Goal: Task Accomplishment & Management: Manage account settings

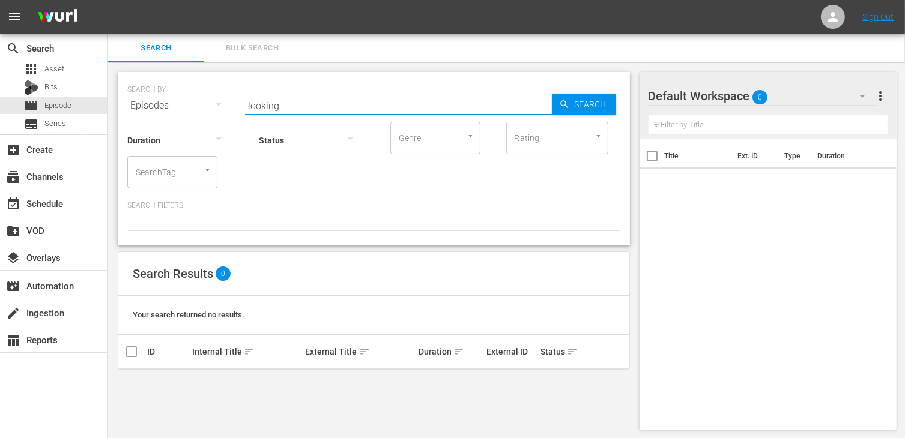
click at [292, 104] on input "looking" at bounding box center [398, 105] width 307 height 29
drag, startPoint x: 286, startPoint y: 102, endPoint x: 220, endPoint y: 94, distance: 66.5
click at [221, 94] on div "SEARCH BY Search By Episodes Search ID, Title, Description, Keywords, or Catego…" at bounding box center [373, 98] width 493 height 43
type input "glas"
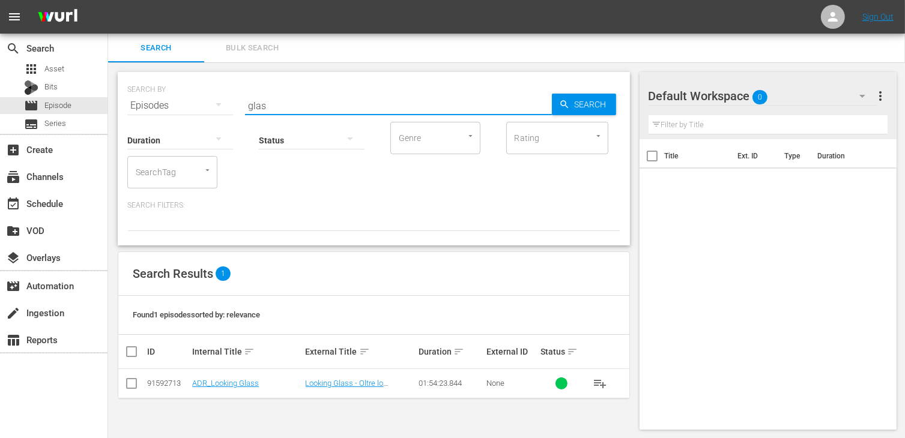
click at [130, 386] on input "checkbox" at bounding box center [131, 386] width 14 height 14
checkbox input "true"
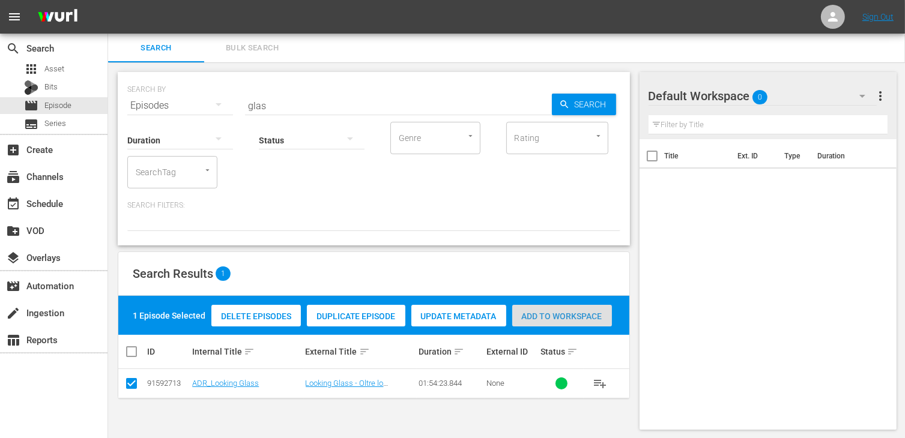
drag, startPoint x: 558, startPoint y: 316, endPoint x: 496, endPoint y: 304, distance: 63.1
click at [558, 316] on span "Add to Workspace" at bounding box center [562, 317] width 100 height 10
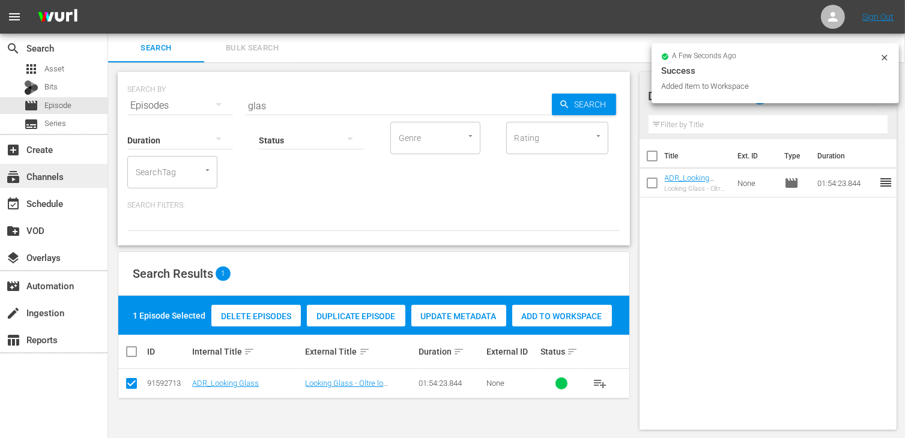
click at [43, 180] on div "subscriptions Channels" at bounding box center [33, 174] width 67 height 11
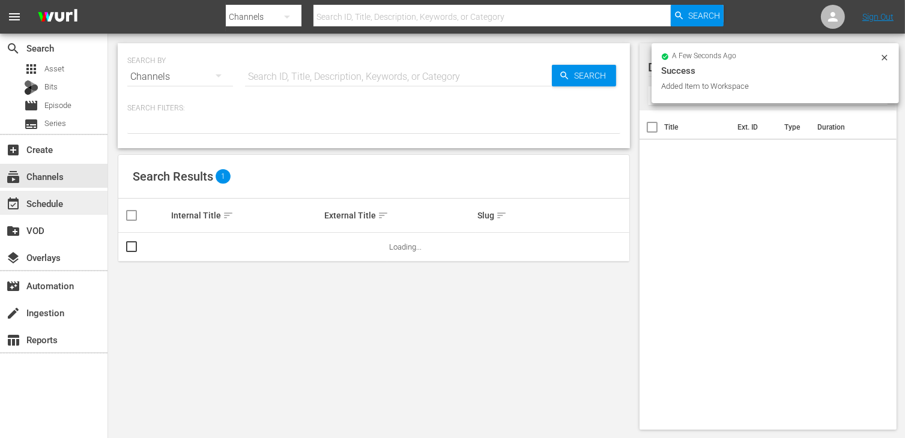
click at [58, 206] on div "event_available Schedule" at bounding box center [33, 201] width 67 height 11
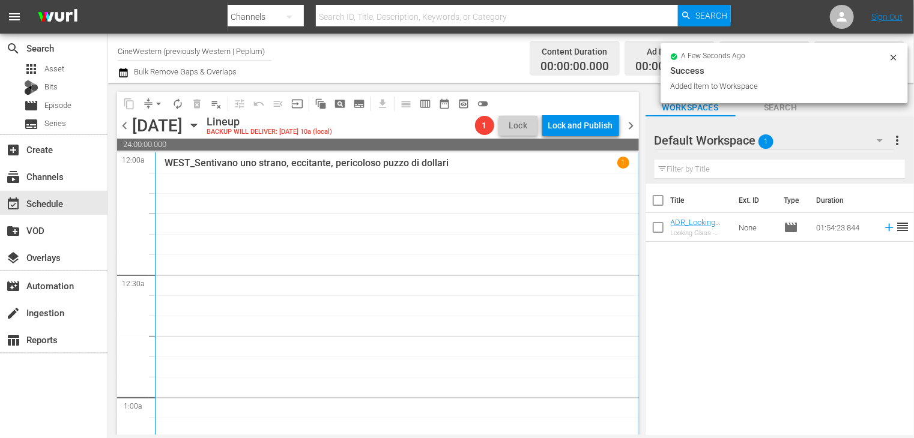
click at [181, 55] on input "CineWestern (previously Western | Peplum)" at bounding box center [195, 51] width 154 height 29
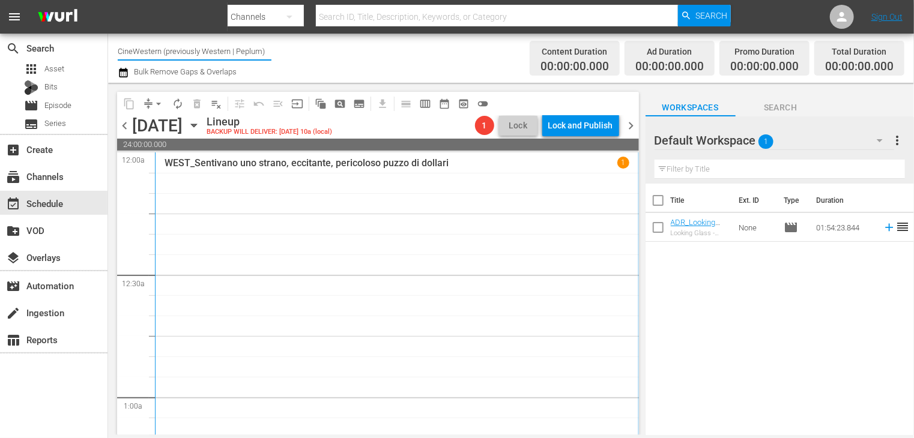
click at [181, 55] on input "CineWestern (previously Western | Peplum)" at bounding box center [195, 51] width 154 height 29
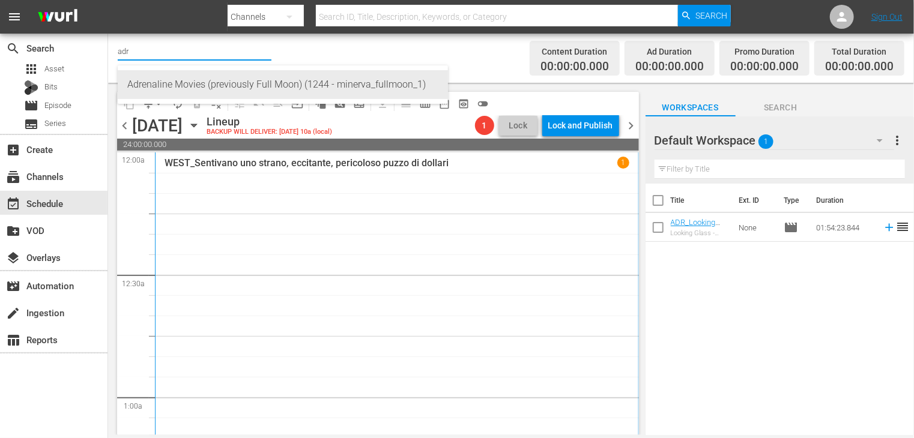
click at [190, 87] on div "Adrenaline Movies (previously Full Moon) (1244 - minerva_fullmoon_1)" at bounding box center [282, 84] width 311 height 29
type input "Adrenaline Movies (previously Full Moon) (1244 - minerva_fullmoon_1)"
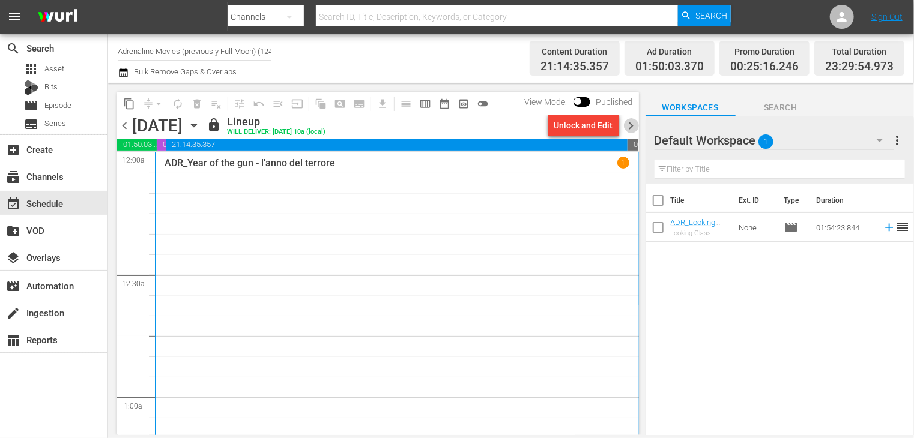
click at [627, 128] on span "chevron_right" at bounding box center [631, 125] width 15 height 15
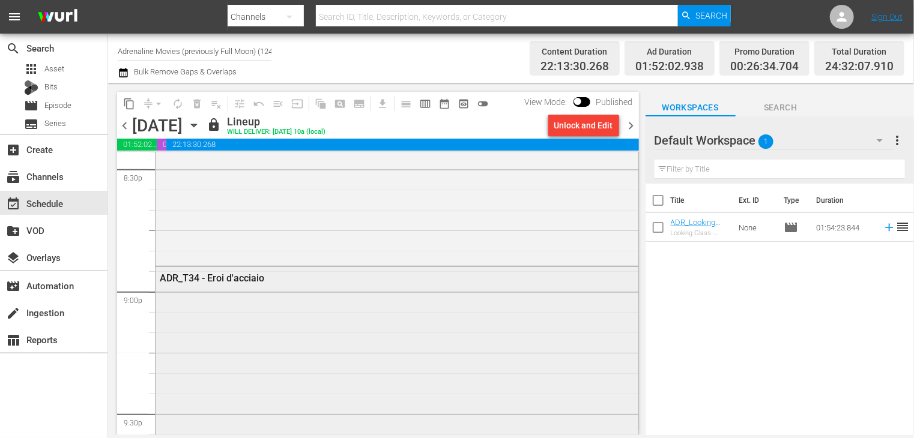
scroll to position [5004, 0]
click at [628, 127] on span "chevron_right" at bounding box center [631, 125] width 15 height 15
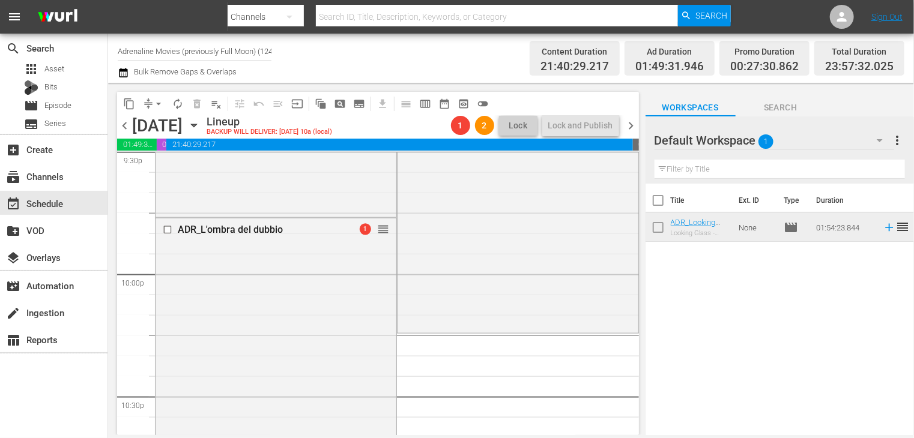
scroll to position [5298, 0]
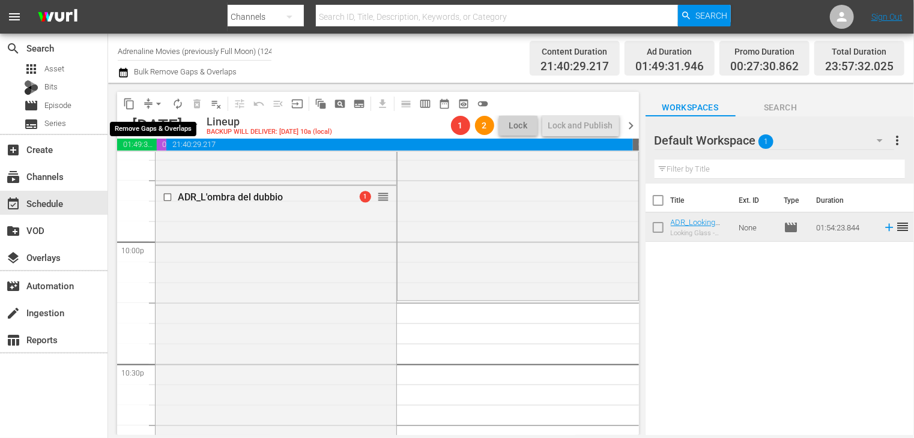
click at [158, 106] on span "arrow_drop_down" at bounding box center [158, 104] width 12 height 12
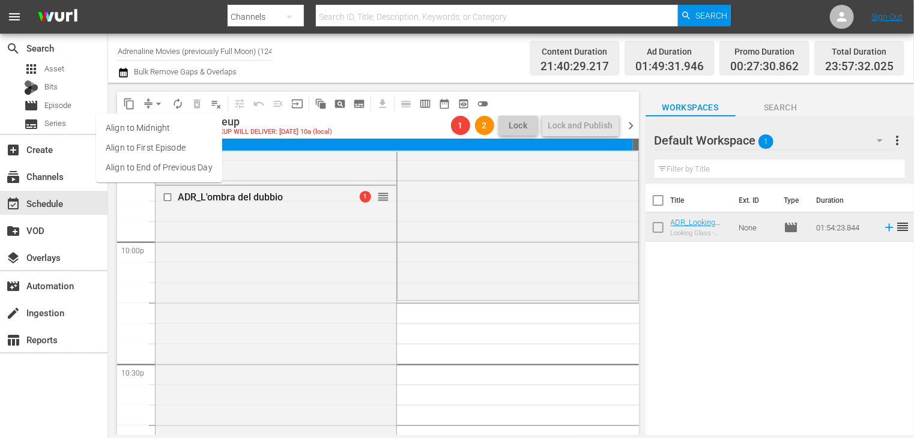
click at [170, 178] on ul "Align to Midnight Align to First Episode Align to End of Previous Day" at bounding box center [159, 147] width 126 height 69
click at [173, 169] on li "Align to End of Previous Day" at bounding box center [159, 168] width 126 height 20
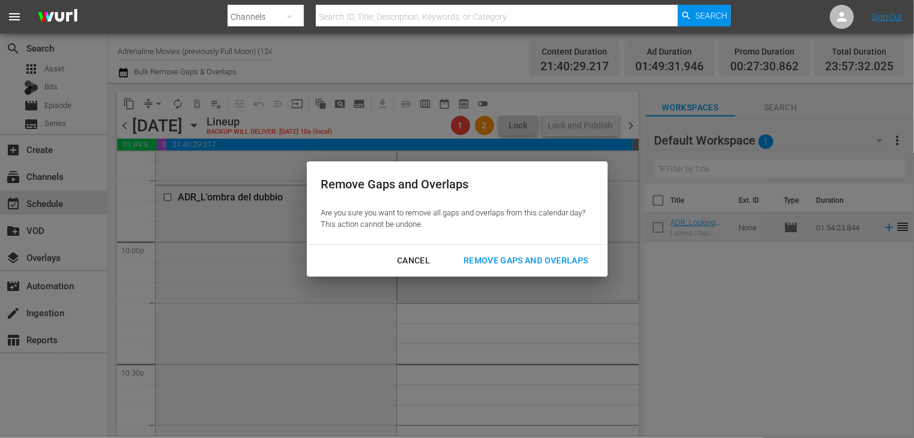
click at [503, 260] on div "Remove Gaps and Overlaps" at bounding box center [525, 260] width 143 height 15
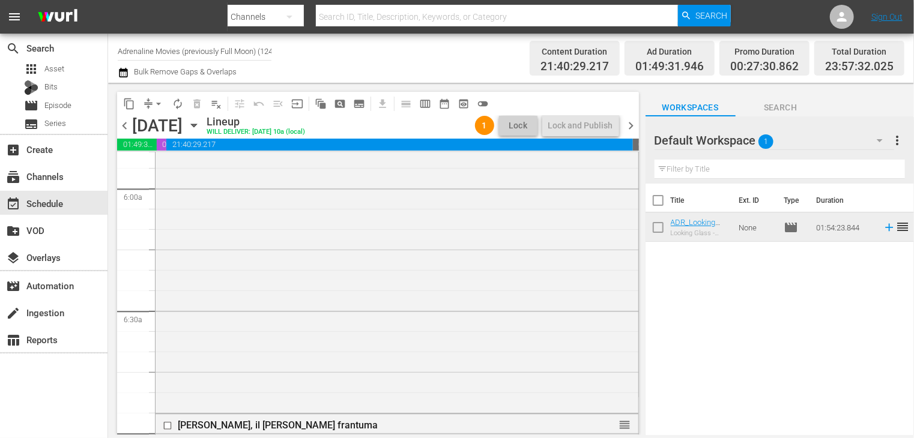
scroll to position [0, 0]
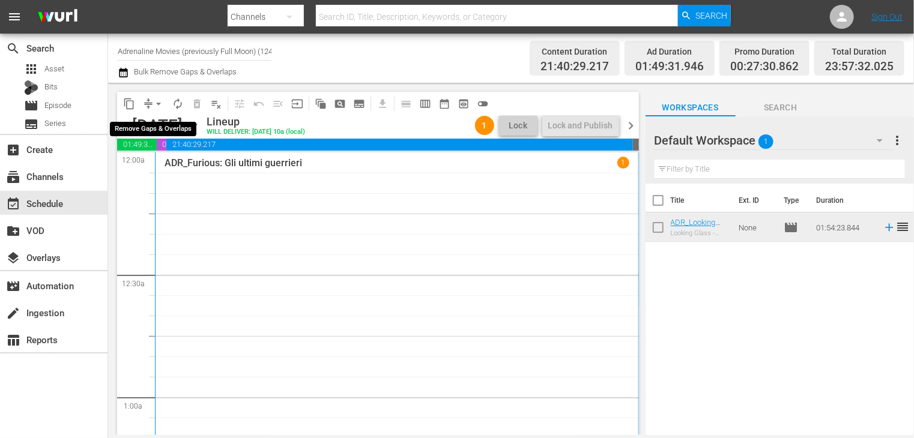
click at [156, 104] on span "arrow_drop_down" at bounding box center [158, 104] width 12 height 12
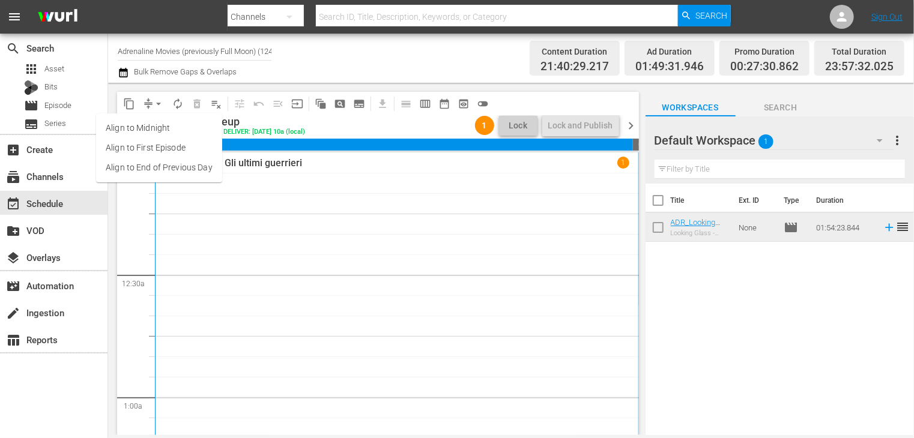
click at [164, 169] on li "Align to End of Previous Day" at bounding box center [159, 168] width 126 height 20
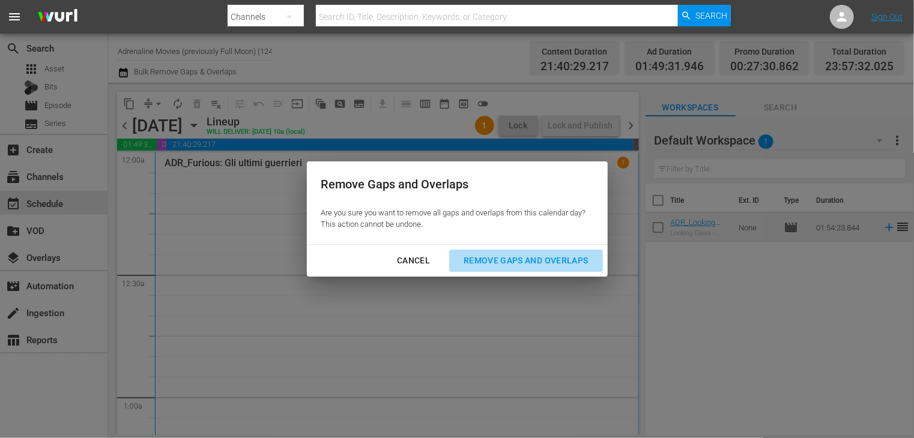
click at [517, 262] on div "Remove Gaps and Overlaps" at bounding box center [525, 260] width 143 height 15
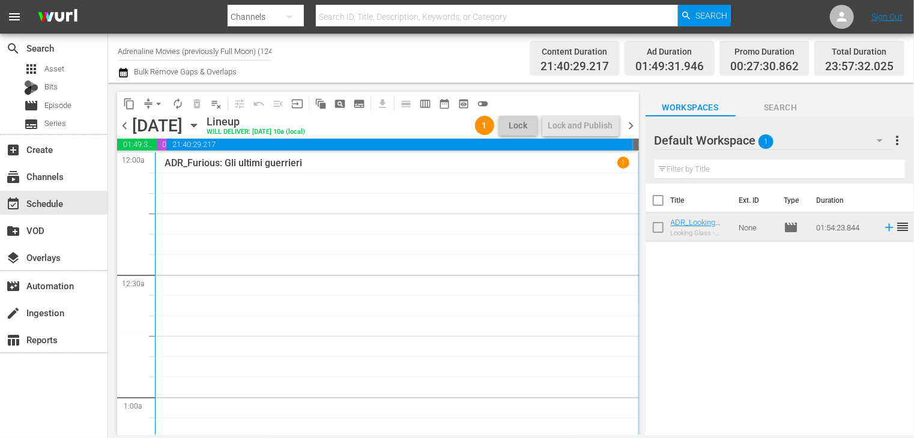
click at [625, 128] on span "chevron_right" at bounding box center [631, 125] width 15 height 15
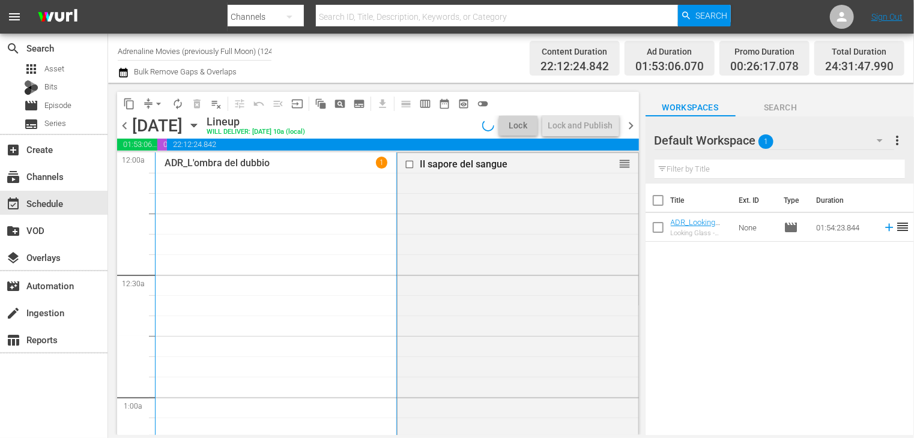
click at [120, 124] on span "chevron_left" at bounding box center [124, 125] width 15 height 15
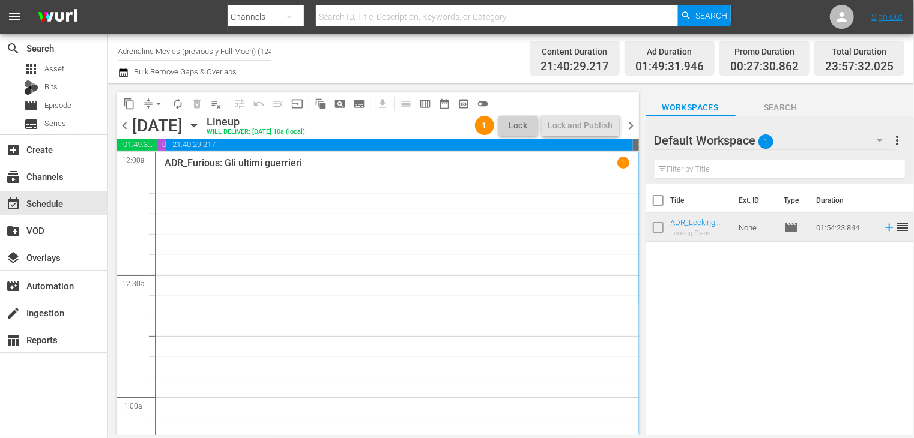
click at [124, 72] on icon "button" at bounding box center [123, 72] width 11 height 14
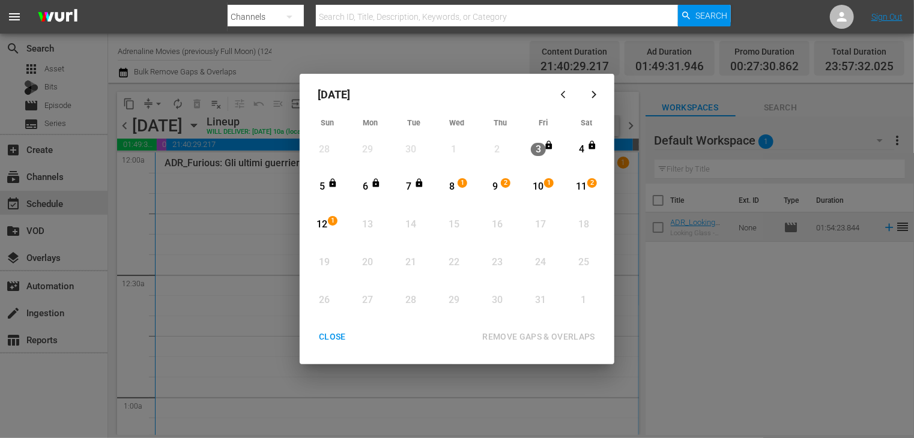
click at [328, 337] on div "CLOSE" at bounding box center [332, 337] width 46 height 15
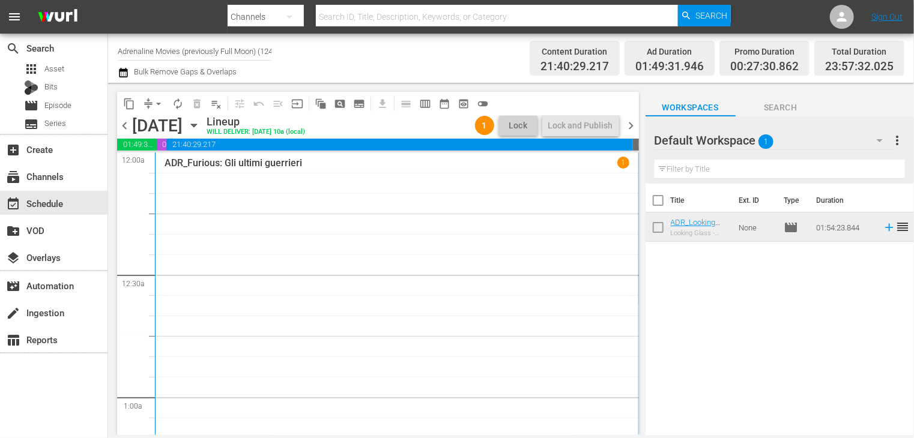
click at [628, 128] on span "chevron_right" at bounding box center [631, 125] width 15 height 15
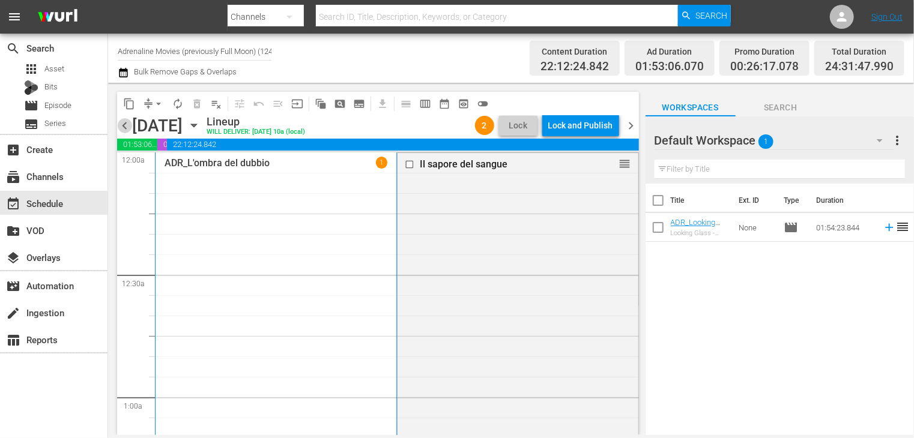
click at [126, 130] on span "chevron_left" at bounding box center [124, 125] width 15 height 15
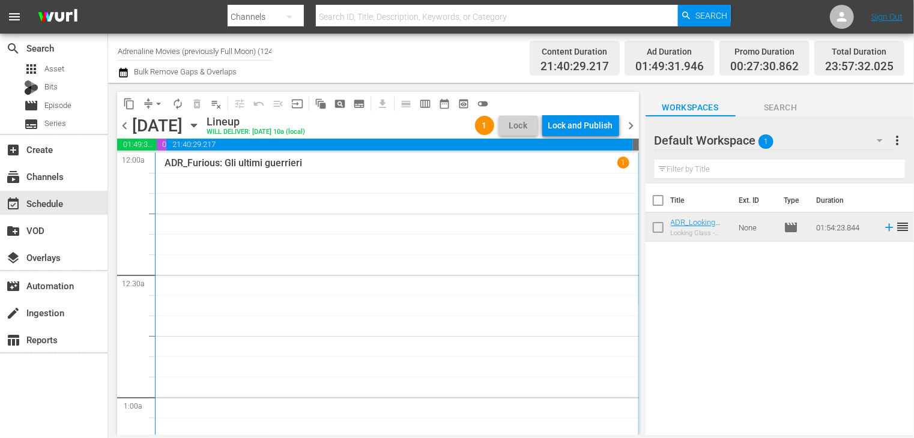
click at [125, 124] on span "chevron_left" at bounding box center [124, 125] width 15 height 15
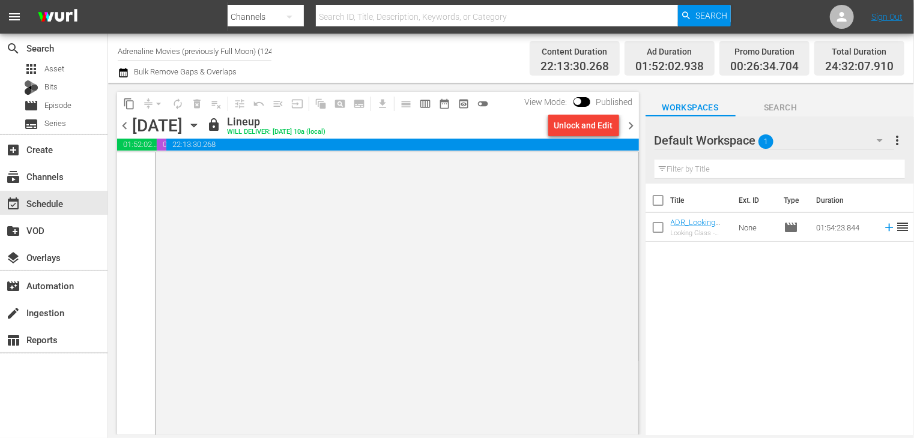
scroll to position [5964, 0]
click at [632, 119] on span "chevron_right" at bounding box center [631, 125] width 15 height 15
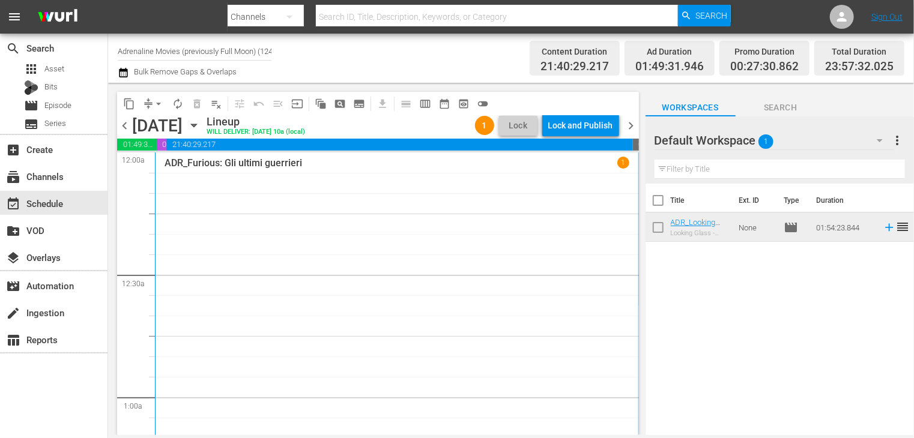
scroll to position [540, 0]
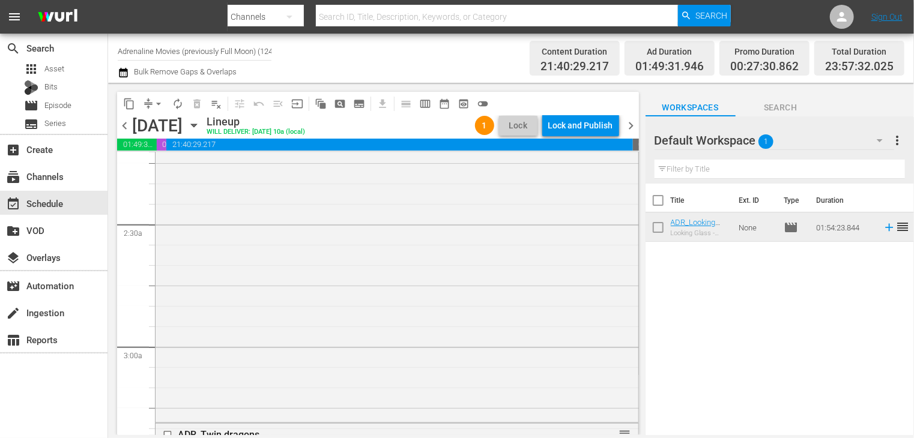
click at [125, 125] on span "chevron_left" at bounding box center [124, 125] width 15 height 15
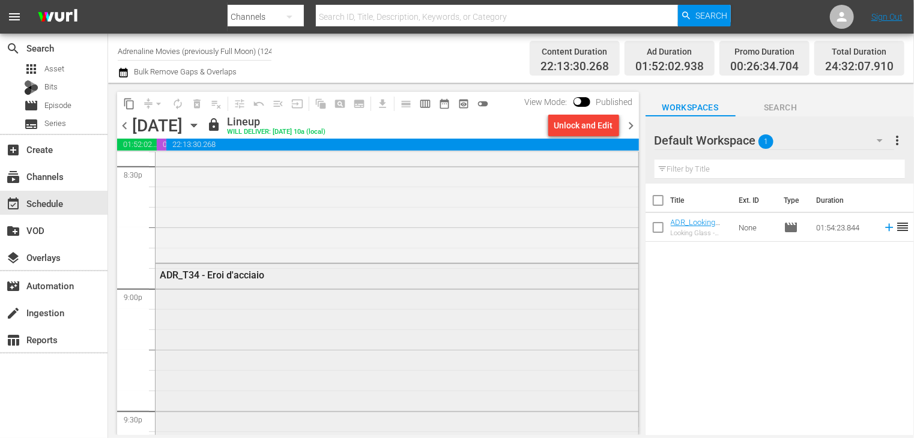
scroll to position [5004, 0]
click at [630, 130] on span "chevron_right" at bounding box center [631, 125] width 15 height 15
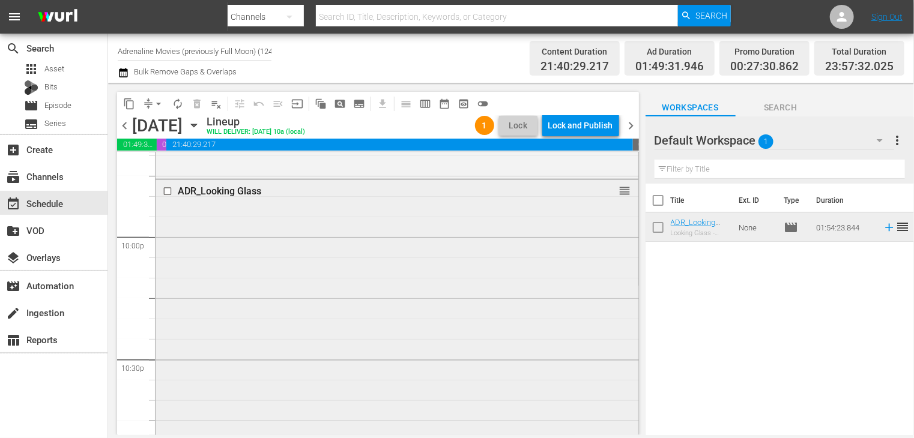
scroll to position [5233, 0]
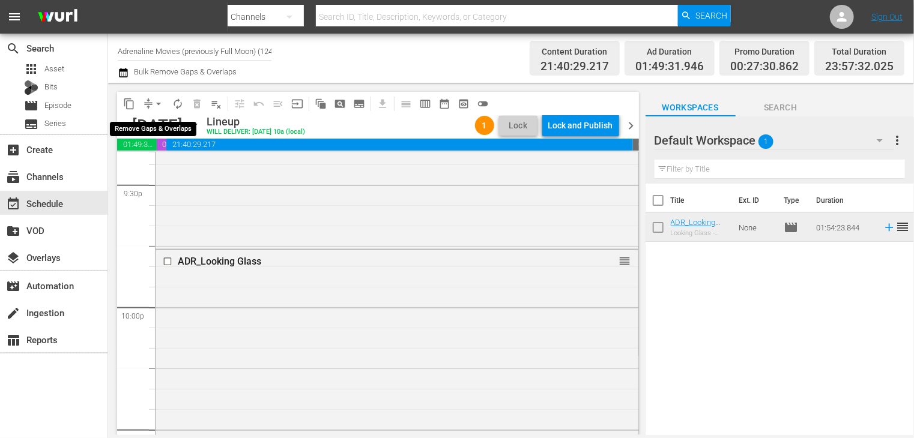
click at [158, 101] on span "arrow_drop_down" at bounding box center [158, 104] width 12 height 12
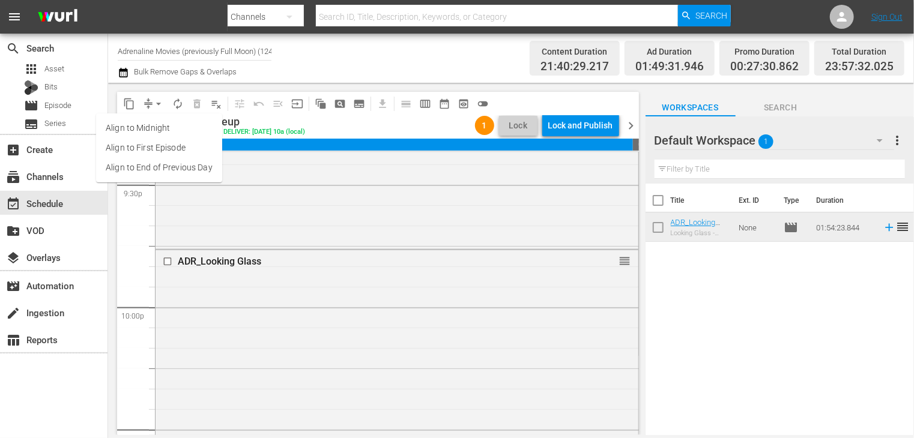
click at [165, 171] on li "Align to End of Previous Day" at bounding box center [159, 168] width 126 height 20
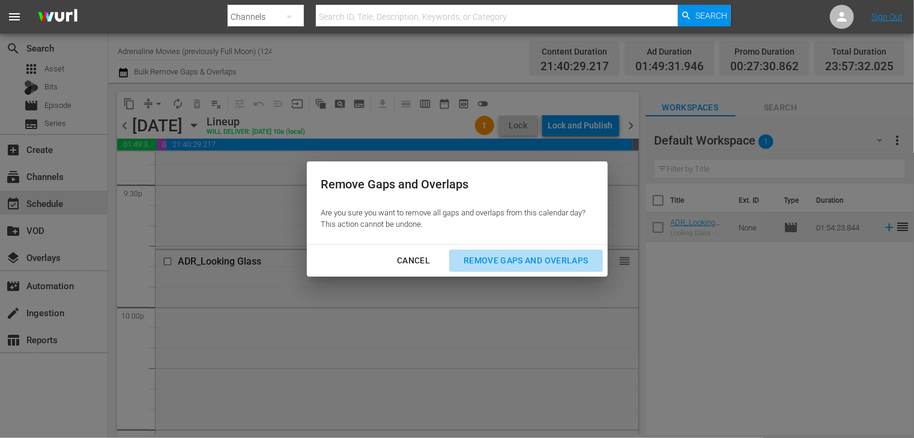
click at [510, 265] on div "Remove Gaps and Overlaps" at bounding box center [525, 260] width 143 height 15
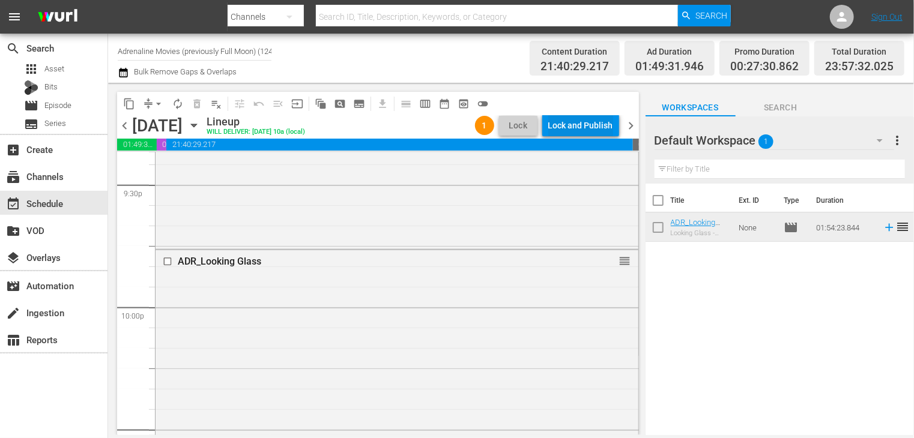
click at [563, 122] on div "Lock and Publish" at bounding box center [580, 126] width 65 height 22
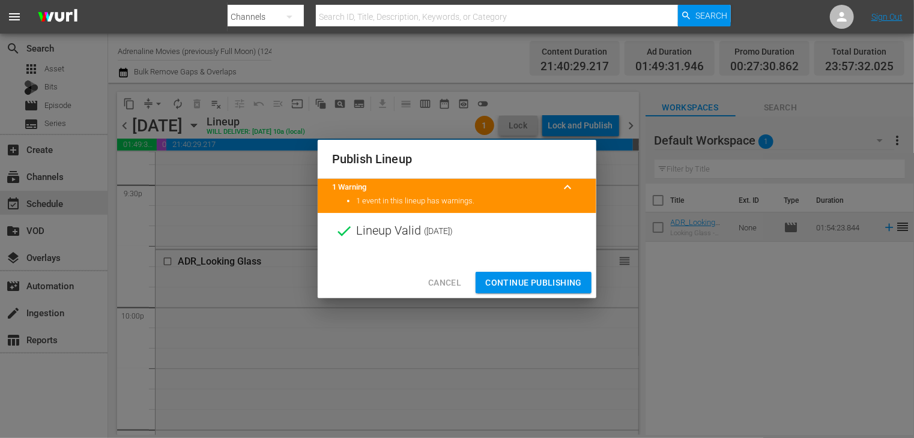
click at [533, 283] on span "Continue Publishing" at bounding box center [533, 283] width 97 height 15
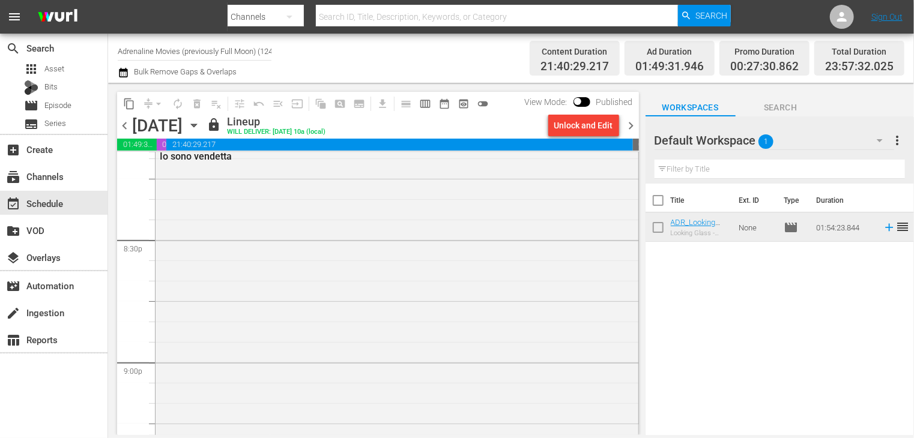
scroll to position [4693, 0]
click at [633, 130] on span "chevron_right" at bounding box center [631, 125] width 15 height 15
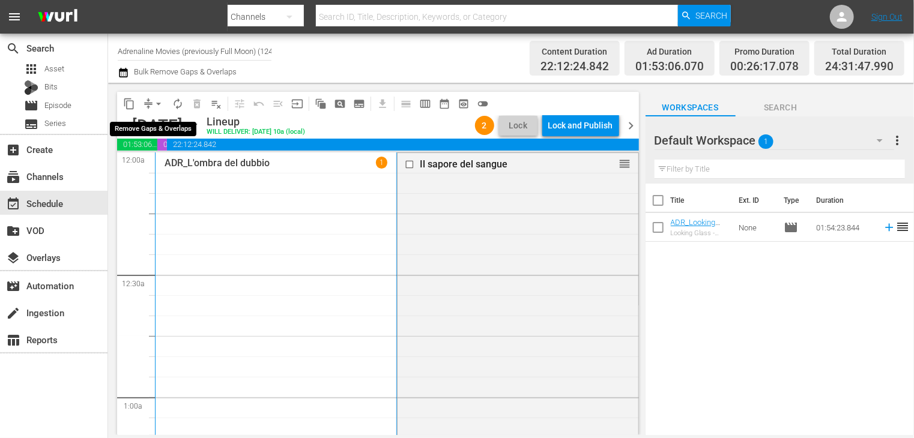
click at [158, 105] on span "arrow_drop_down" at bounding box center [158, 104] width 12 height 12
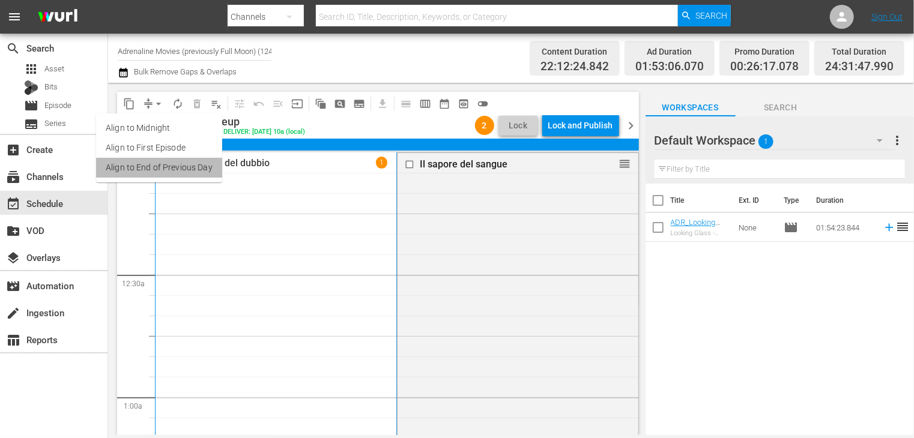
click at [179, 166] on li "Align to End of Previous Day" at bounding box center [159, 168] width 126 height 20
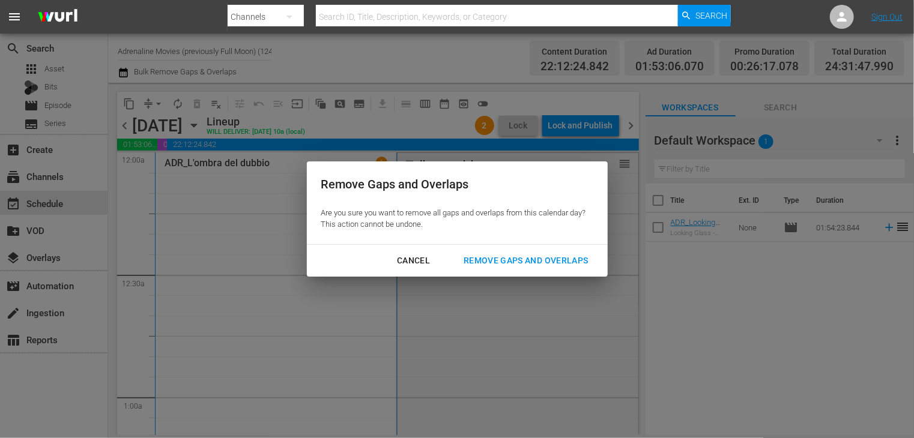
click at [504, 255] on div "Remove Gaps and Overlaps" at bounding box center [525, 260] width 143 height 15
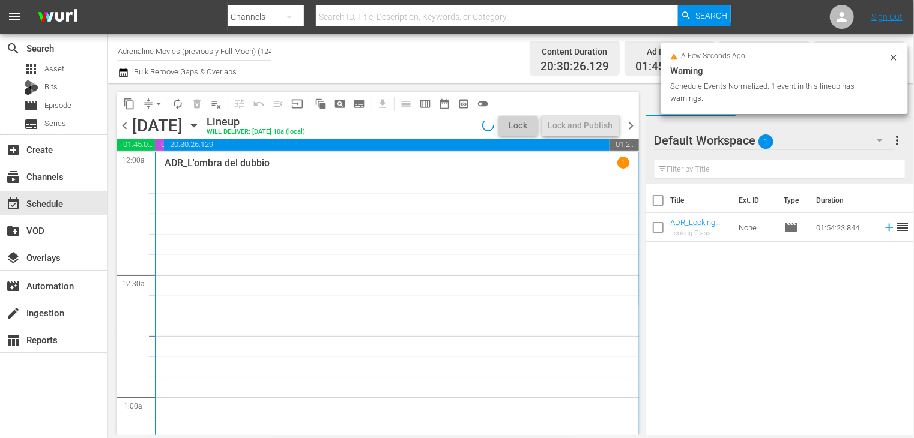
click at [125, 125] on span "chevron_left" at bounding box center [124, 125] width 15 height 15
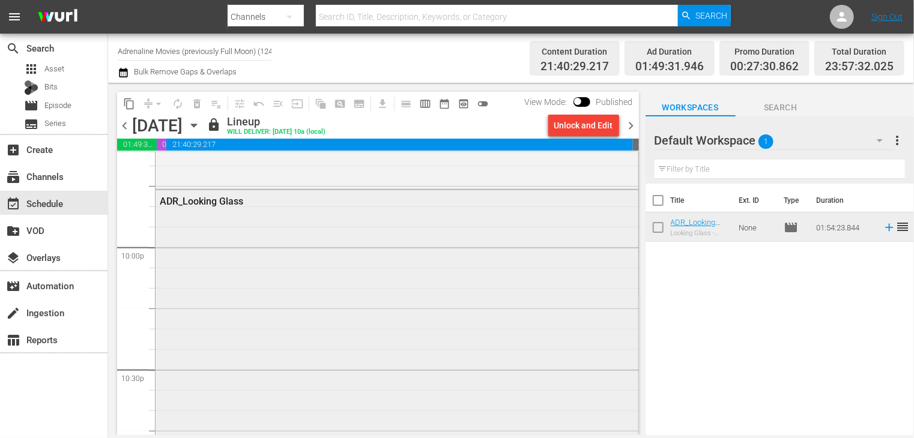
scroll to position [4993, 0]
click at [627, 127] on span "chevron_right" at bounding box center [631, 125] width 15 height 15
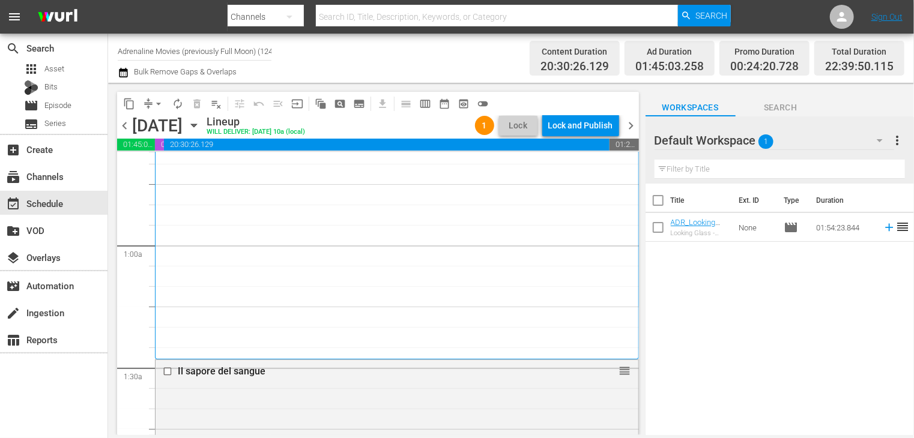
scroll to position [240, 0]
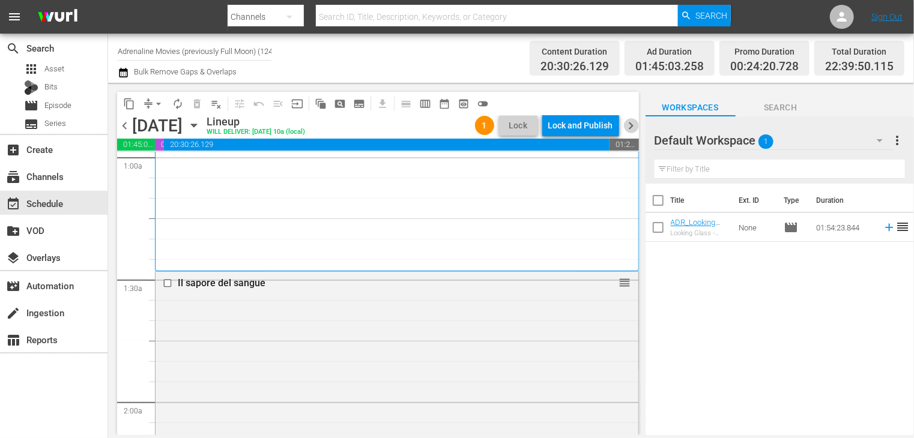
click at [628, 124] on span "chevron_right" at bounding box center [631, 125] width 15 height 15
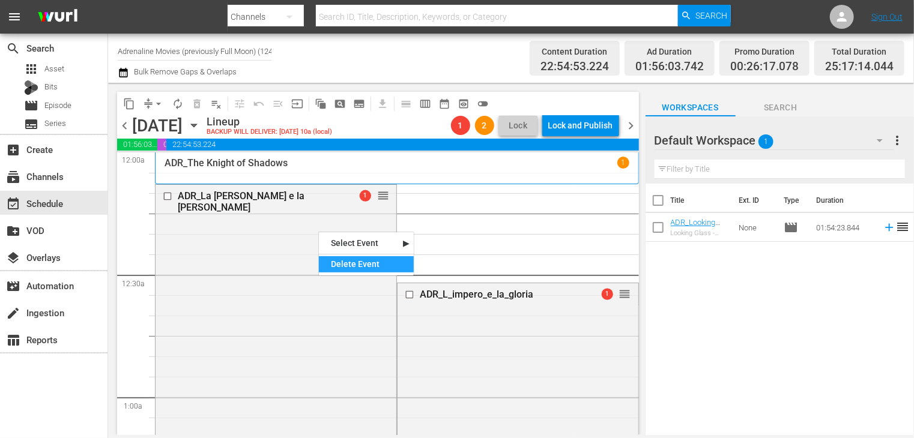
click at [346, 267] on div "Delete Event" at bounding box center [366, 264] width 95 height 16
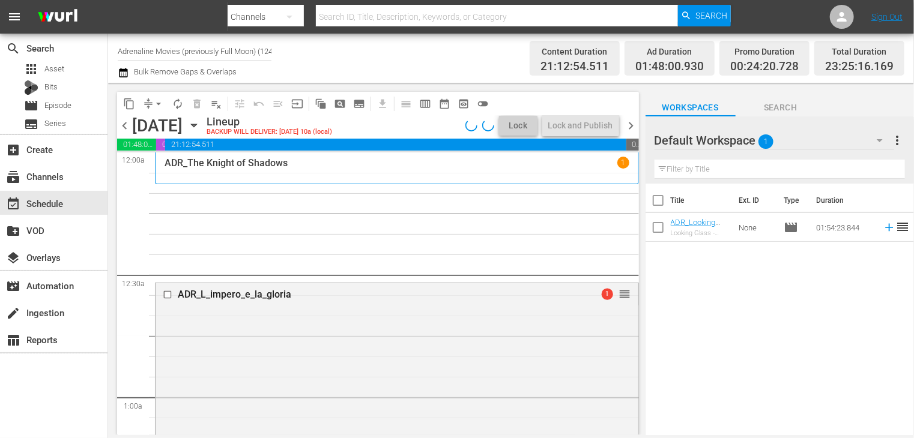
click at [123, 128] on span "chevron_left" at bounding box center [124, 125] width 15 height 15
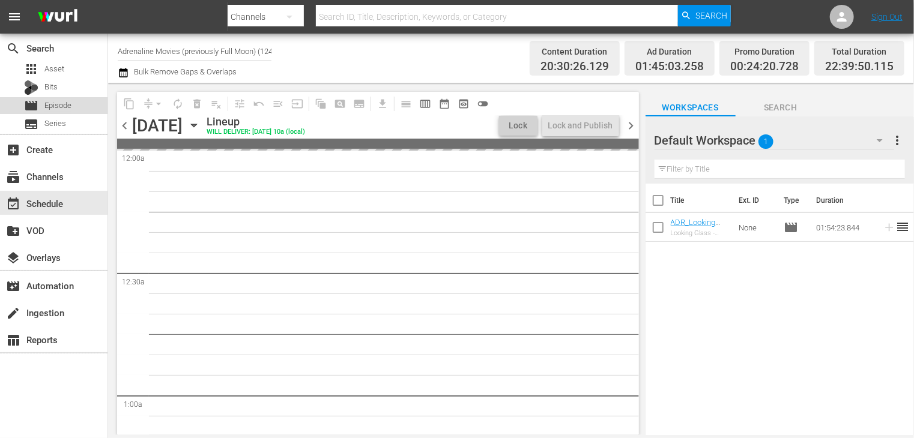
click at [70, 101] on span "Episode" at bounding box center [57, 106] width 27 height 12
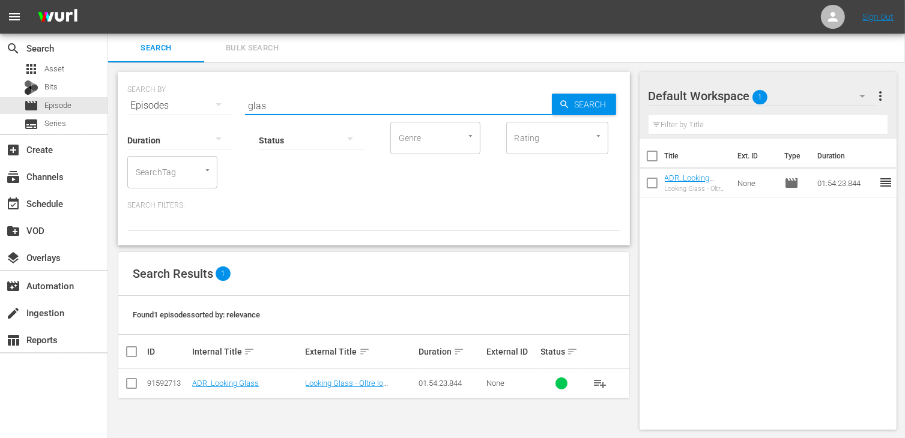
drag, startPoint x: 286, startPoint y: 107, endPoint x: 244, endPoint y: 104, distance: 41.5
click at [244, 104] on div "SEARCH BY Search By Episodes Search ID, Title, Description, Keywords, or Catego…" at bounding box center [373, 98] width 493 height 43
type input "spada e la"
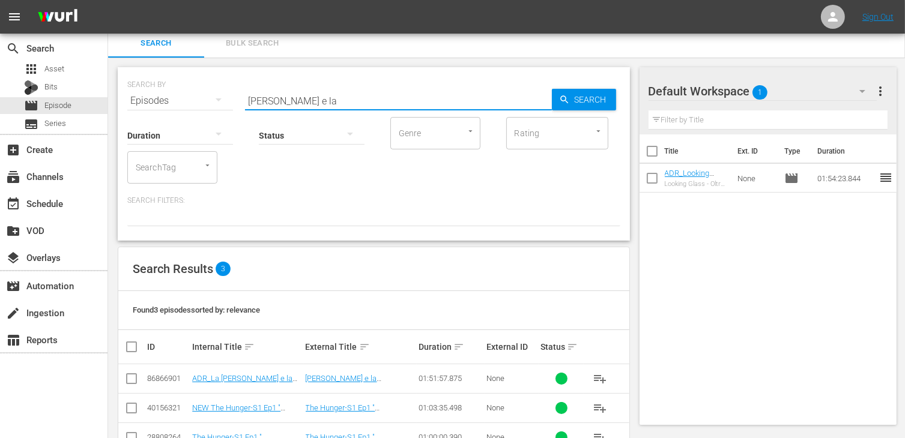
scroll to position [40, 0]
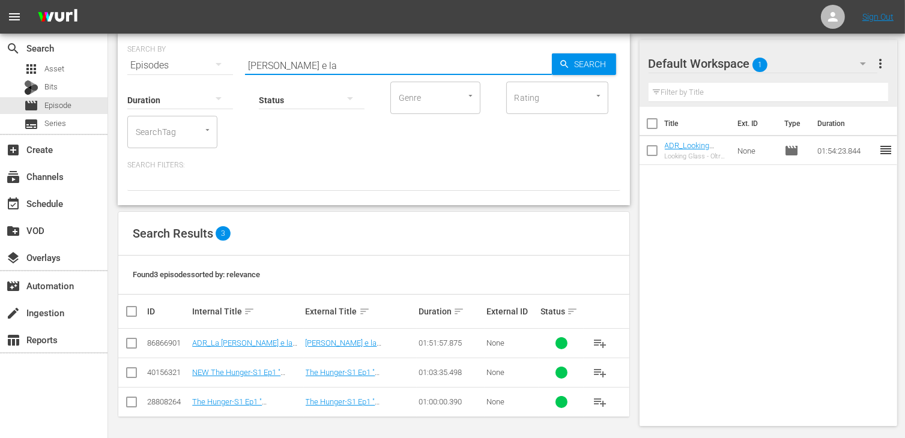
drag, startPoint x: 131, startPoint y: 341, endPoint x: 145, endPoint y: 343, distance: 13.3
click at [132, 341] on input "checkbox" at bounding box center [131, 346] width 14 height 14
checkbox input "true"
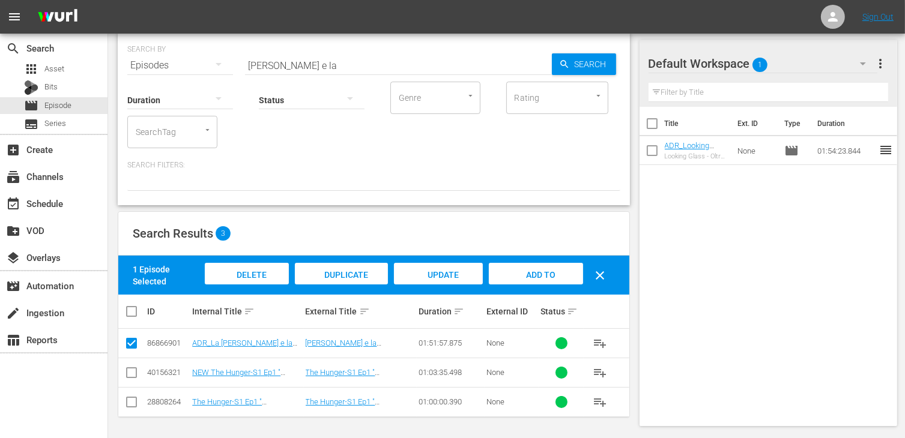
click at [555, 277] on div "Add to Workspace" at bounding box center [536, 285] width 94 height 45
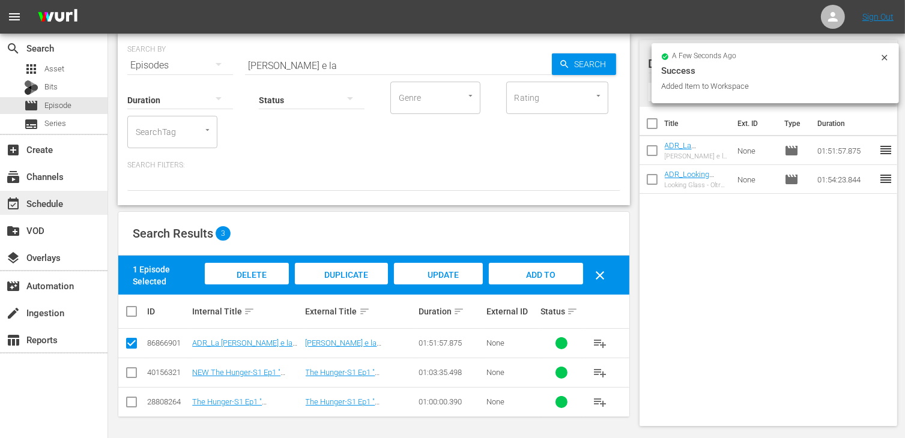
click at [48, 211] on div "event_available Schedule" at bounding box center [53, 203] width 107 height 24
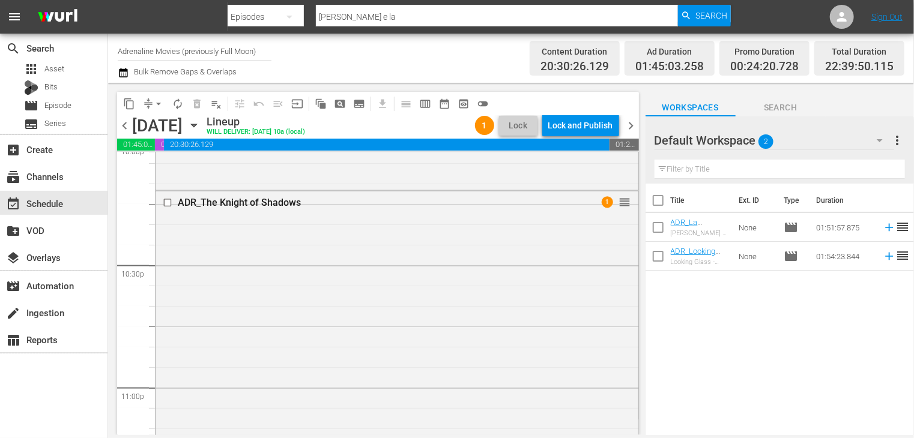
scroll to position [5626, 0]
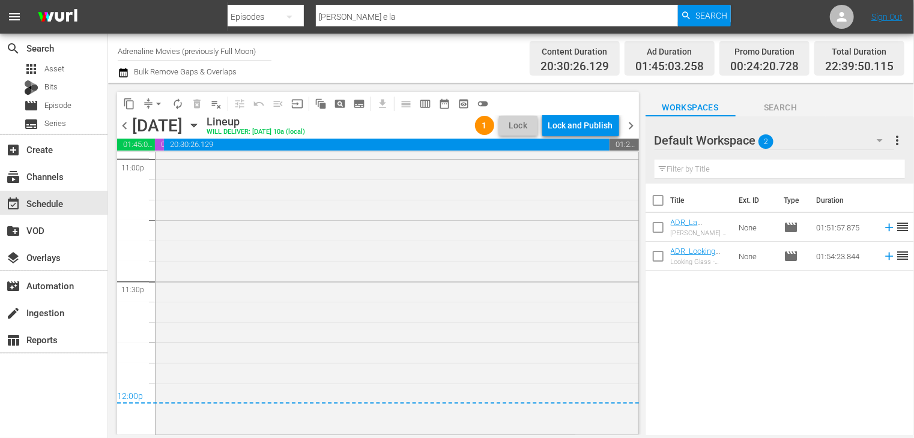
click at [125, 125] on span "chevron_left" at bounding box center [124, 125] width 15 height 15
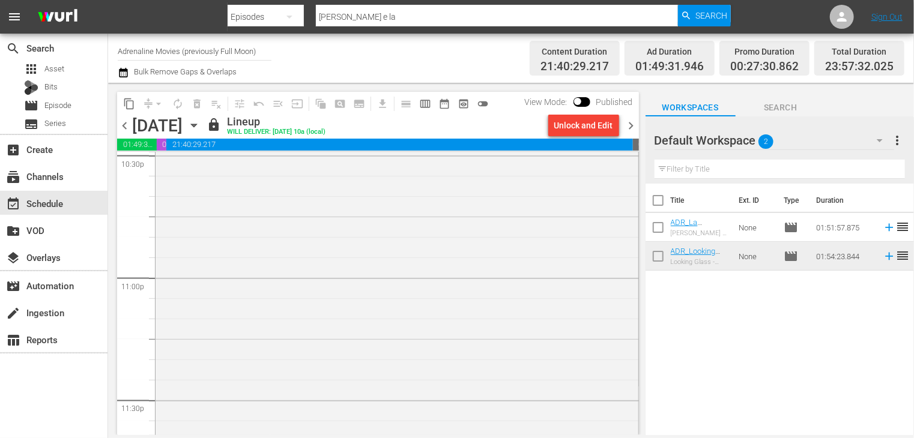
scroll to position [5293, 0]
click at [629, 126] on span "chevron_right" at bounding box center [631, 125] width 15 height 15
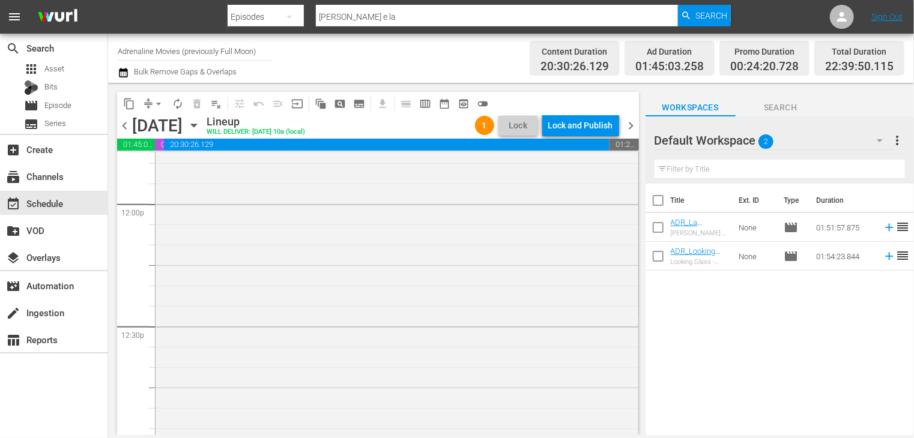
scroll to position [2821, 0]
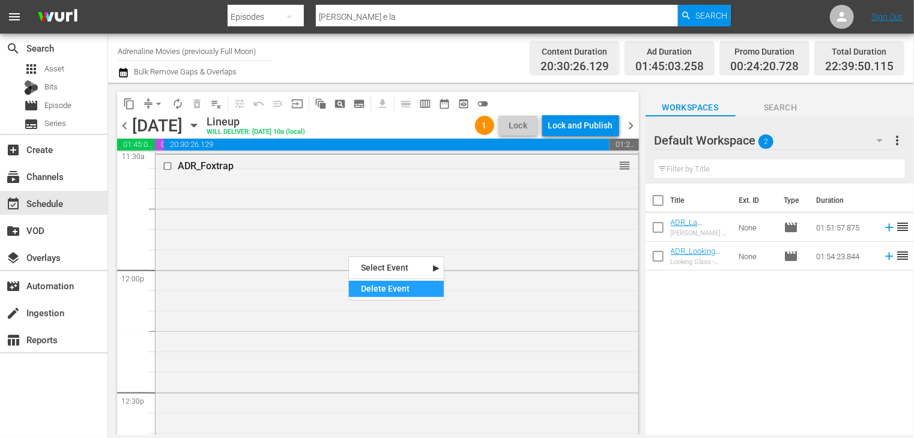
click at [391, 288] on div "Delete Event" at bounding box center [396, 289] width 95 height 16
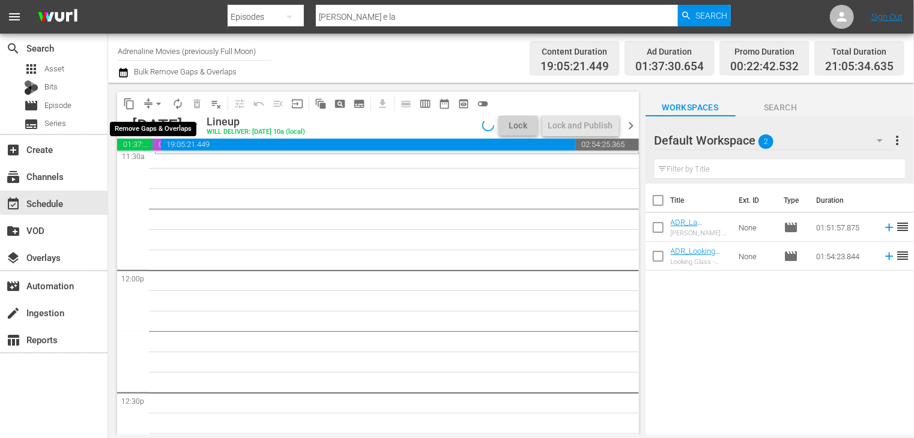
click at [157, 106] on span "arrow_drop_down" at bounding box center [158, 104] width 12 height 12
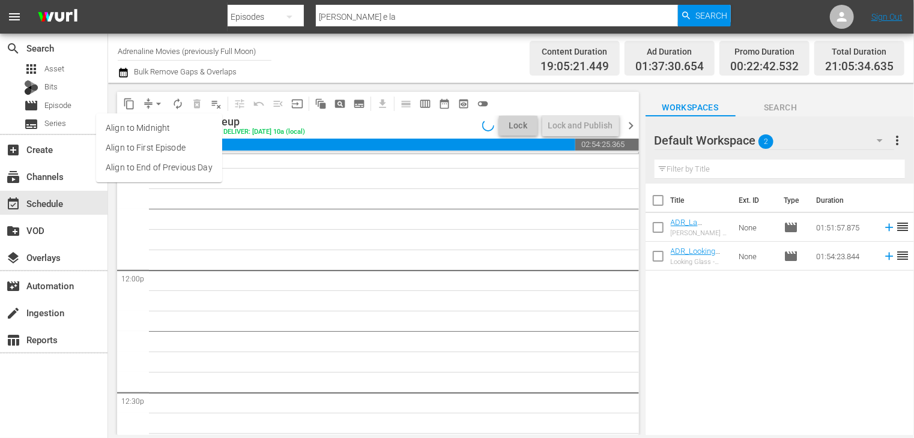
click at [166, 177] on ul "Align to Midnight Align to First Episode Align to End of Previous Day" at bounding box center [159, 147] width 126 height 69
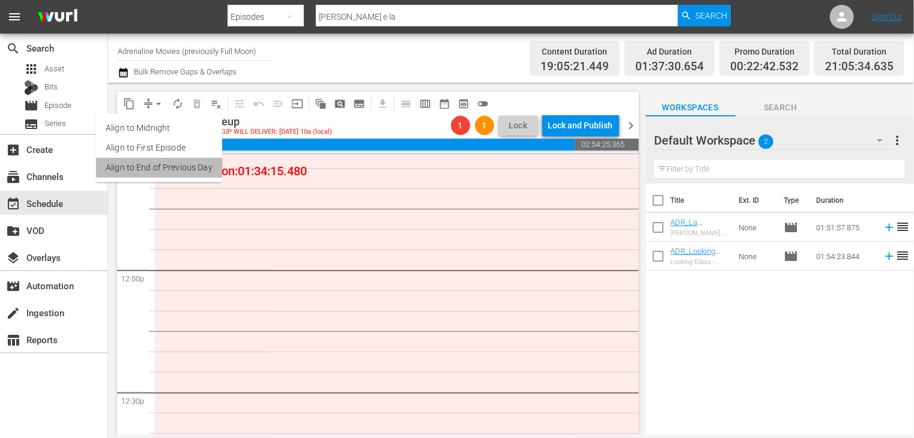
click at [166, 169] on li "Align to End of Previous Day" at bounding box center [159, 168] width 126 height 20
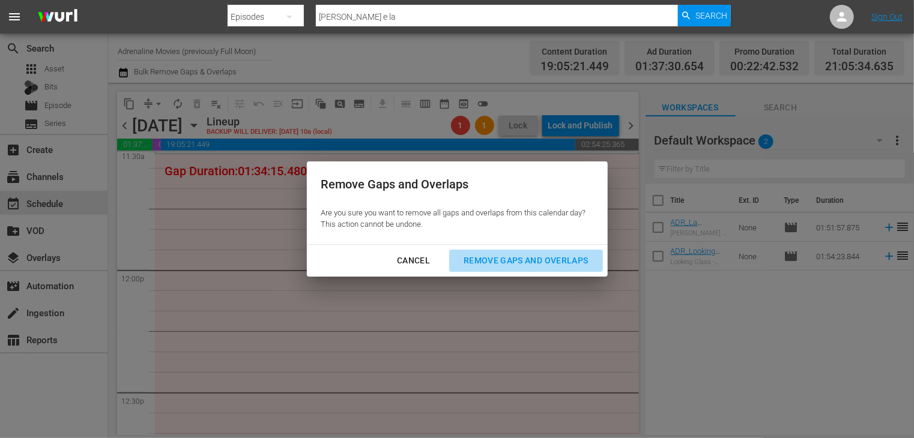
click at [533, 265] on div "Remove Gaps and Overlaps" at bounding box center [525, 260] width 143 height 15
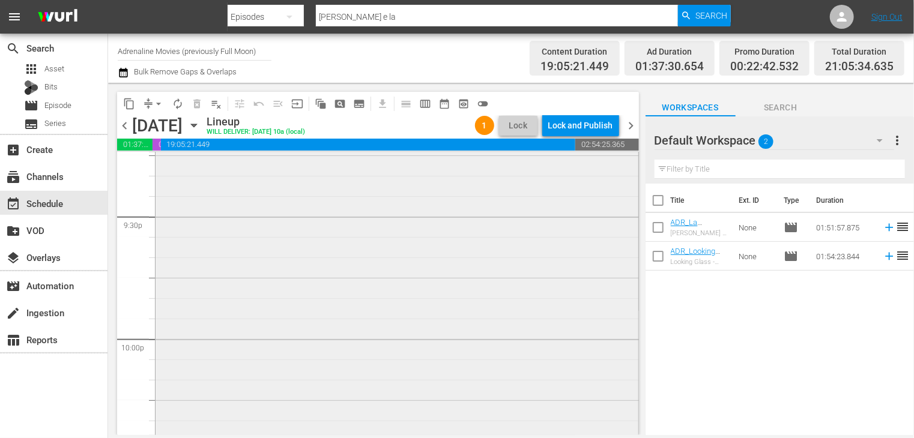
scroll to position [5414, 0]
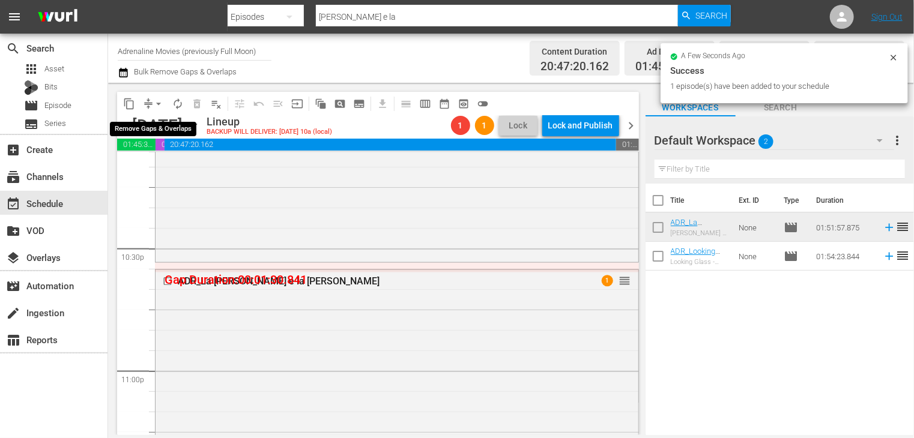
click at [157, 104] on span "arrow_drop_down" at bounding box center [158, 104] width 12 height 12
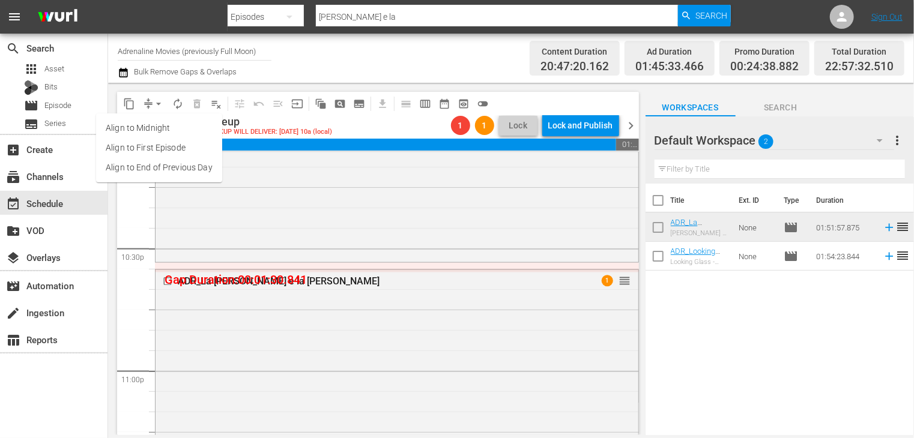
click at [168, 169] on li "Align to End of Previous Day" at bounding box center [159, 168] width 126 height 20
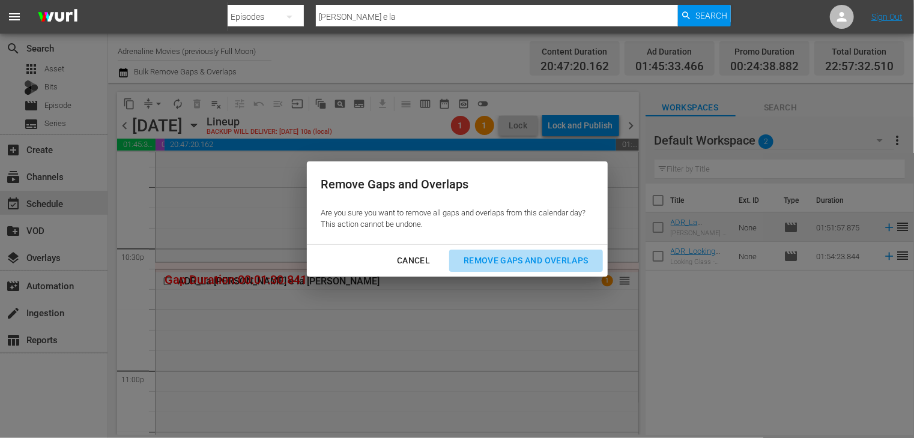
click at [524, 260] on div "Remove Gaps and Overlaps" at bounding box center [525, 260] width 143 height 15
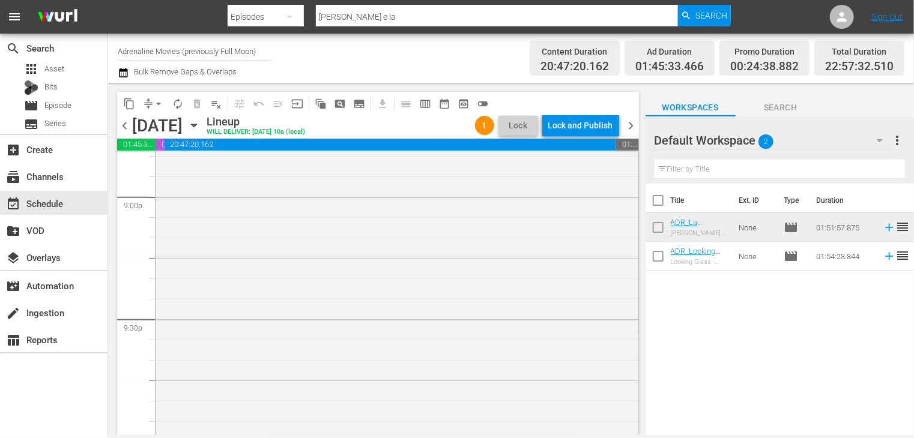
scroll to position [4918, 0]
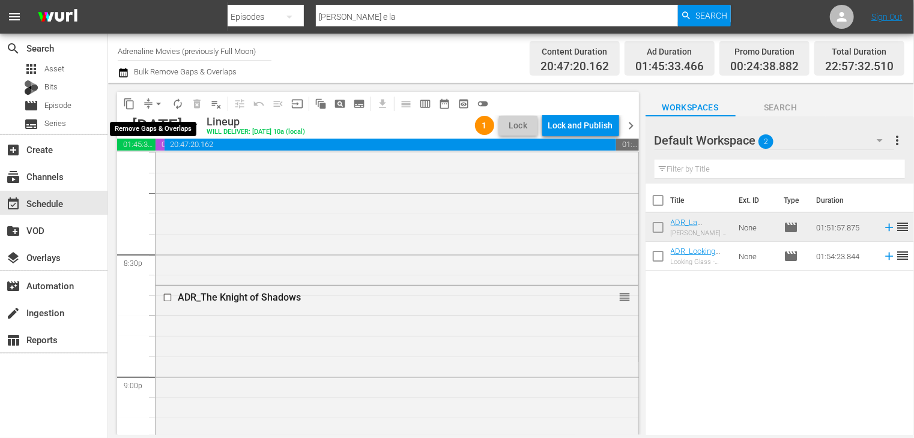
click at [157, 107] on span "arrow_drop_down" at bounding box center [158, 104] width 12 height 12
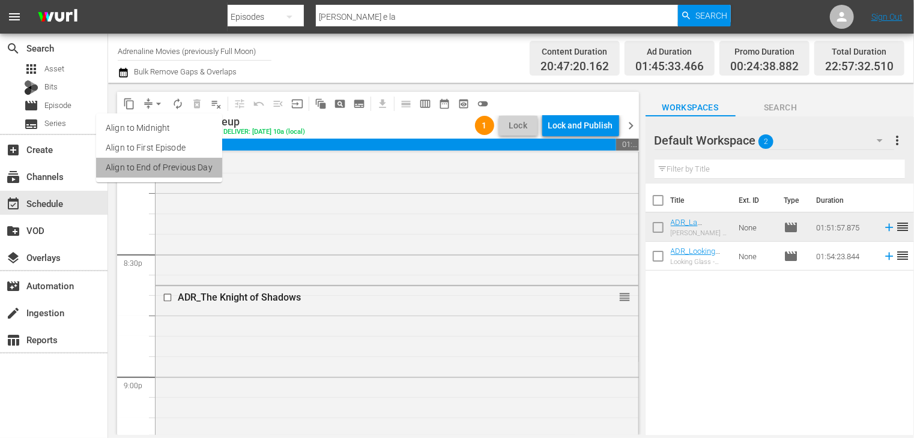
click at [169, 169] on li "Align to End of Previous Day" at bounding box center [159, 168] width 126 height 20
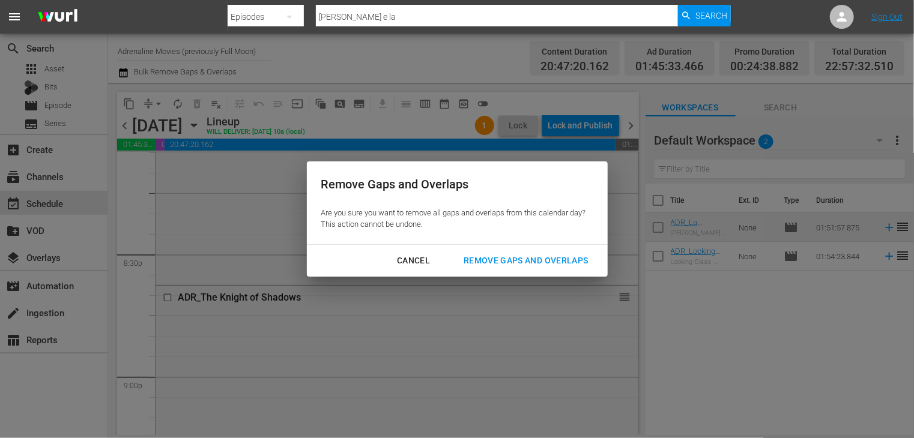
click at [517, 259] on div "Remove Gaps and Overlaps" at bounding box center [525, 260] width 143 height 15
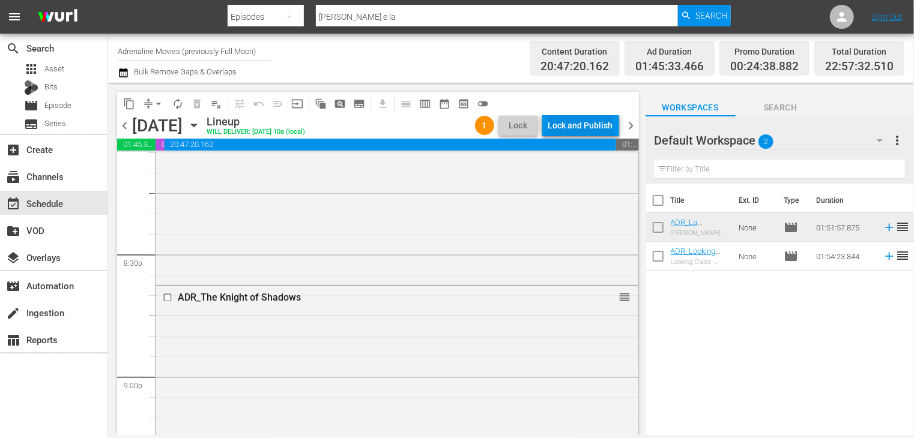
click at [568, 119] on div "Lock and Publish" at bounding box center [580, 126] width 65 height 22
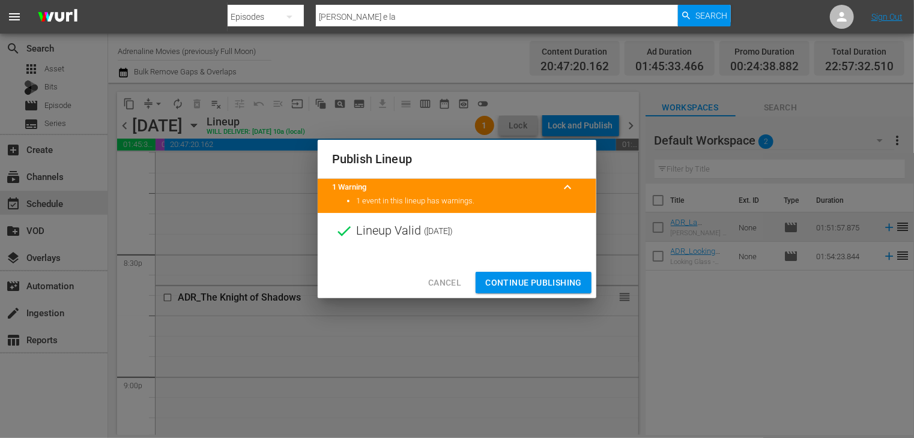
click at [537, 280] on span "Continue Publishing" at bounding box center [533, 283] width 97 height 15
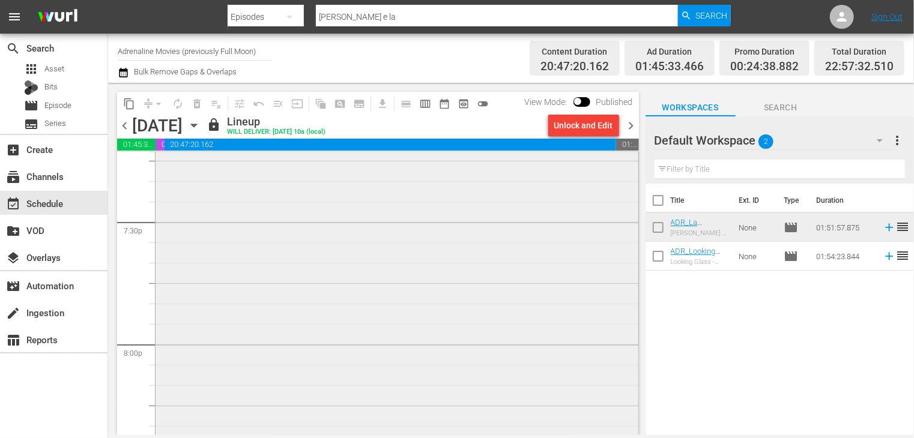
scroll to position [4678, 0]
click at [630, 127] on span "chevron_right" at bounding box center [631, 125] width 15 height 15
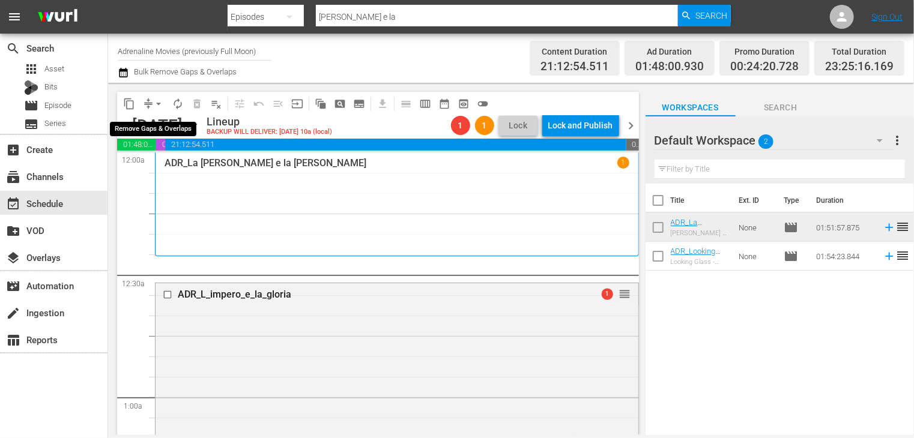
click at [157, 103] on span "arrow_drop_down" at bounding box center [158, 104] width 12 height 12
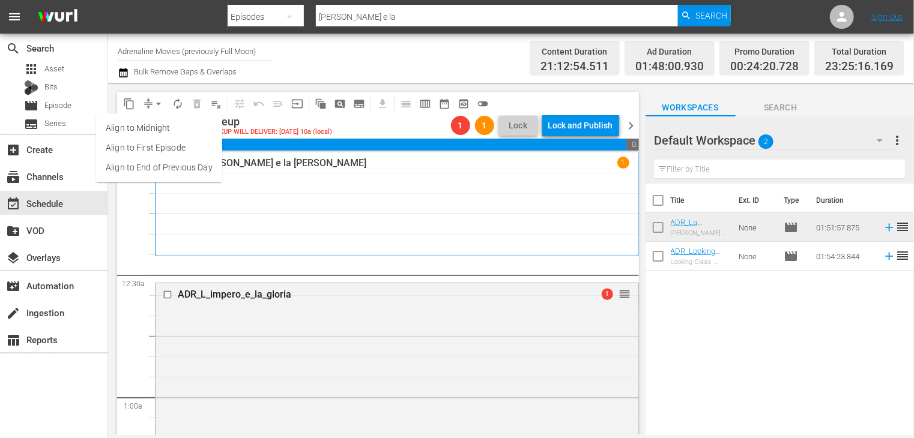
click at [173, 169] on li "Align to End of Previous Day" at bounding box center [159, 168] width 126 height 20
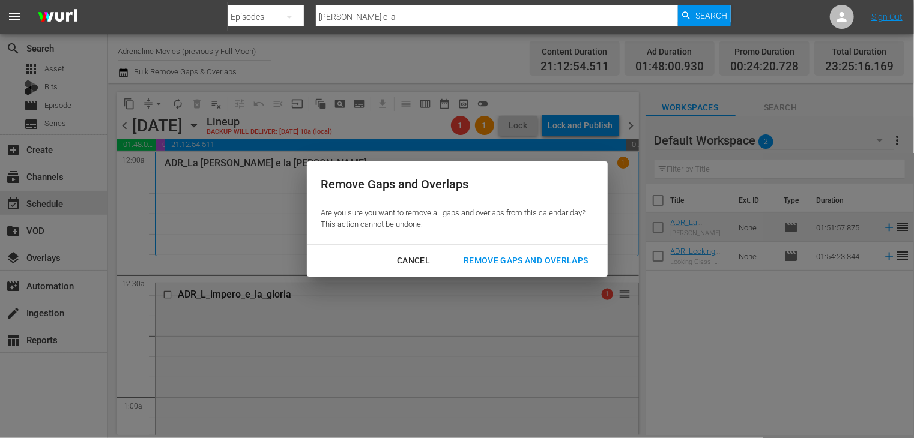
click at [541, 262] on div "Remove Gaps and Overlaps" at bounding box center [525, 260] width 143 height 15
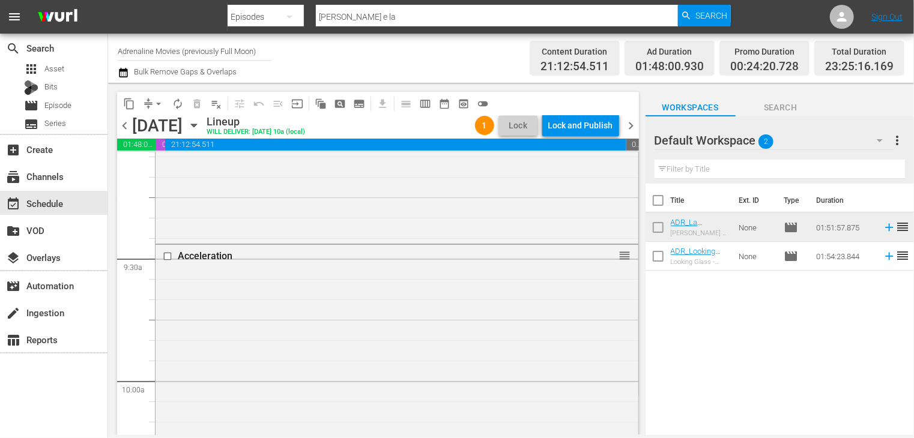
scroll to position [2221, 0]
click at [67, 110] on span "Episode" at bounding box center [57, 106] width 27 height 12
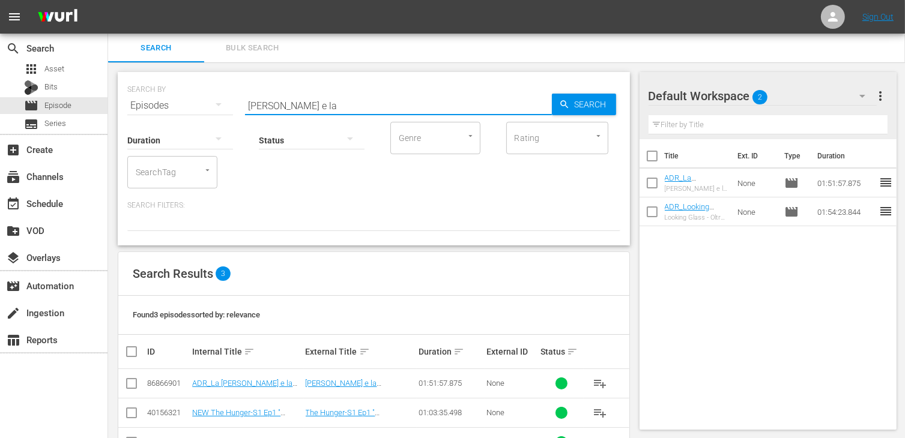
drag, startPoint x: 295, startPoint y: 104, endPoint x: 217, endPoint y: 93, distance: 79.4
click at [217, 93] on div "SEARCH BY Search By Episodes Search ID, Title, Description, Keywords, or Catego…" at bounding box center [373, 98] width 493 height 43
type input "malone"
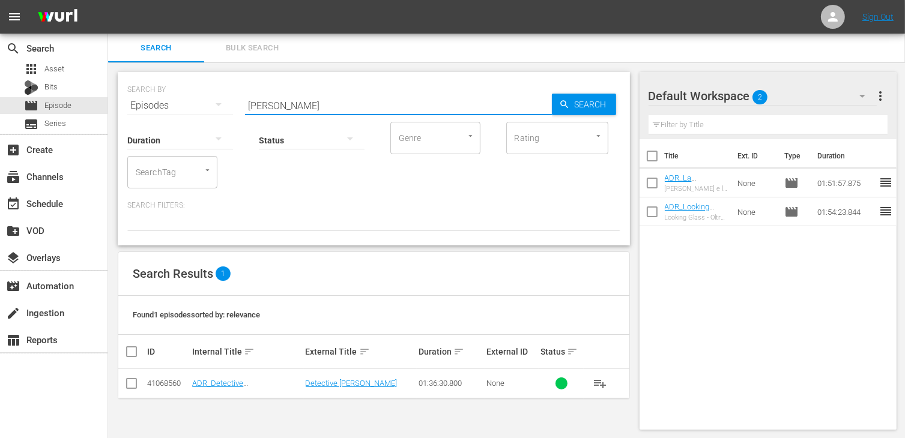
click at [133, 386] on input "checkbox" at bounding box center [131, 386] width 14 height 14
checkbox input "true"
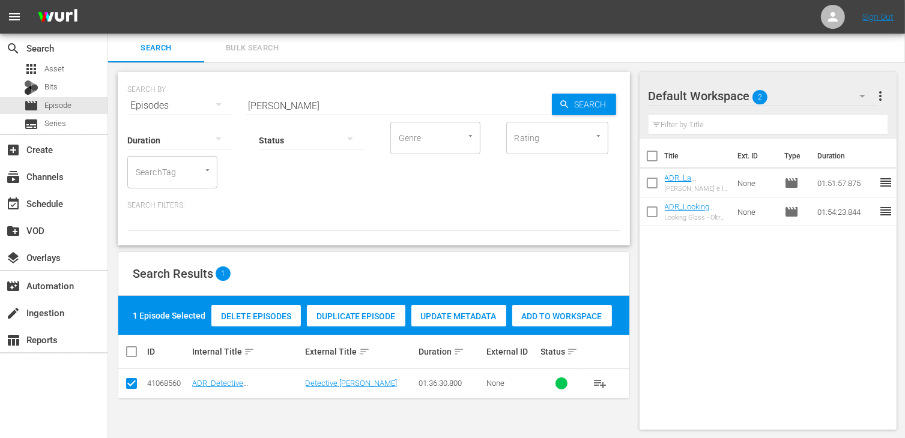
click at [550, 315] on span "Add to Workspace" at bounding box center [562, 317] width 100 height 10
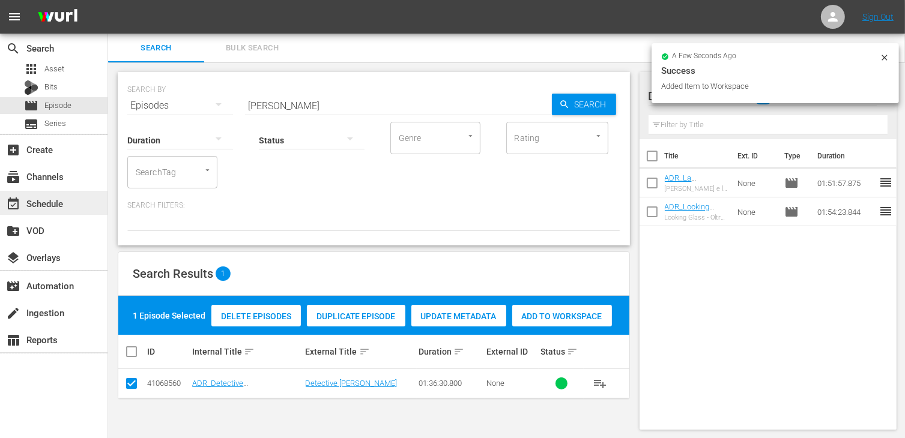
click at [57, 202] on div "event_available Schedule" at bounding box center [33, 201] width 67 height 11
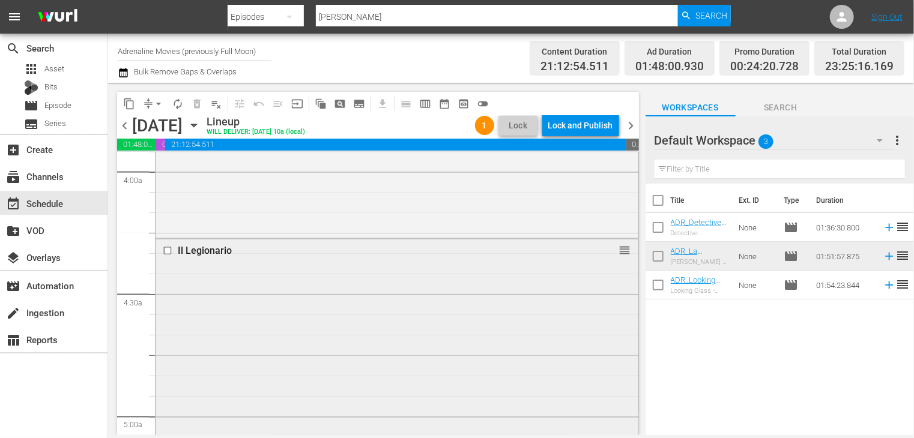
scroll to position [960, 0]
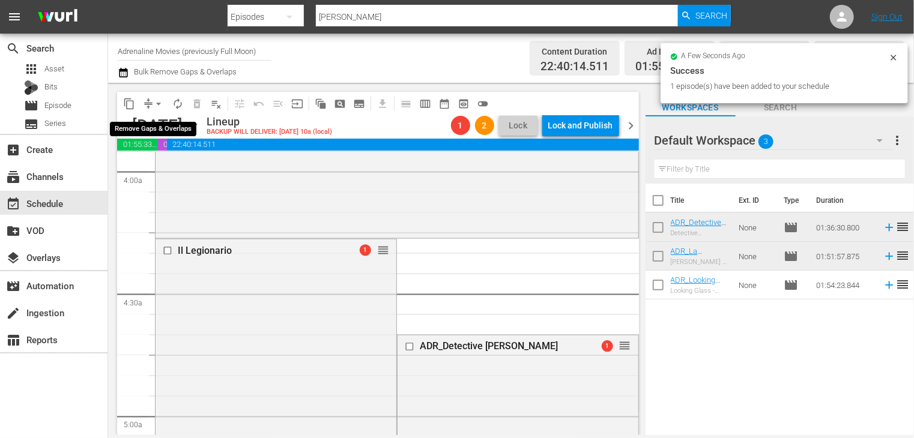
click at [160, 107] on span "arrow_drop_down" at bounding box center [158, 104] width 12 height 12
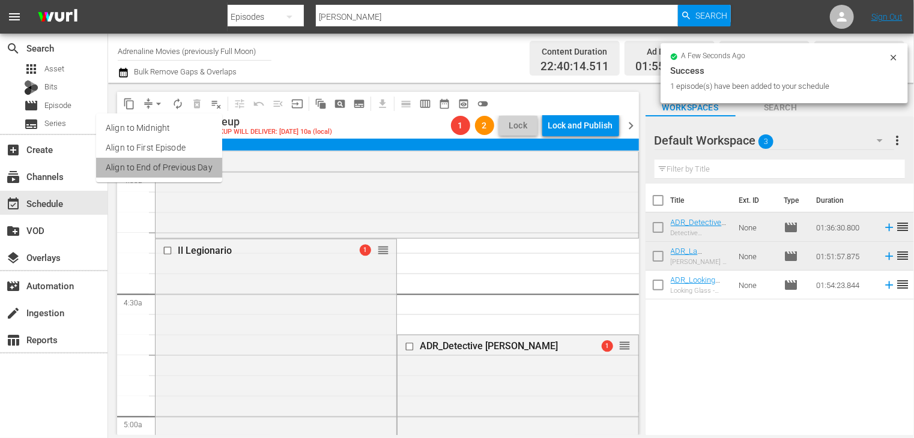
click at [173, 169] on li "Align to End of Previous Day" at bounding box center [159, 168] width 126 height 20
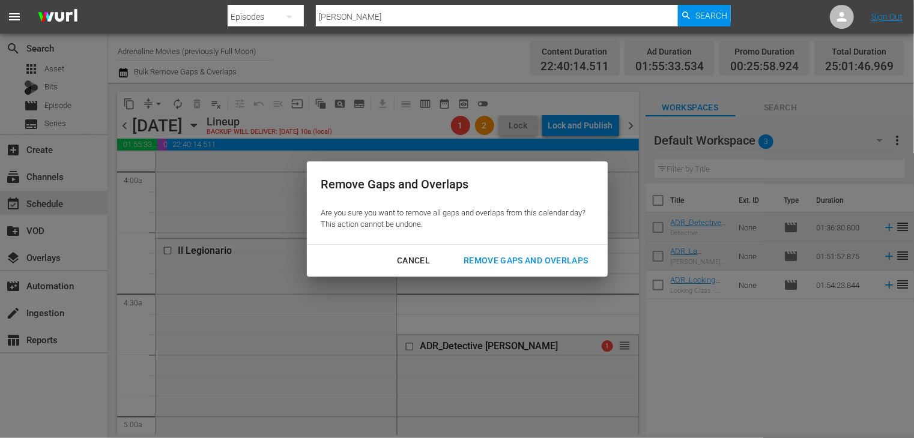
click at [494, 258] on div "Remove Gaps and Overlaps" at bounding box center [525, 260] width 143 height 15
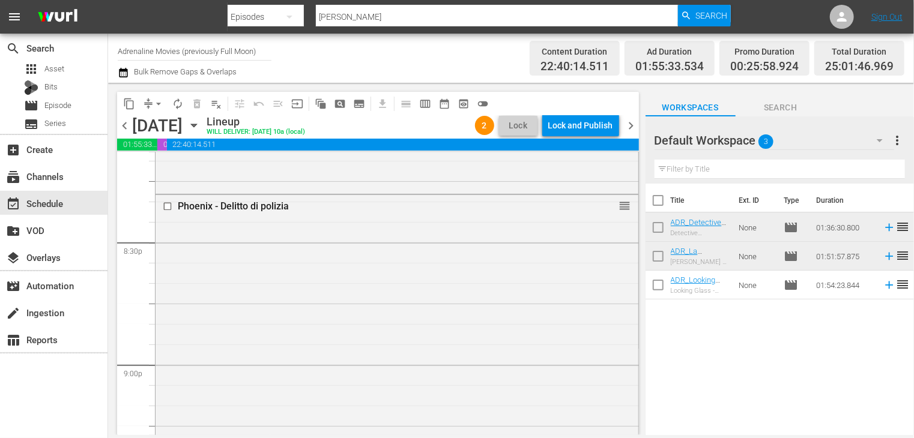
scroll to position [4810, 0]
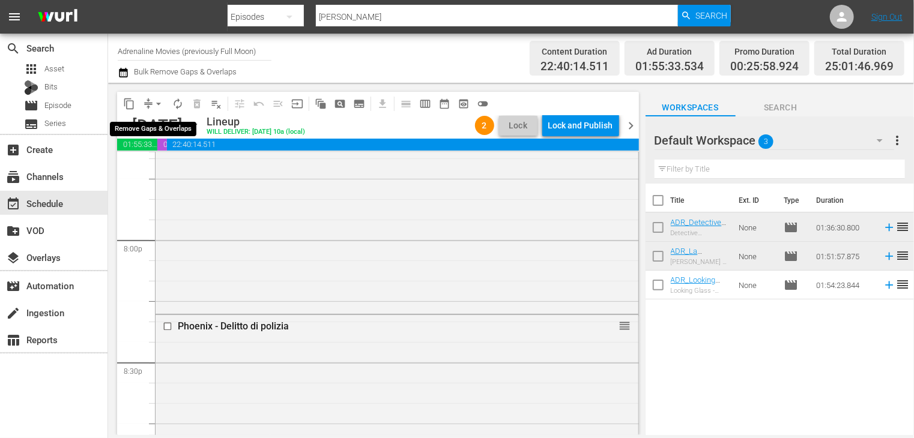
click at [158, 104] on span "arrow_drop_down" at bounding box center [158, 104] width 12 height 12
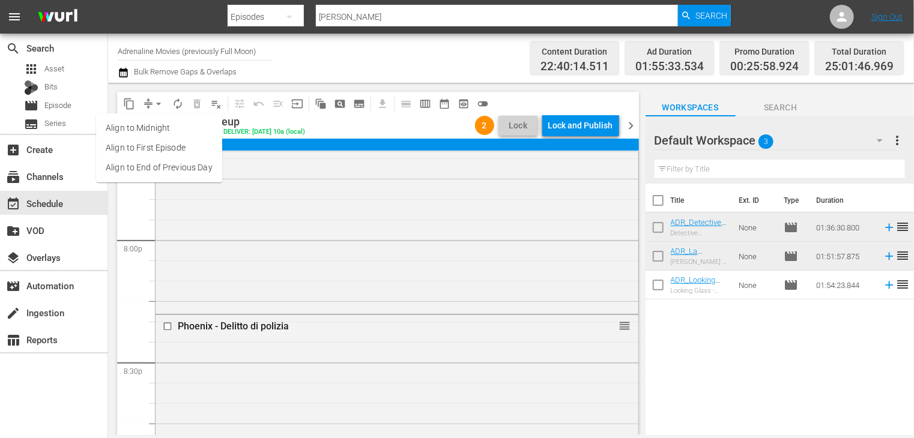
click at [170, 169] on li "Align to End of Previous Day" at bounding box center [159, 168] width 126 height 20
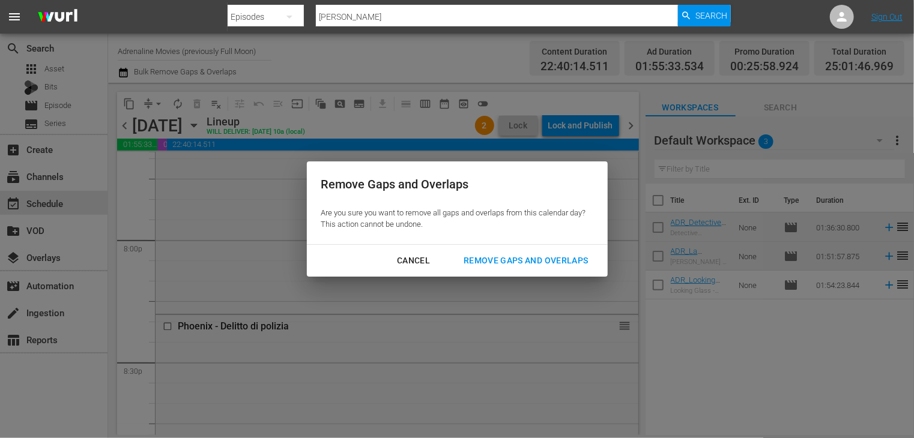
click at [549, 264] on div "Remove Gaps and Overlaps" at bounding box center [525, 260] width 143 height 15
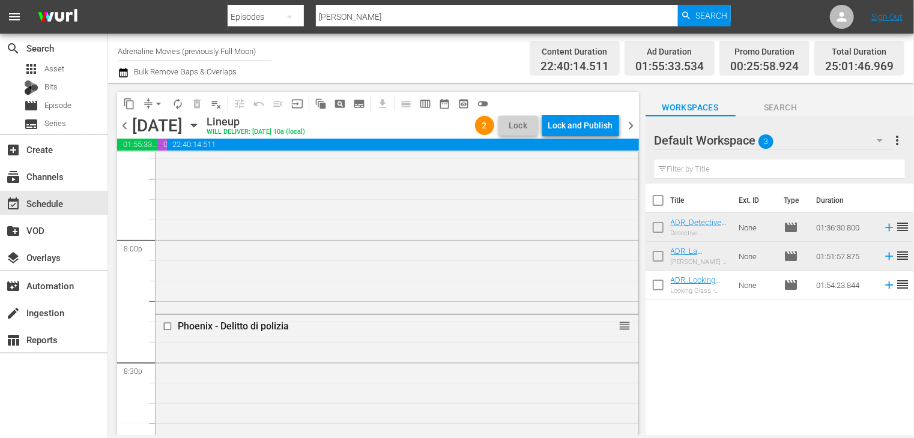
click at [569, 131] on div "Lock and Publish" at bounding box center [580, 126] width 65 height 22
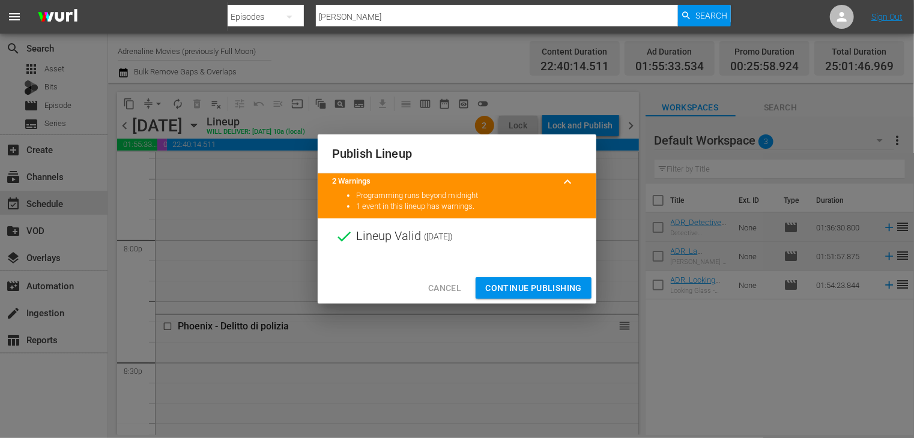
click at [532, 289] on span "Continue Publishing" at bounding box center [533, 288] width 97 height 15
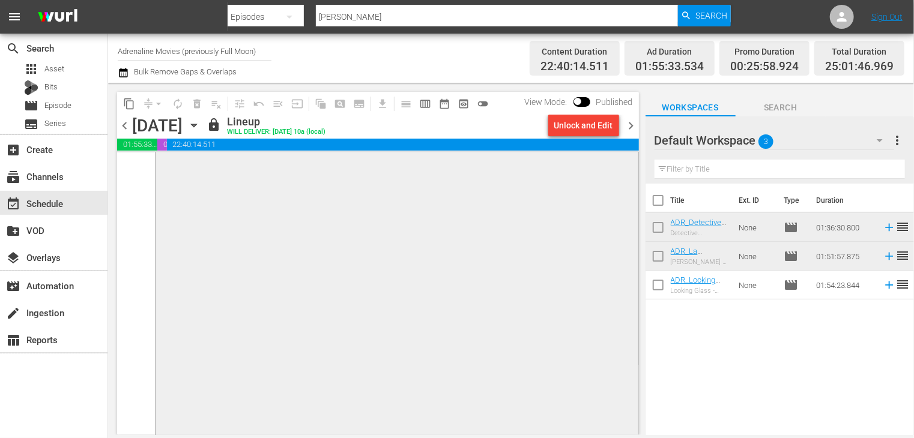
scroll to position [5711, 0]
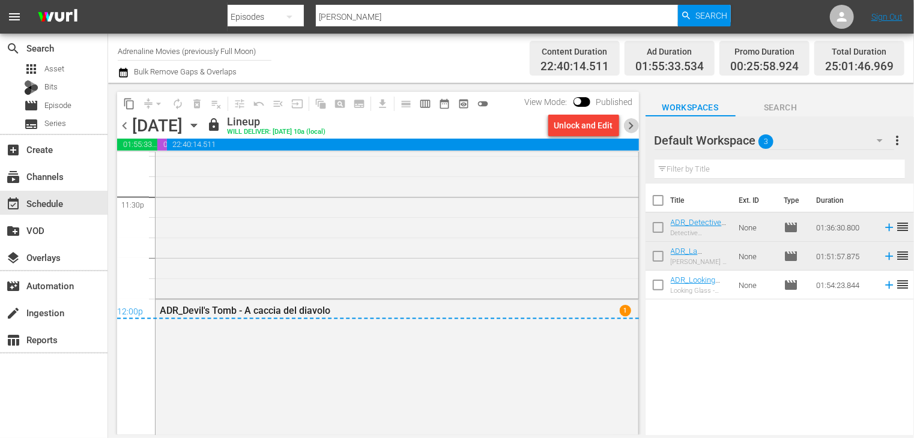
click at [629, 130] on span "chevron_right" at bounding box center [631, 125] width 15 height 15
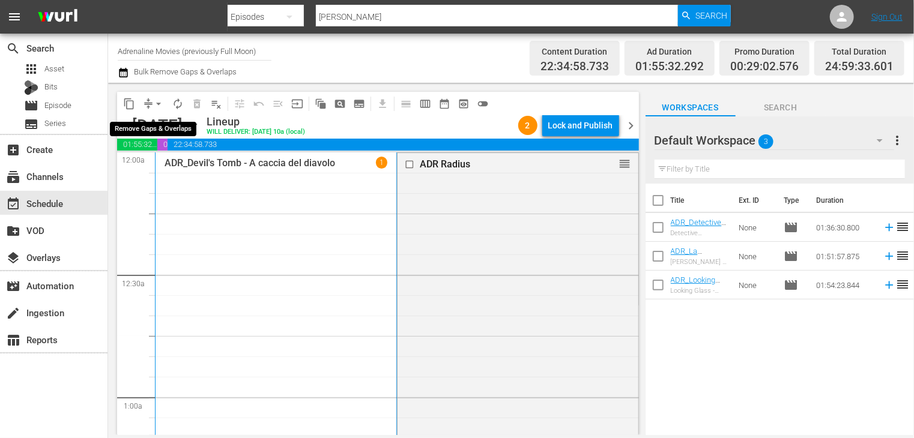
click at [158, 102] on span "arrow_drop_down" at bounding box center [158, 104] width 12 height 12
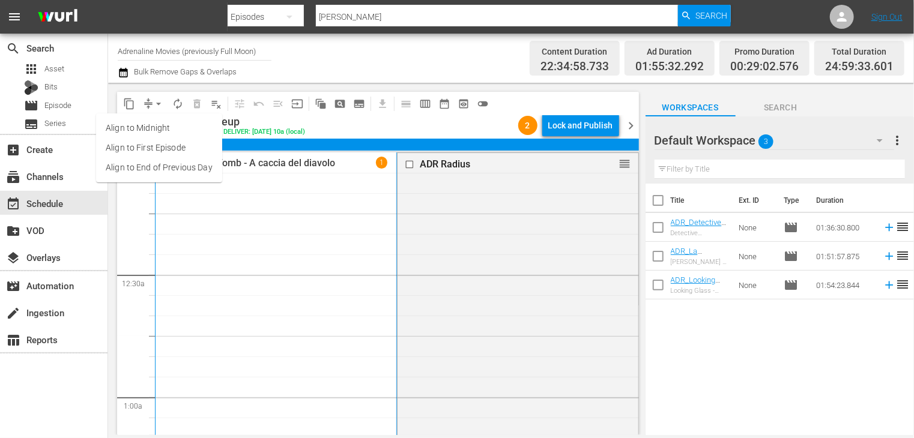
click at [160, 170] on li "Align to End of Previous Day" at bounding box center [159, 168] width 126 height 20
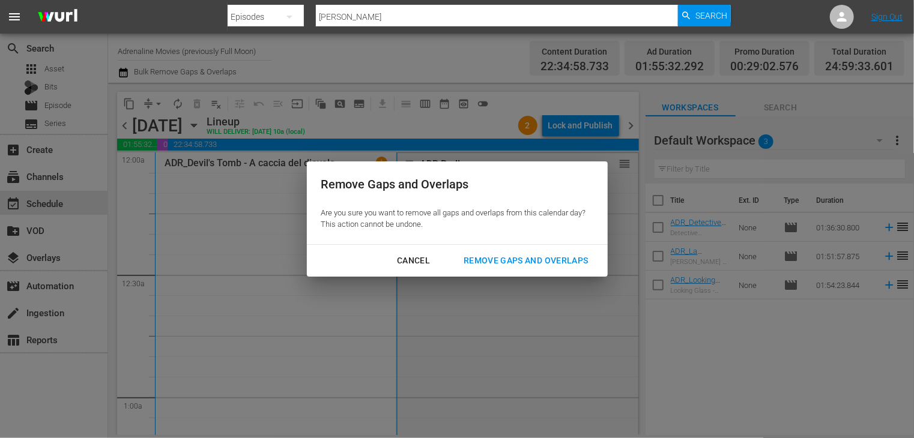
click at [568, 265] on div "Remove Gaps and Overlaps" at bounding box center [525, 260] width 143 height 15
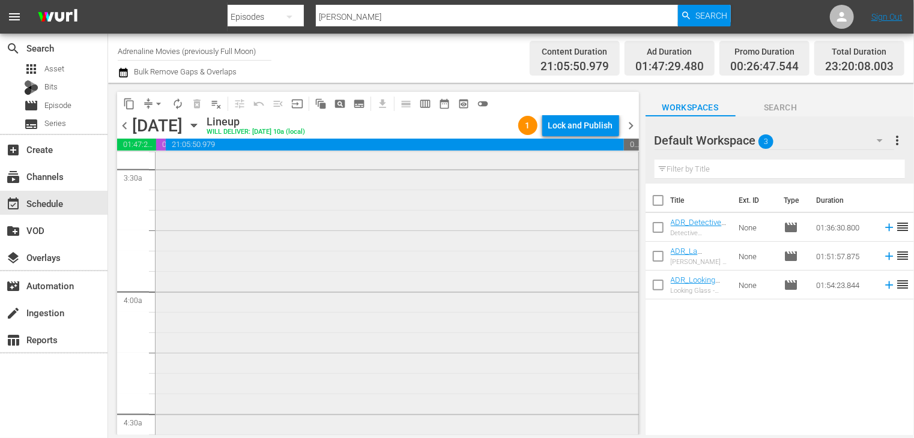
scroll to position [1020, 0]
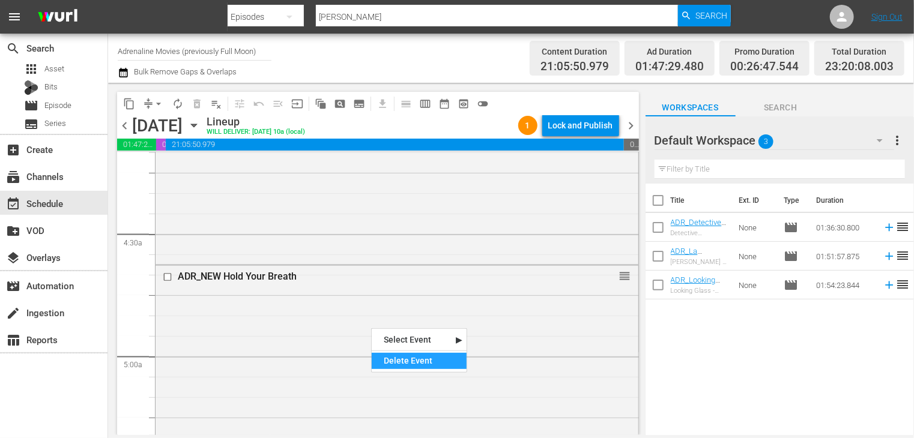
click at [405, 361] on div "Delete Event" at bounding box center [419, 361] width 95 height 16
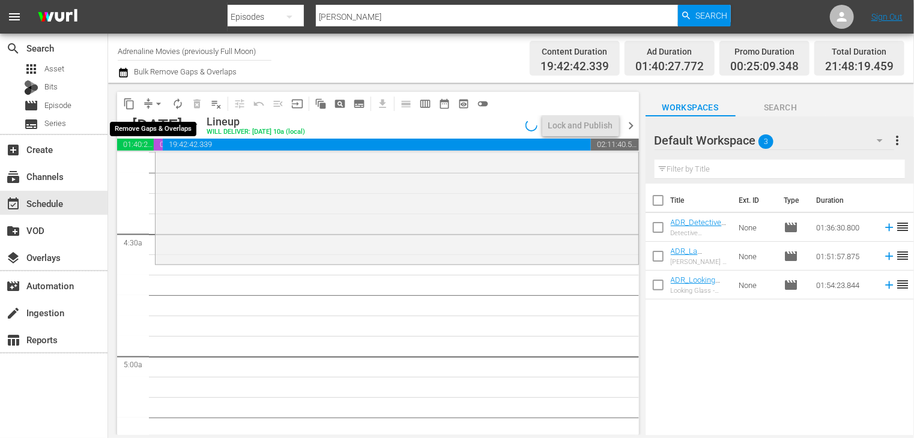
click at [156, 106] on span "arrow_drop_down" at bounding box center [158, 104] width 12 height 12
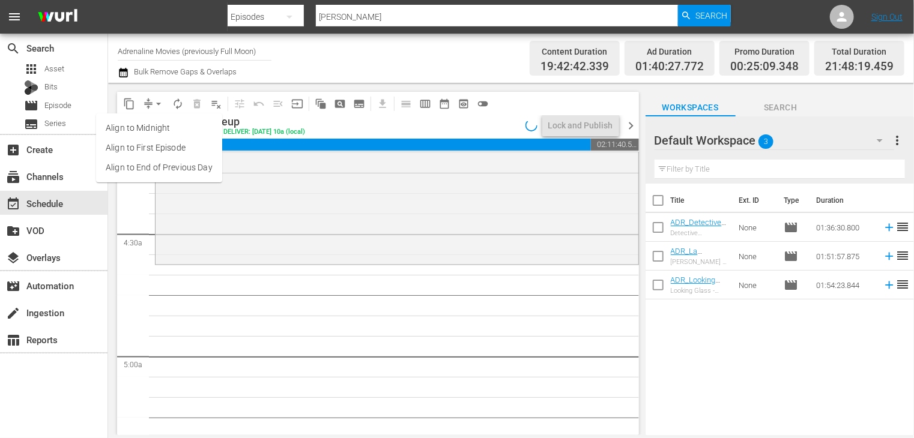
click at [169, 163] on li "Align to End of Previous Day" at bounding box center [159, 168] width 126 height 20
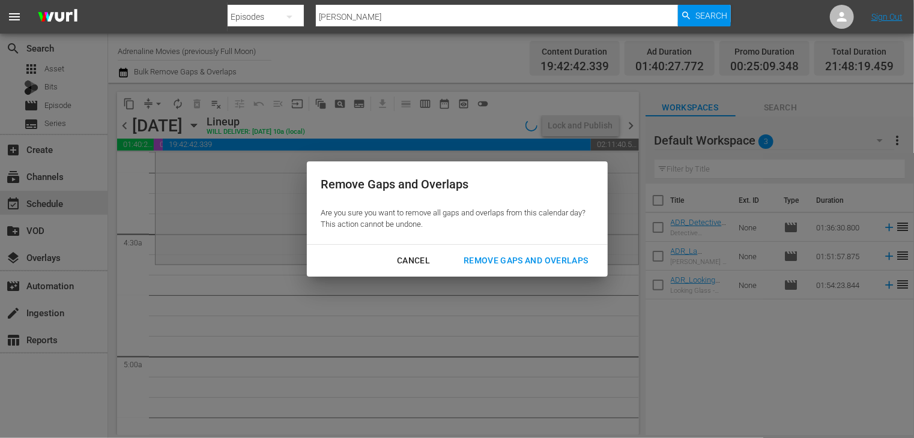
click at [523, 253] on div "Remove Gaps and Overlaps" at bounding box center [525, 260] width 143 height 15
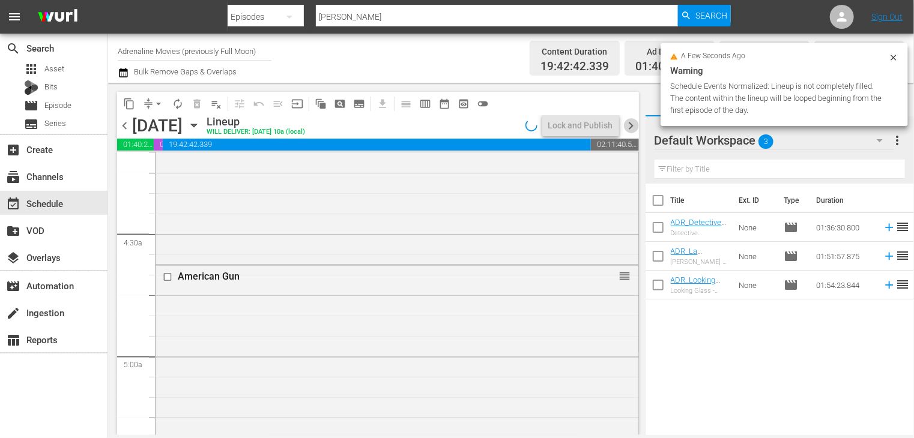
click at [631, 120] on span "chevron_right" at bounding box center [631, 125] width 15 height 15
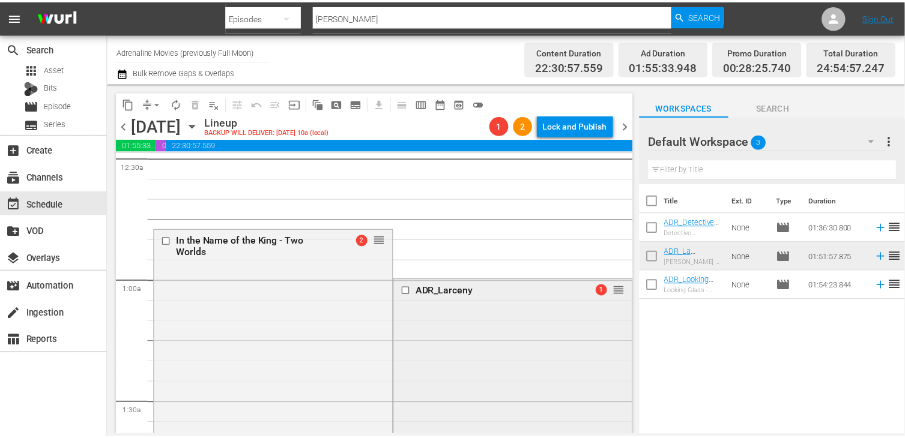
scroll to position [120, 0]
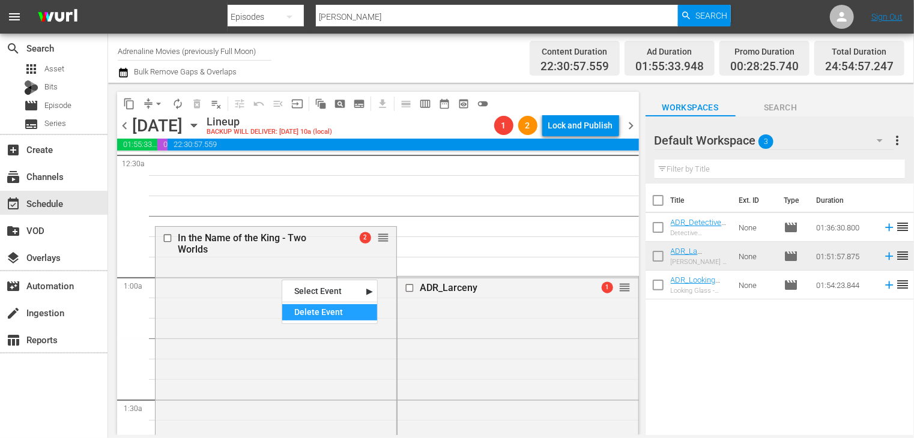
click at [310, 310] on div "Delete Event" at bounding box center [329, 312] width 95 height 16
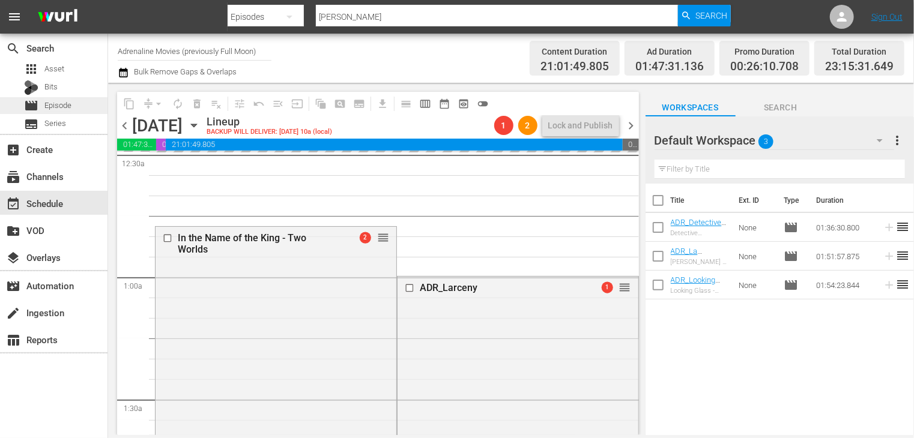
click at [60, 106] on span "Episode" at bounding box center [57, 106] width 27 height 12
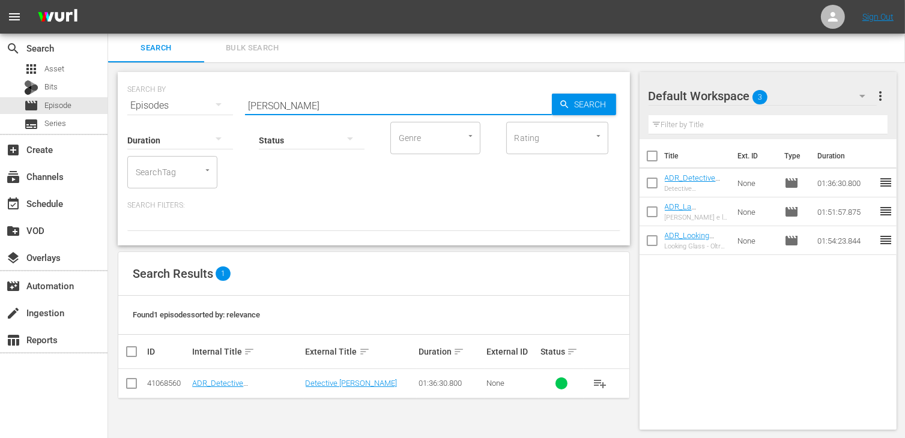
drag, startPoint x: 286, startPoint y: 98, endPoint x: 196, endPoint y: 100, distance: 89.5
click at [196, 100] on div "SEARCH BY Search By Episodes Search ID, Title, Description, Keywords, or Catego…" at bounding box center [373, 98] width 493 height 43
type input "king"
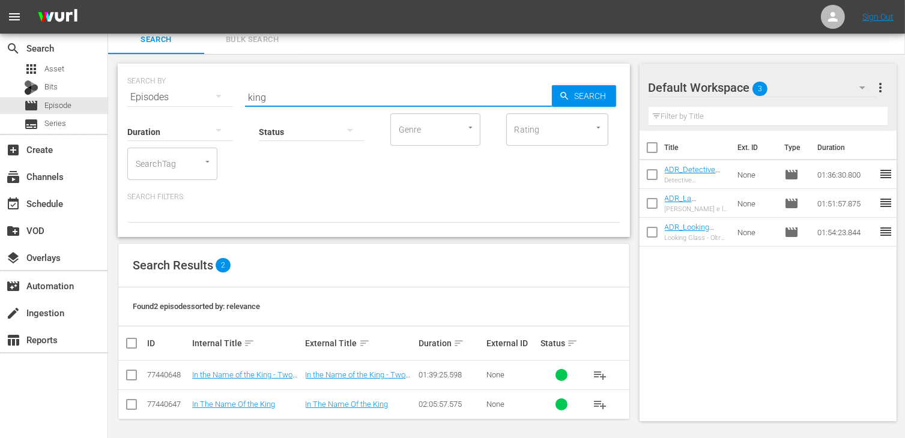
scroll to position [11, 0]
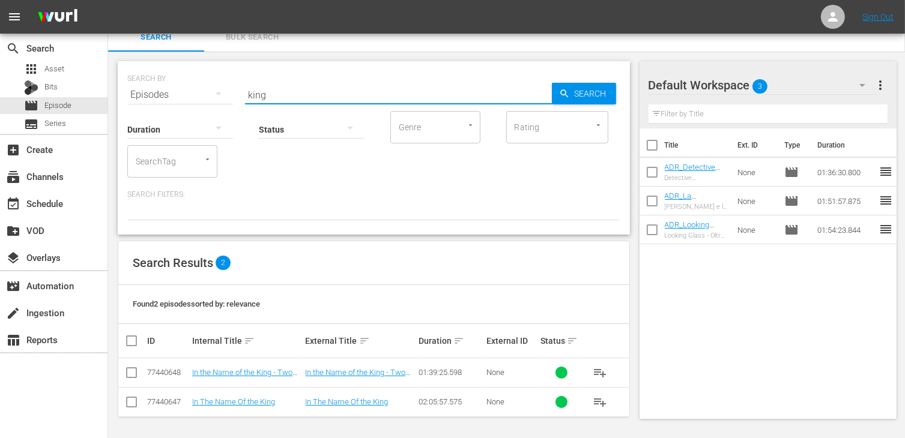
click at [125, 370] on input "checkbox" at bounding box center [131, 375] width 14 height 14
checkbox input "true"
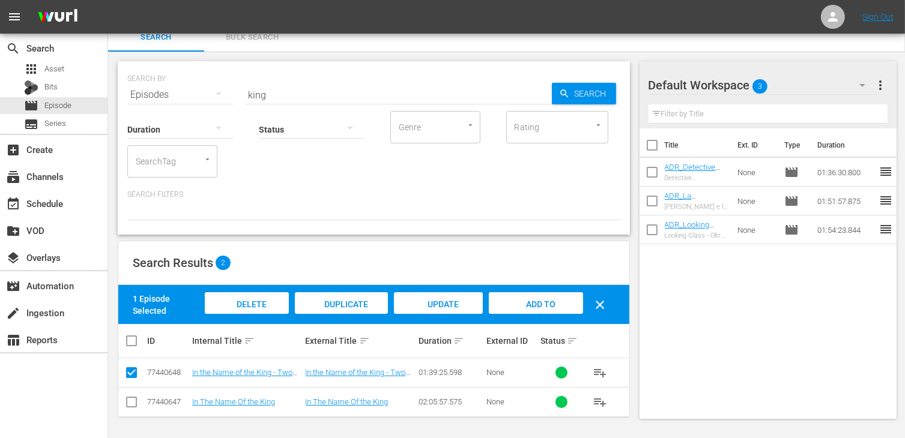
click at [550, 305] on span "Add to Workspace" at bounding box center [535, 316] width 59 height 32
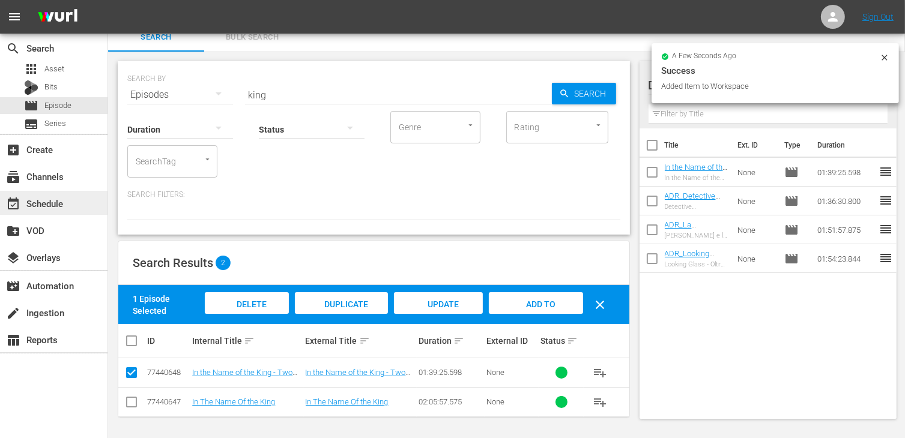
click at [50, 197] on div "event_available Schedule" at bounding box center [33, 201] width 67 height 11
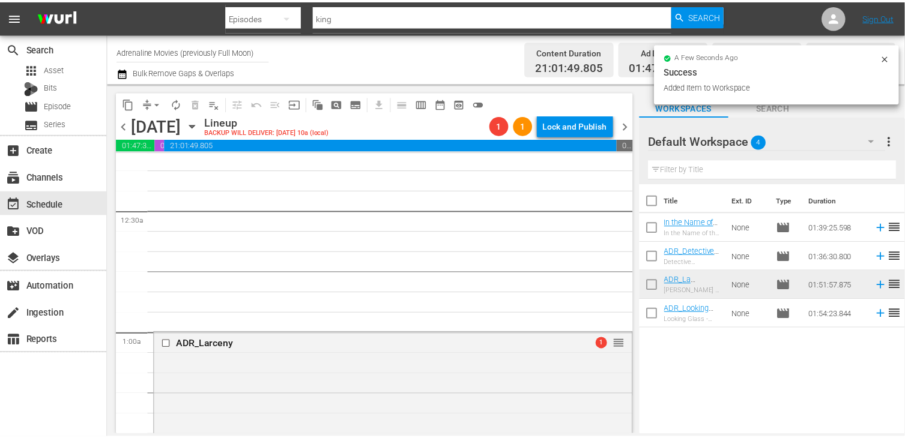
scroll to position [180, 0]
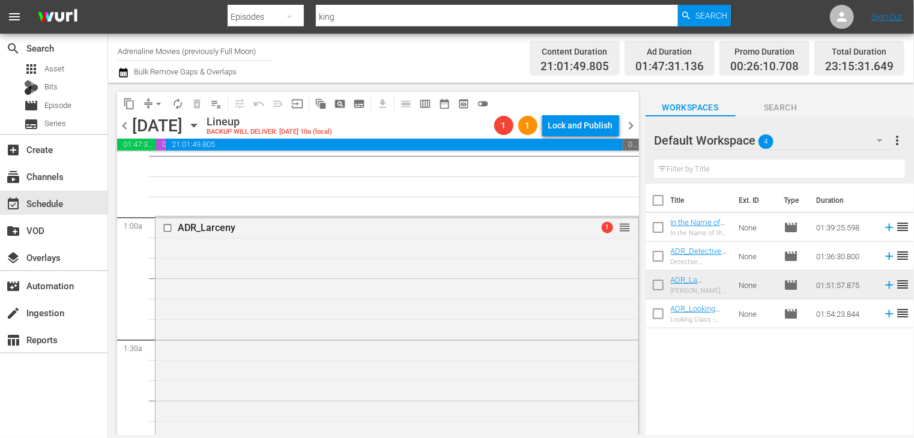
click at [710, 229] on div "In the Name of the King - Two Worlds In the Name of the King - Two Worlds" at bounding box center [699, 227] width 59 height 19
click at [704, 220] on link "In the Name of the King - Two Worlds" at bounding box center [695, 231] width 50 height 27
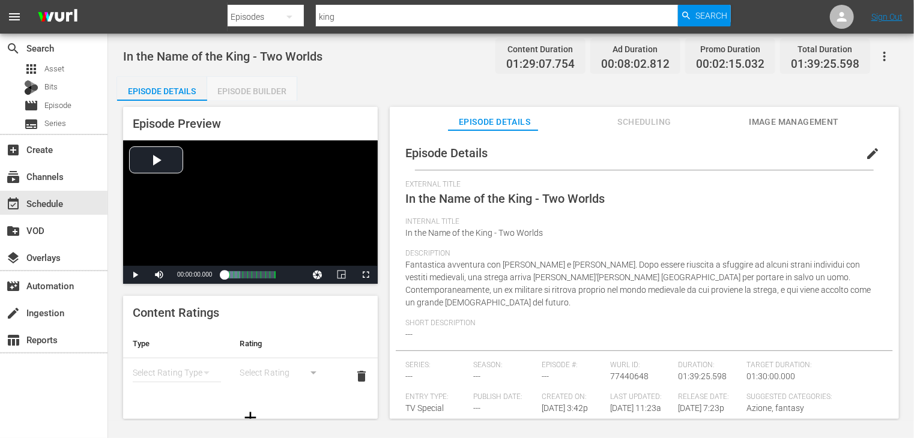
click at [259, 93] on div "Episode Builder" at bounding box center [252, 91] width 90 height 29
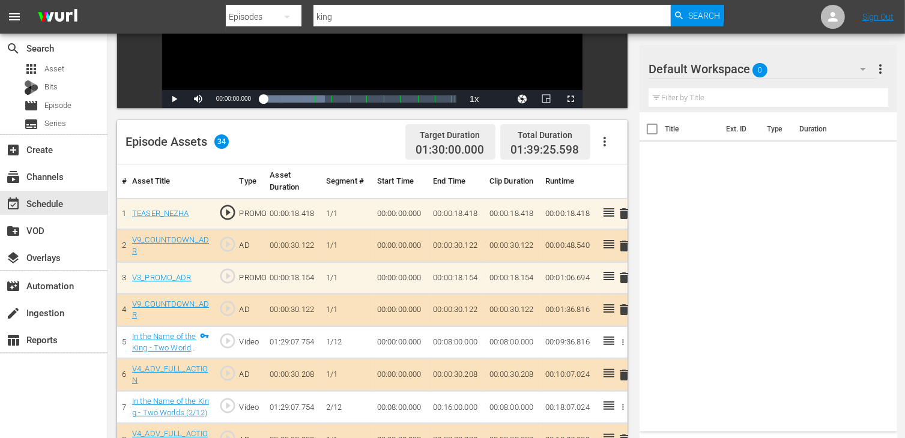
scroll to position [300, 0]
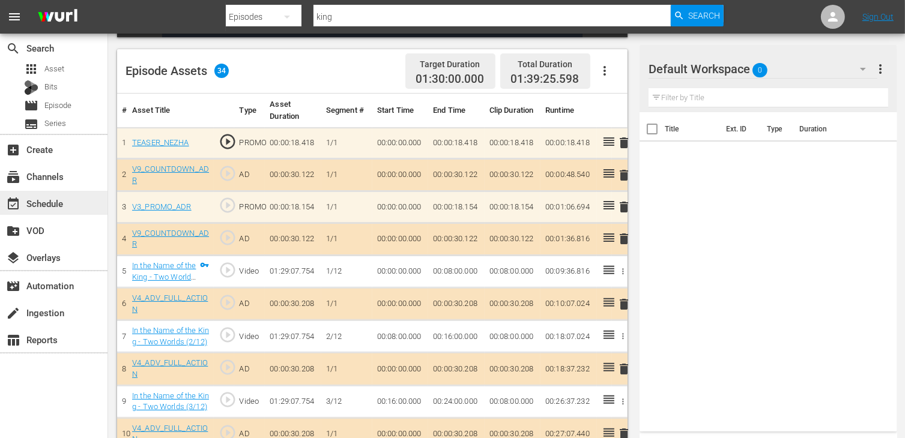
click at [59, 203] on div "event_available Schedule" at bounding box center [33, 201] width 67 height 11
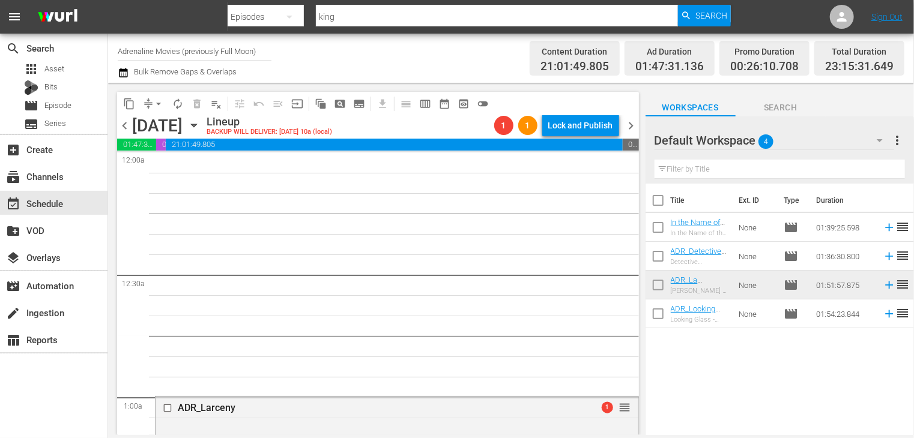
click at [122, 128] on span "chevron_left" at bounding box center [124, 125] width 15 height 15
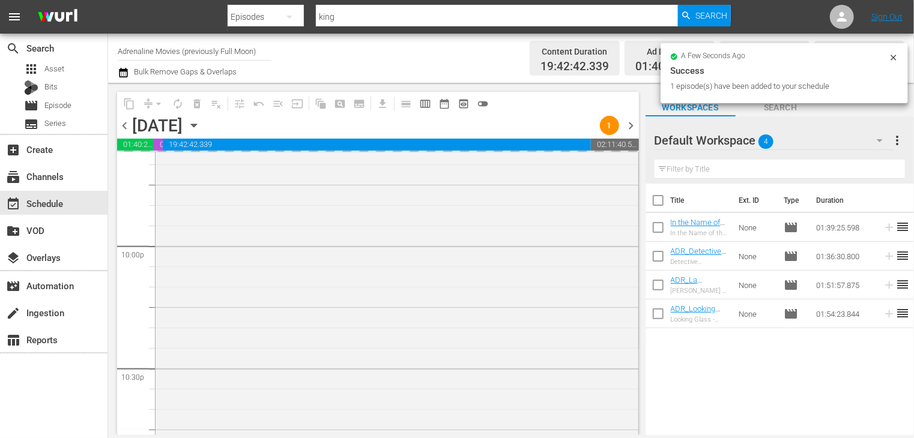
scroll to position [5054, 0]
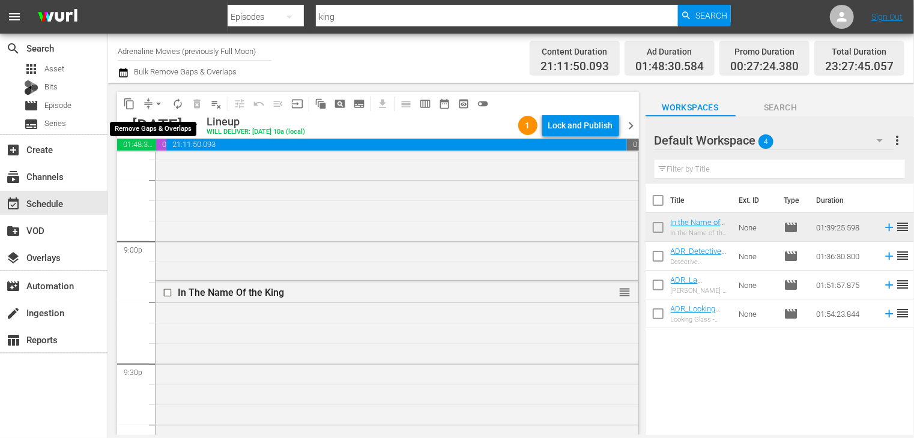
click at [158, 105] on span "arrow_drop_down" at bounding box center [158, 104] width 12 height 12
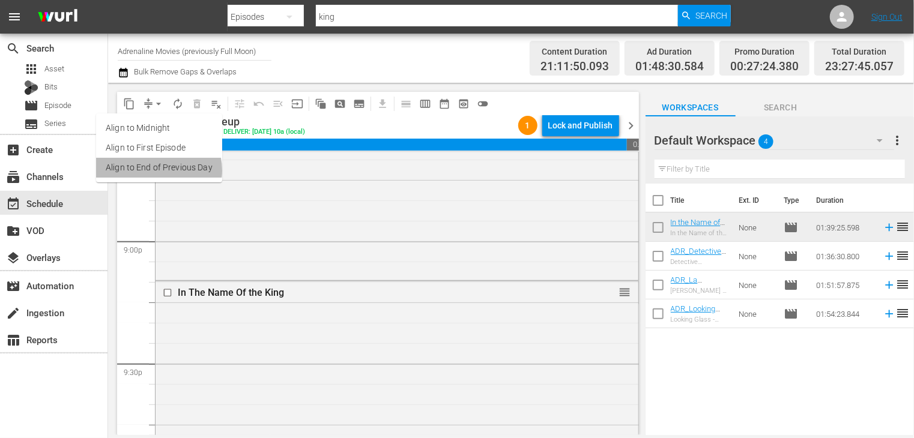
click at [156, 170] on li "Align to End of Previous Day" at bounding box center [159, 168] width 126 height 20
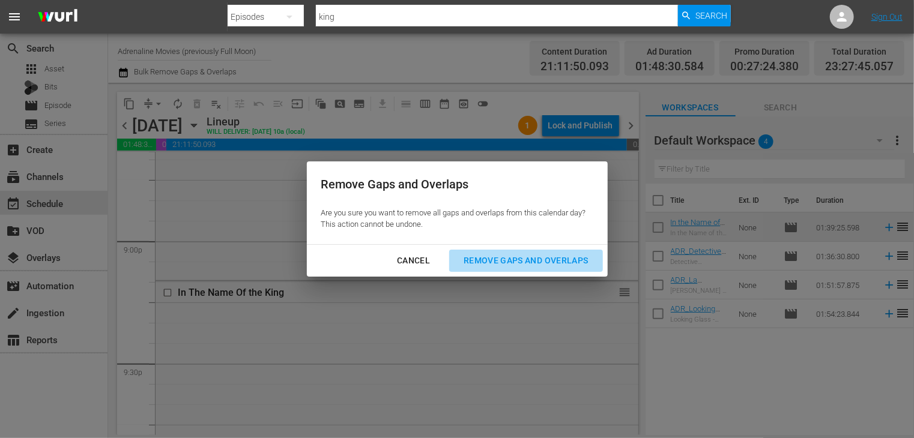
click at [538, 270] on button "Remove Gaps and Overlaps" at bounding box center [525, 261] width 153 height 22
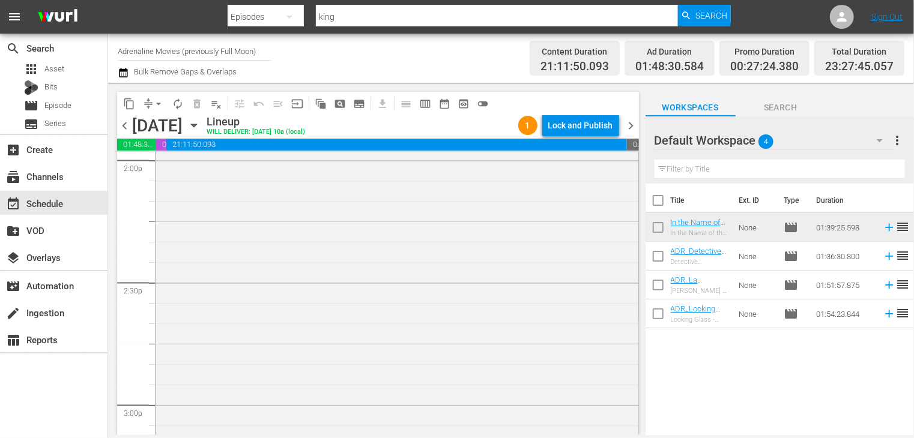
scroll to position [3298, 0]
click at [158, 104] on span "arrow_drop_down" at bounding box center [158, 104] width 12 height 12
click at [164, 162] on li "Align to End of Previous Day" at bounding box center [159, 168] width 126 height 20
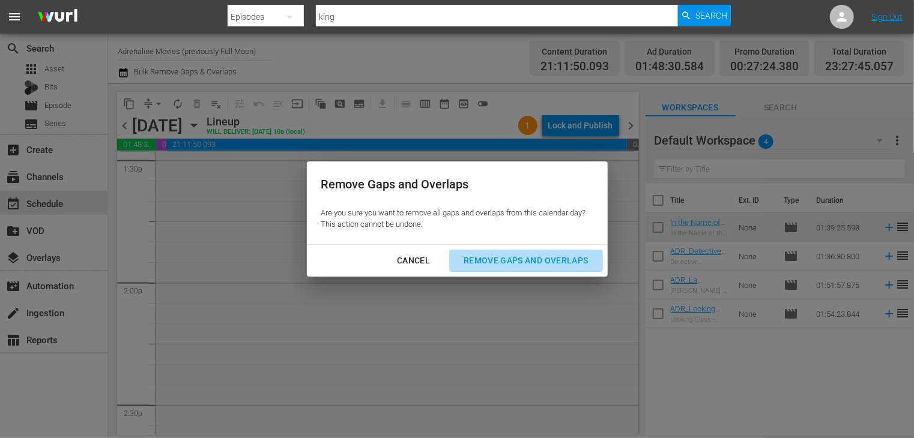
click at [526, 265] on div "Remove Gaps and Overlaps" at bounding box center [525, 260] width 143 height 15
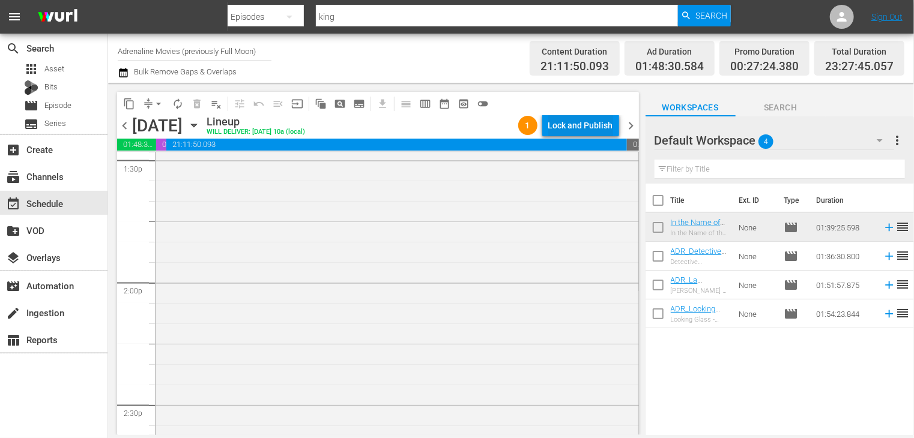
click at [572, 125] on div "Lock and Publish" at bounding box center [580, 126] width 65 height 22
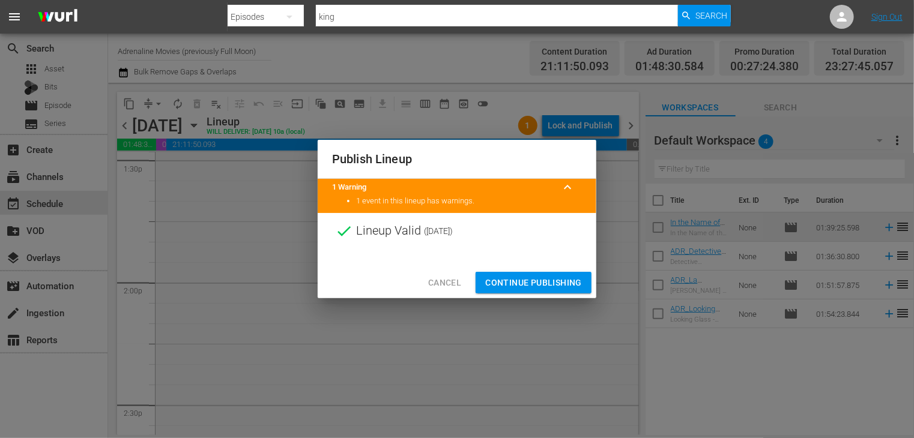
click at [532, 285] on span "Continue Publishing" at bounding box center [533, 283] width 97 height 15
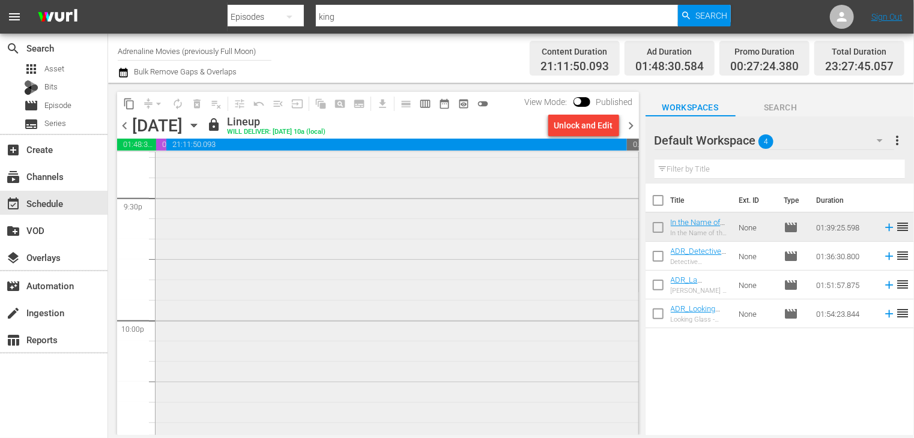
scroll to position [5219, 0]
click at [627, 123] on span "chevron_right" at bounding box center [631, 125] width 15 height 15
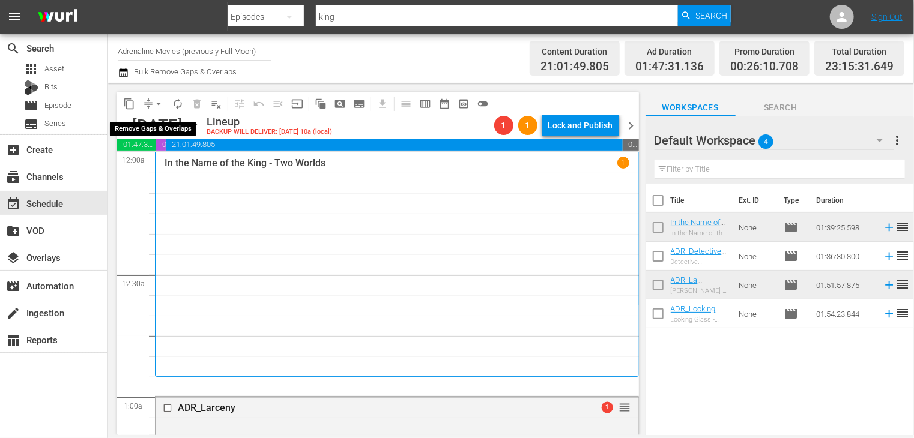
click at [161, 103] on span "arrow_drop_down" at bounding box center [158, 104] width 12 height 12
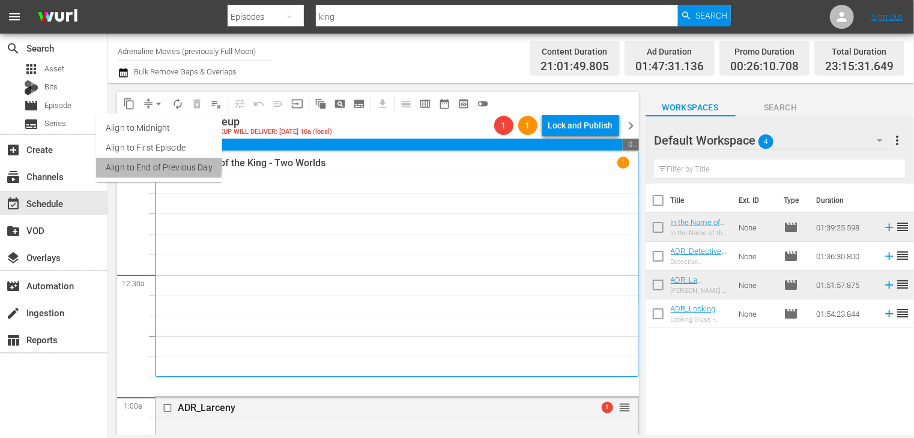
click at [154, 165] on li "Align to End of Previous Day" at bounding box center [159, 168] width 126 height 20
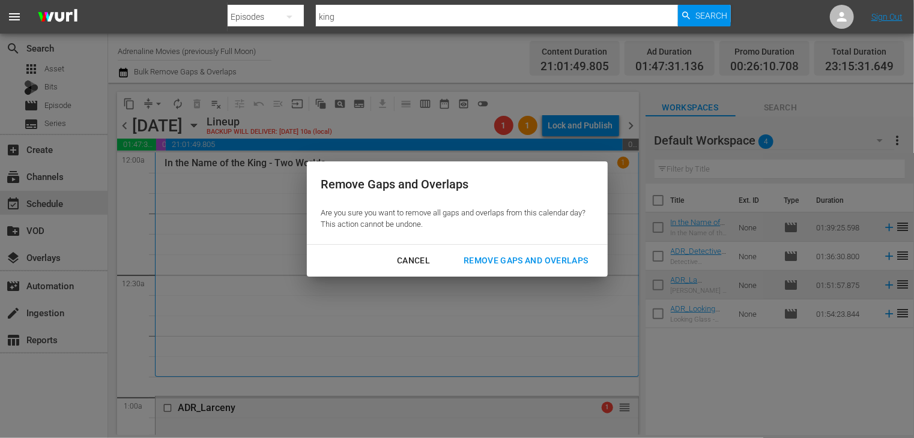
click at [502, 253] on button "Remove Gaps and Overlaps" at bounding box center [525, 261] width 153 height 22
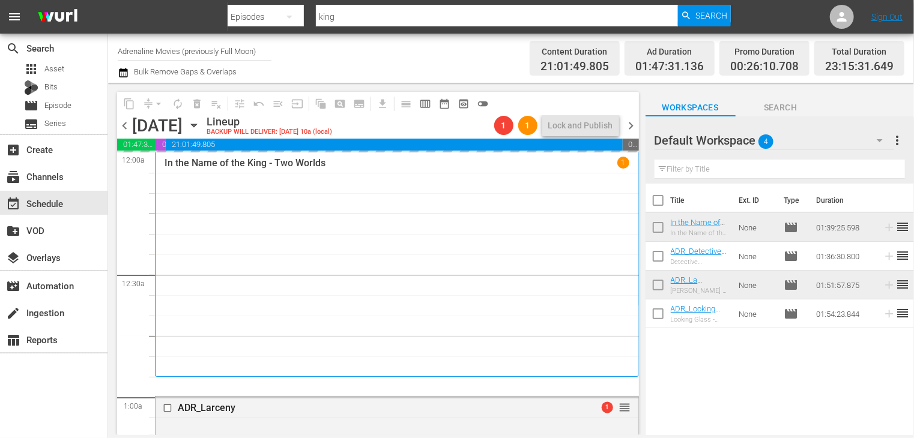
click at [121, 125] on span "chevron_left" at bounding box center [124, 125] width 15 height 15
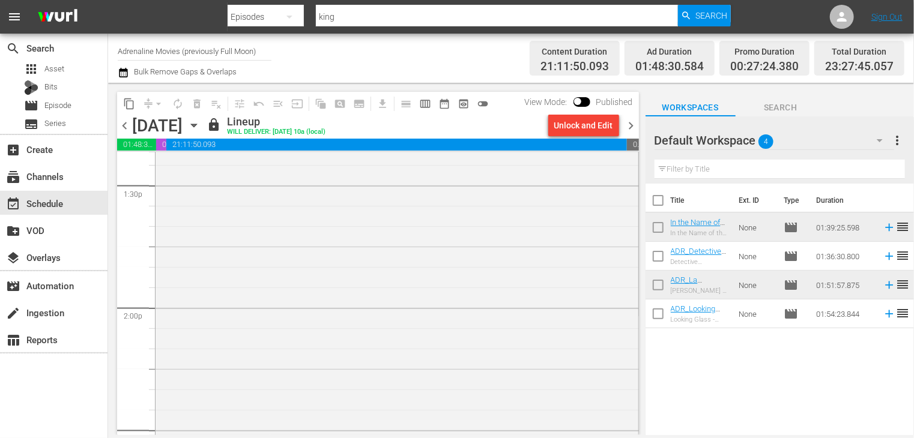
scroll to position [2998, 0]
click at [629, 124] on span "chevron_right" at bounding box center [631, 125] width 15 height 15
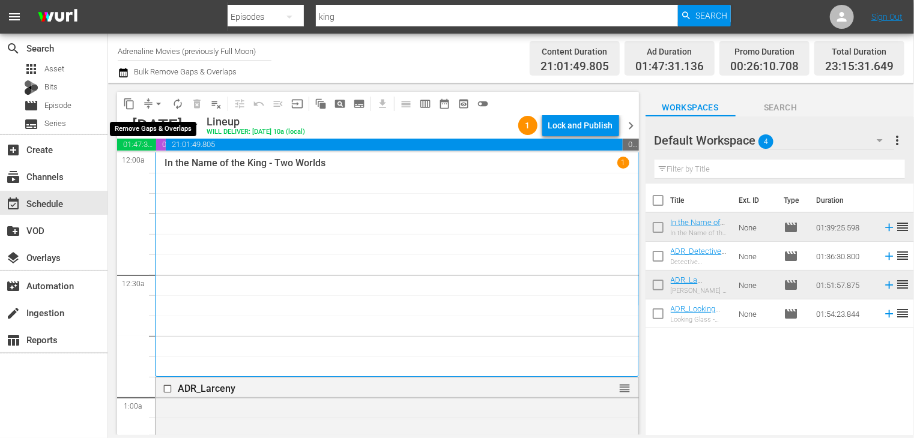
click at [158, 105] on span "arrow_drop_down" at bounding box center [158, 104] width 12 height 12
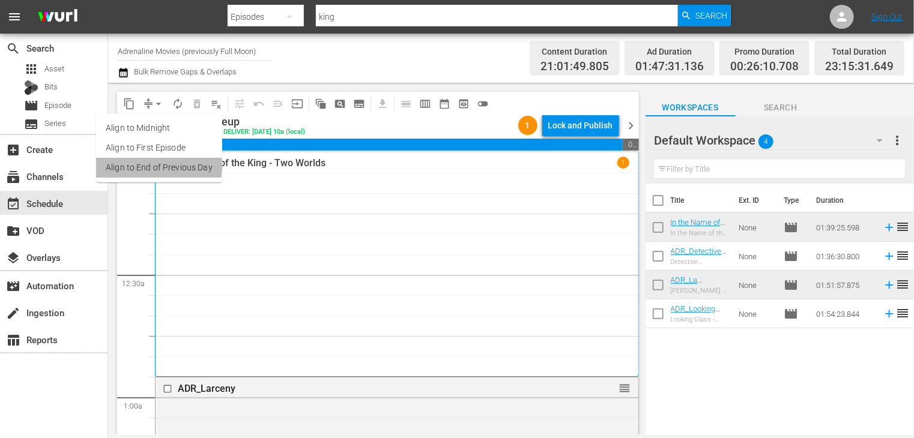
click at [154, 166] on li "Align to End of Previous Day" at bounding box center [159, 168] width 126 height 20
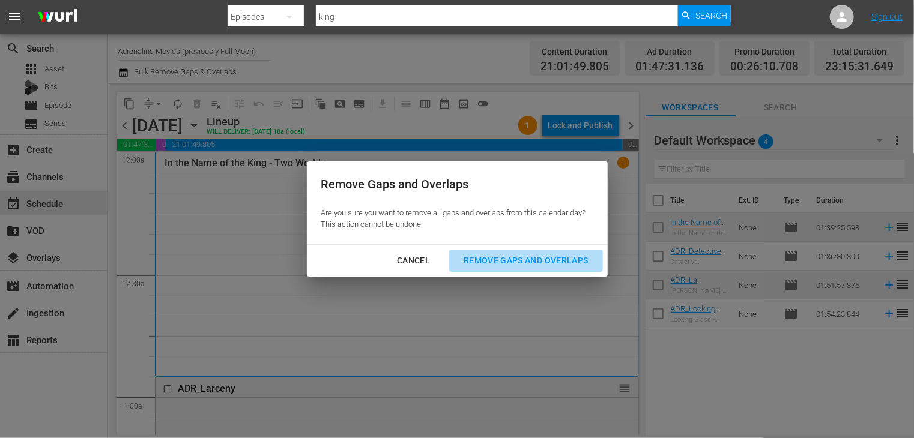
click at [490, 258] on div "Remove Gaps and Overlaps" at bounding box center [525, 260] width 143 height 15
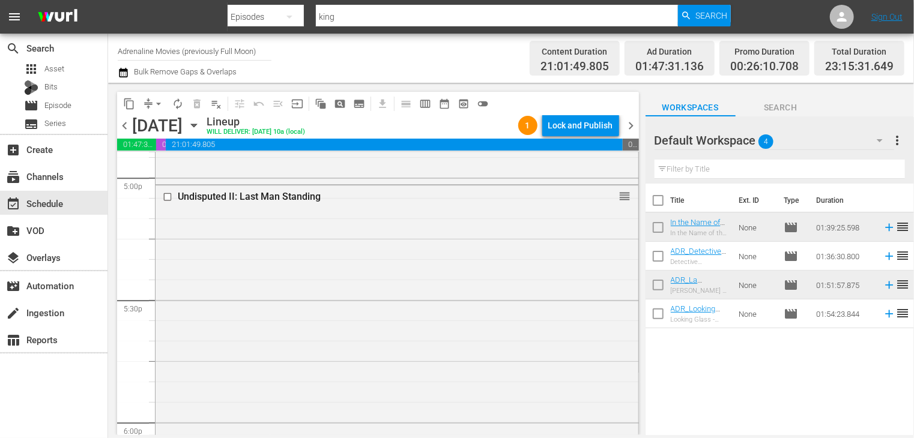
scroll to position [4082, 0]
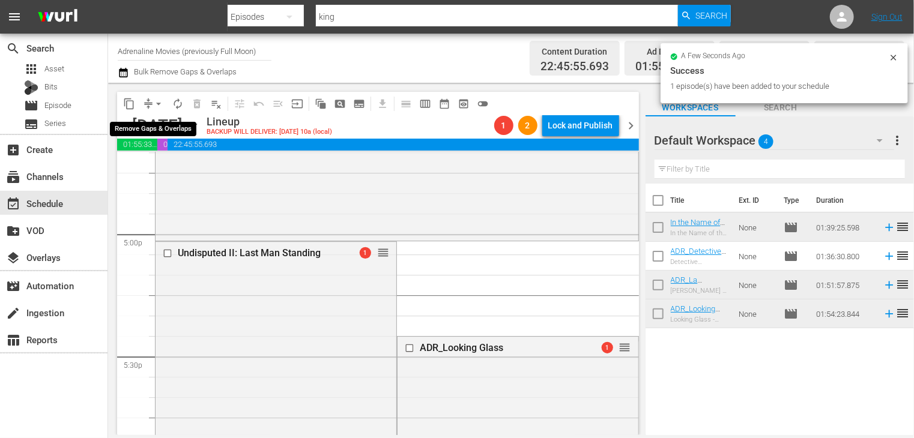
click at [156, 104] on span "arrow_drop_down" at bounding box center [158, 104] width 12 height 12
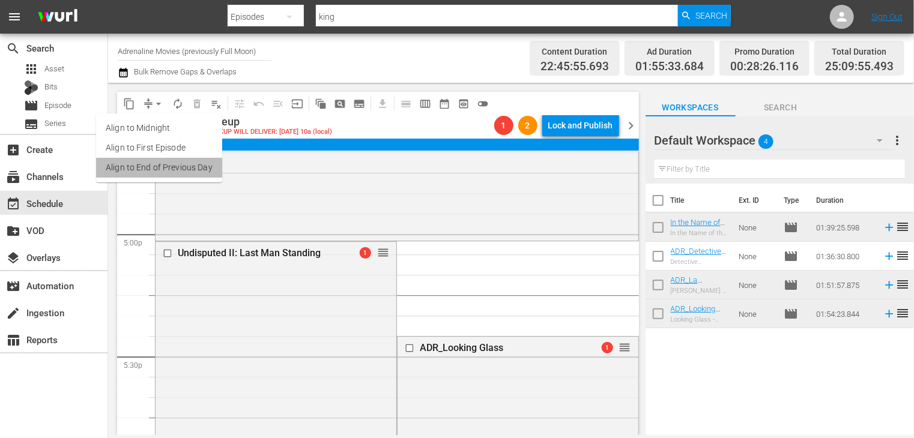
click at [163, 167] on li "Align to End of Previous Day" at bounding box center [159, 168] width 126 height 20
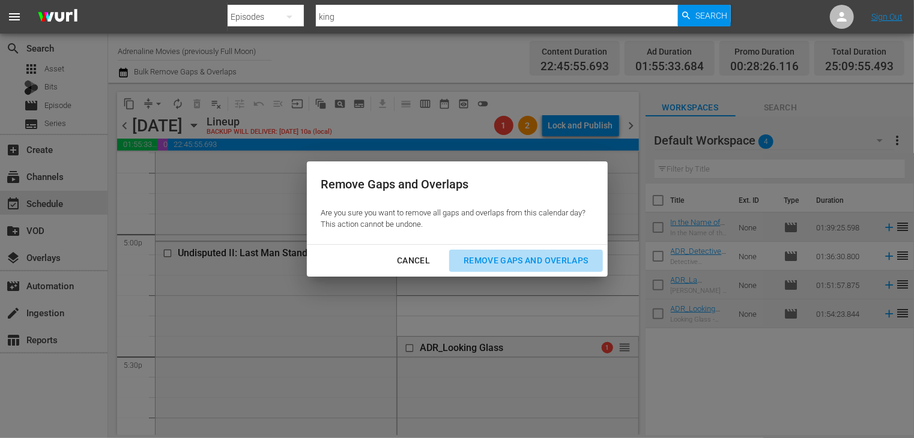
click at [528, 268] on div "Remove Gaps and Overlaps" at bounding box center [525, 260] width 143 height 15
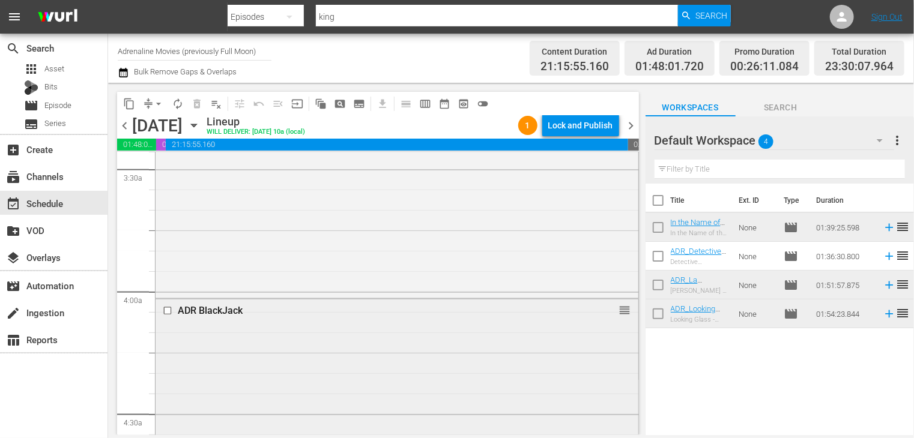
scroll to position [960, 0]
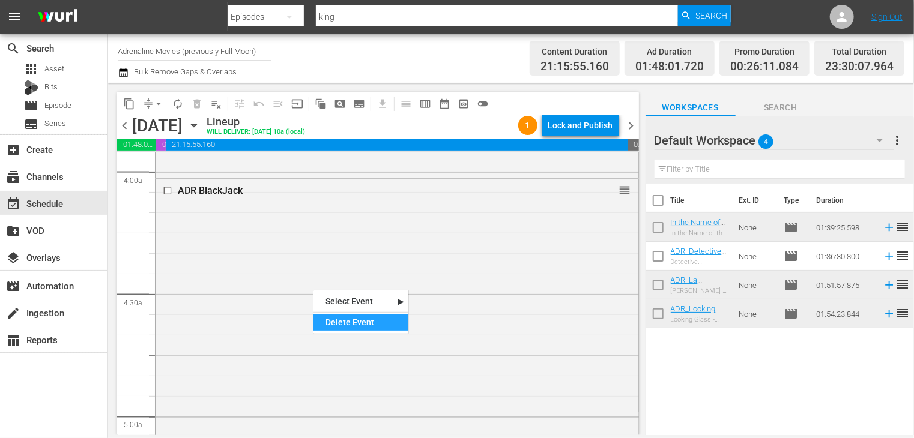
click at [348, 324] on div "Delete Event" at bounding box center [360, 323] width 95 height 16
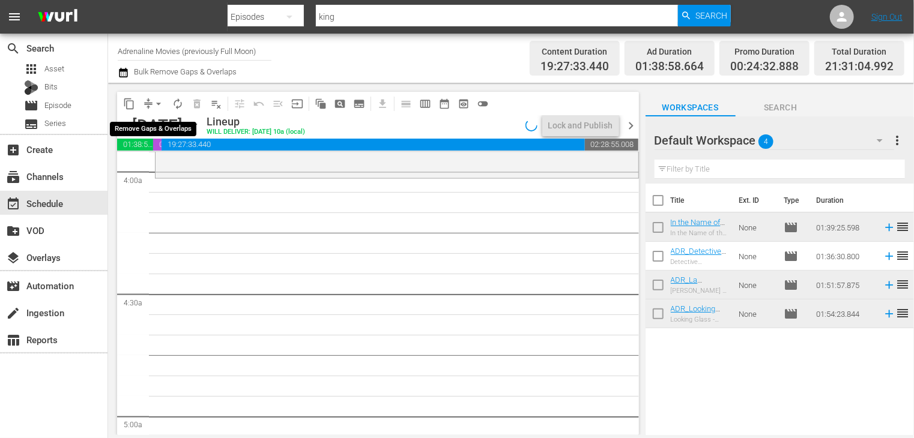
click at [157, 104] on span "arrow_drop_down" at bounding box center [158, 104] width 12 height 12
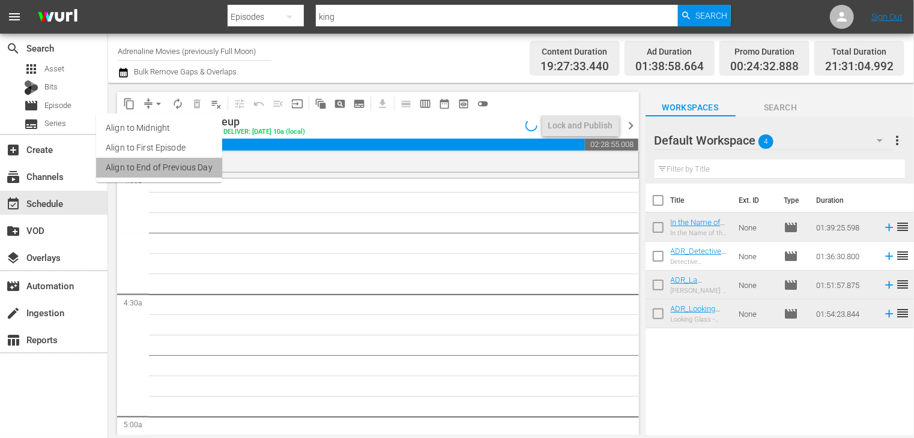
click at [166, 164] on li "Align to End of Previous Day" at bounding box center [159, 168] width 126 height 20
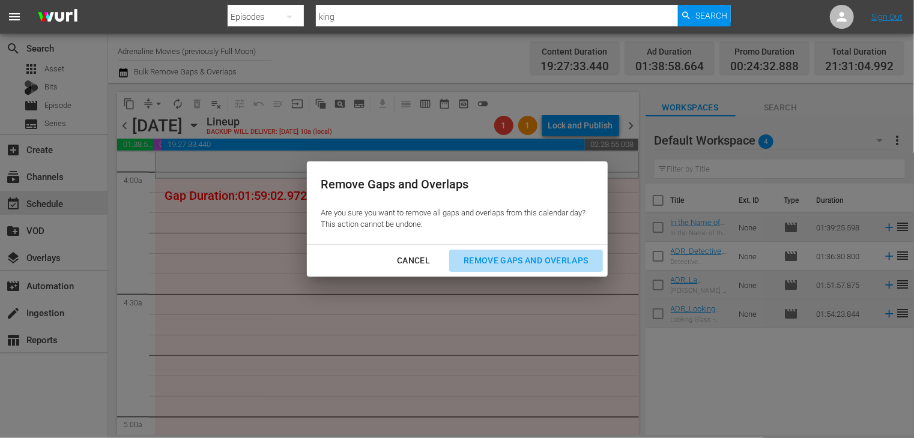
click at [551, 258] on div "Remove Gaps and Overlaps" at bounding box center [525, 260] width 143 height 15
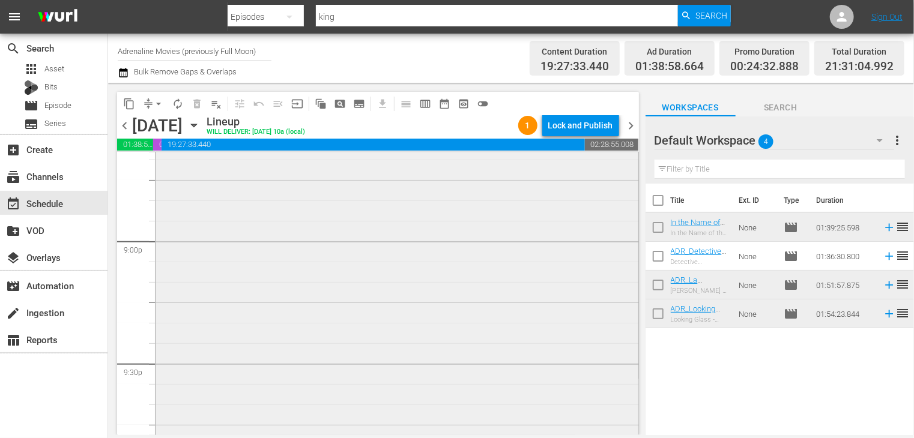
scroll to position [4874, 0]
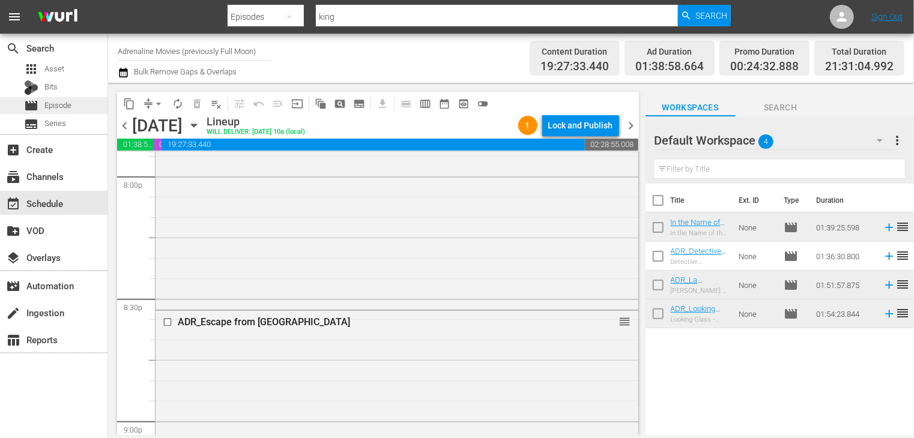
click at [65, 108] on span "Episode" at bounding box center [57, 106] width 27 height 12
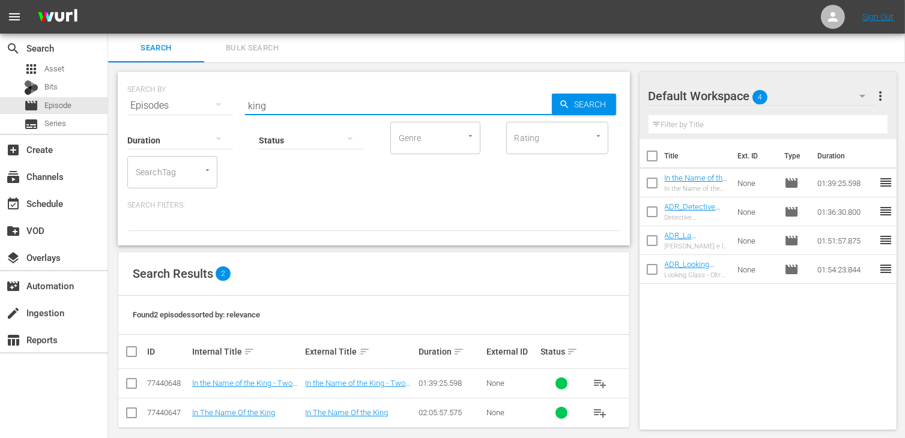
drag, startPoint x: 275, startPoint y: 110, endPoint x: 205, endPoint y: 107, distance: 69.7
click at [205, 107] on div "SEARCH BY Search By Episodes Search ID, Title, Description, Keywords, or Catego…" at bounding box center [373, 98] width 493 height 43
type input "traffica"
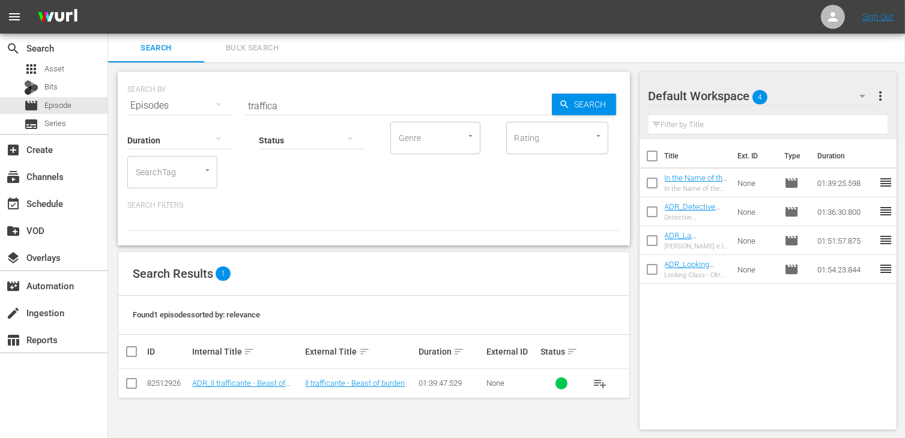
drag, startPoint x: 122, startPoint y: 394, endPoint x: 133, endPoint y: 384, distance: 14.0
click at [122, 392] on td at bounding box center [131, 383] width 27 height 29
click at [133, 384] on input "checkbox" at bounding box center [131, 386] width 14 height 14
checkbox input "true"
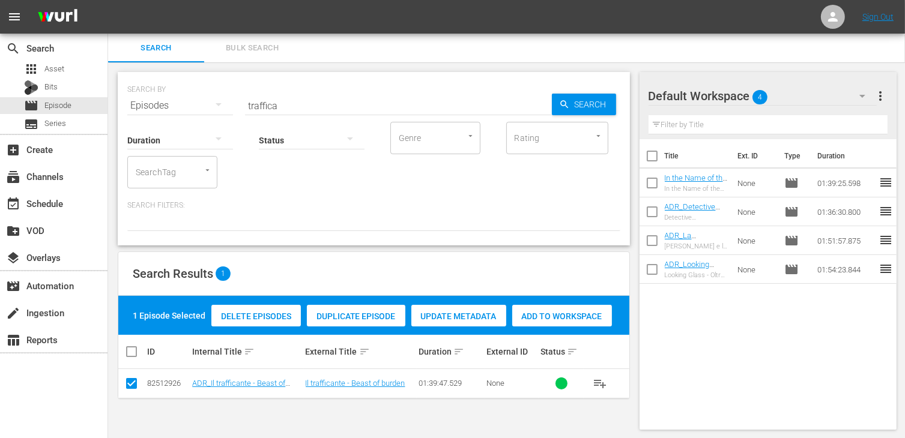
click at [557, 325] on div "Add to Workspace" at bounding box center [562, 316] width 100 height 23
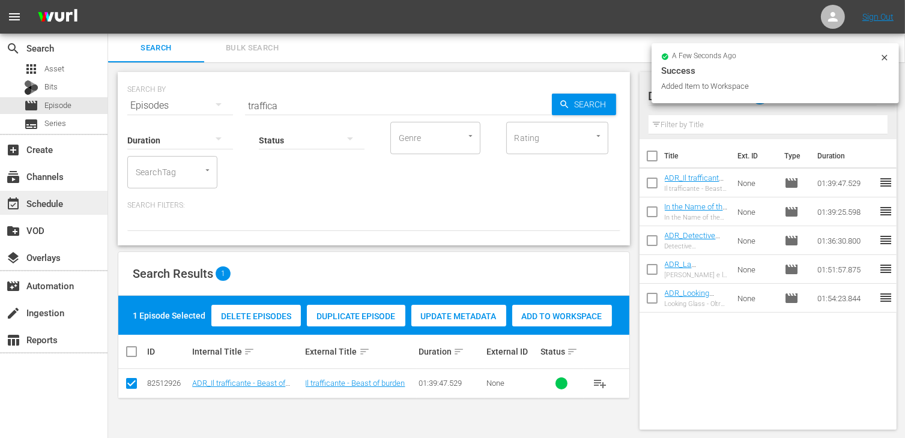
click at [65, 198] on div "event_available Schedule" at bounding box center [33, 201] width 67 height 11
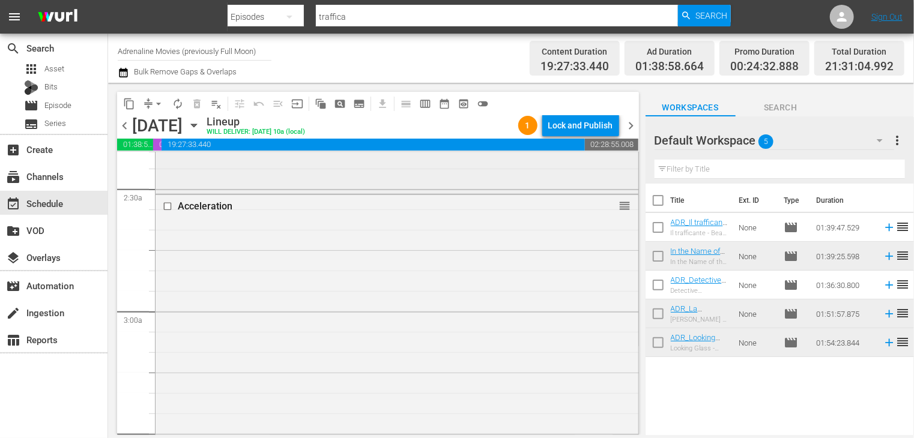
scroll to position [540, 0]
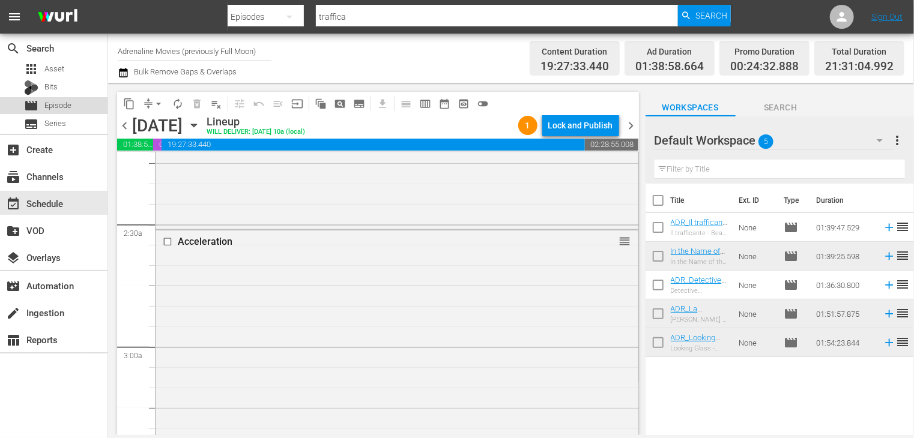
click at [49, 111] on span "Episode" at bounding box center [57, 106] width 27 height 12
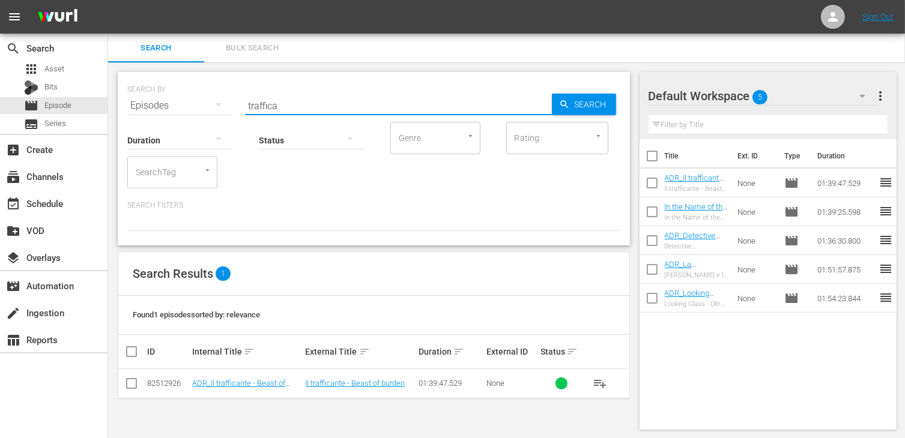
drag, startPoint x: 235, startPoint y: 100, endPoint x: 208, endPoint y: 99, distance: 27.0
click at [208, 99] on div "SEARCH BY Search By Episodes Search ID, Title, Description, Keywords, or Catego…" at bounding box center [373, 98] width 493 height 43
type input "accel"
drag, startPoint x: 133, startPoint y: 385, endPoint x: 174, endPoint y: 377, distance: 41.6
click at [133, 385] on input "checkbox" at bounding box center [131, 386] width 14 height 14
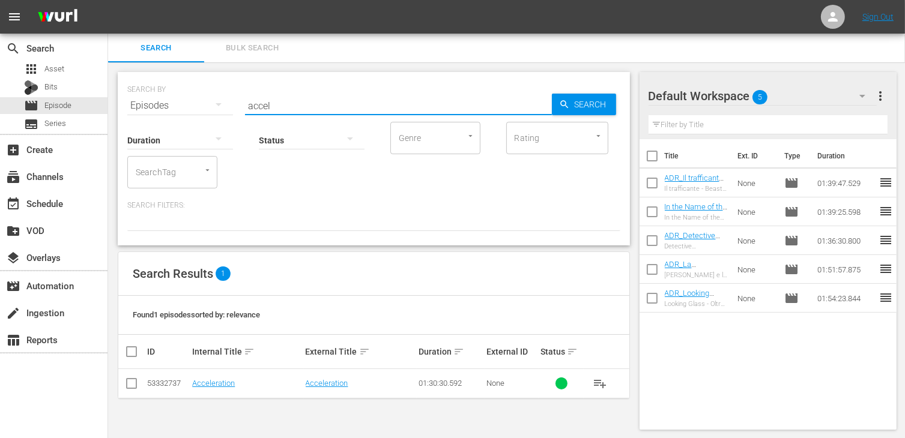
checkbox input "true"
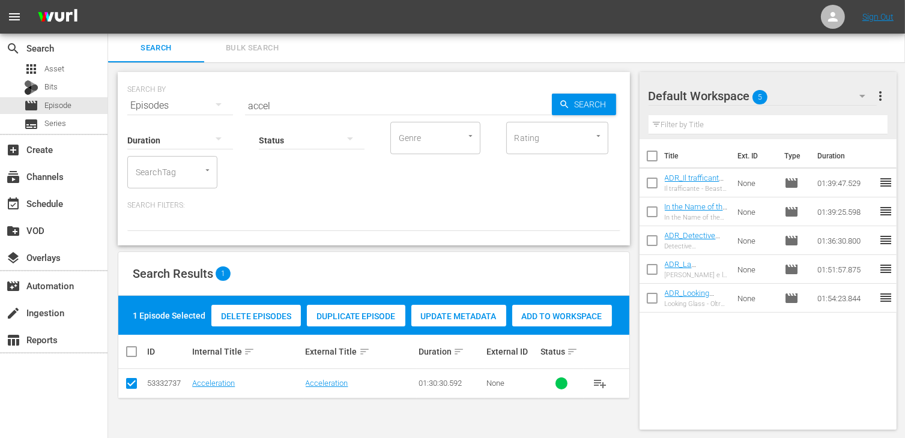
drag, startPoint x: 543, startPoint y: 320, endPoint x: 496, endPoint y: 284, distance: 58.6
click at [543, 318] on span "Add to Workspace" at bounding box center [562, 317] width 100 height 10
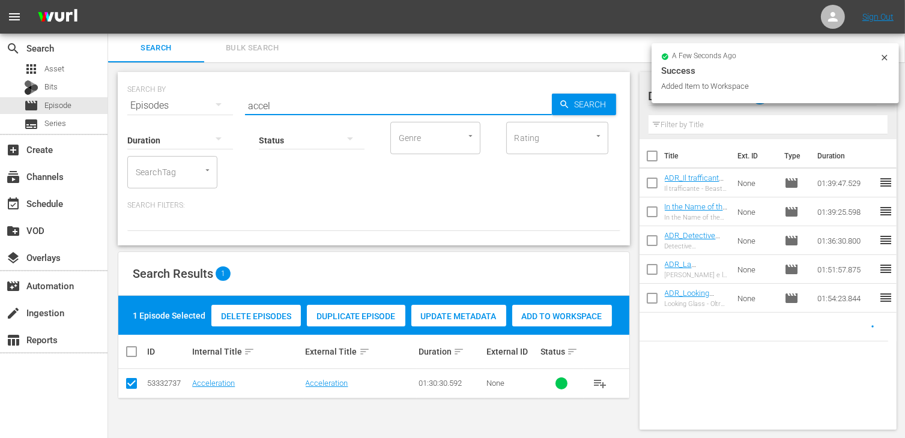
drag, startPoint x: 266, startPoint y: 104, endPoint x: 211, endPoint y: 97, distance: 55.7
click at [211, 97] on div "SEARCH BY Search By Episodes Search ID, Title, Description, Keywords, or Catego…" at bounding box center [373, 98] width 493 height 43
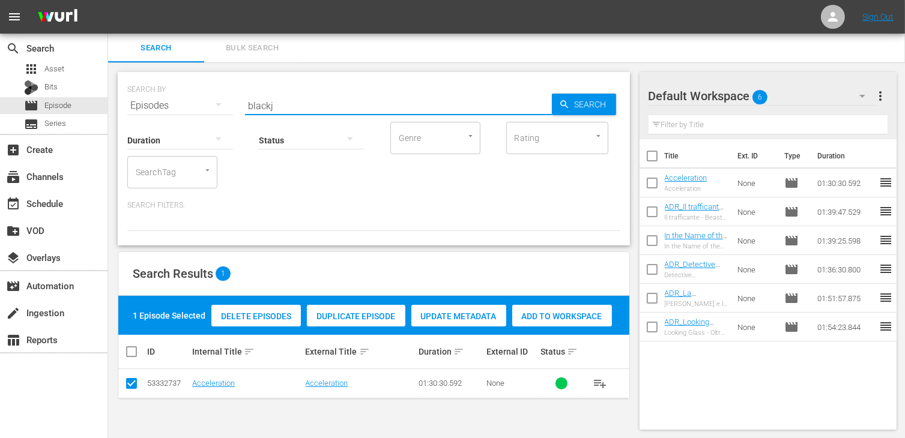
type input "blackj"
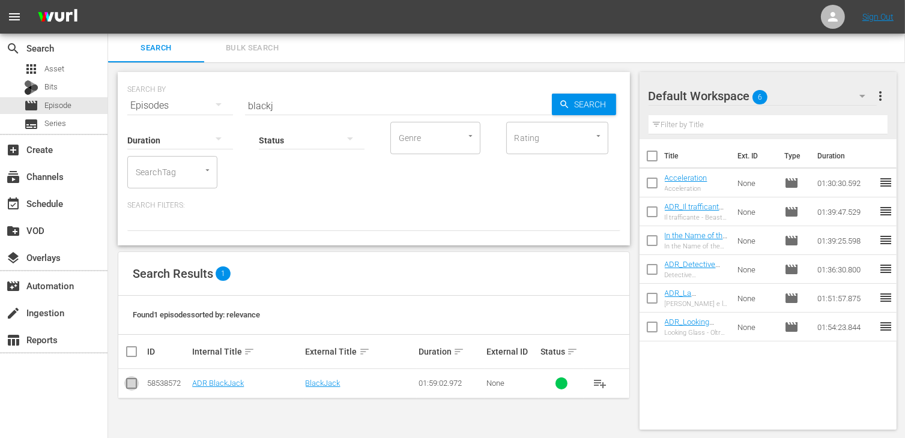
click at [134, 379] on input "checkbox" at bounding box center [131, 386] width 14 height 14
checkbox input "true"
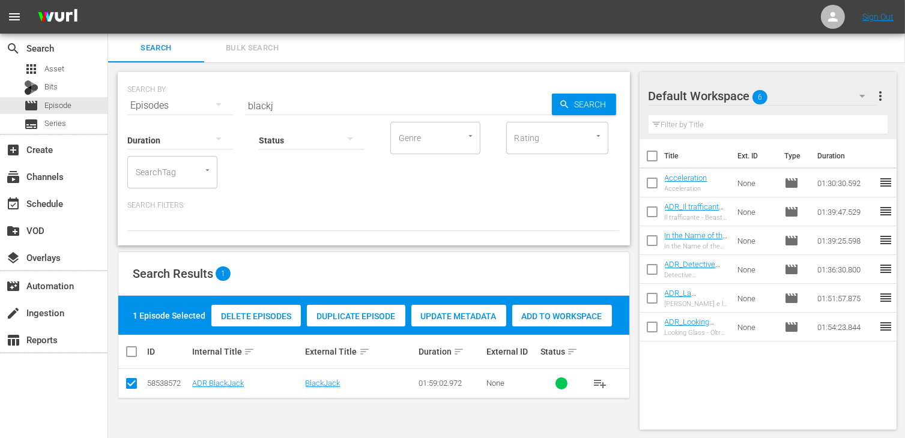
click at [558, 319] on span "Add to Workspace" at bounding box center [562, 317] width 100 height 10
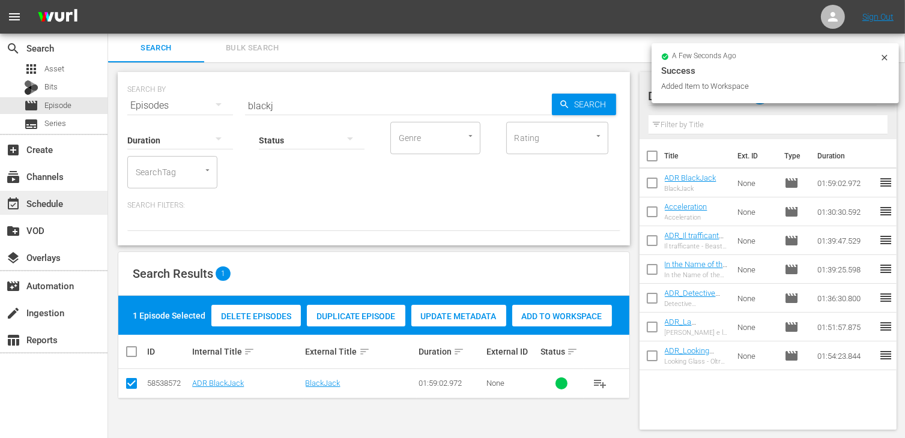
click at [55, 207] on div "event_available Schedule" at bounding box center [33, 201] width 67 height 11
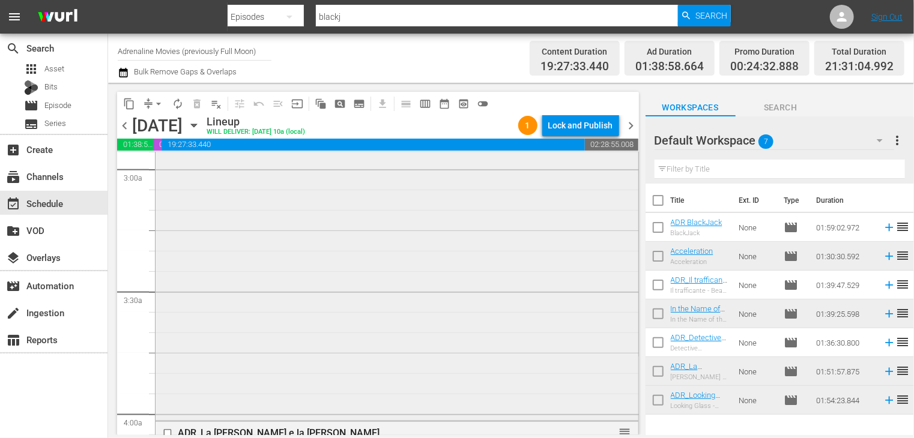
scroll to position [720, 0]
click at [327, 283] on div "Delete Event" at bounding box center [345, 290] width 95 height 16
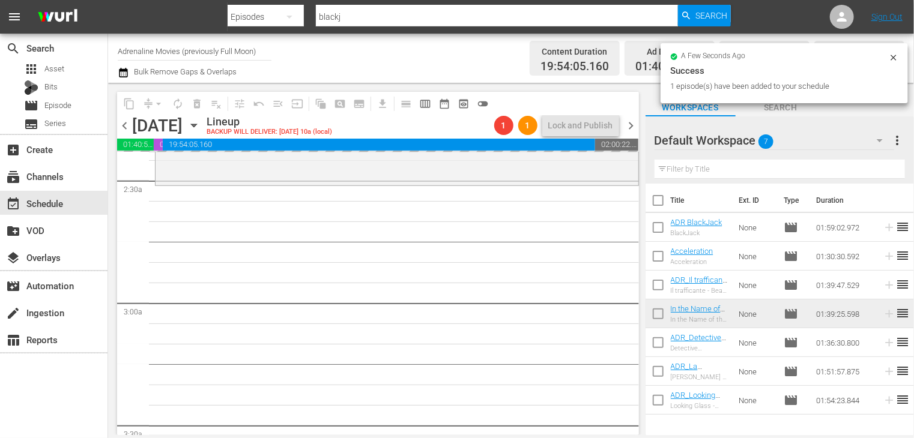
scroll to position [780, 0]
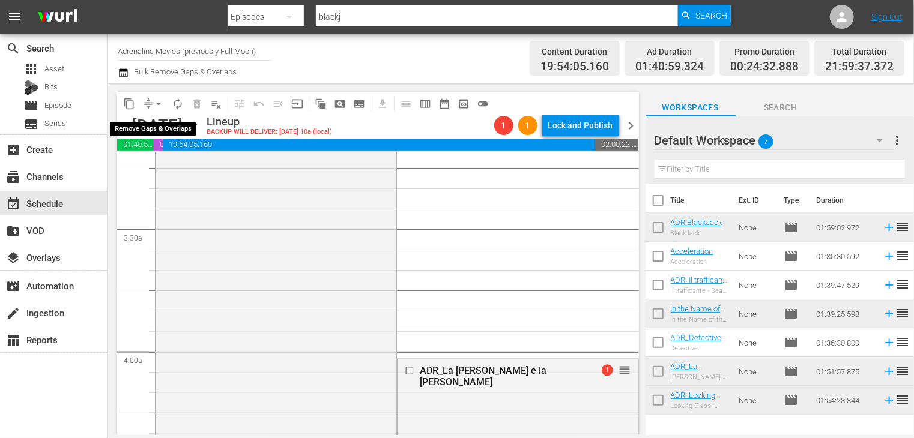
click at [158, 104] on span "arrow_drop_down" at bounding box center [158, 104] width 12 height 12
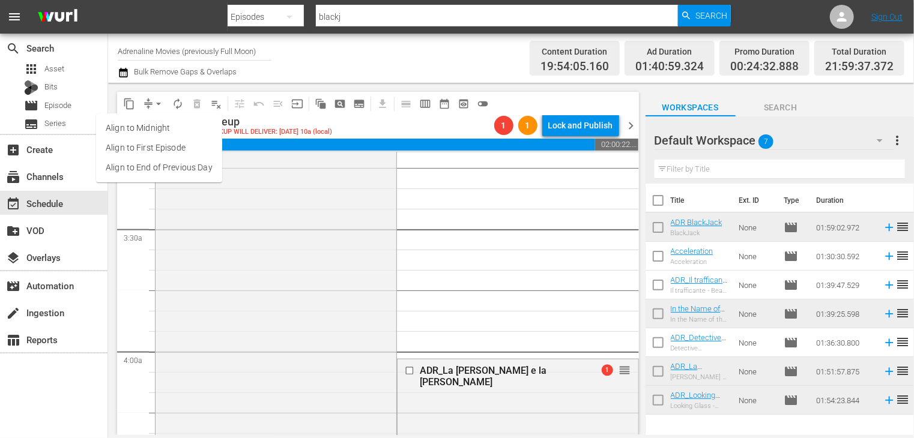
click at [156, 166] on li "Align to End of Previous Day" at bounding box center [159, 168] width 126 height 20
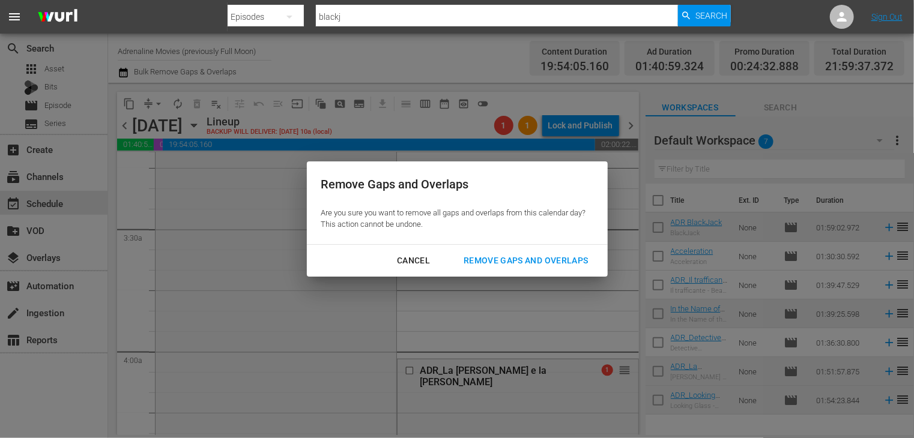
click at [478, 261] on div "Remove Gaps and Overlaps" at bounding box center [525, 260] width 143 height 15
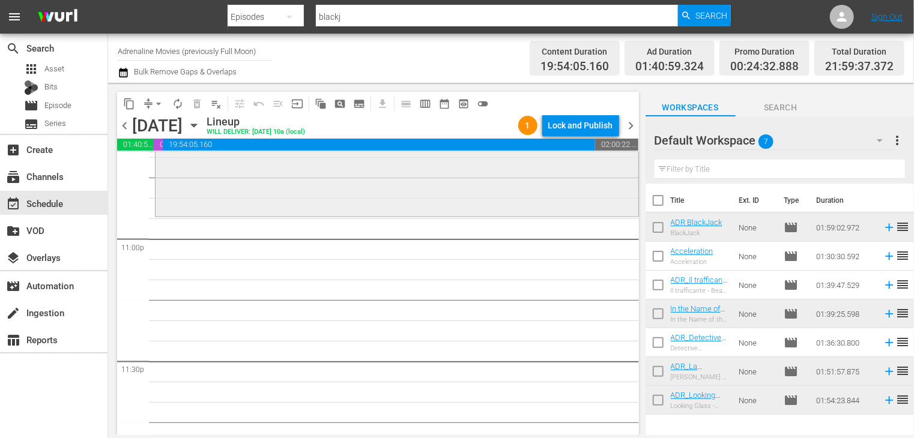
scroll to position [5474, 0]
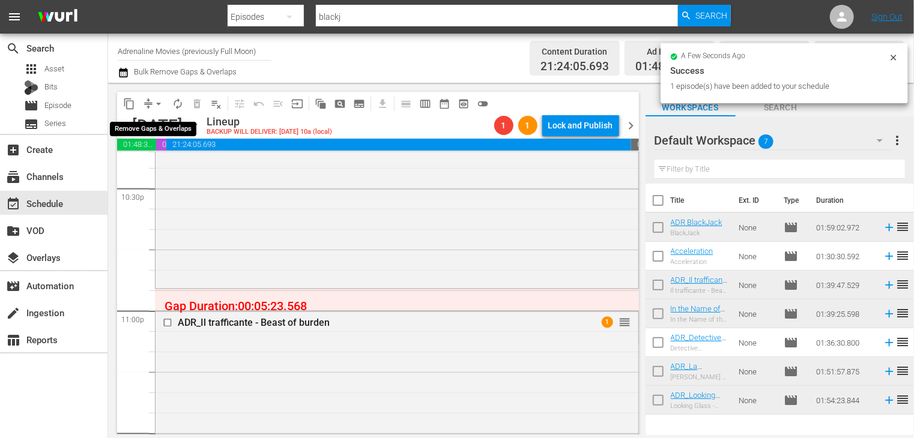
click at [161, 108] on span "arrow_drop_down" at bounding box center [158, 104] width 12 height 12
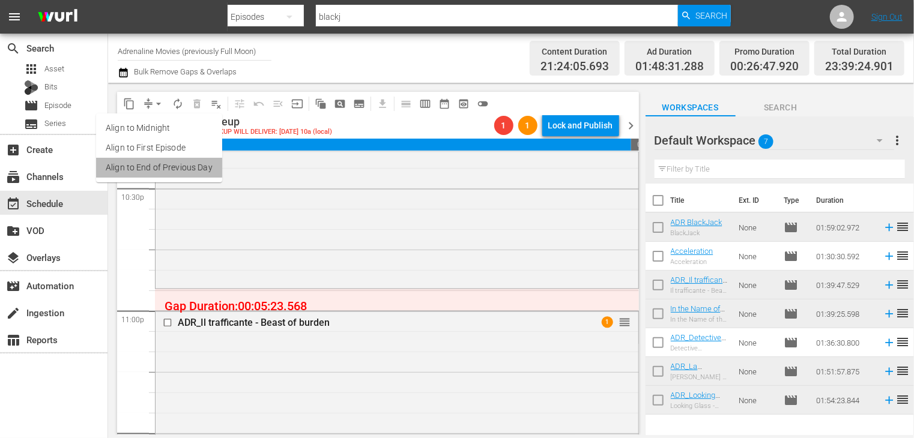
click at [167, 169] on li "Align to End of Previous Day" at bounding box center [159, 168] width 126 height 20
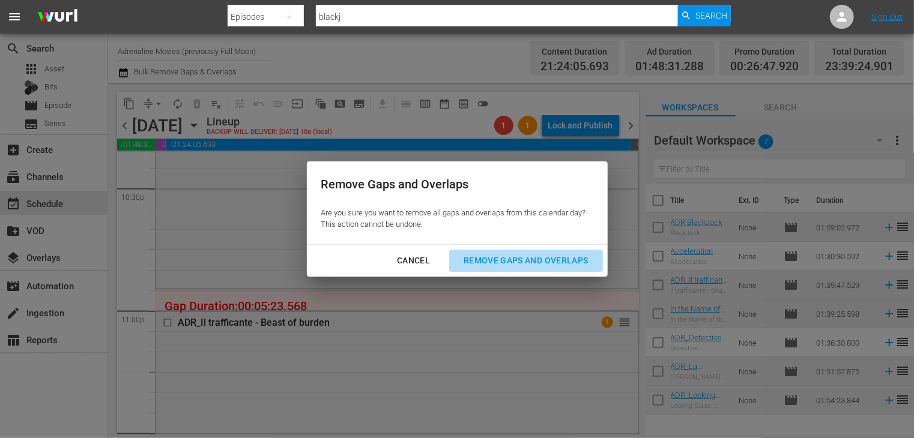
click at [545, 251] on button "Remove Gaps and Overlaps" at bounding box center [525, 261] width 153 height 22
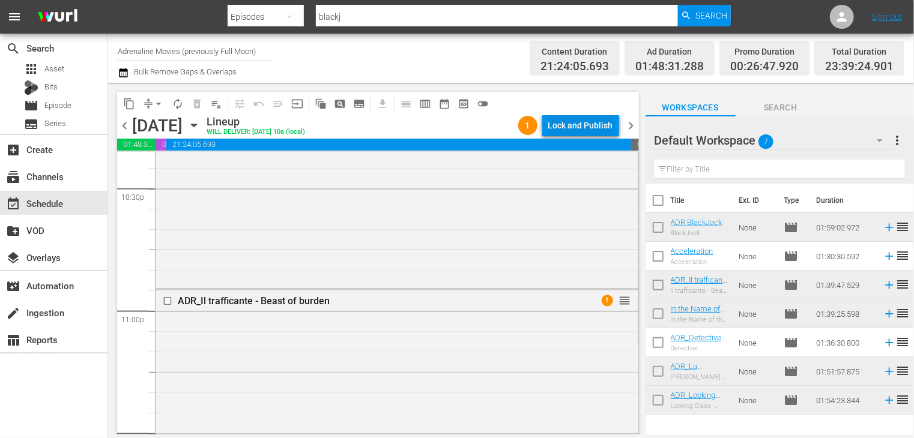
click at [566, 127] on div "Lock and Publish" at bounding box center [580, 126] width 65 height 22
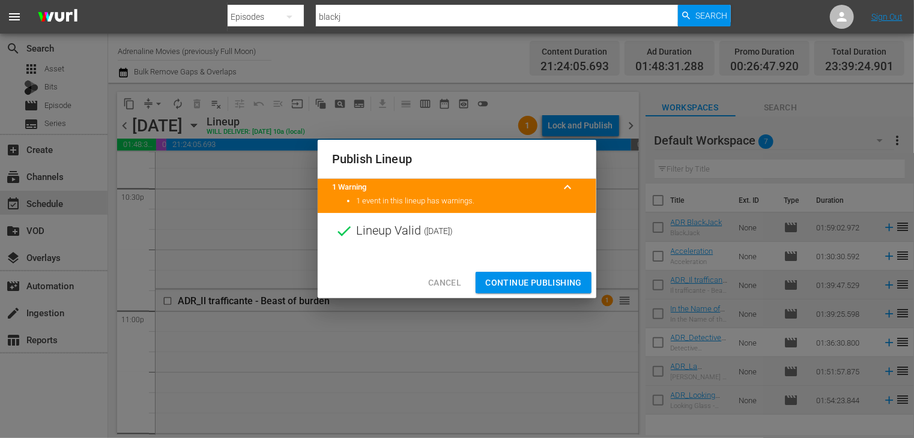
click at [532, 280] on span "Continue Publishing" at bounding box center [533, 283] width 97 height 15
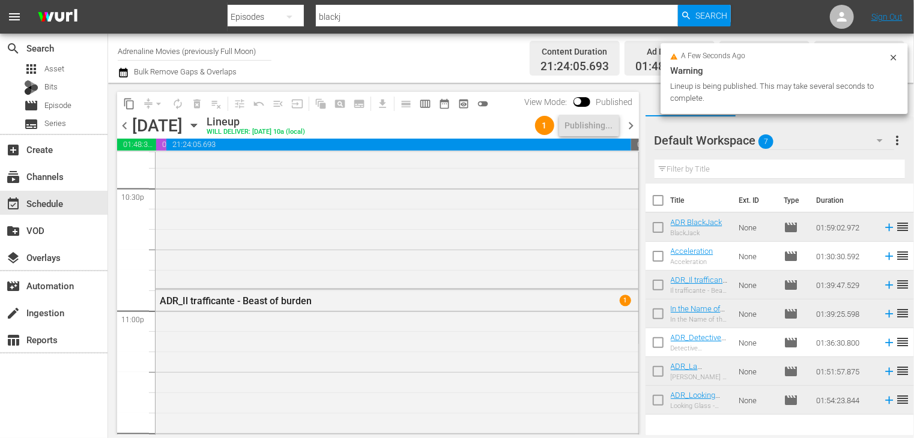
click at [630, 125] on span "chevron_right" at bounding box center [631, 125] width 15 height 15
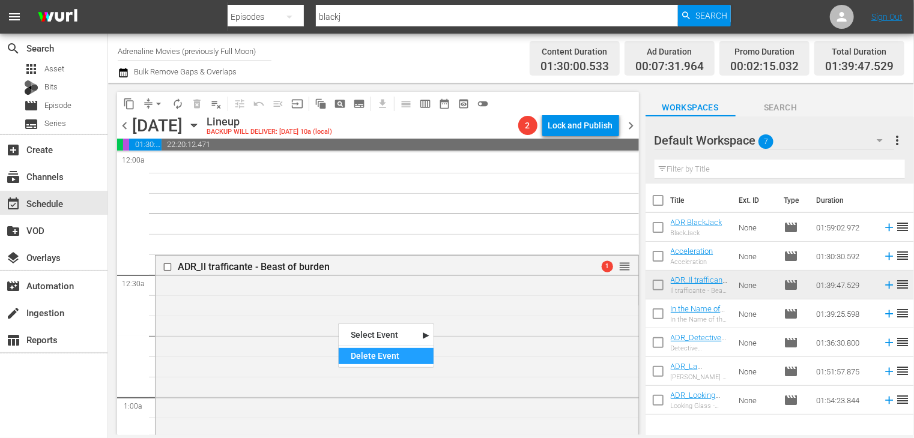
click at [373, 354] on div "Delete Event" at bounding box center [386, 356] width 95 height 16
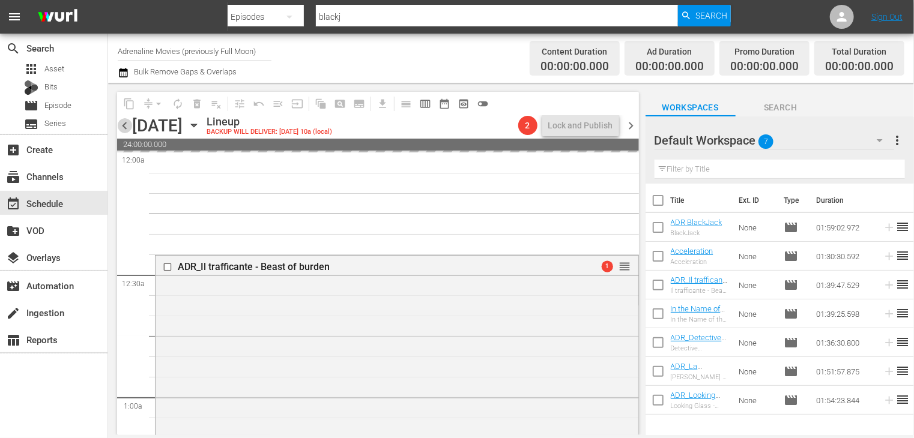
click at [126, 127] on span "chevron_left" at bounding box center [124, 125] width 15 height 15
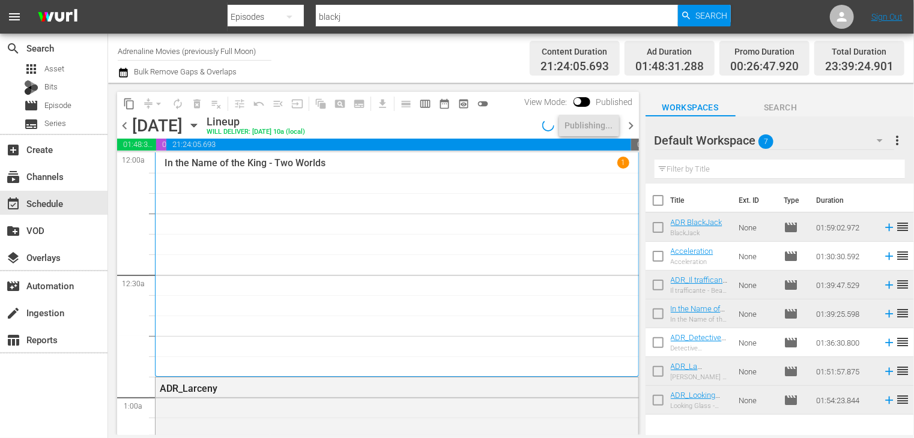
click at [660, 197] on input "checkbox" at bounding box center [657, 202] width 25 height 25
checkbox input "true"
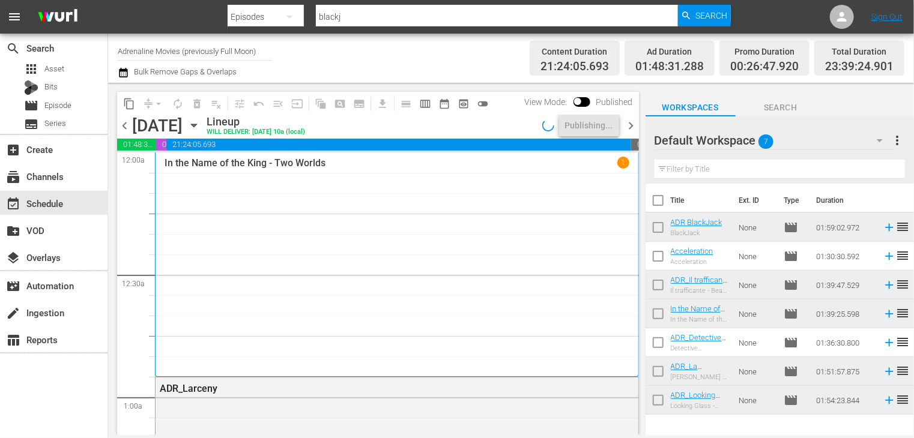
checkbox input "true"
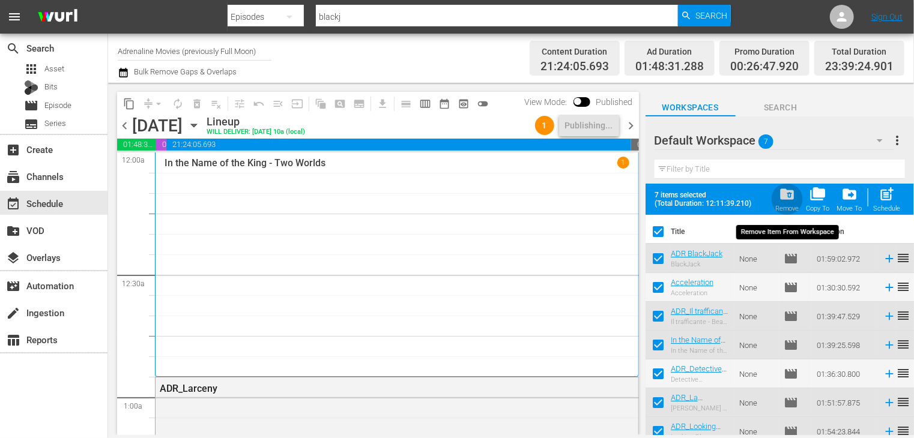
click at [785, 196] on span "folder_delete" at bounding box center [787, 194] width 16 height 16
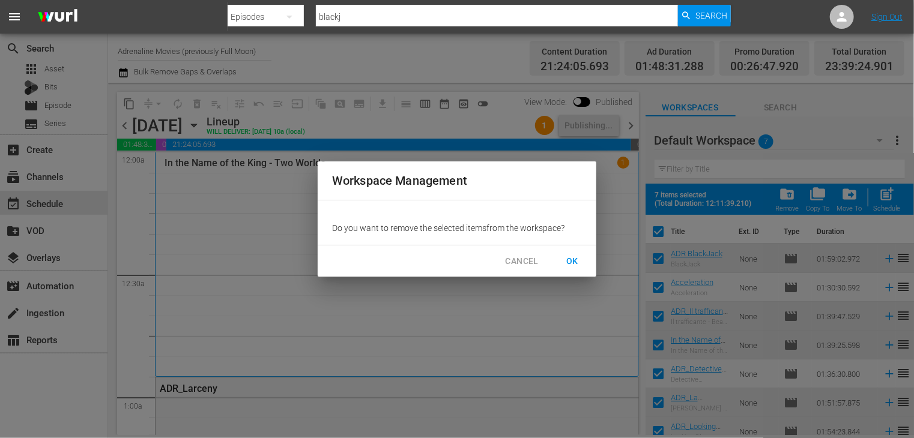
click at [564, 259] on span "OK" at bounding box center [571, 261] width 19 height 15
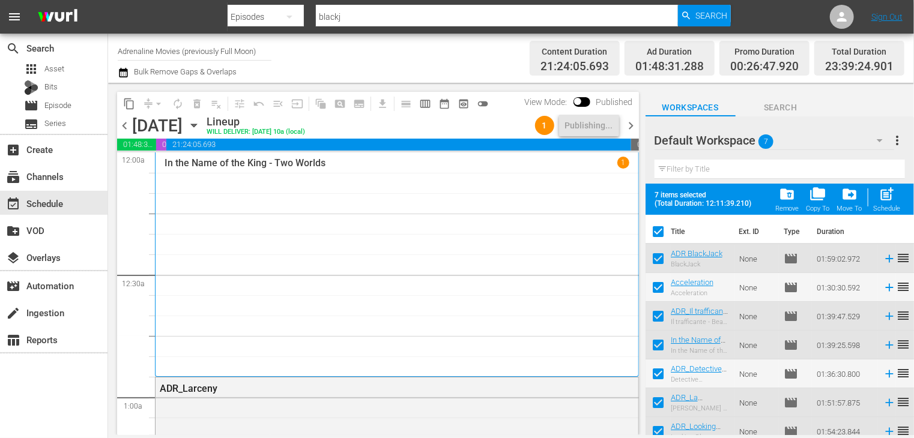
checkbox input "false"
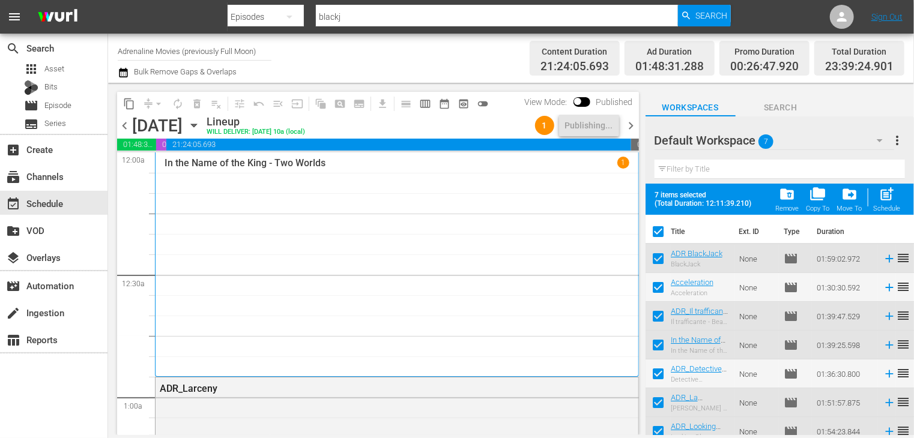
checkbox input "false"
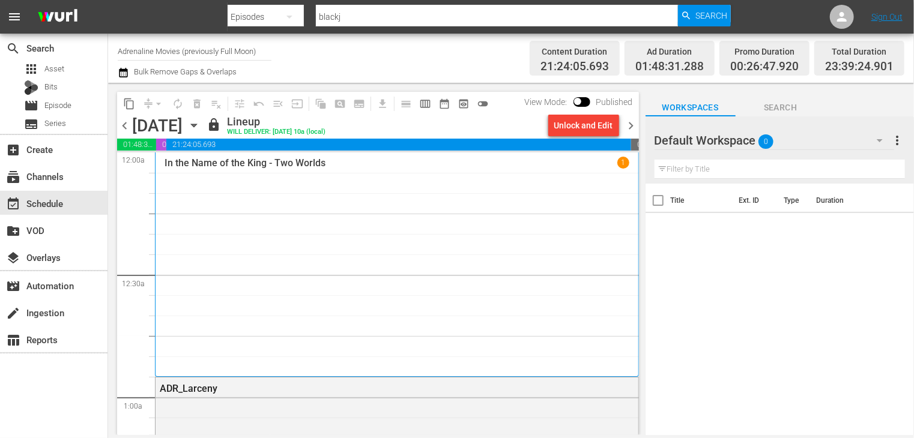
drag, startPoint x: 628, startPoint y: 125, endPoint x: 636, endPoint y: 167, distance: 43.3
click at [628, 125] on span "chevron_right" at bounding box center [631, 125] width 15 height 15
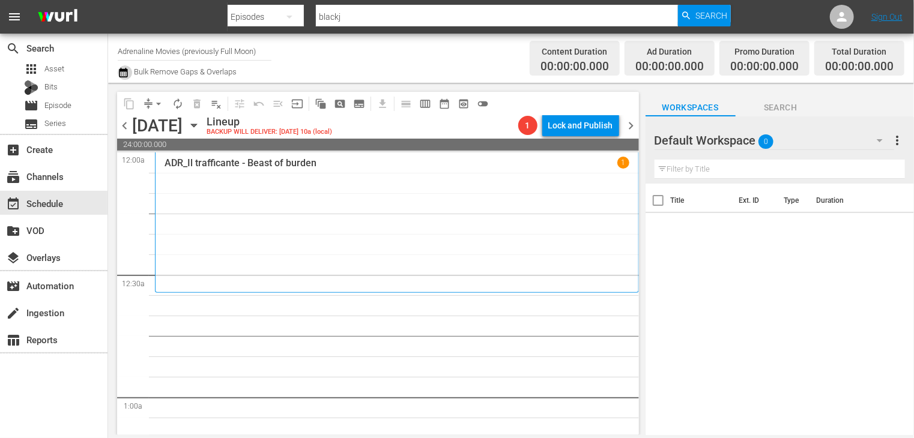
click at [122, 75] on icon "button" at bounding box center [123, 72] width 11 height 14
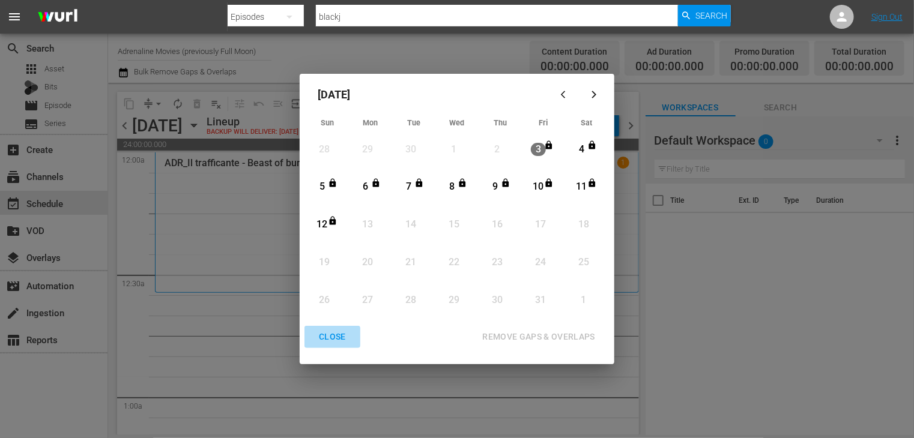
click at [331, 339] on div "CLOSE" at bounding box center [332, 337] width 46 height 15
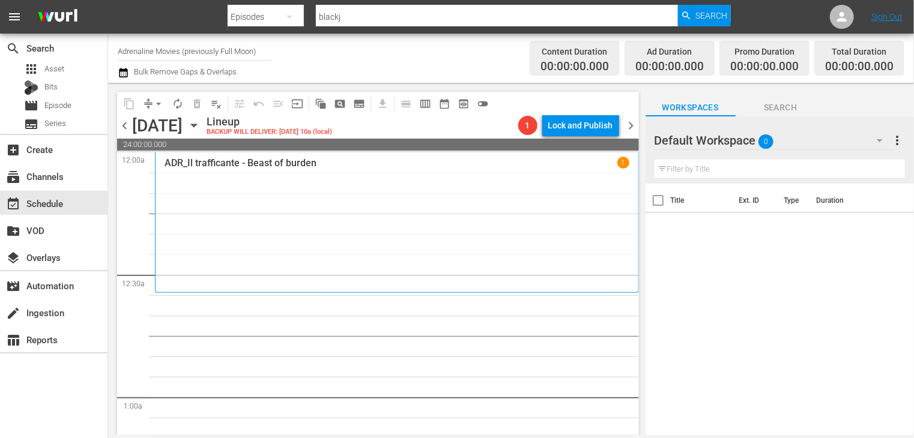
click at [125, 71] on icon "button" at bounding box center [123, 73] width 8 height 10
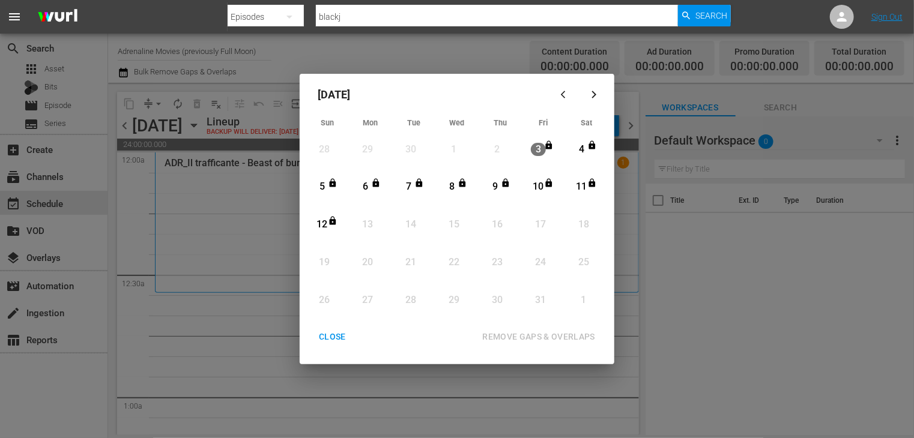
click at [336, 338] on div "CLOSE" at bounding box center [332, 337] width 46 height 15
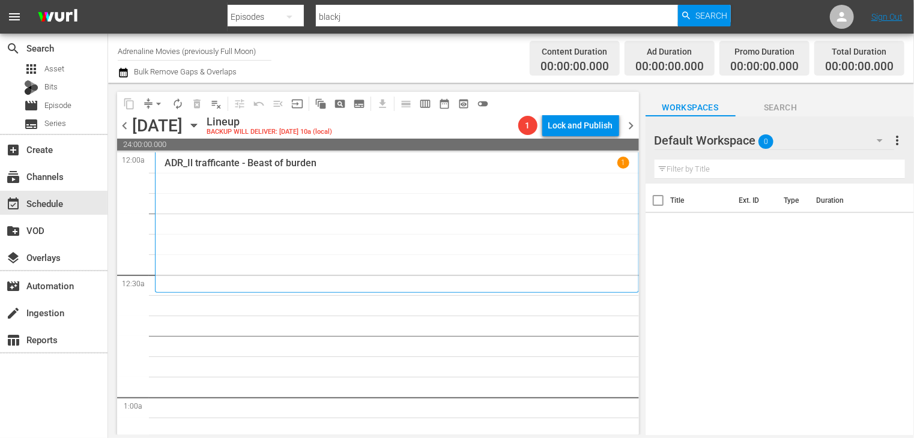
click at [123, 73] on icon "button" at bounding box center [123, 73] width 8 height 10
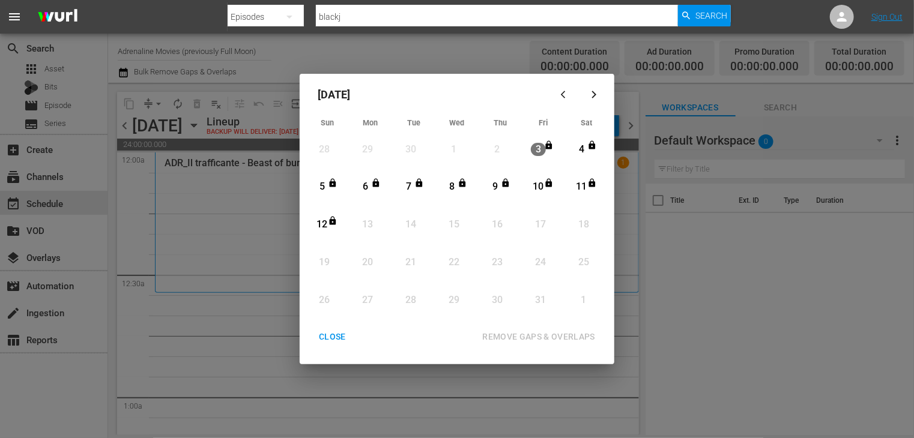
click at [329, 338] on div "CLOSE" at bounding box center [332, 337] width 46 height 15
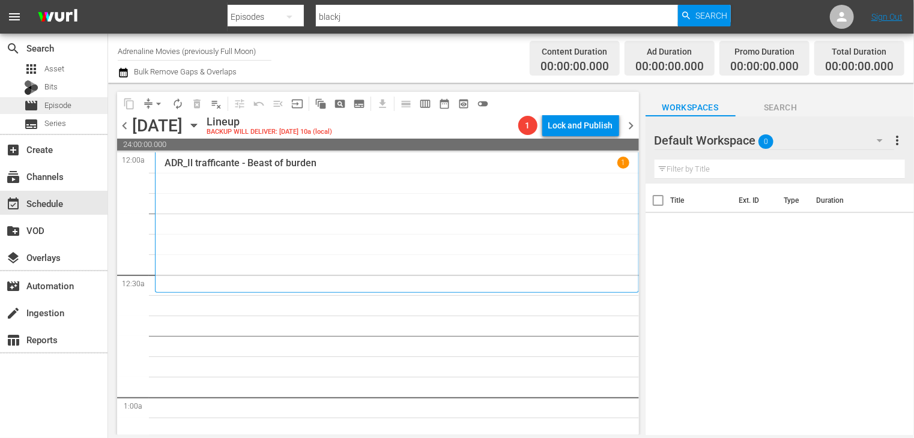
click at [62, 106] on span "Episode" at bounding box center [57, 106] width 27 height 12
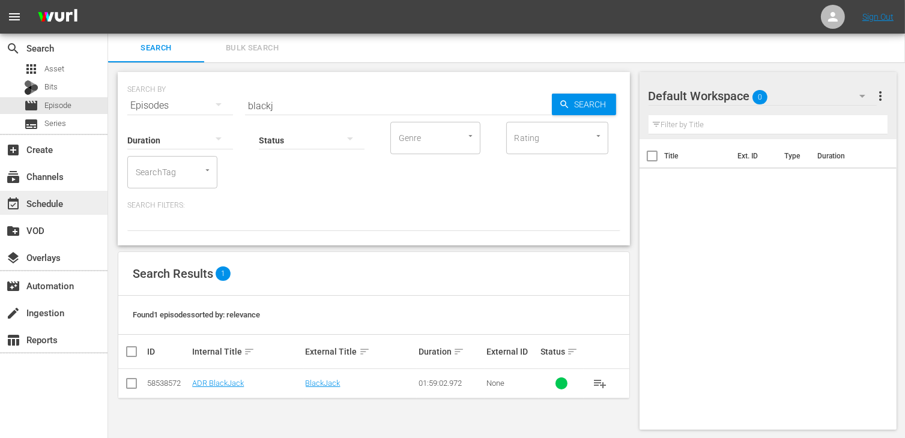
click at [68, 202] on div "event_available Schedule" at bounding box center [53, 203] width 107 height 24
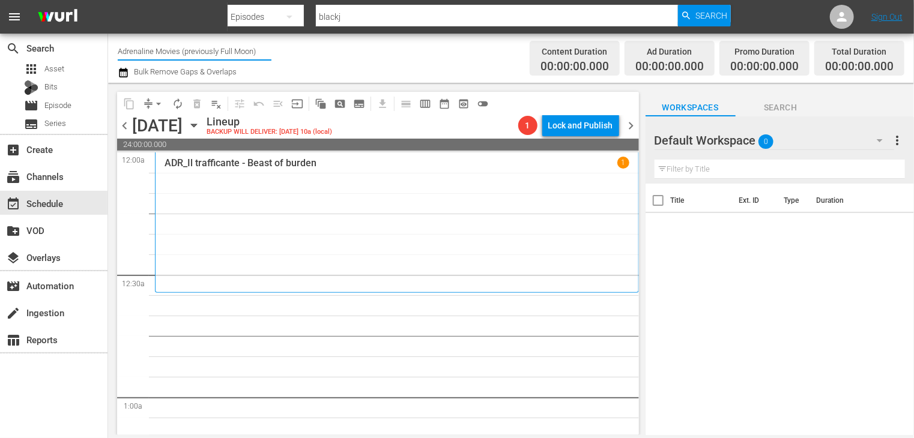
click at [236, 55] on input "Adrenaline Movies (previously Full Moon)" at bounding box center [195, 51] width 154 height 29
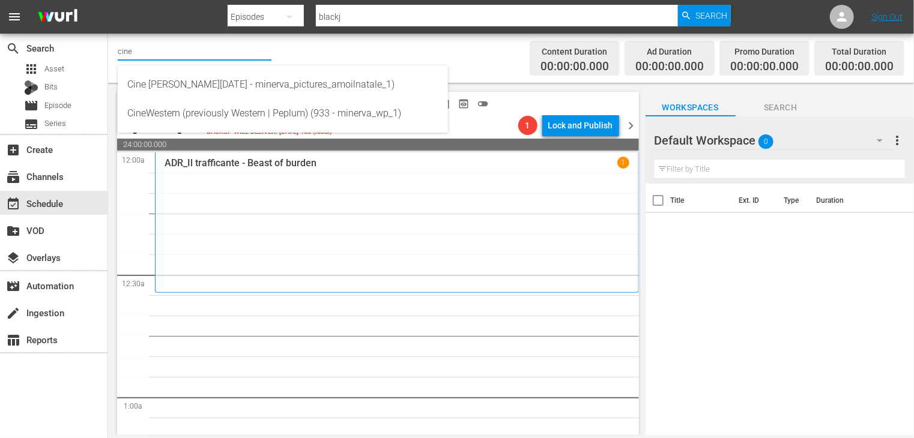
type input "cinew"
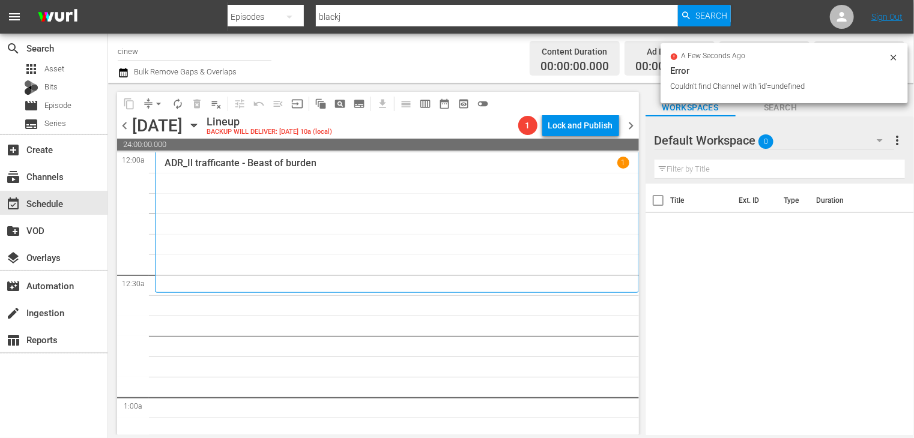
click at [235, 55] on input "cinew" at bounding box center [195, 51] width 154 height 29
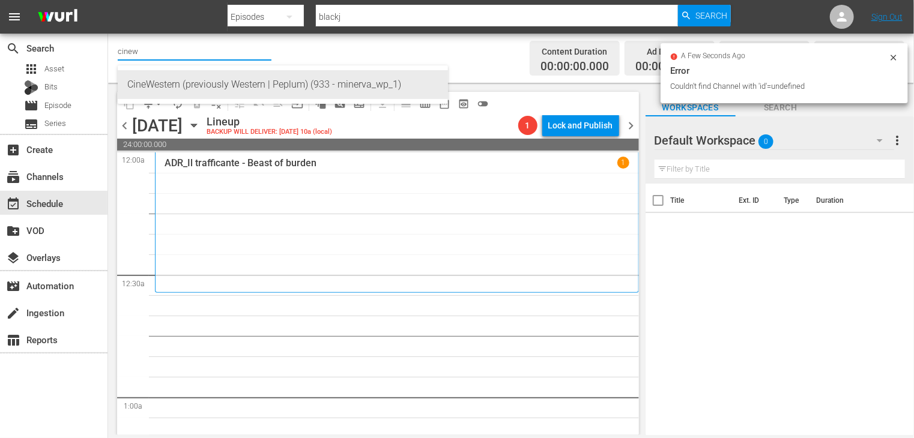
click at [178, 88] on div "CineWestern (previously Western | Peplum) (933 - minerva_wp_1)" at bounding box center [282, 84] width 311 height 29
type input "CineWestern (previously Western | Peplum) (933 - minerva_wp_1)"
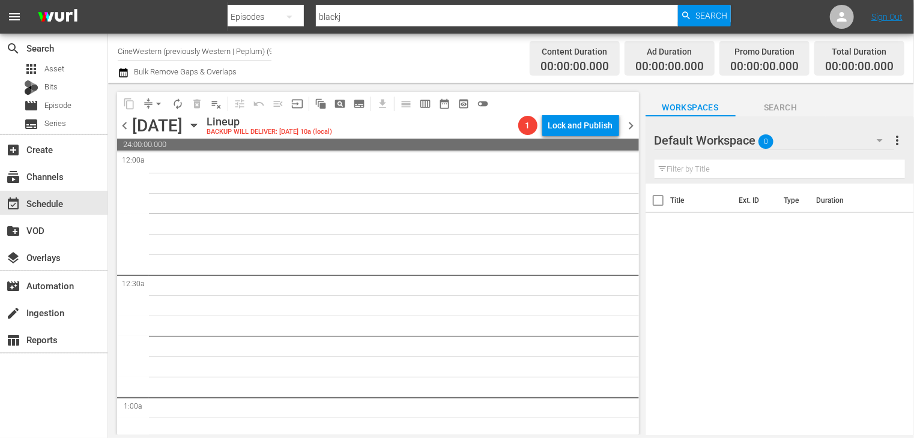
click at [124, 126] on span "chevron_left" at bounding box center [124, 125] width 15 height 15
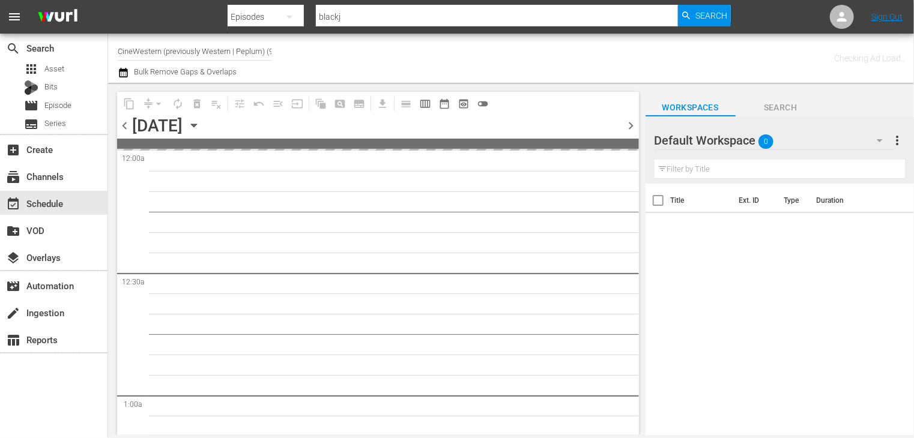
click at [124, 126] on span "chevron_left" at bounding box center [124, 125] width 15 height 15
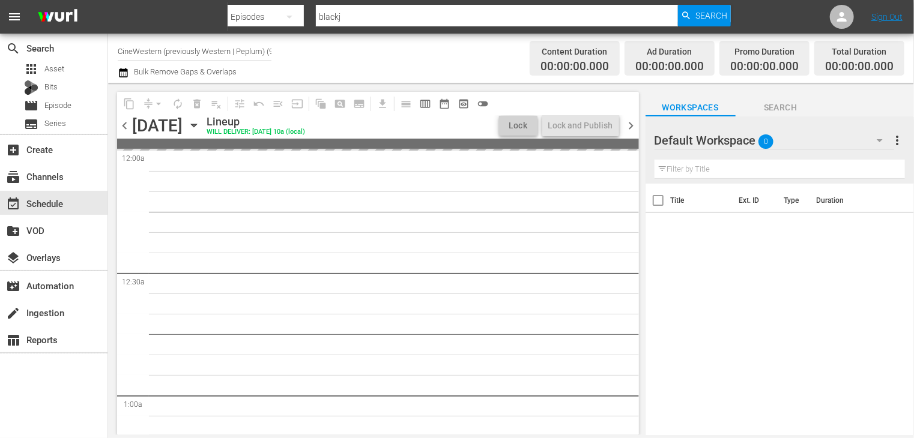
click at [124, 125] on span "chevron_left" at bounding box center [124, 125] width 15 height 15
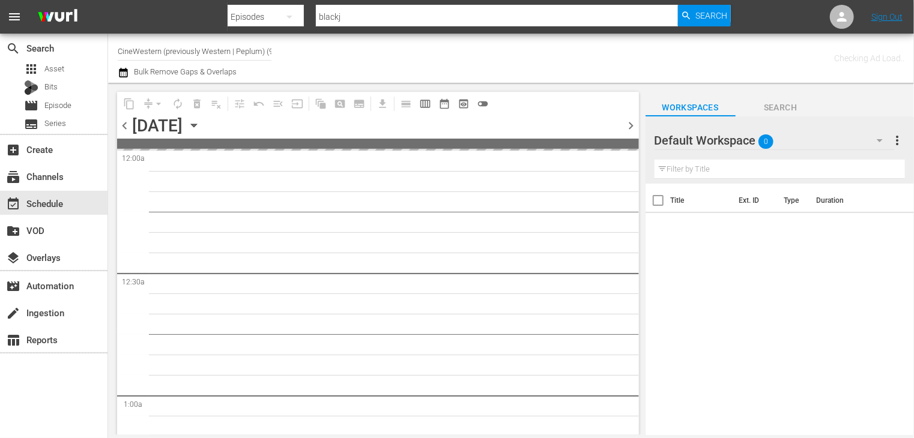
click at [124, 125] on span "chevron_left" at bounding box center [124, 125] width 15 height 15
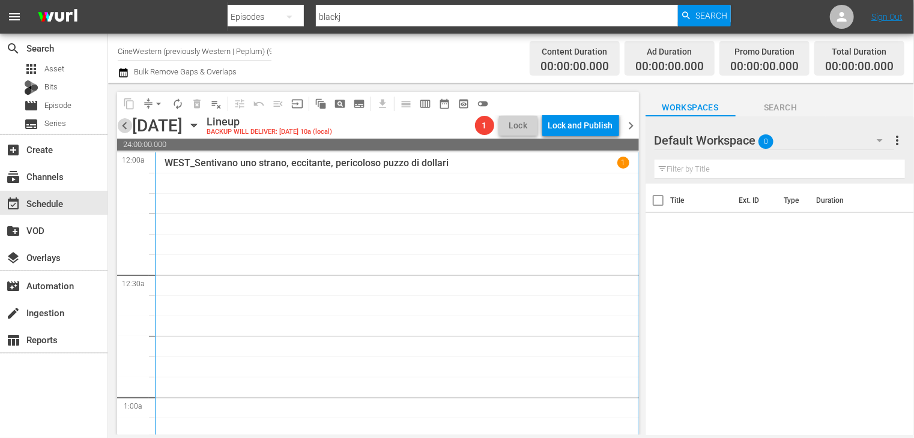
click at [124, 125] on span "chevron_left" at bounding box center [124, 125] width 15 height 15
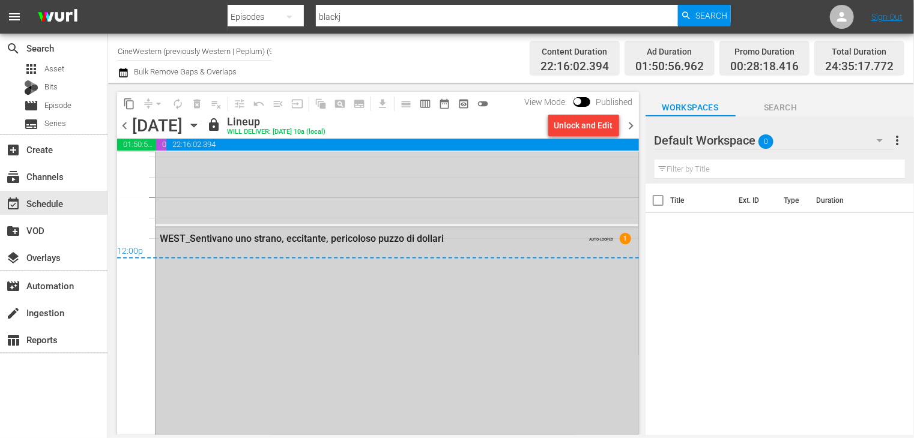
scroll to position [5717, 0]
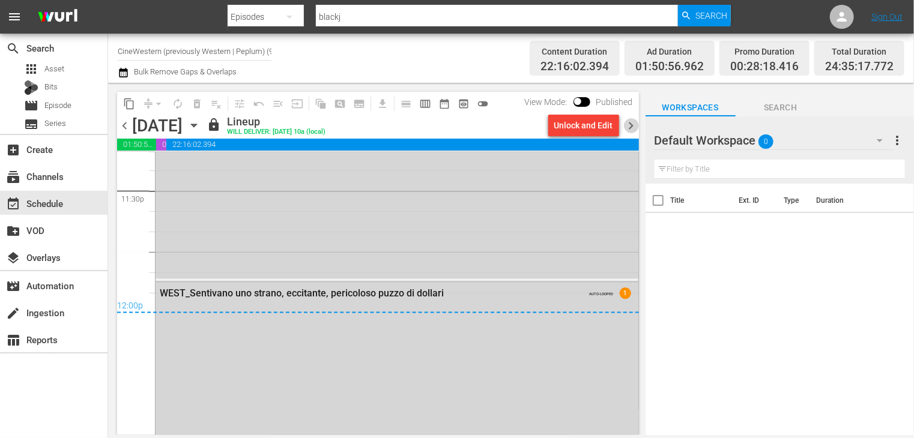
click at [628, 125] on span "chevron_right" at bounding box center [631, 125] width 15 height 15
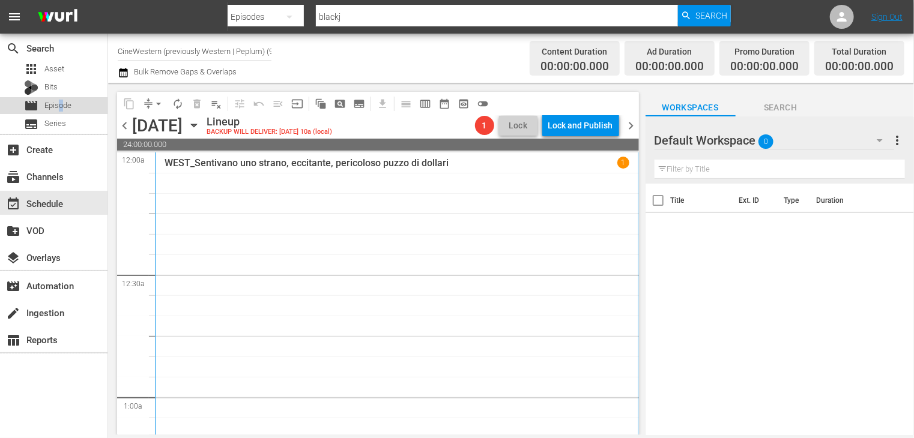
click at [61, 112] on div "movie Episode" at bounding box center [47, 105] width 47 height 17
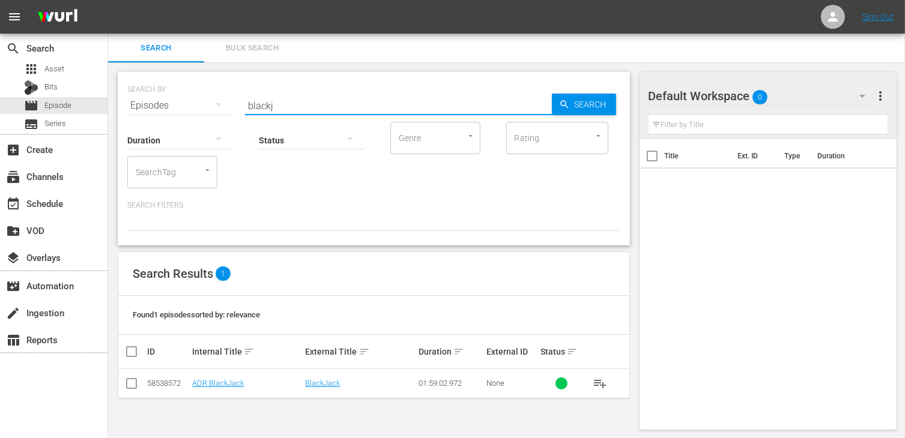
drag, startPoint x: 310, startPoint y: 101, endPoint x: 173, endPoint y: 103, distance: 137.5
click at [173, 103] on div "SEARCH BY Search By Episodes Search ID, Title, Description, Keywords, or Catego…" at bounding box center [373, 98] width 493 height 43
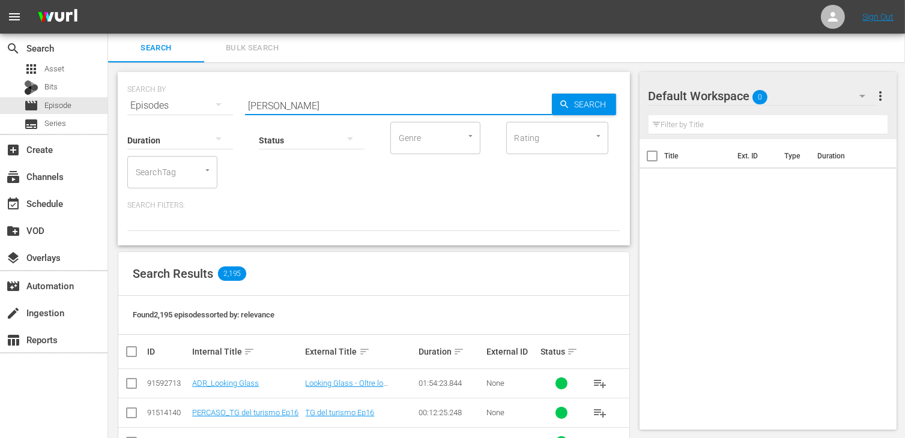
type input "jess"
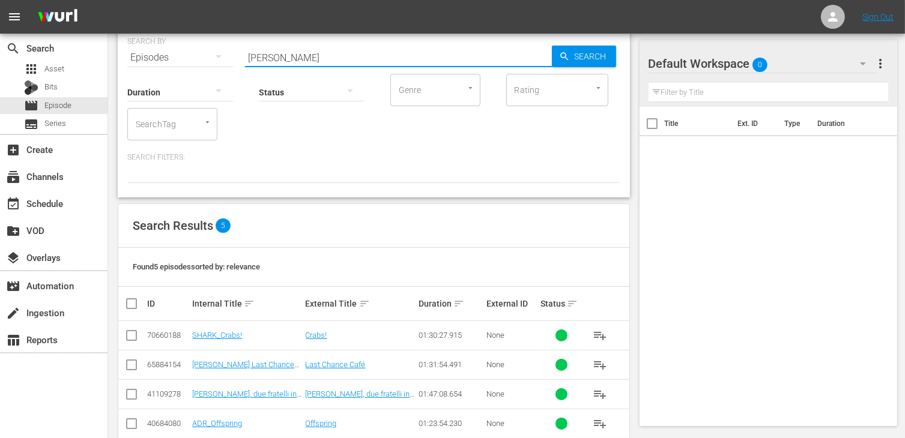
scroll to position [98, 0]
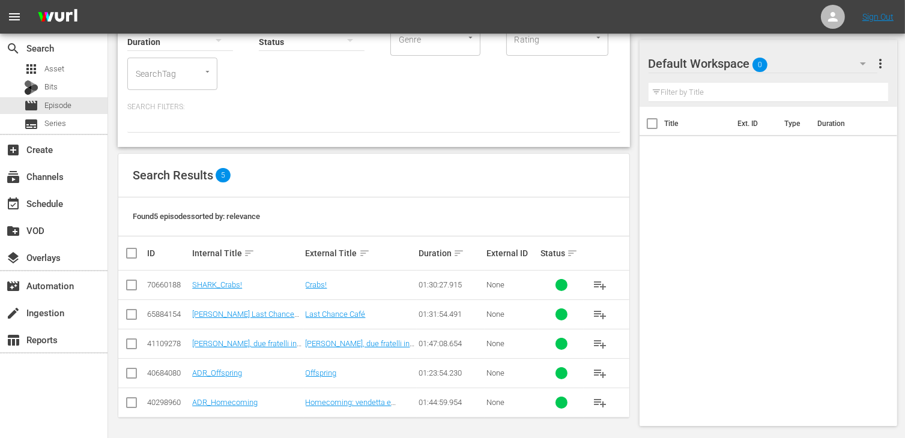
click at [133, 346] on input "checkbox" at bounding box center [131, 346] width 14 height 14
checkbox input "true"
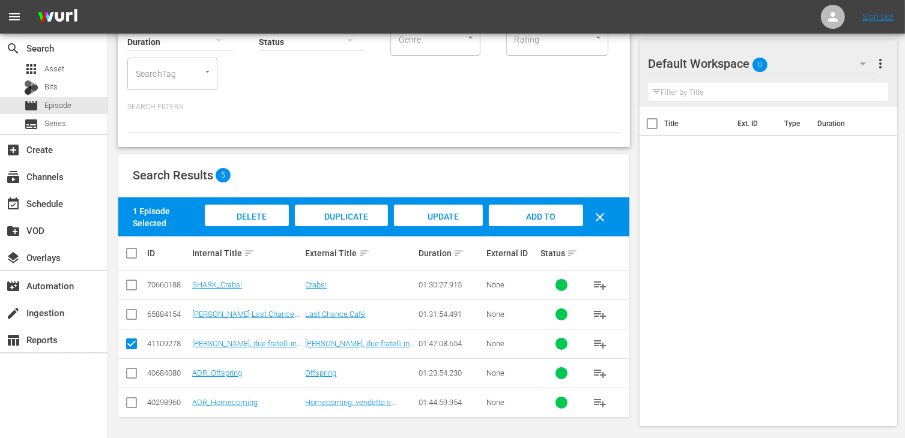
click at [538, 214] on span "Add to Workspace" at bounding box center [535, 228] width 59 height 32
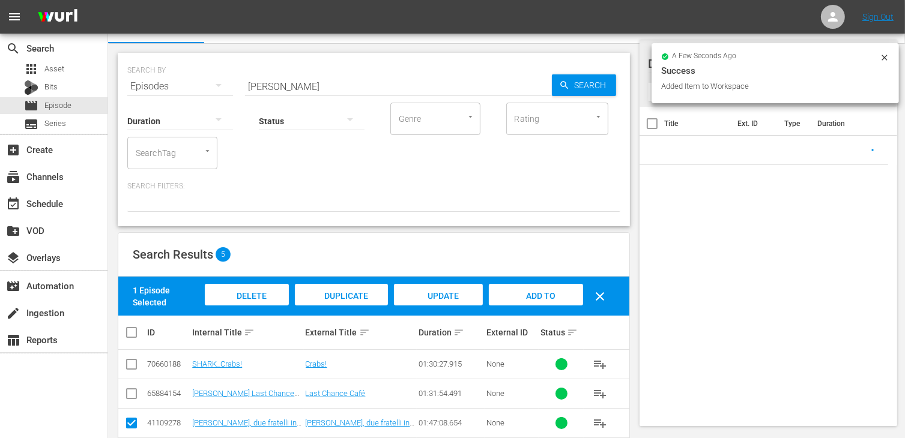
scroll to position [0, 0]
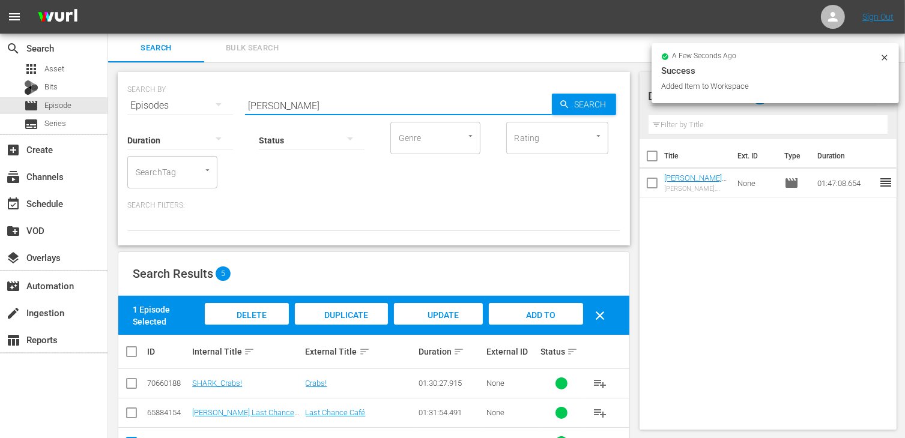
drag, startPoint x: 275, startPoint y: 99, endPoint x: 232, endPoint y: 104, distance: 43.5
click at [232, 104] on div "SEARCH BY Search By Episodes Search ID, Title, Description, Keywords, or Catego…" at bounding box center [373, 98] width 493 height 43
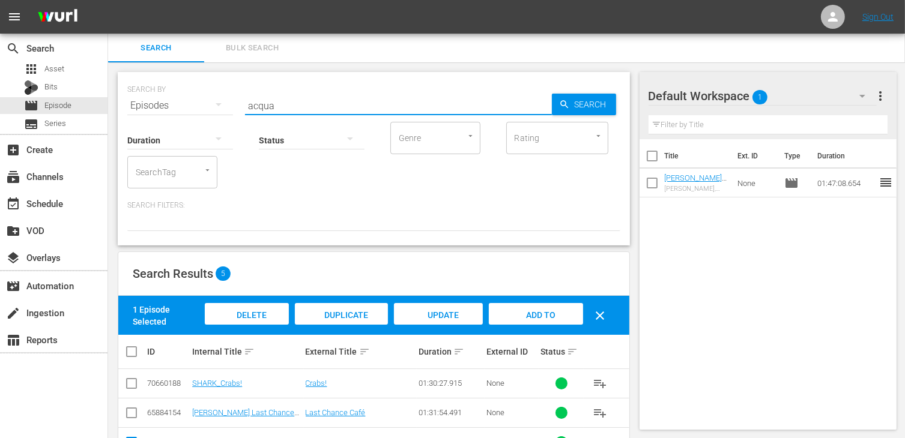
type input "acqua"
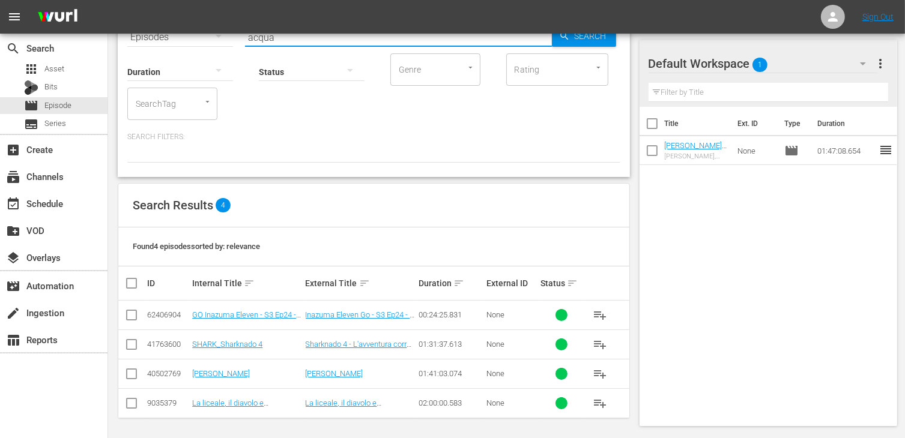
scroll to position [70, 0]
click at [134, 378] on input "checkbox" at bounding box center [131, 375] width 14 height 14
checkbox input "true"
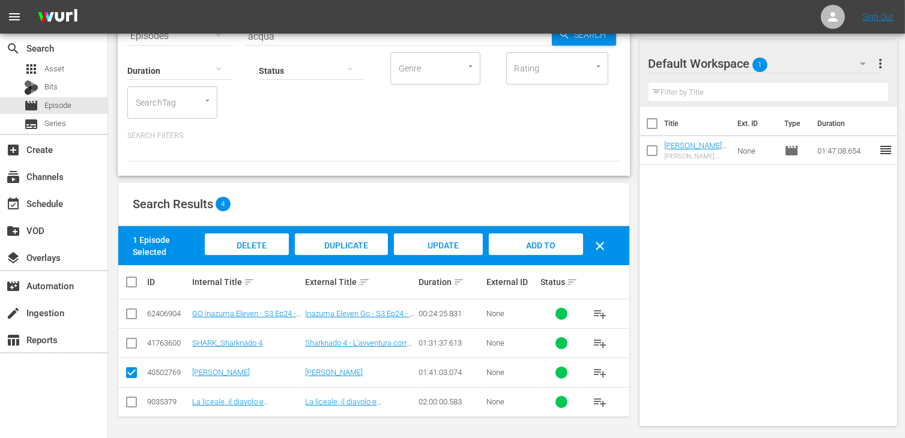
click at [547, 245] on span "Add to Workspace" at bounding box center [535, 257] width 59 height 32
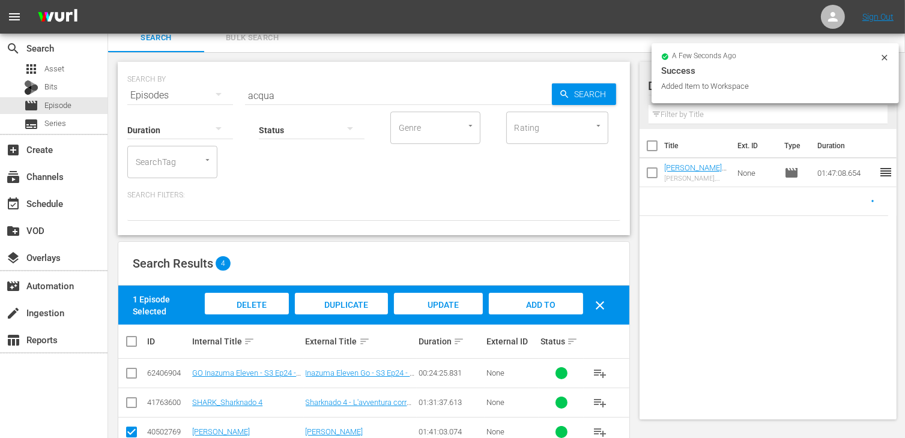
scroll to position [0, 0]
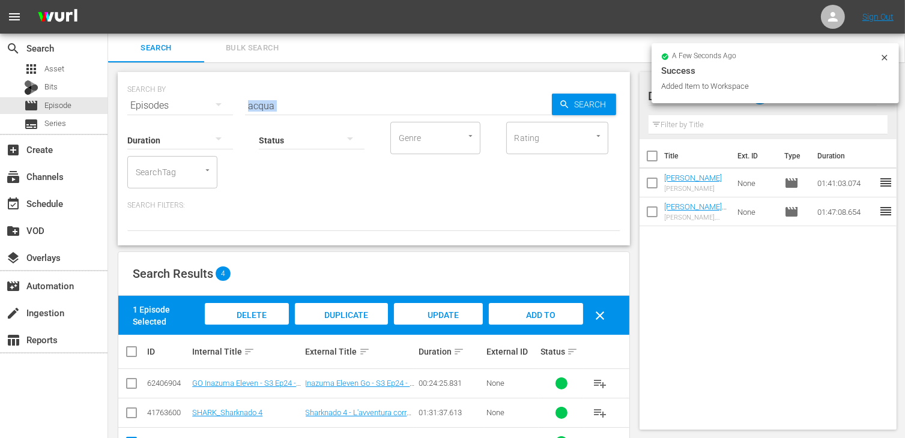
drag, startPoint x: 303, startPoint y: 111, endPoint x: 229, endPoint y: 101, distance: 74.5
click at [229, 101] on div "SEARCH BY Search By Episodes Search ID, Title, Description, Keywords, or Catego…" at bounding box center [374, 158] width 512 height 173
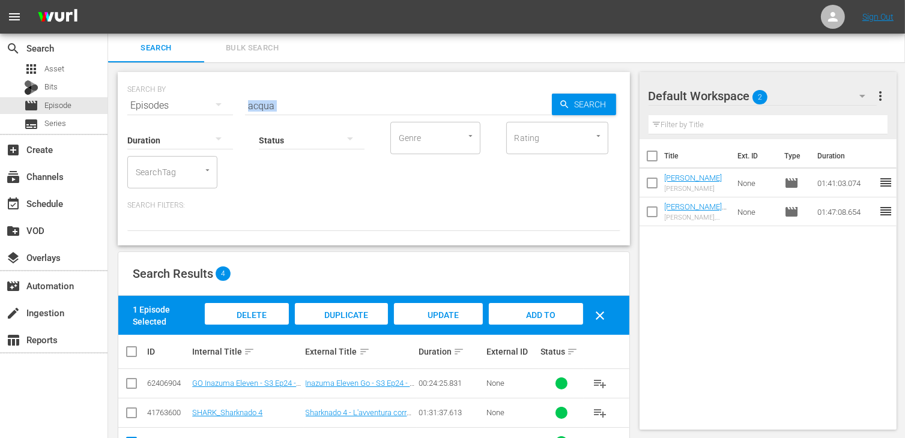
click at [300, 101] on input "acqua" at bounding box center [398, 105] width 307 height 29
drag, startPoint x: 291, startPoint y: 109, endPoint x: 247, endPoint y: 101, distance: 43.9
click at [247, 101] on input "acqua" at bounding box center [398, 105] width 307 height 29
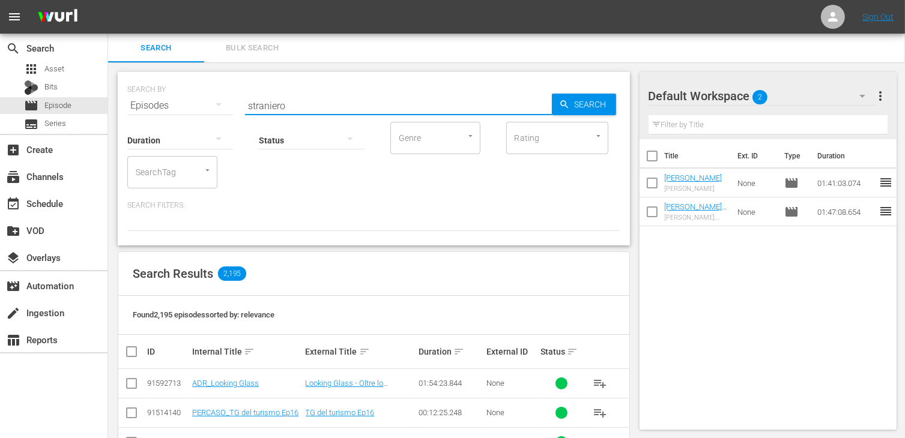
type input "straniero"
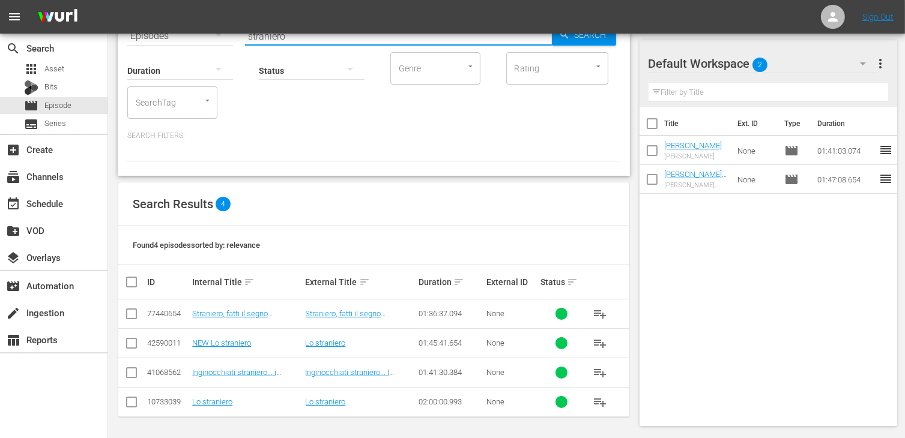
click at [134, 315] on input "checkbox" at bounding box center [131, 316] width 14 height 14
checkbox input "true"
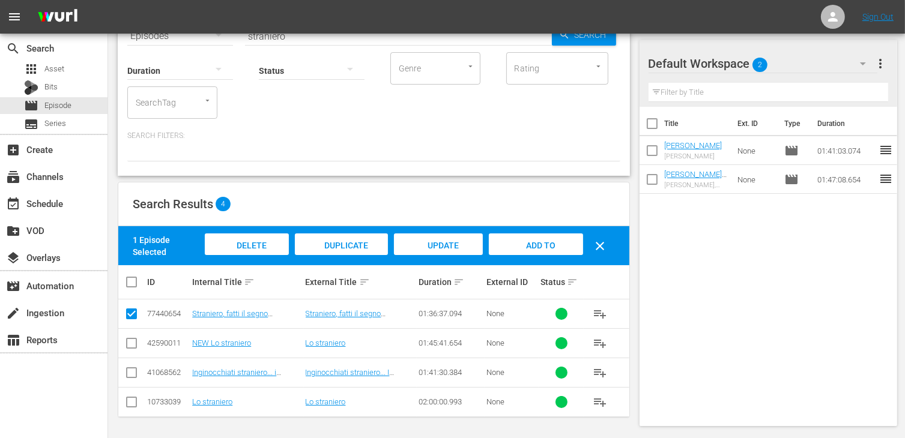
click at [539, 245] on span "Add to Workspace" at bounding box center [535, 257] width 59 height 32
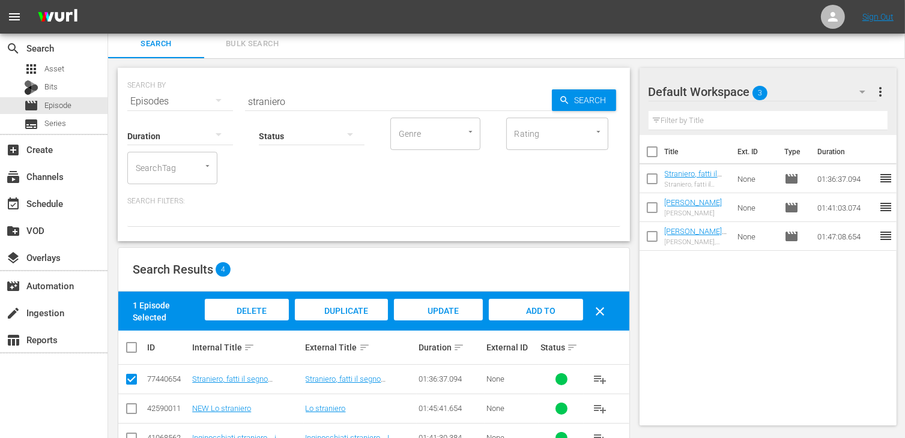
scroll to position [0, 0]
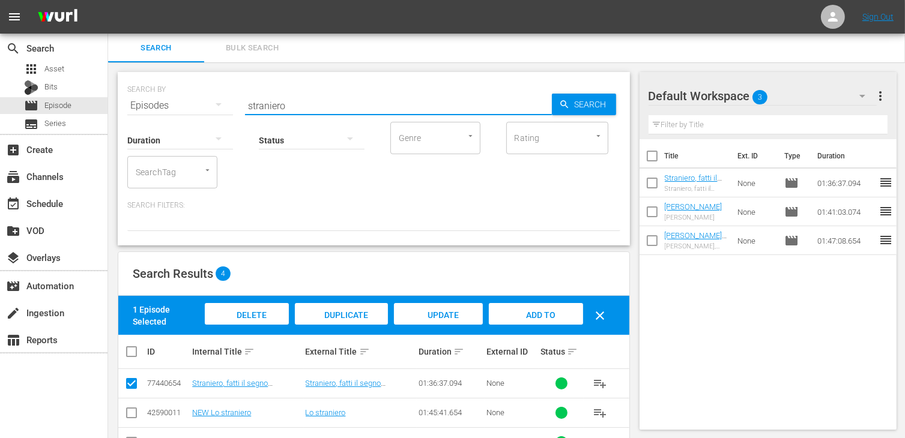
drag, startPoint x: 299, startPoint y: 110, endPoint x: 222, endPoint y: 104, distance: 77.1
click at [222, 104] on div "SEARCH BY Search By Episodes Search ID, Title, Description, Keywords, or Catego…" at bounding box center [373, 98] width 493 height 43
type input "amigo"
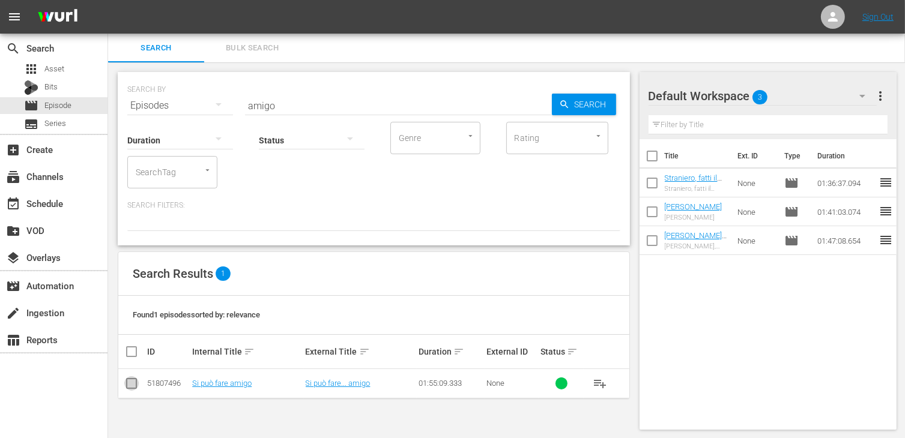
click at [133, 386] on input "checkbox" at bounding box center [131, 386] width 14 height 14
checkbox input "true"
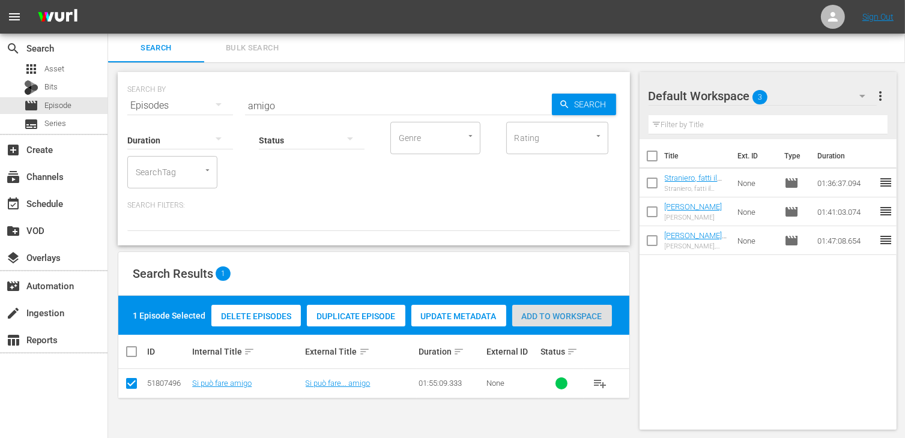
click at [571, 313] on span "Add to Workspace" at bounding box center [562, 317] width 100 height 10
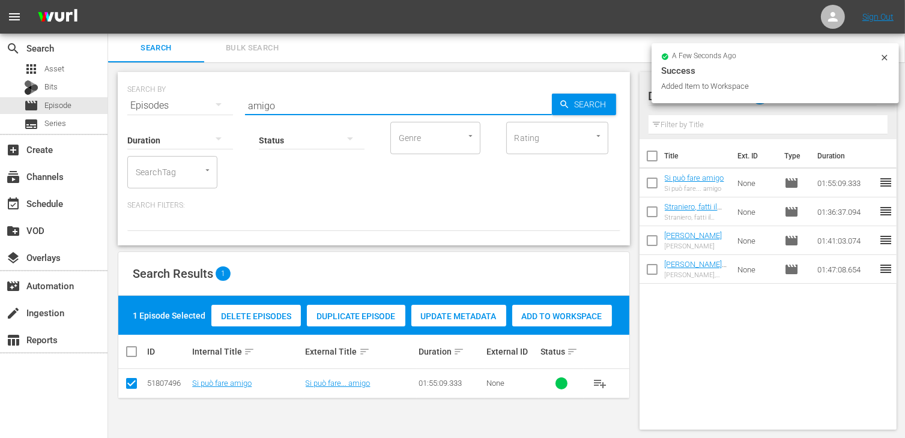
drag, startPoint x: 291, startPoint y: 101, endPoint x: 208, endPoint y: 88, distance: 83.9
click at [208, 88] on div "SEARCH BY Search By Episodes Search ID, Title, Description, Keywords, or Catego…" at bounding box center [373, 98] width 493 height 43
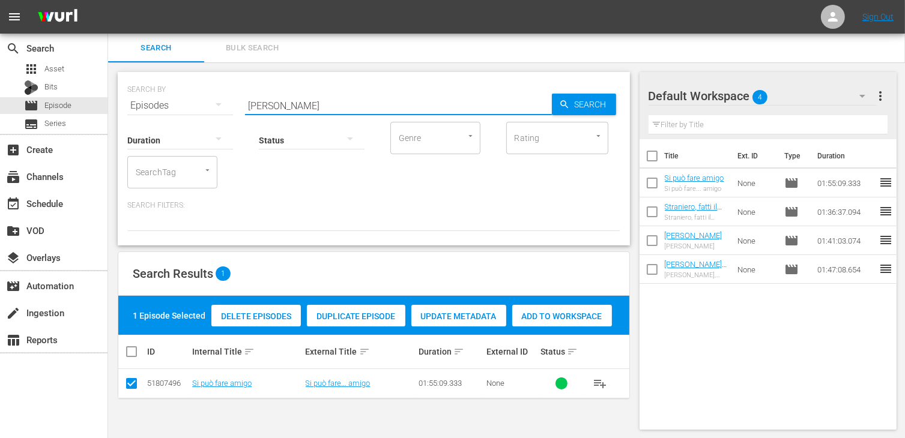
type input "frega"
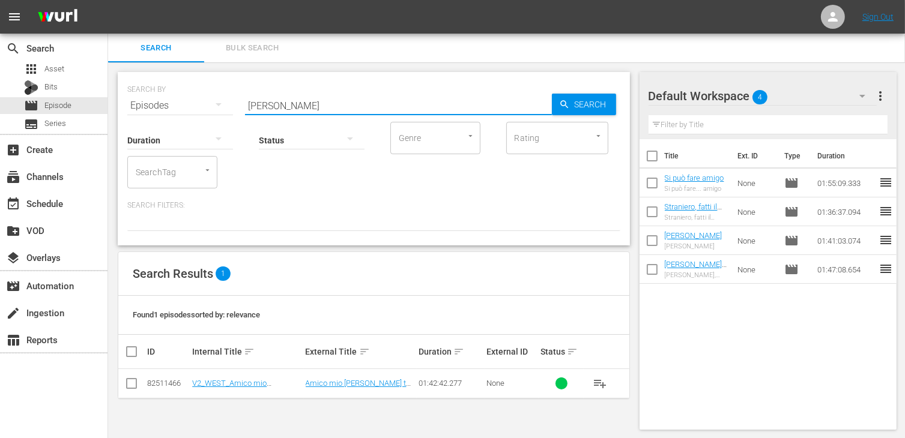
click at [136, 384] on input "checkbox" at bounding box center [131, 386] width 14 height 14
checkbox input "true"
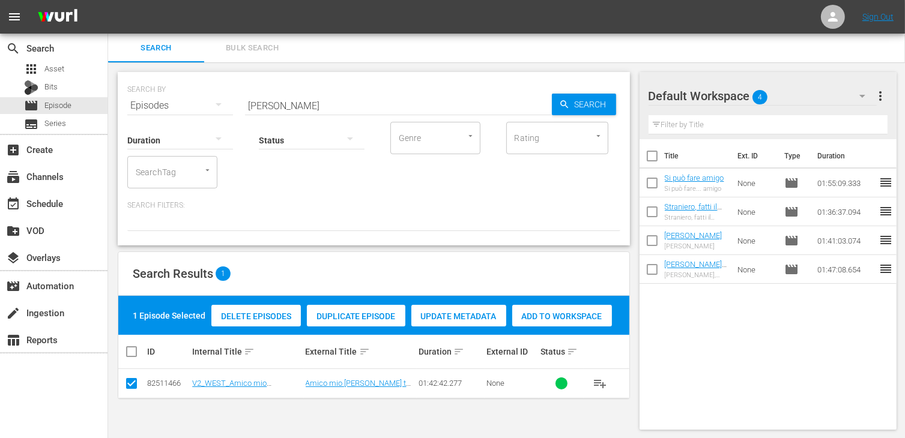
click at [553, 313] on span "Add to Workspace" at bounding box center [562, 317] width 100 height 10
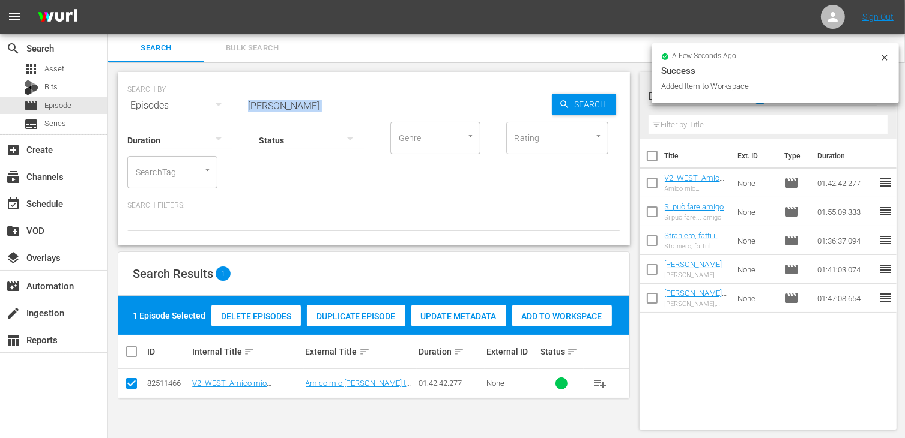
drag, startPoint x: 291, startPoint y: 111, endPoint x: 220, endPoint y: 99, distance: 72.4
click at [220, 99] on div "SEARCH BY Search By Episodes Search ID, Title, Description, Keywords, or Catego…" at bounding box center [374, 158] width 512 height 173
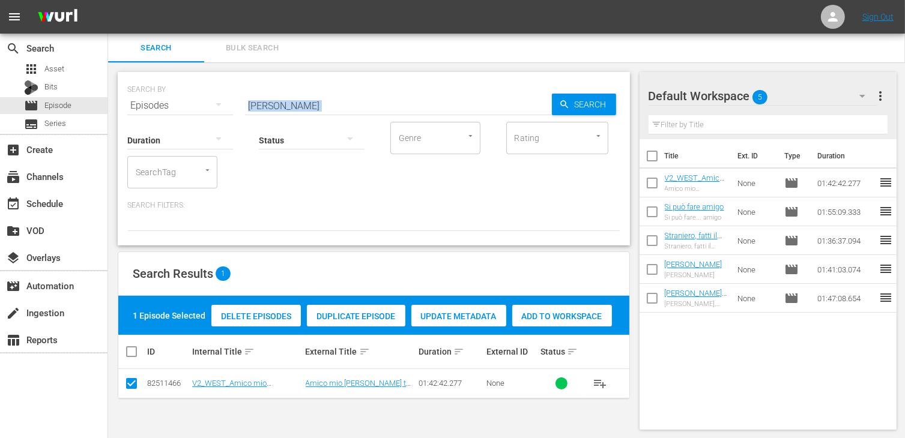
scroll to position [1, 0]
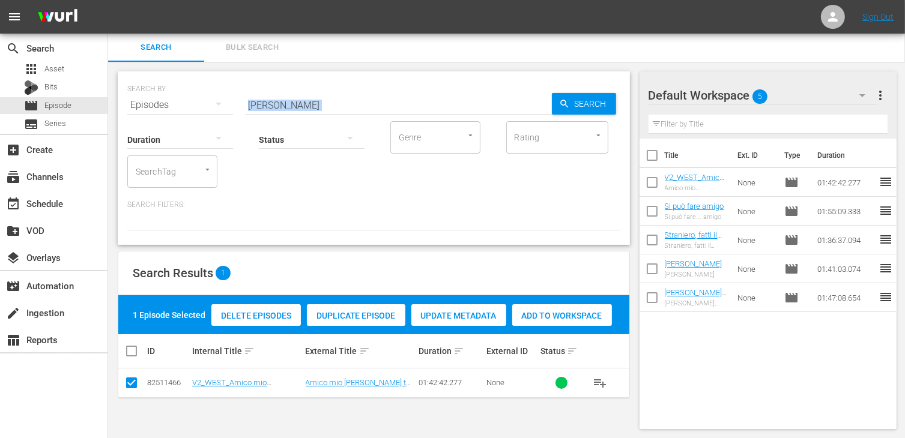
click at [274, 108] on input "frega" at bounding box center [398, 105] width 307 height 29
drag, startPoint x: 264, startPoint y: 101, endPoint x: 223, endPoint y: 95, distance: 41.3
click at [223, 95] on div "SEARCH BY Search By Episodes Search ID, Title, Description, Keywords, or Catego…" at bounding box center [373, 97] width 493 height 43
type input "little rita"
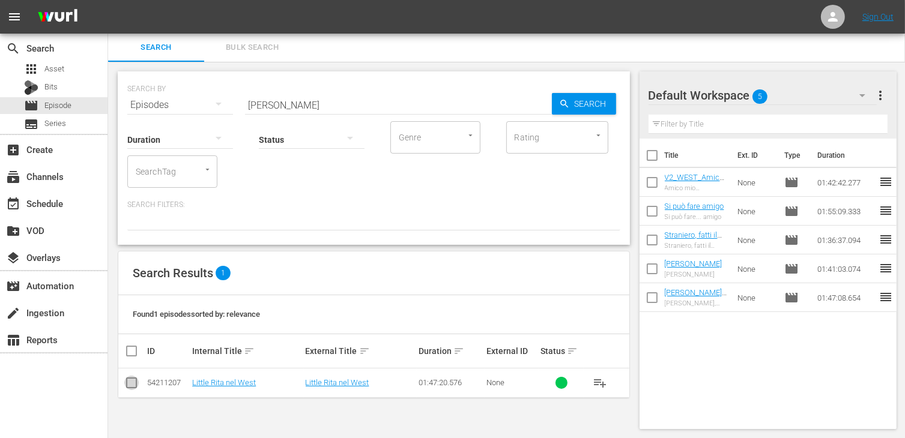
drag, startPoint x: 132, startPoint y: 385, endPoint x: 191, endPoint y: 366, distance: 61.9
click at [134, 382] on input "checkbox" at bounding box center [131, 385] width 14 height 14
checkbox input "true"
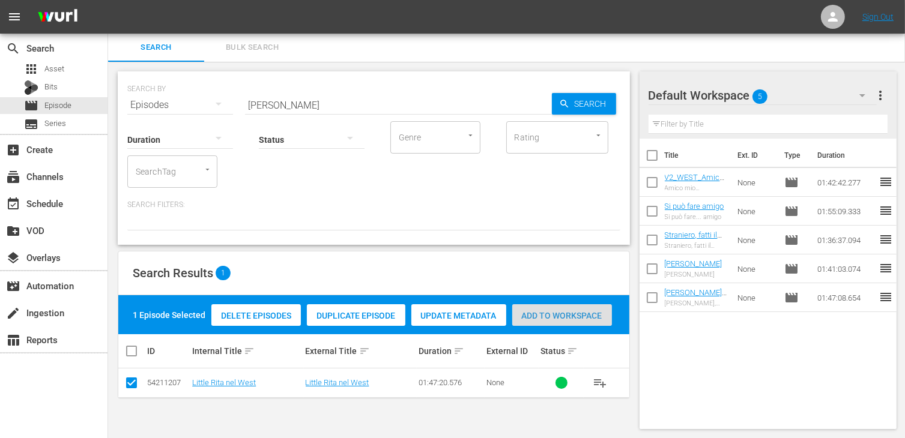
click at [571, 311] on span "Add to Workspace" at bounding box center [562, 316] width 100 height 10
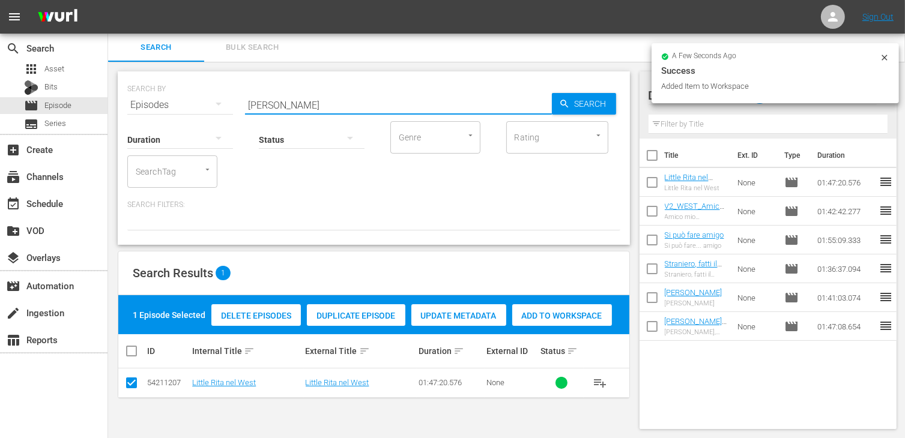
drag, startPoint x: 281, startPoint y: 96, endPoint x: 228, endPoint y: 91, distance: 53.1
click at [228, 91] on div "SEARCH BY Search By Episodes Search ID, Title, Description, Keywords, or Catego…" at bounding box center [373, 97] width 493 height 43
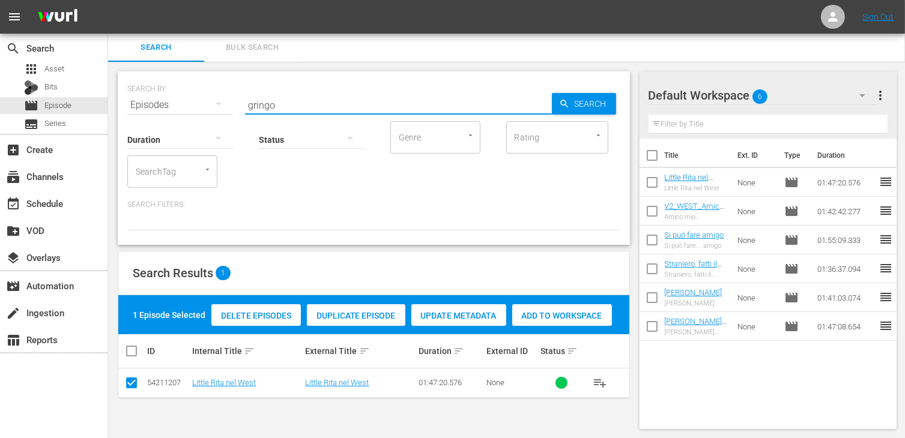
type input "gringo"
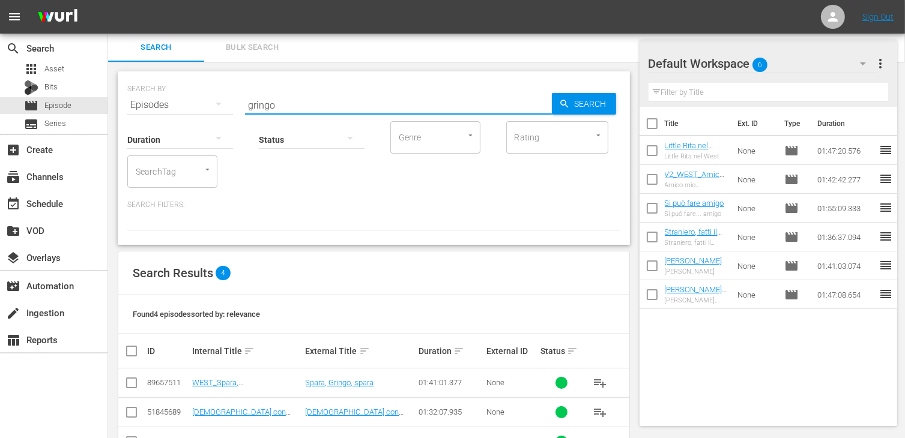
scroll to position [70, 0]
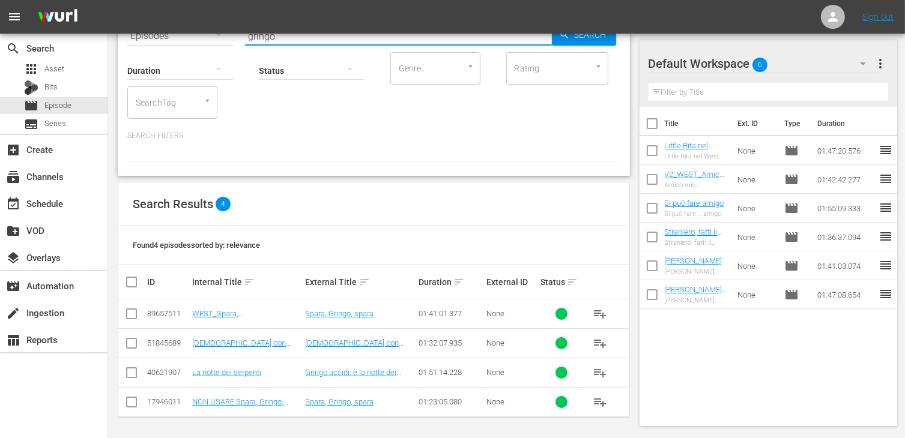
click at [130, 315] on input "checkbox" at bounding box center [131, 316] width 14 height 14
checkbox input "true"
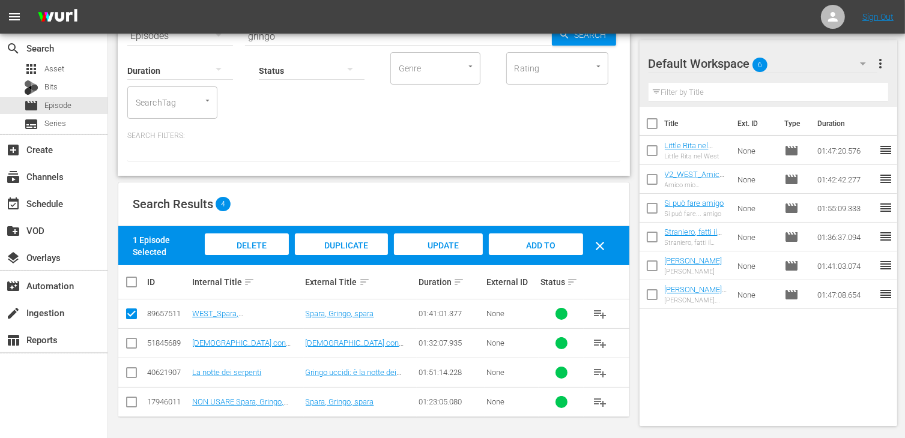
click at [542, 241] on span "Add to Workspace" at bounding box center [535, 257] width 59 height 32
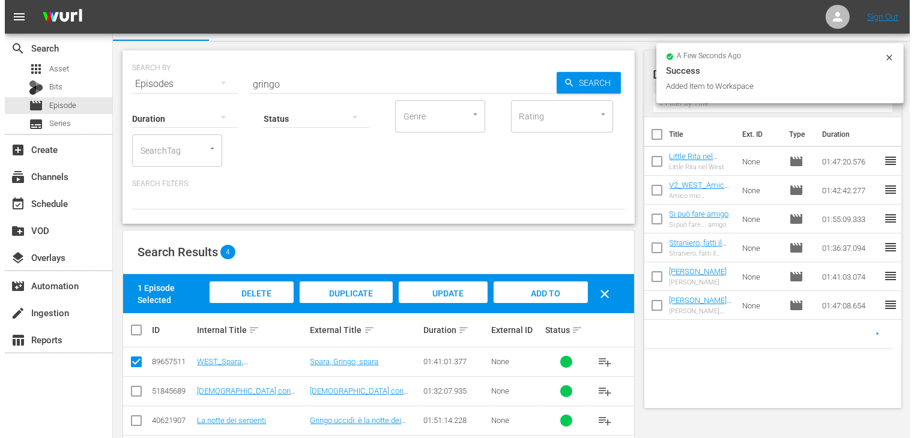
scroll to position [0, 0]
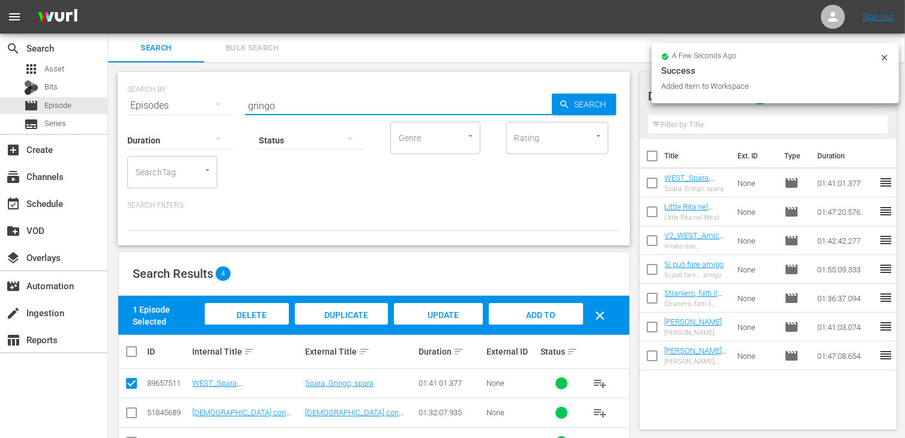
drag, startPoint x: 294, startPoint y: 106, endPoint x: 220, endPoint y: 100, distance: 74.1
click at [220, 100] on div "SEARCH BY Search By Episodes Search ID, Title, Description, Keywords, or Catego…" at bounding box center [373, 98] width 493 height 43
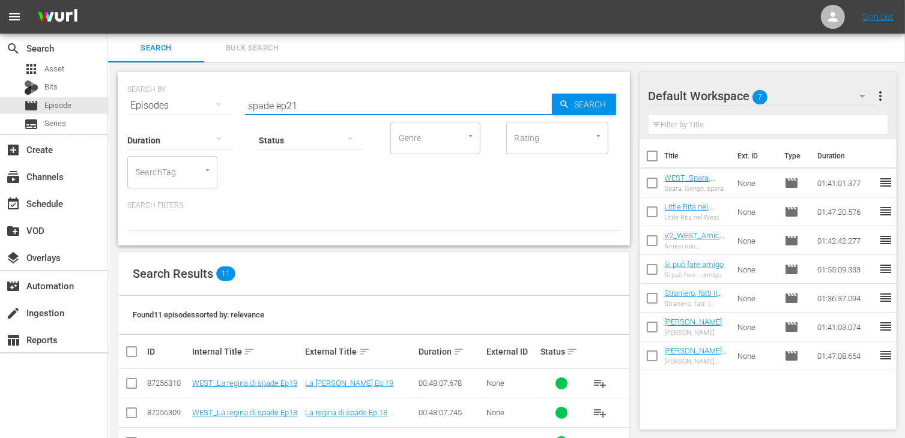
type input "spade ep21"
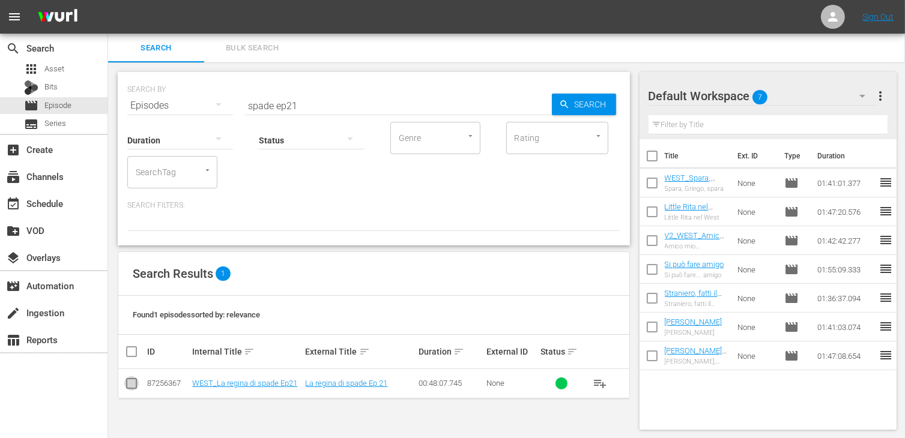
click at [132, 387] on input "checkbox" at bounding box center [131, 386] width 14 height 14
checkbox input "true"
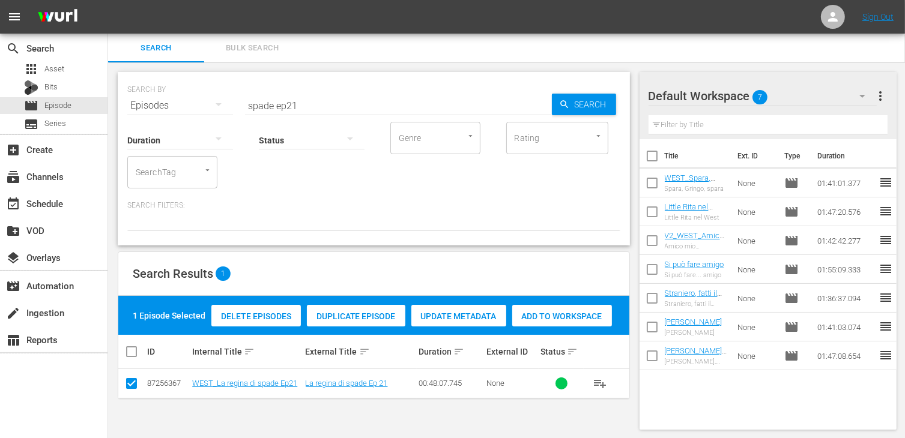
click at [567, 322] on div "Add to Workspace" at bounding box center [562, 316] width 100 height 23
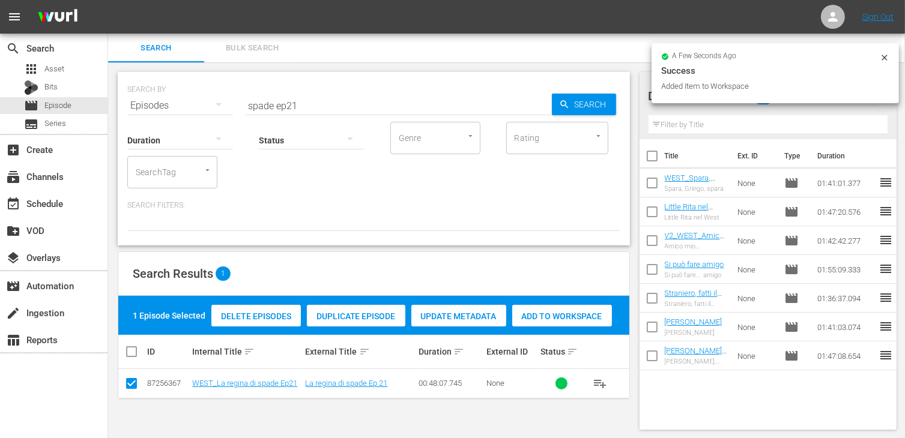
click at [319, 106] on input "spade ep21" at bounding box center [398, 105] width 307 height 29
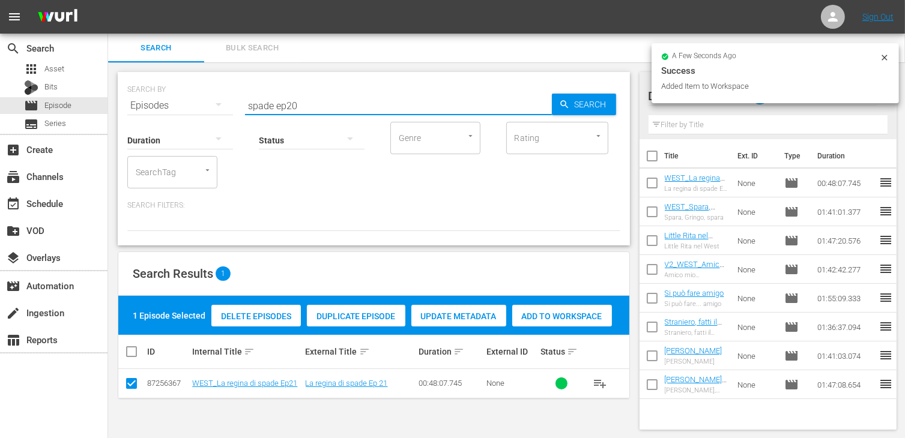
type input "spade ep20"
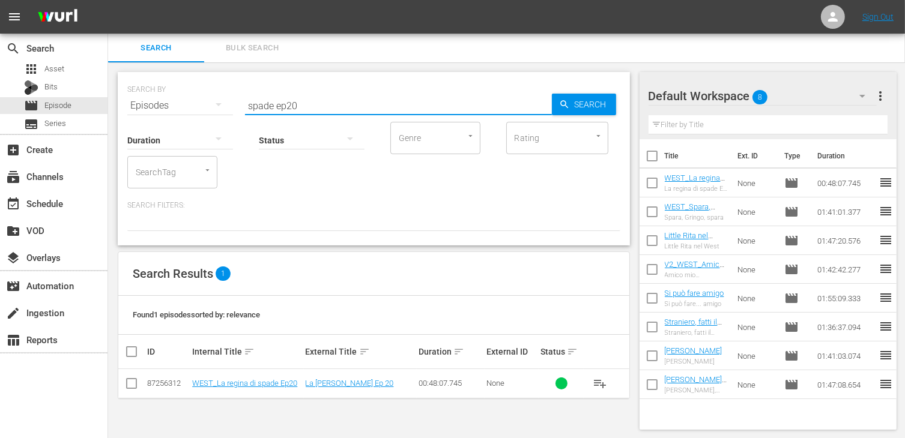
click at [134, 382] on input "checkbox" at bounding box center [131, 386] width 14 height 14
checkbox input "true"
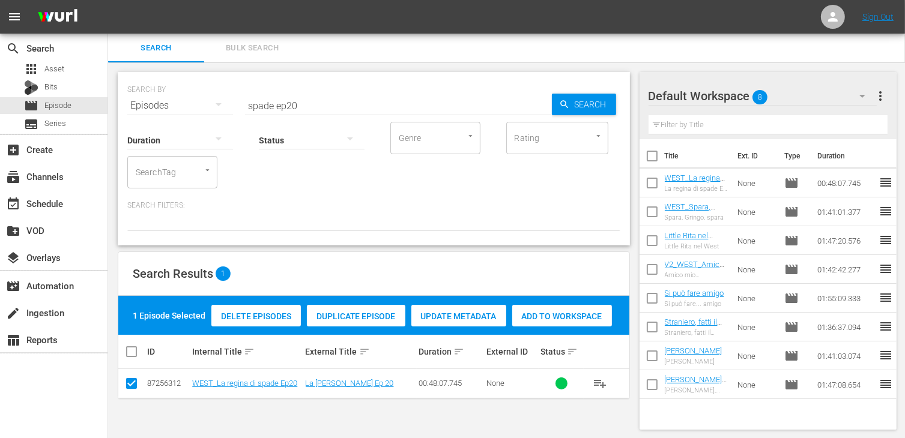
click at [557, 315] on span "Add to Workspace" at bounding box center [562, 317] width 100 height 10
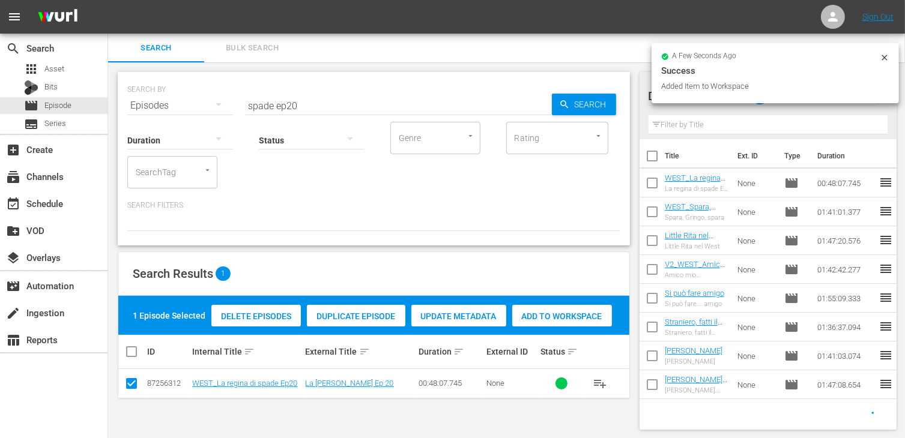
click at [311, 101] on input "spade ep20" at bounding box center [398, 105] width 307 height 29
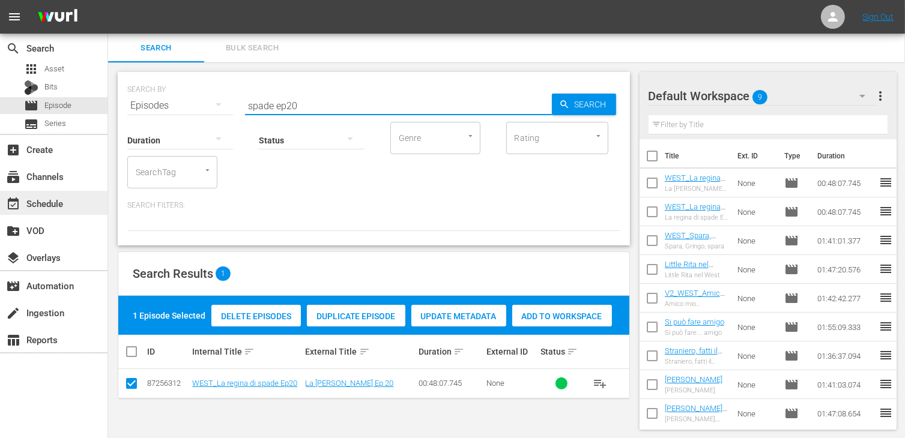
click at [56, 200] on div "event_available Schedule" at bounding box center [33, 201] width 67 height 11
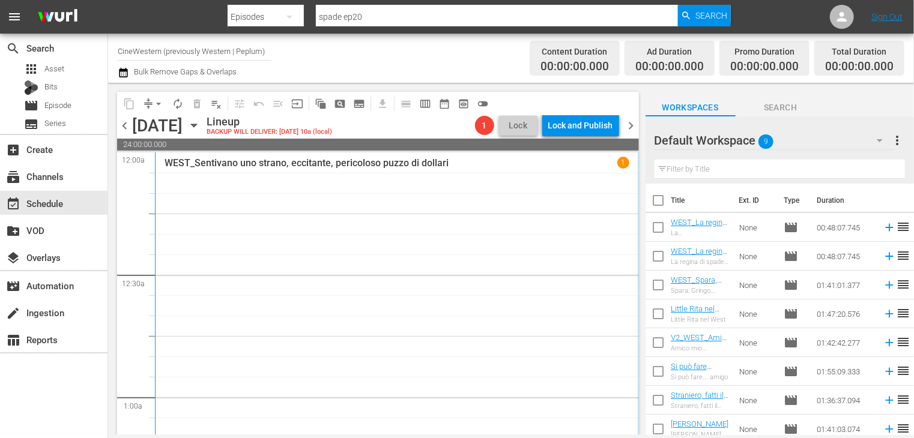
click at [661, 204] on input "checkbox" at bounding box center [657, 202] width 25 height 25
checkbox input "true"
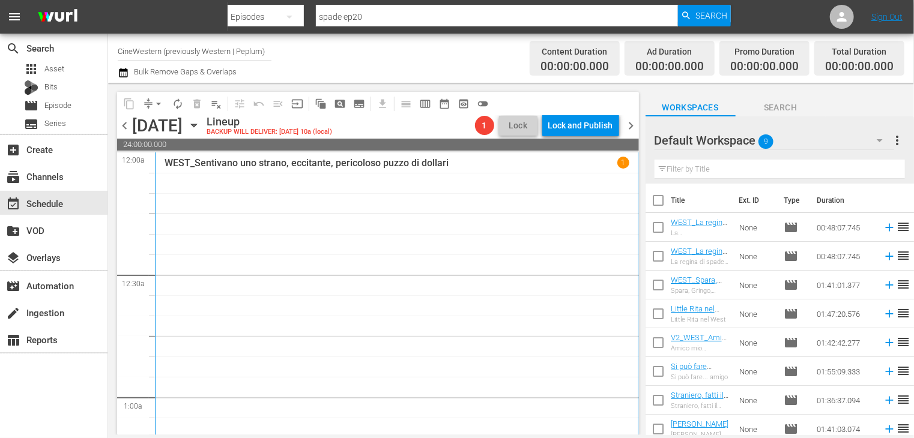
checkbox input "true"
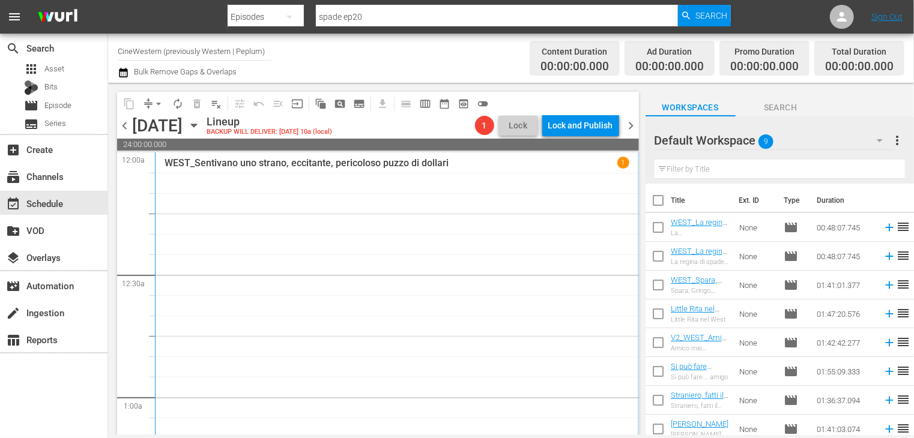
checkbox input "true"
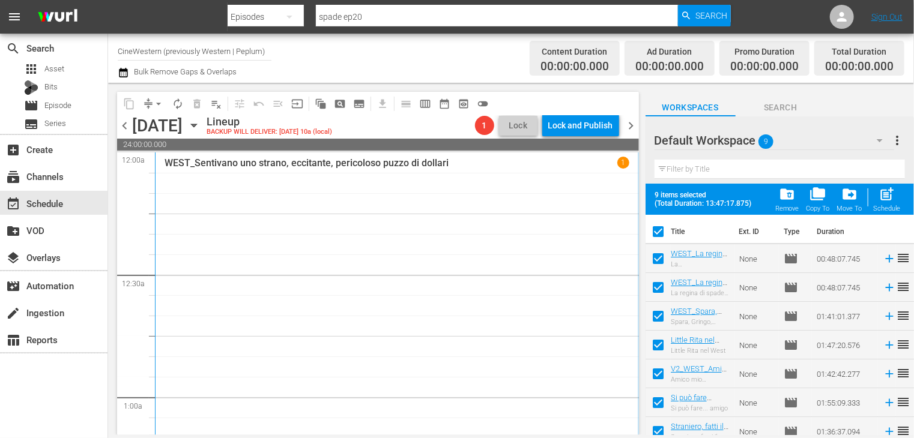
click at [890, 200] on span "post_add" at bounding box center [887, 194] width 16 height 16
checkbox input "false"
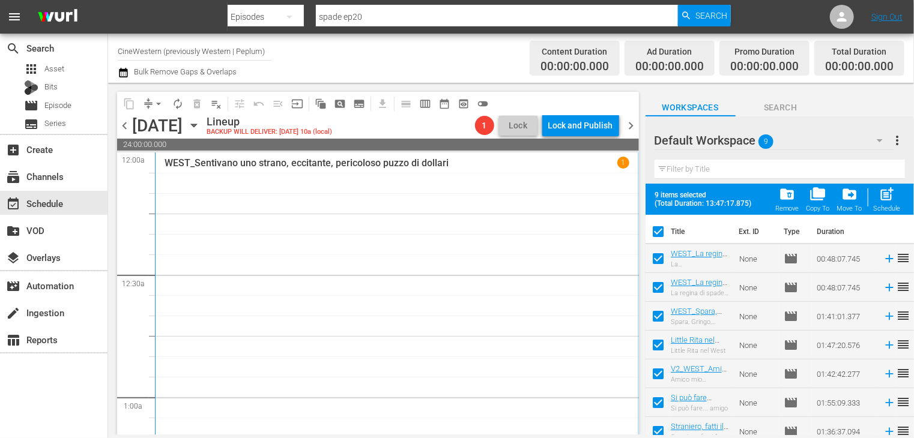
checkbox input "false"
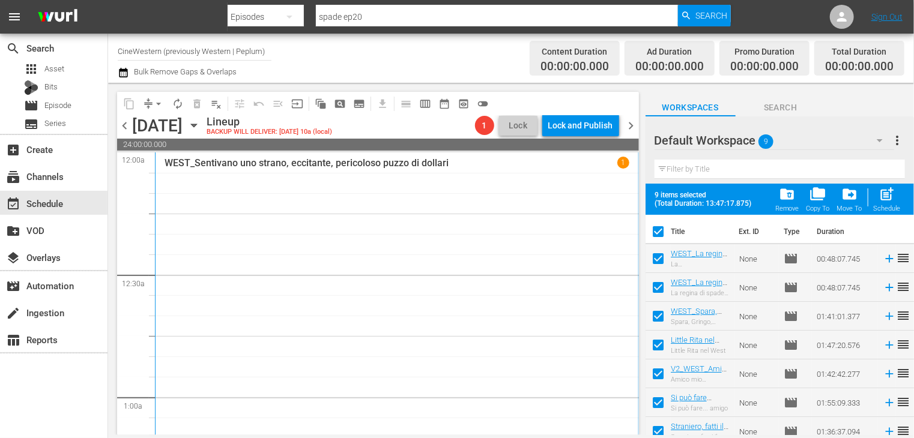
checkbox input "false"
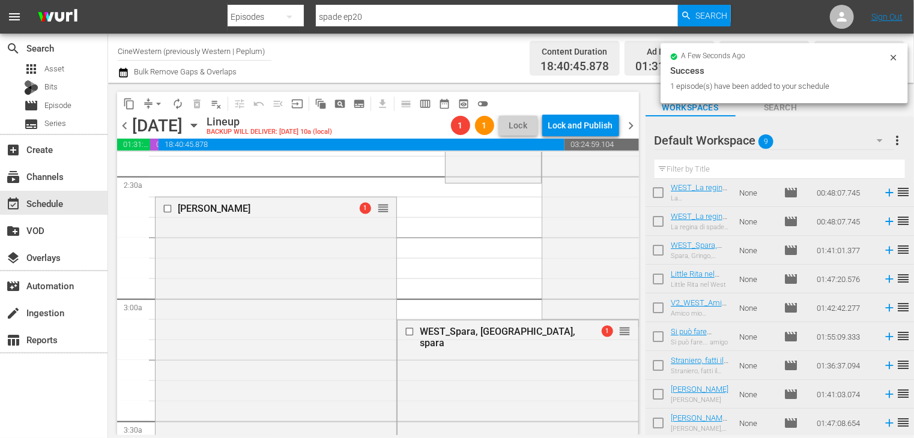
scroll to position [600, 0]
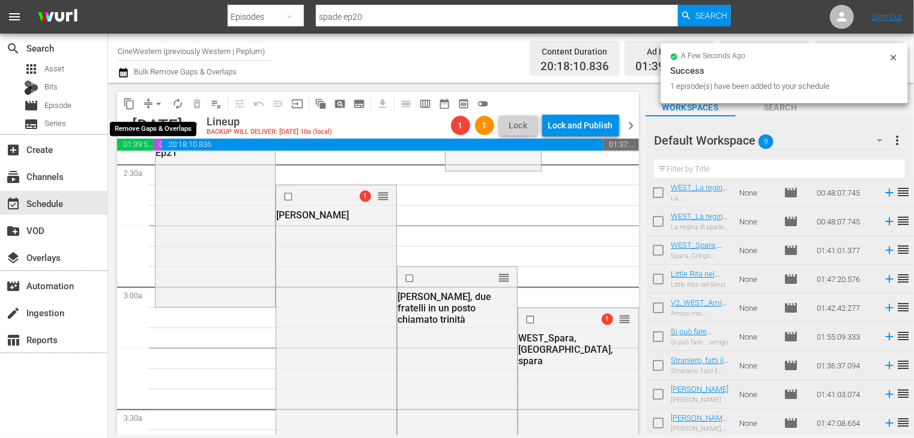
click at [157, 104] on span "arrow_drop_down" at bounding box center [158, 104] width 12 height 12
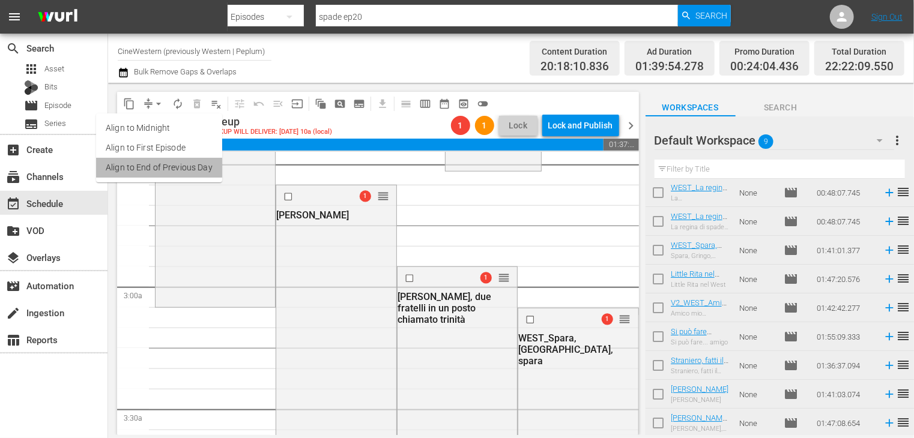
click at [168, 167] on li "Align to End of Previous Day" at bounding box center [159, 168] width 126 height 20
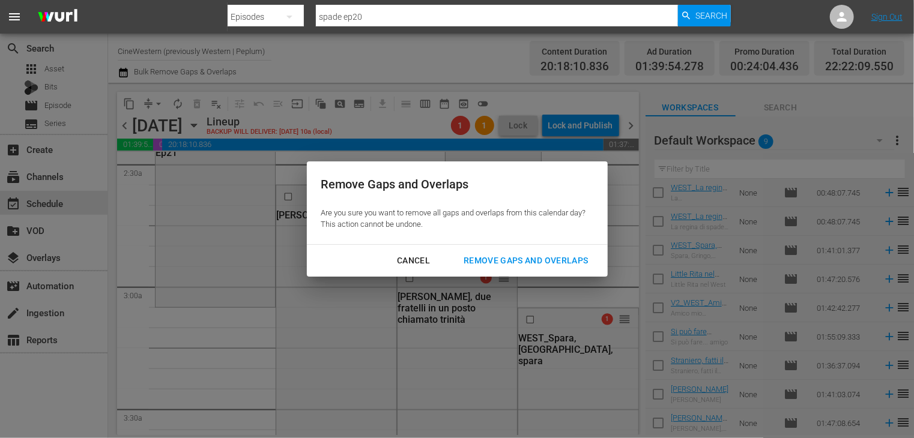
click at [518, 260] on div "Remove Gaps and Overlaps" at bounding box center [525, 260] width 143 height 15
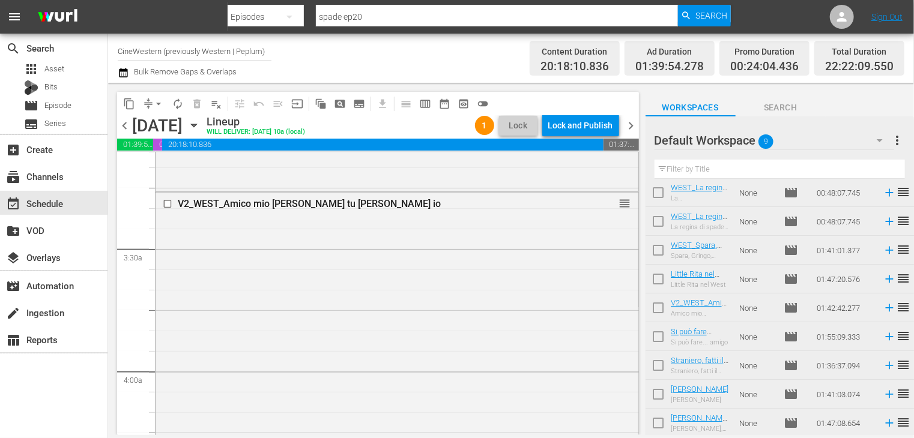
scroll to position [732, 0]
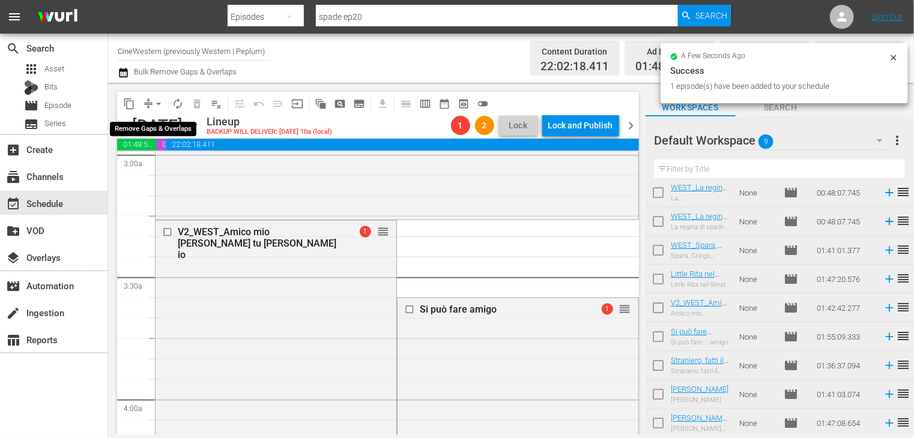
click at [155, 101] on span "arrow_drop_down" at bounding box center [158, 104] width 12 height 12
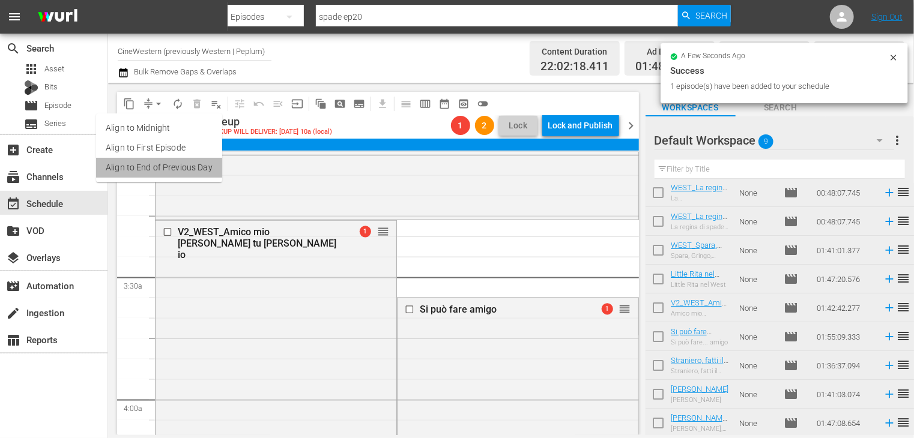
click at [168, 166] on li "Align to End of Previous Day" at bounding box center [159, 168] width 126 height 20
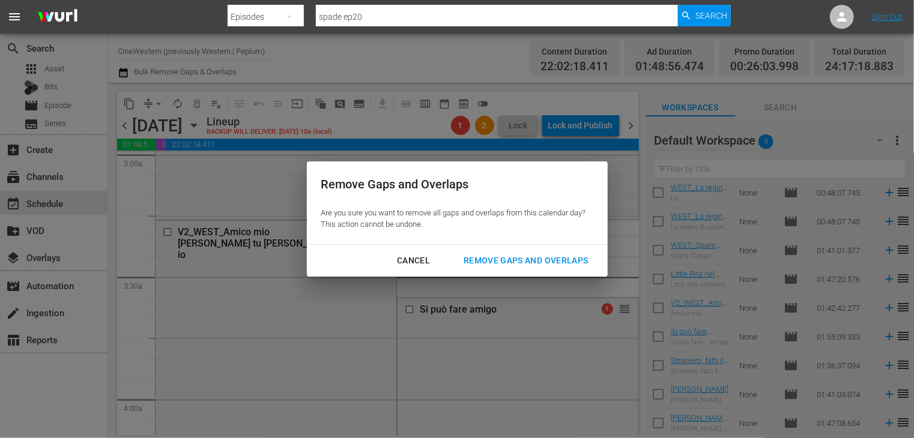
click at [531, 258] on div "Remove Gaps and Overlaps" at bounding box center [525, 260] width 143 height 15
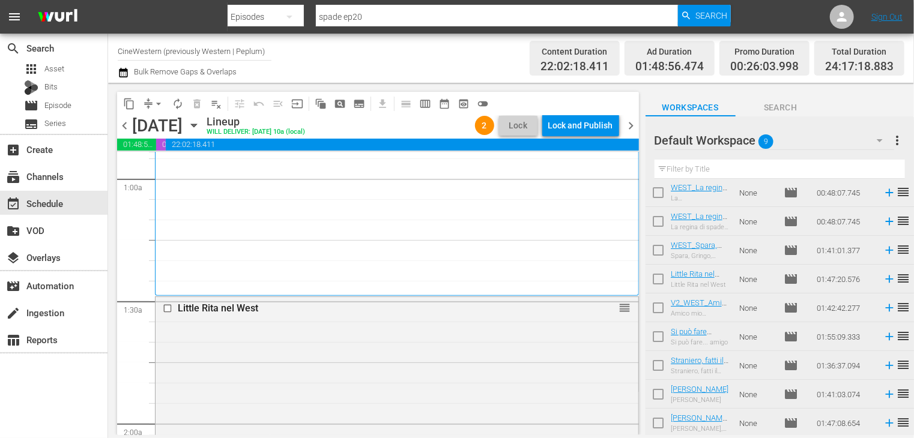
scroll to position [0, 0]
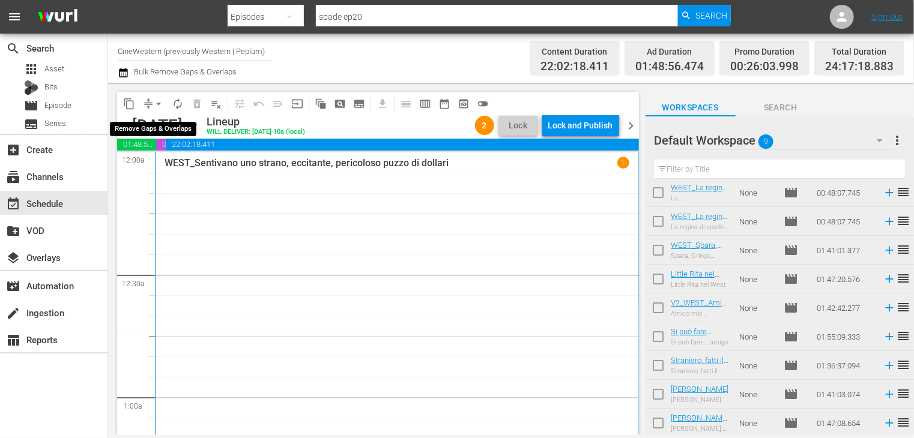
click at [156, 104] on span "arrow_drop_down" at bounding box center [158, 104] width 12 height 12
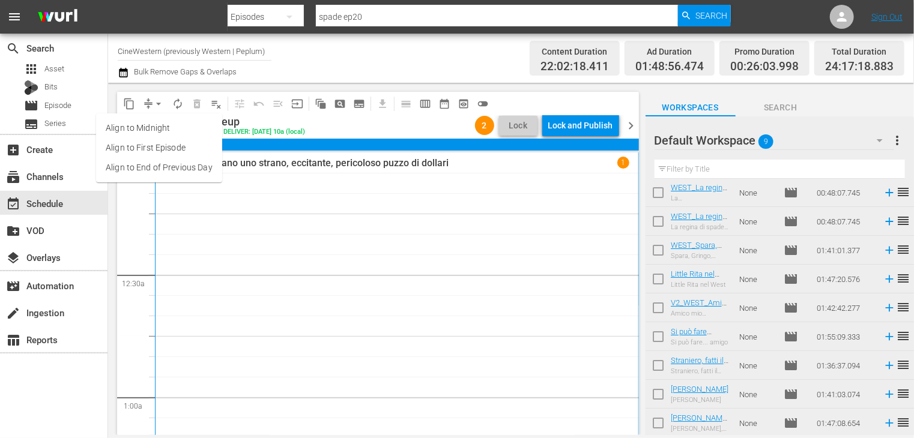
click at [163, 173] on li "Align to End of Previous Day" at bounding box center [159, 168] width 126 height 20
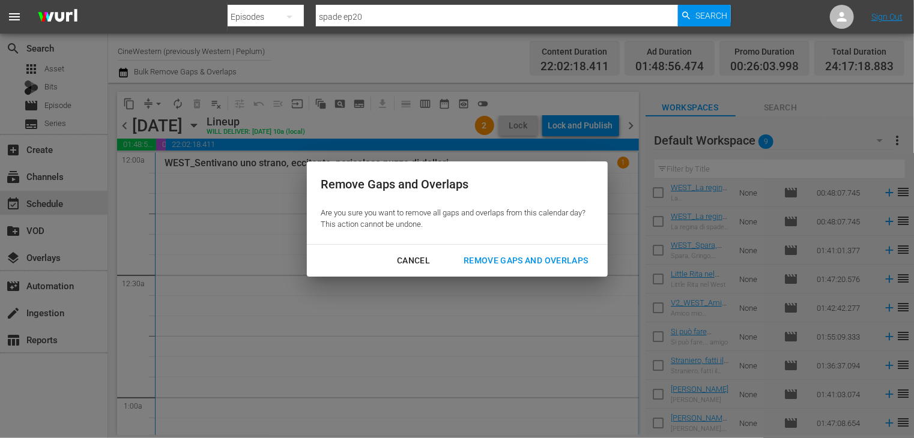
click at [530, 263] on div "Remove Gaps and Overlaps" at bounding box center [525, 260] width 143 height 15
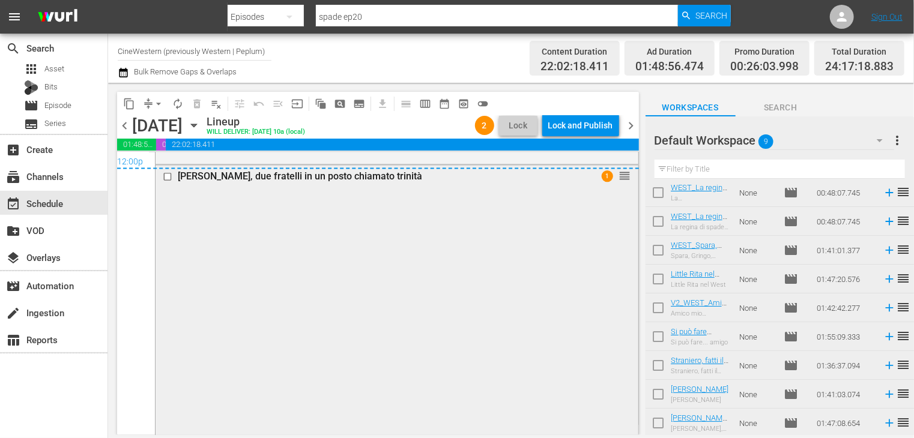
scroll to position [5667, 0]
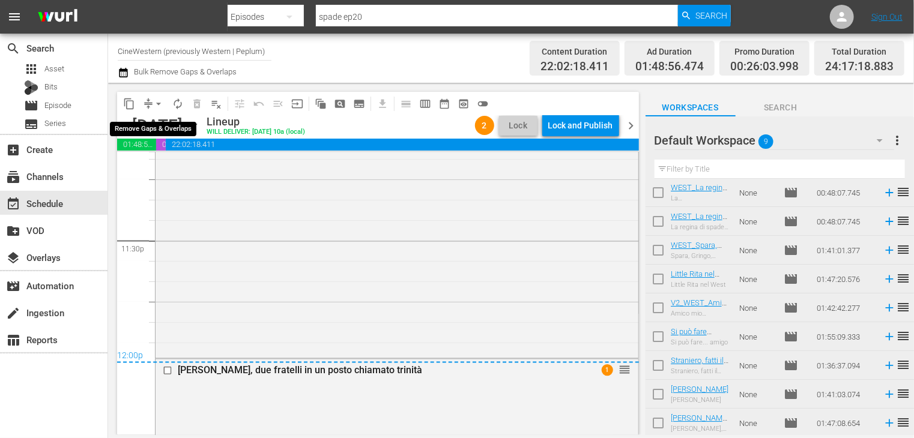
click at [157, 109] on button "arrow_drop_down" at bounding box center [158, 103] width 19 height 19
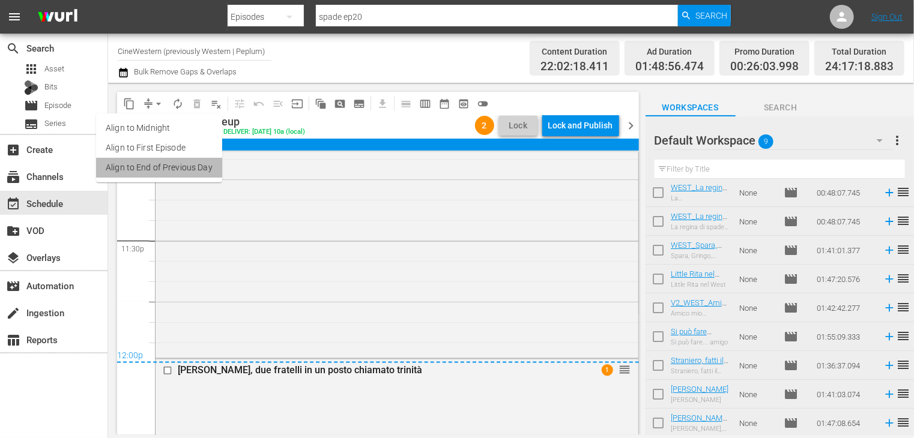
click at [169, 170] on li "Align to End of Previous Day" at bounding box center [159, 168] width 126 height 20
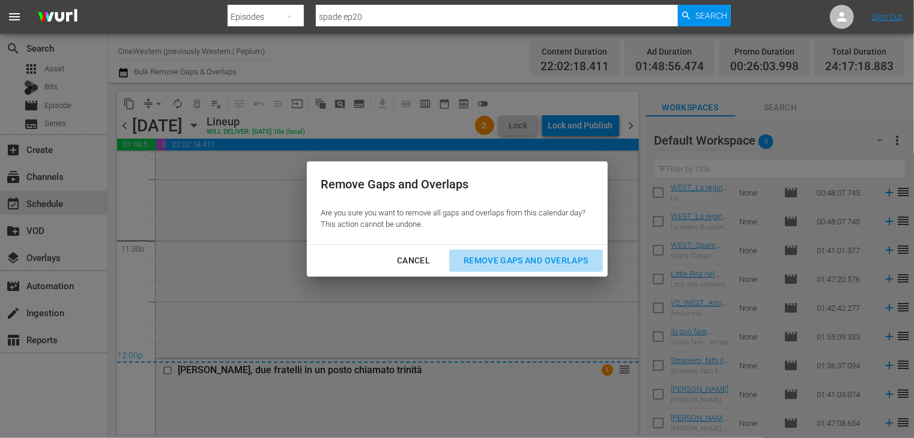
click at [527, 264] on div "Remove Gaps and Overlaps" at bounding box center [525, 260] width 143 height 15
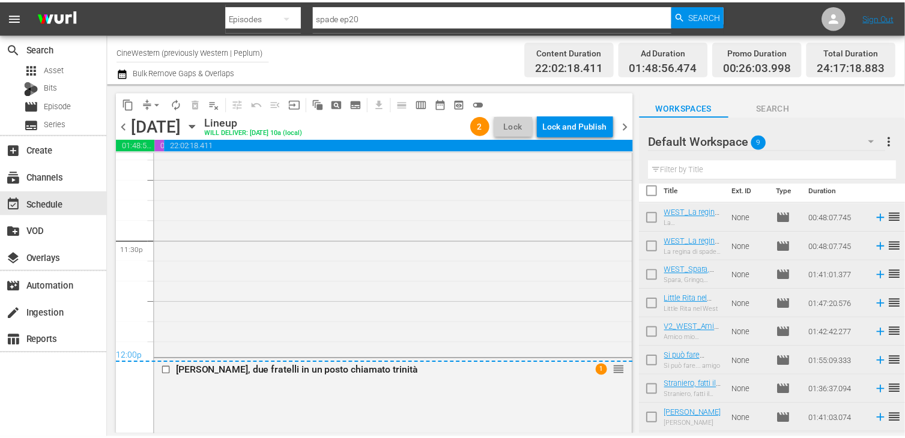
scroll to position [0, 0]
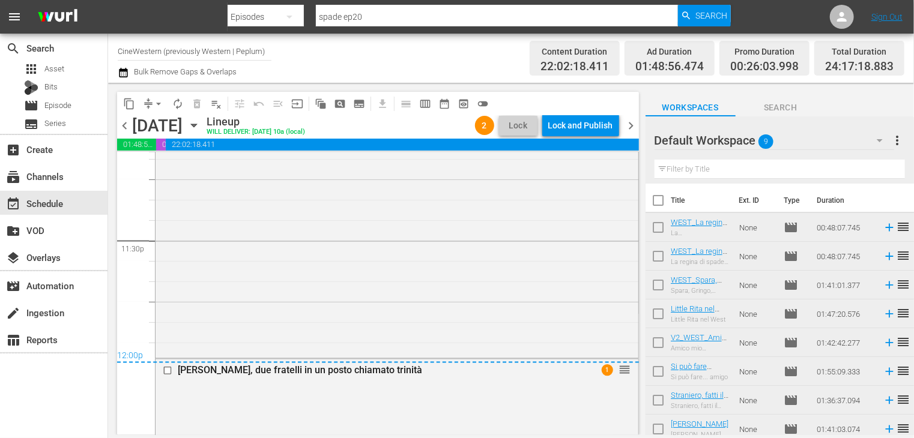
click at [655, 200] on input "checkbox" at bounding box center [657, 202] width 25 height 25
checkbox input "true"
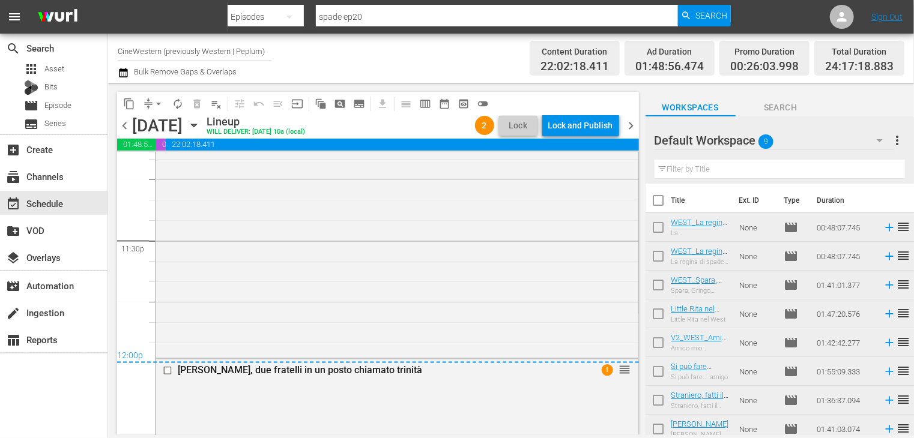
checkbox input "true"
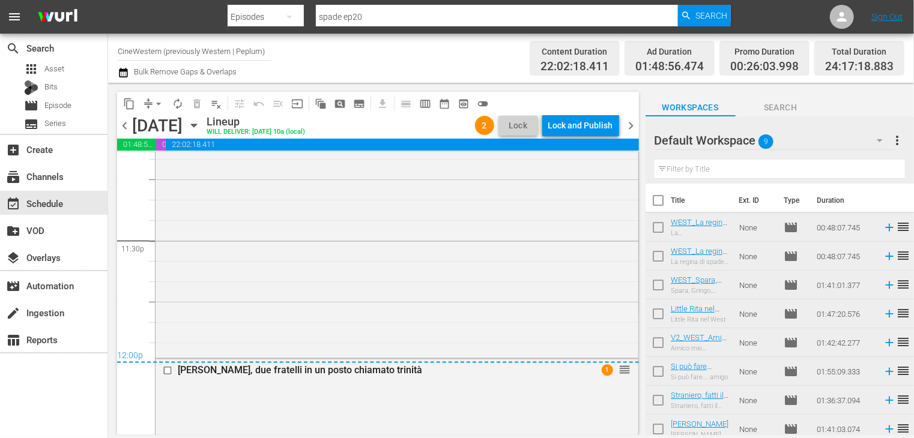
checkbox input "true"
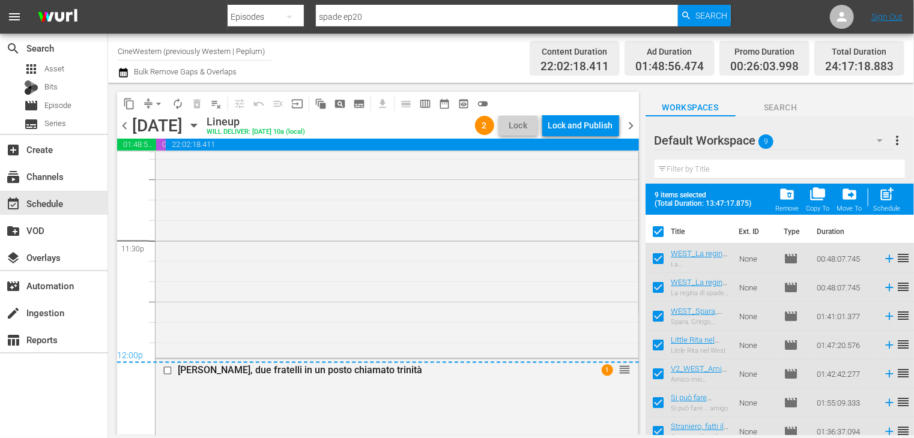
click at [788, 199] on span "folder_delete" at bounding box center [787, 194] width 16 height 16
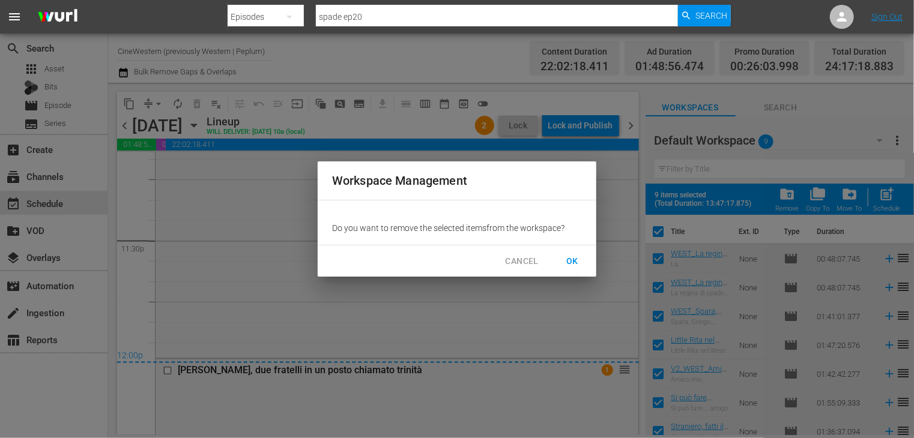
click at [574, 262] on span "OK" at bounding box center [571, 261] width 19 height 15
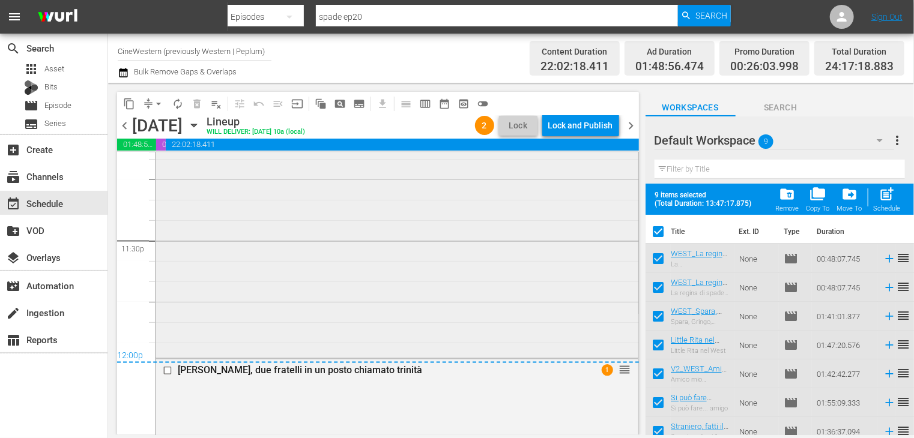
checkbox input "false"
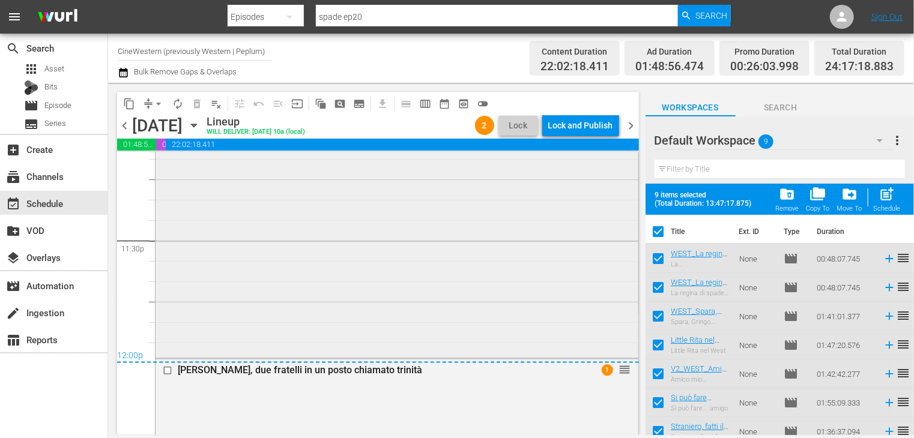
checkbox input "false"
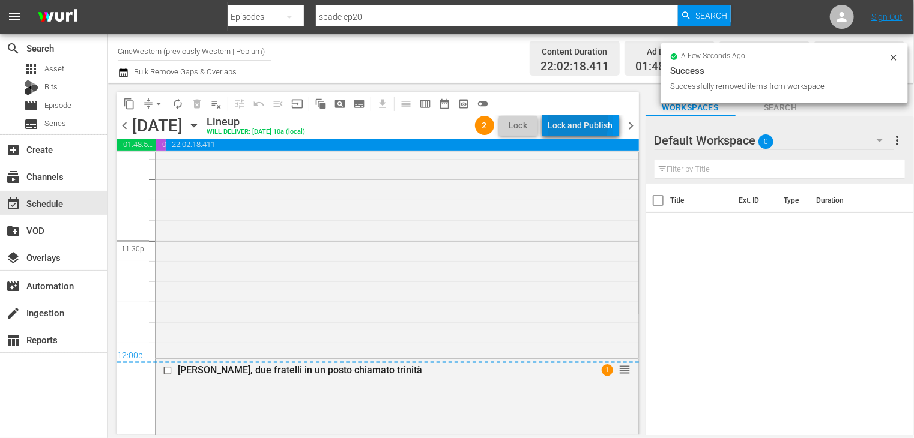
click at [566, 123] on div "Lock and Publish" at bounding box center [580, 126] width 65 height 22
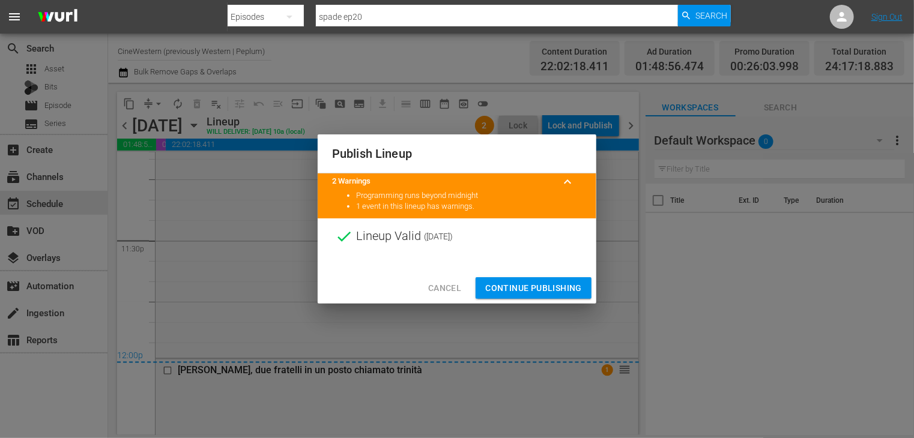
click at [517, 291] on span "Continue Publishing" at bounding box center [533, 288] width 97 height 15
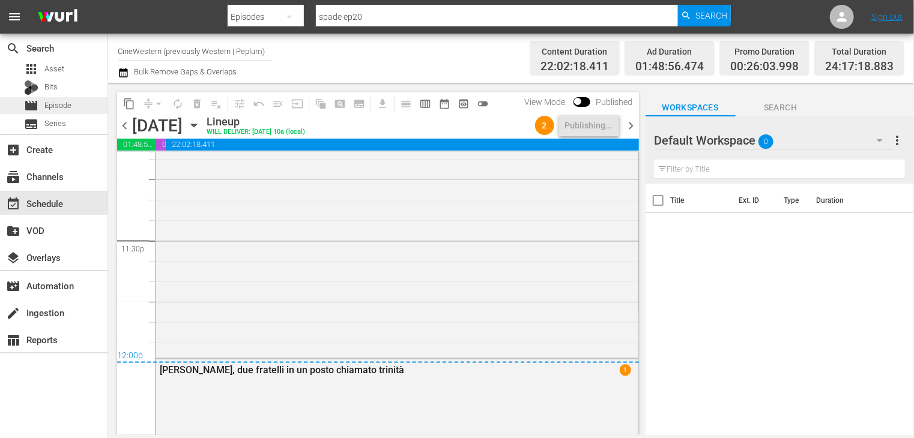
click at [72, 110] on div "movie Episode" at bounding box center [53, 105] width 107 height 17
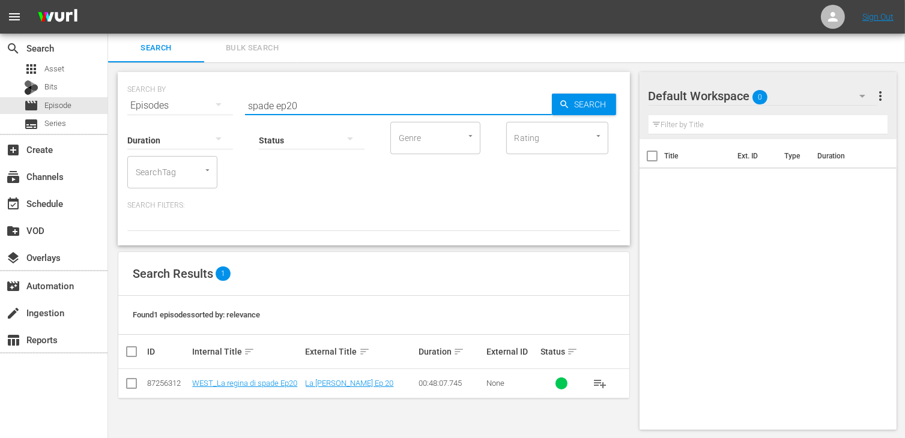
drag, startPoint x: 253, startPoint y: 92, endPoint x: 221, endPoint y: 88, distance: 32.0
click at [221, 88] on div "SEARCH BY Search By Episodes Search ID, Title, Description, Keywords, or Catego…" at bounding box center [373, 98] width 493 height 43
type input "ringo"
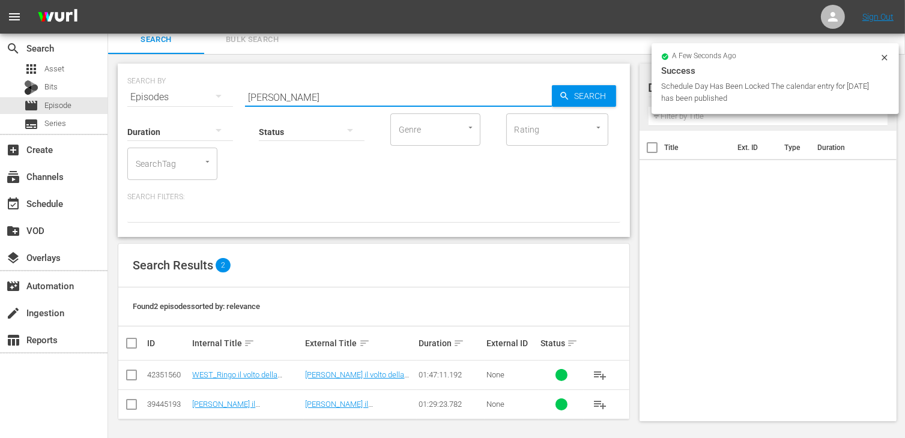
scroll to position [11, 0]
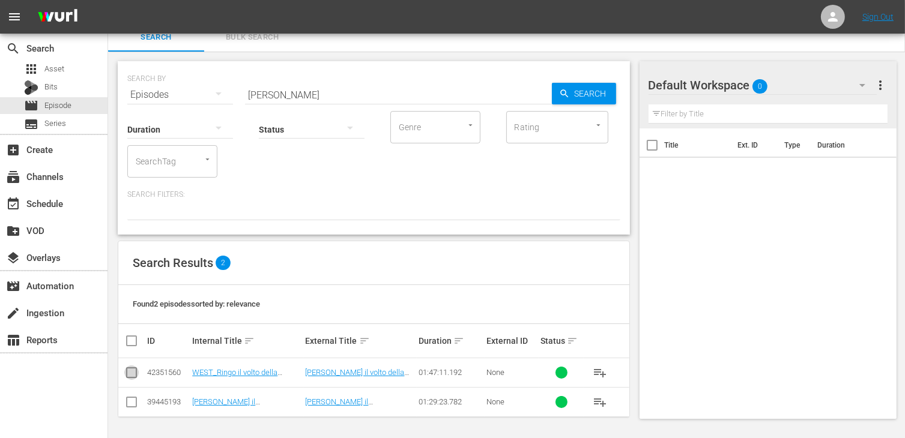
click at [131, 372] on input "checkbox" at bounding box center [131, 375] width 14 height 14
checkbox input "true"
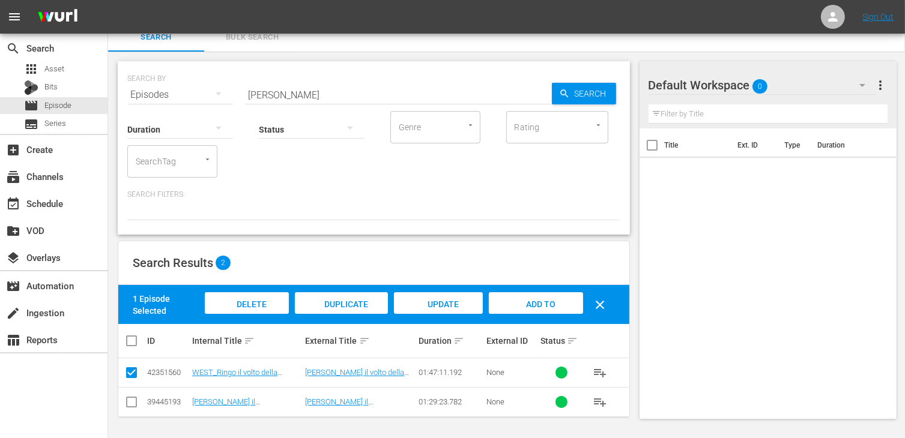
click at [540, 303] on span "Add to Workspace" at bounding box center [535, 316] width 59 height 32
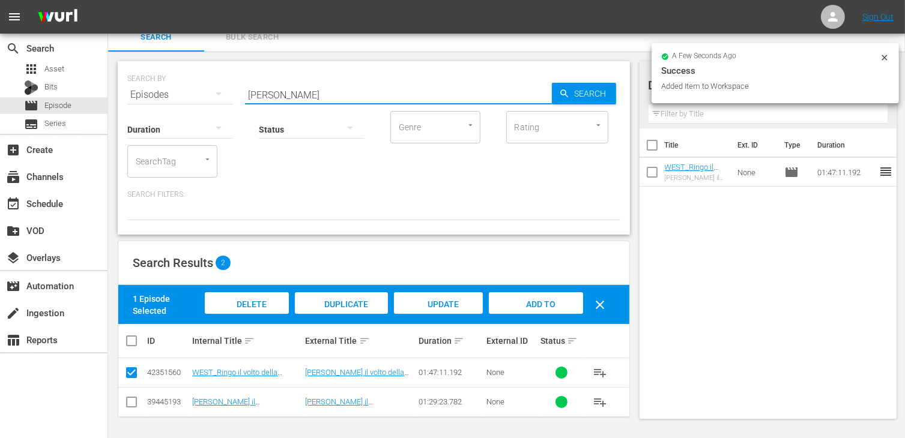
drag, startPoint x: 274, startPoint y: 86, endPoint x: 211, endPoint y: 84, distance: 63.7
click at [211, 84] on div "SEARCH BY Search By Episodes Search ID, Title, Description, Keywords, or Catego…" at bounding box center [373, 87] width 493 height 43
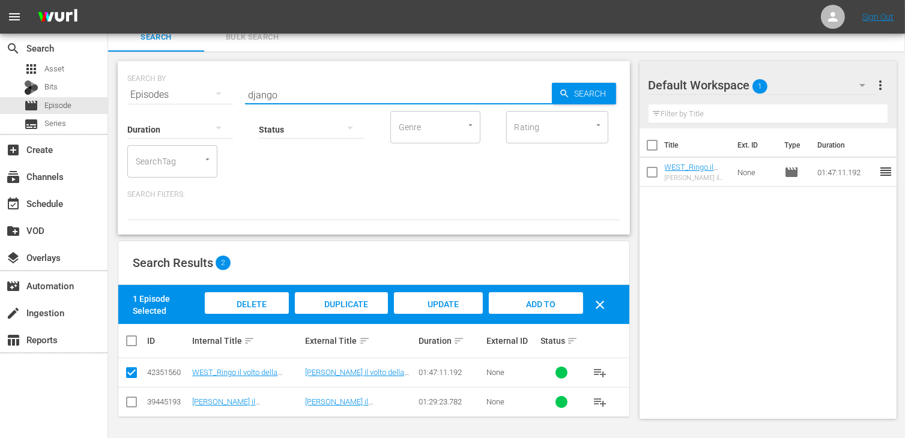
type input "django"
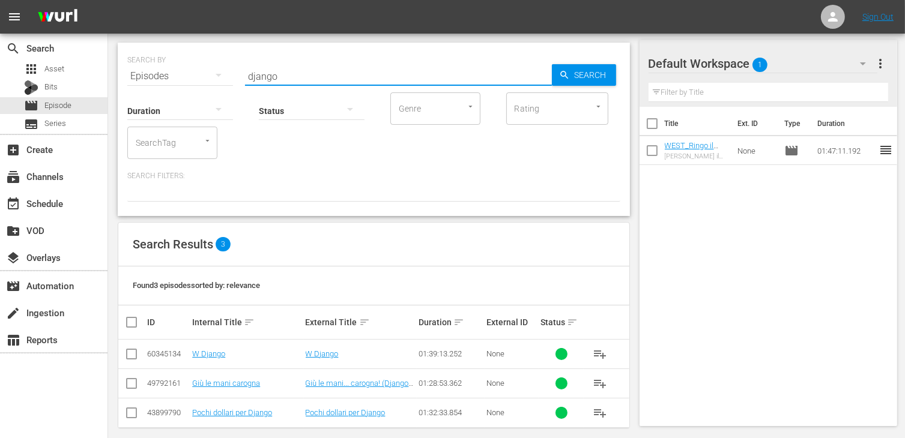
scroll to position [40, 0]
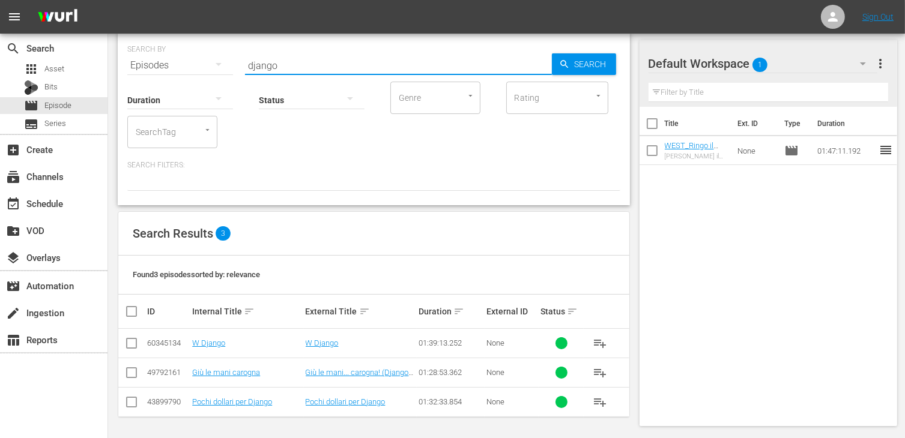
click at [131, 405] on input "checkbox" at bounding box center [131, 404] width 14 height 14
checkbox input "true"
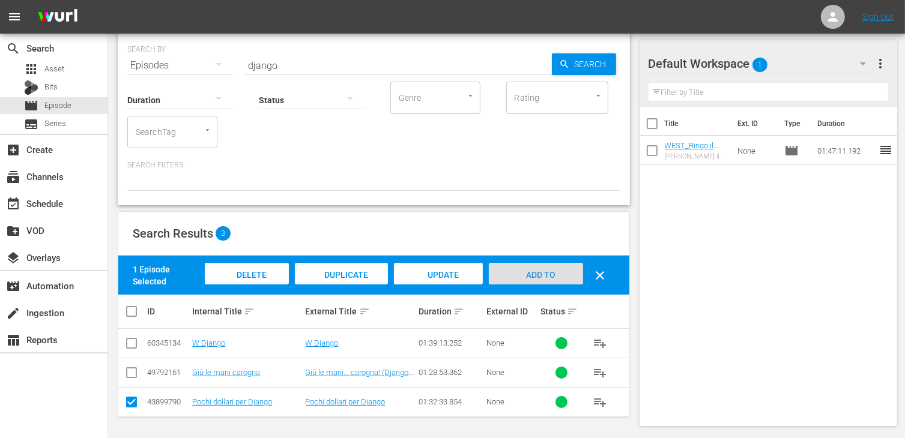
click at [543, 270] on span "Add to Workspace" at bounding box center [535, 286] width 59 height 32
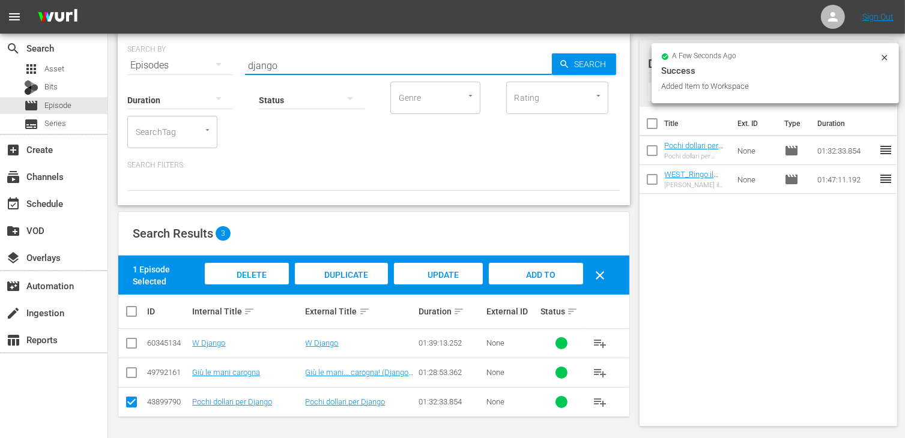
drag, startPoint x: 288, startPoint y: 69, endPoint x: 197, endPoint y: 43, distance: 94.8
click at [197, 43] on div "SEARCH BY Search By Episodes Search ID, Title, Description, Keywords, or Catego…" at bounding box center [373, 58] width 493 height 43
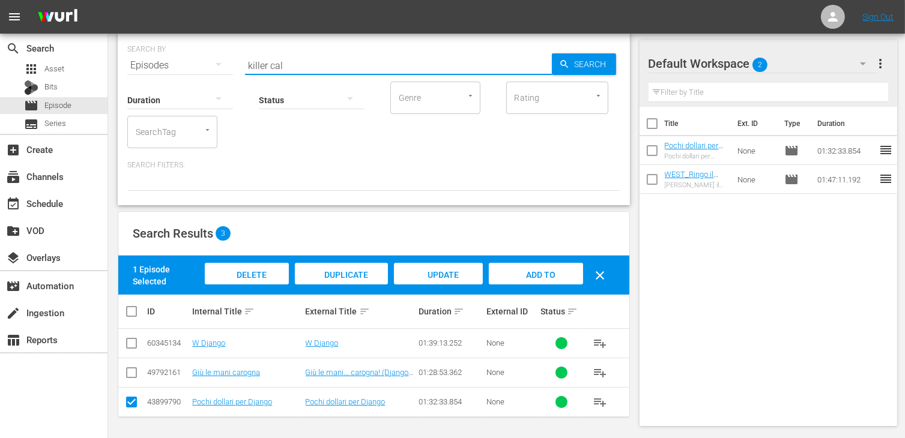
type input "killer cal"
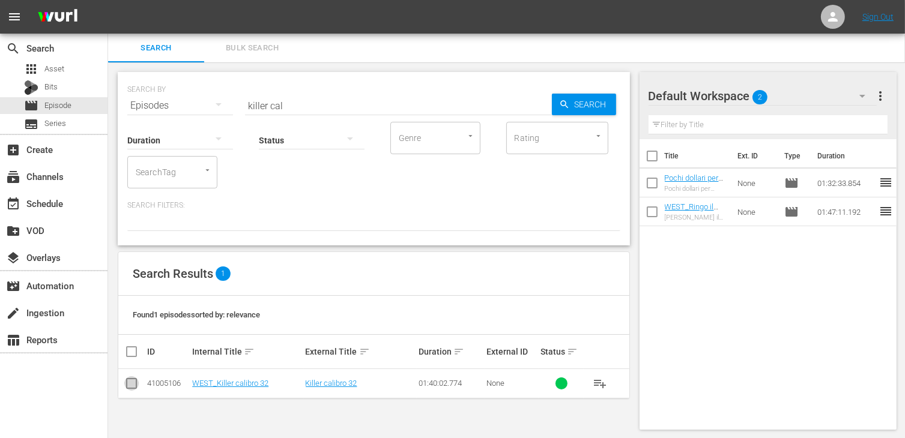
click at [135, 385] on input "checkbox" at bounding box center [131, 386] width 14 height 14
checkbox input "true"
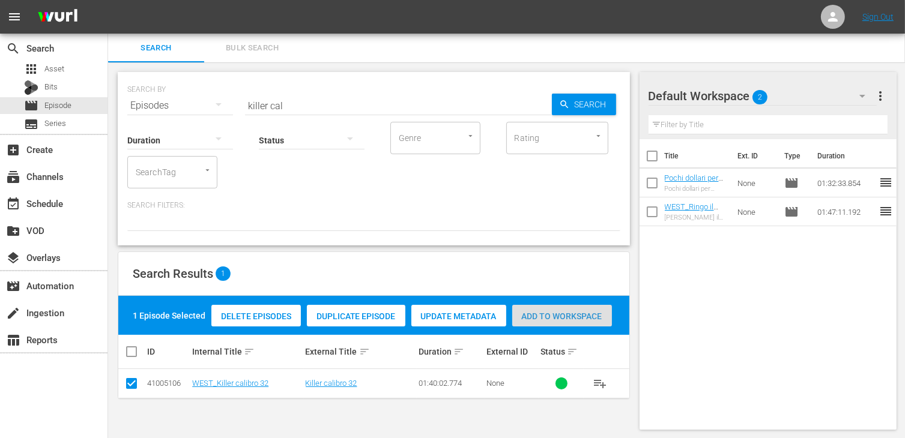
click at [597, 313] on span "Add to Workspace" at bounding box center [562, 317] width 100 height 10
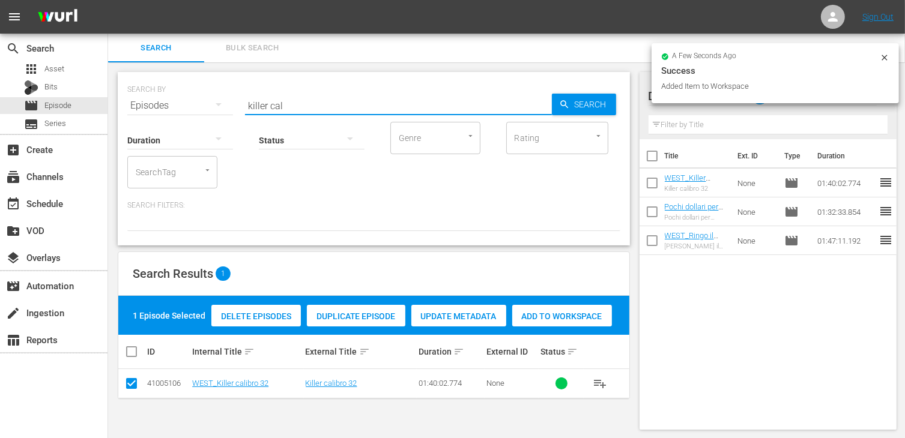
drag, startPoint x: 296, startPoint y: 109, endPoint x: 154, endPoint y: 95, distance: 142.3
click at [154, 95] on div "SEARCH BY Search By Episodes Search ID, Title, Description, Keywords, or Catego…" at bounding box center [373, 98] width 493 height 43
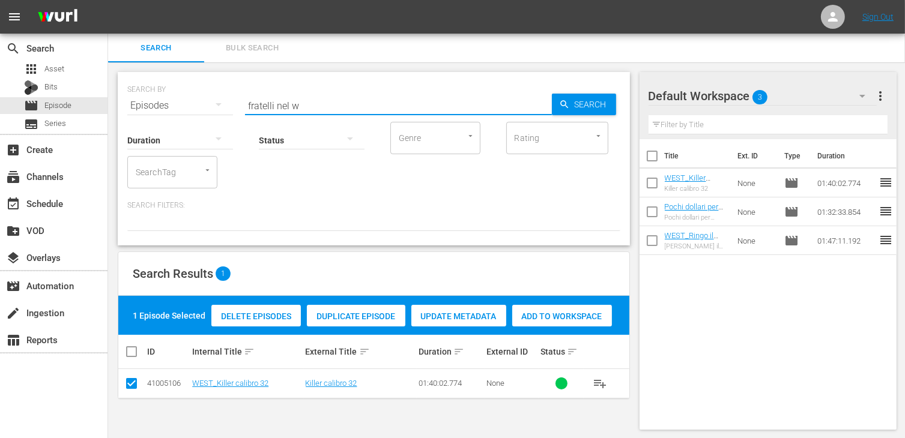
type input "fratelli nel w"
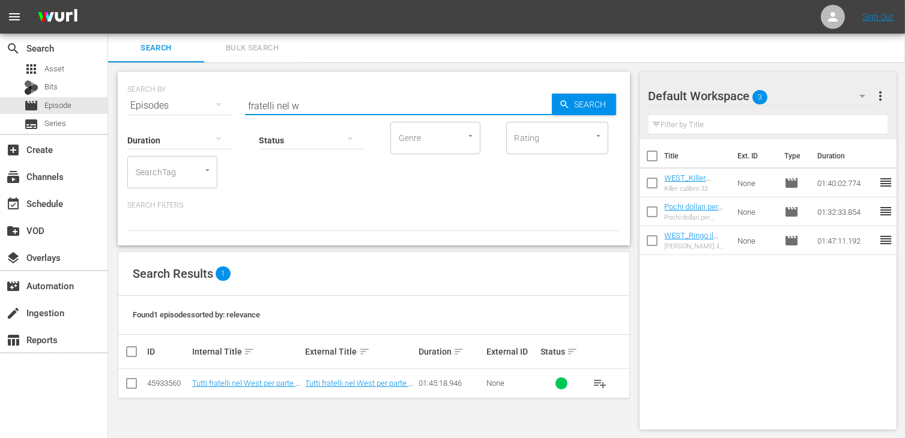
click at [127, 390] on input "checkbox" at bounding box center [131, 386] width 14 height 14
checkbox input "true"
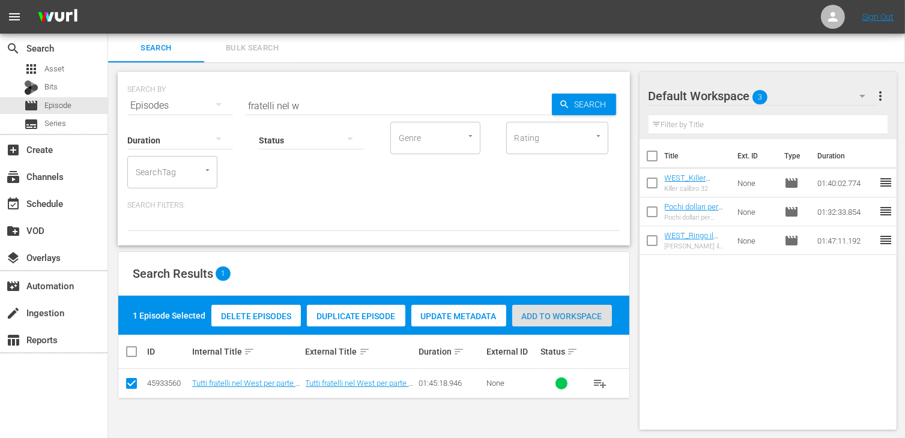
click at [574, 306] on div "Add to Workspace" at bounding box center [562, 316] width 100 height 23
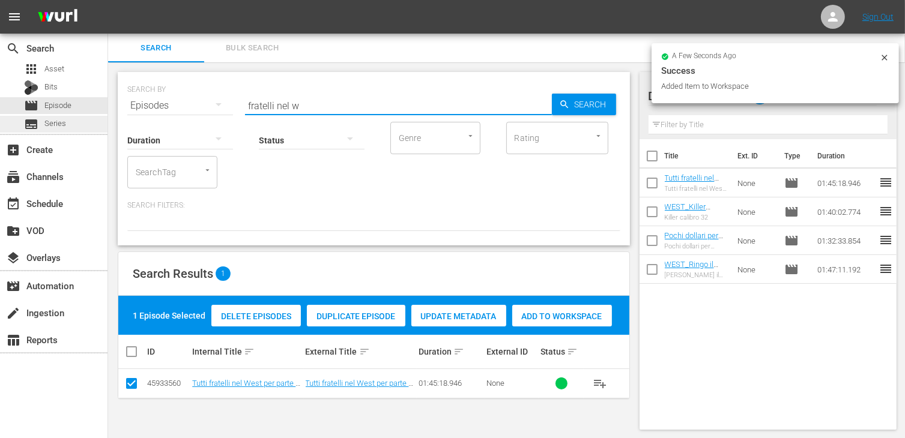
drag, startPoint x: 309, startPoint y: 106, endPoint x: 96, endPoint y: 116, distance: 213.3
click at [108, 0] on div "search Search apps Asset Bits movie Episode subtitles Series add_box Create sub…" at bounding box center [506, 0] width 797 height 0
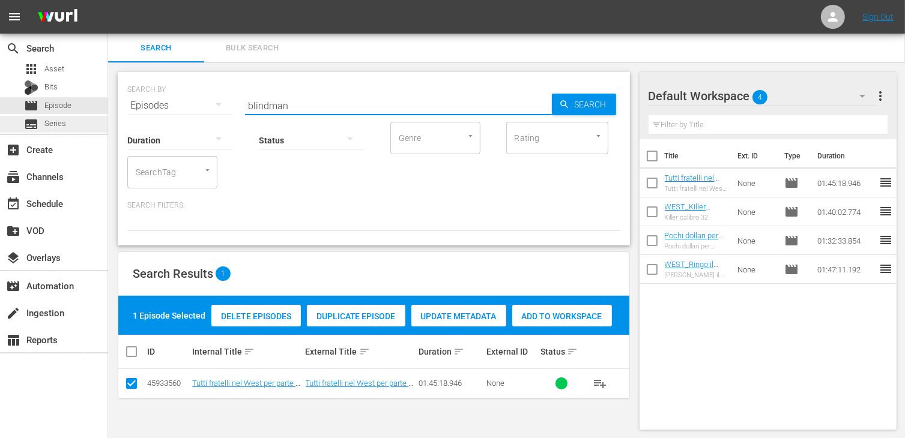
type input "blindman"
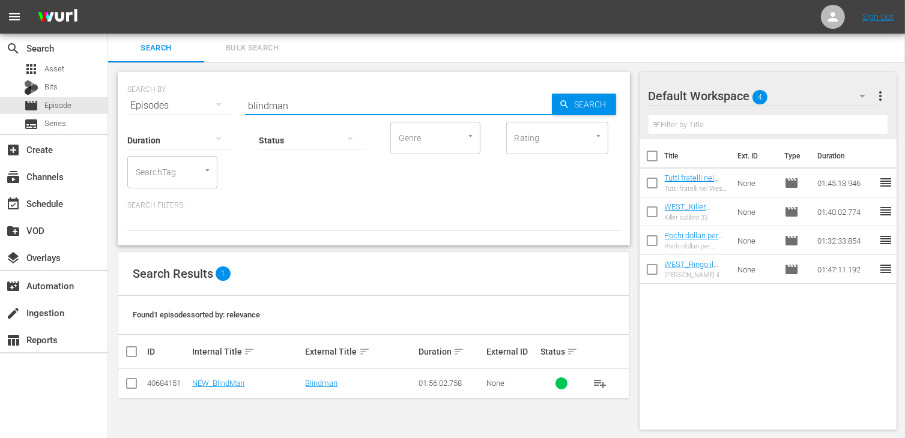
click at [130, 387] on input "checkbox" at bounding box center [131, 386] width 14 height 14
checkbox input "true"
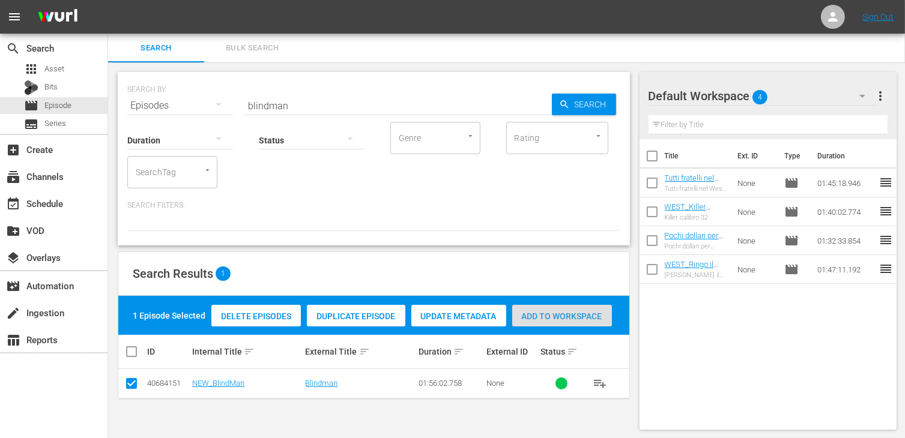
click at [598, 308] on div "Add to Workspace" at bounding box center [562, 316] width 100 height 23
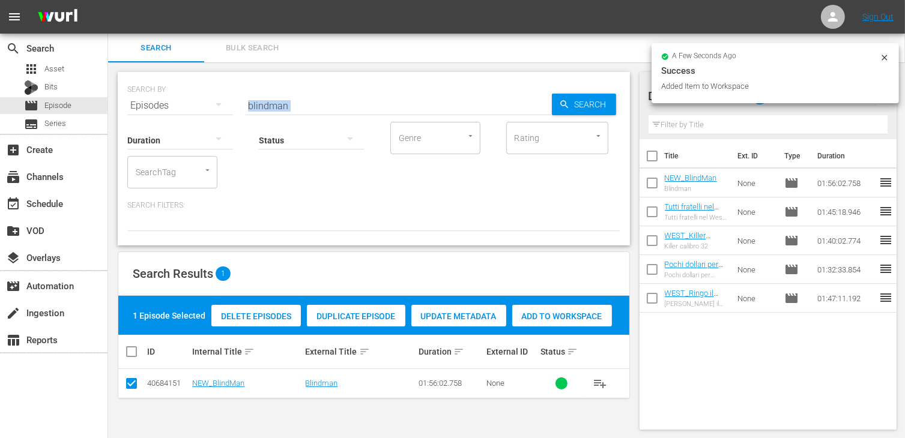
drag, startPoint x: 303, startPoint y: 113, endPoint x: 211, endPoint y: 88, distance: 94.7
click at [211, 88] on div "SEARCH BY Search By Episodes Search ID, Title, Description, Keywords, or Catego…" at bounding box center [374, 158] width 512 height 173
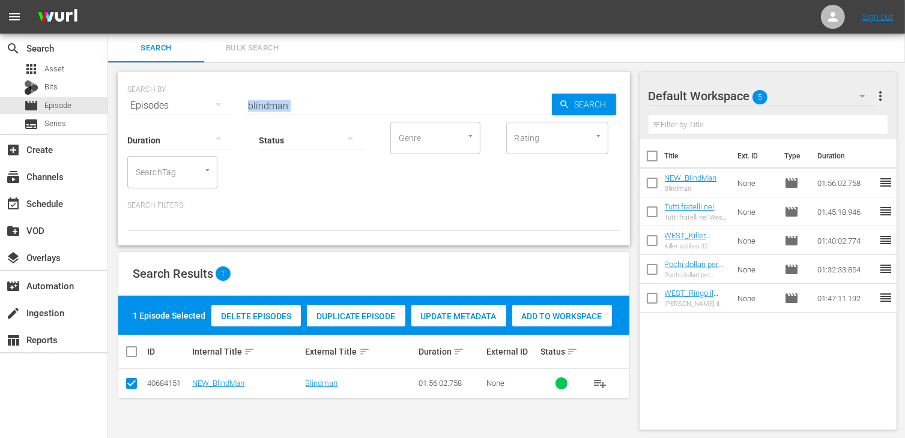
click at [302, 114] on div "Status" at bounding box center [312, 132] width 106 height 43
click at [298, 101] on input "blindman" at bounding box center [398, 105] width 307 height 29
click at [289, 101] on input "blindman" at bounding box center [398, 105] width 307 height 29
drag, startPoint x: 298, startPoint y: 103, endPoint x: 211, endPoint y: 100, distance: 86.5
click at [211, 100] on div "SEARCH BY Search By Episodes Search ID, Title, Description, Keywords, or Catego…" at bounding box center [373, 98] width 493 height 43
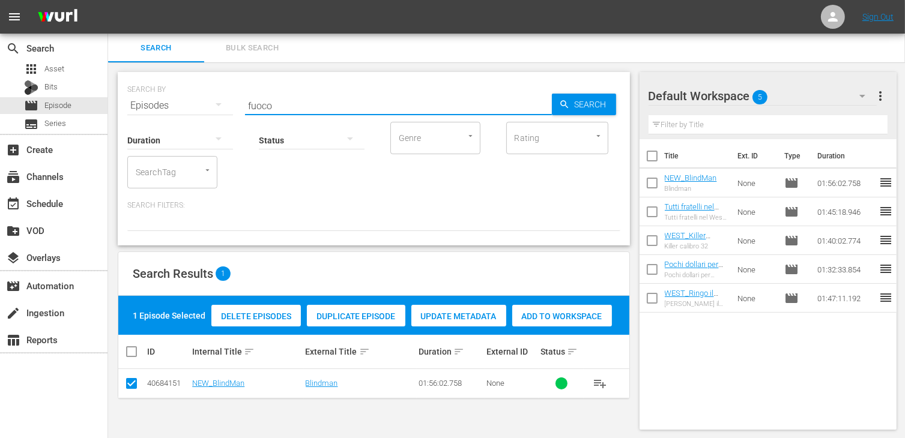
type input "fuoco"
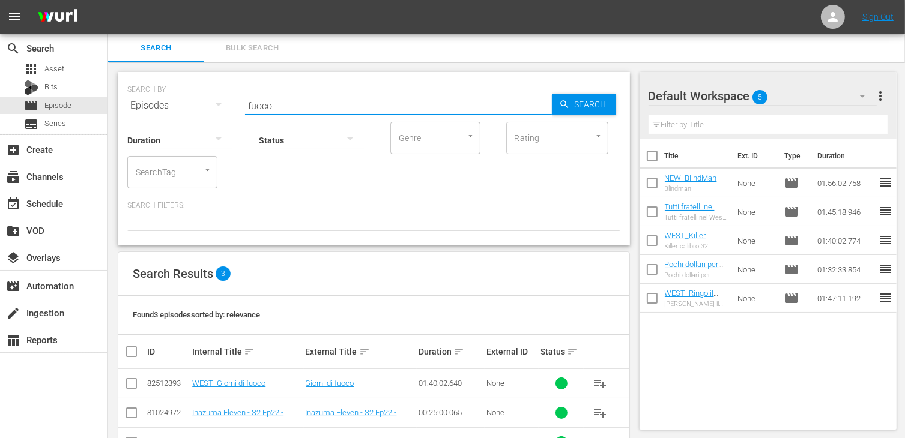
scroll to position [40, 0]
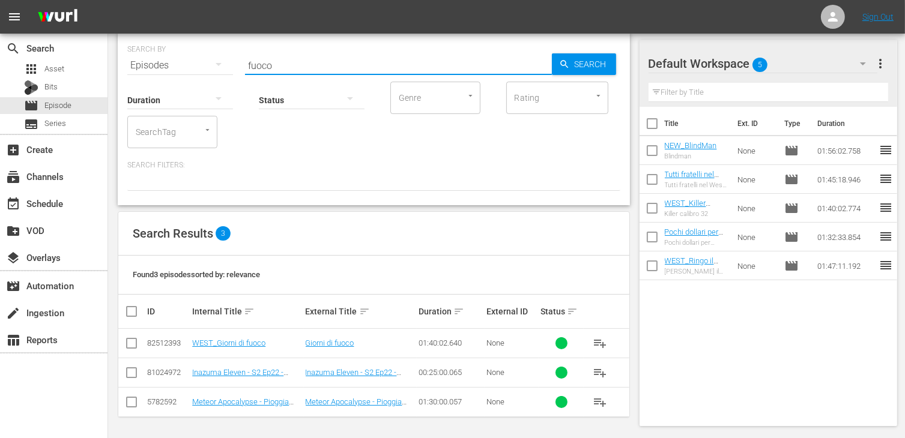
drag, startPoint x: 130, startPoint y: 346, endPoint x: 190, endPoint y: 333, distance: 60.9
click at [130, 346] on input "checkbox" at bounding box center [131, 346] width 14 height 14
checkbox input "true"
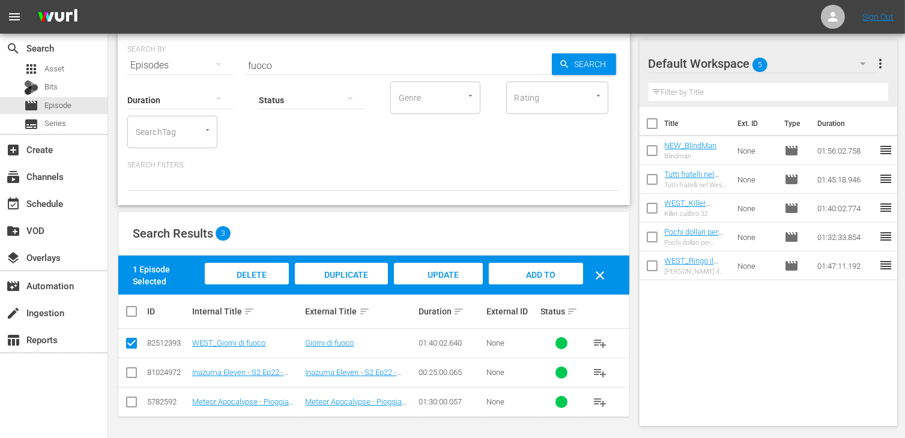
click at [524, 276] on span "Add to Workspace" at bounding box center [535, 286] width 59 height 32
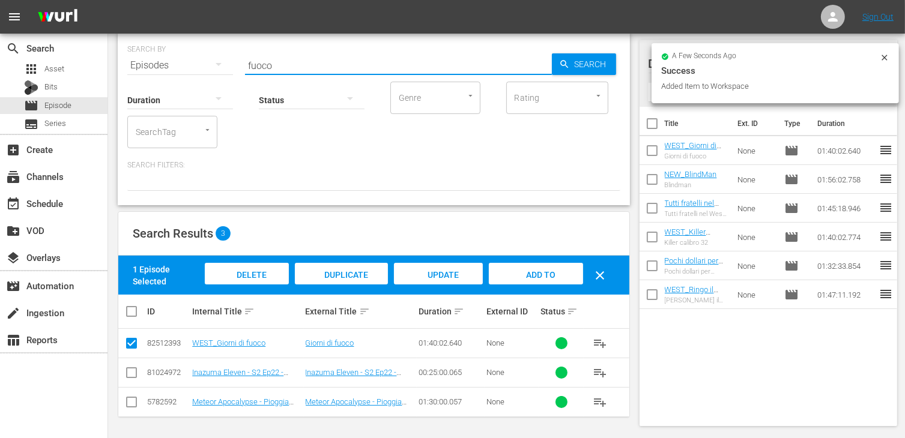
drag, startPoint x: 282, startPoint y: 70, endPoint x: 207, endPoint y: 55, distance: 76.5
click at [207, 55] on div "SEARCH BY Search By Episodes Search ID, Title, Description, Keywords, or Catego…" at bounding box center [373, 58] width 493 height 43
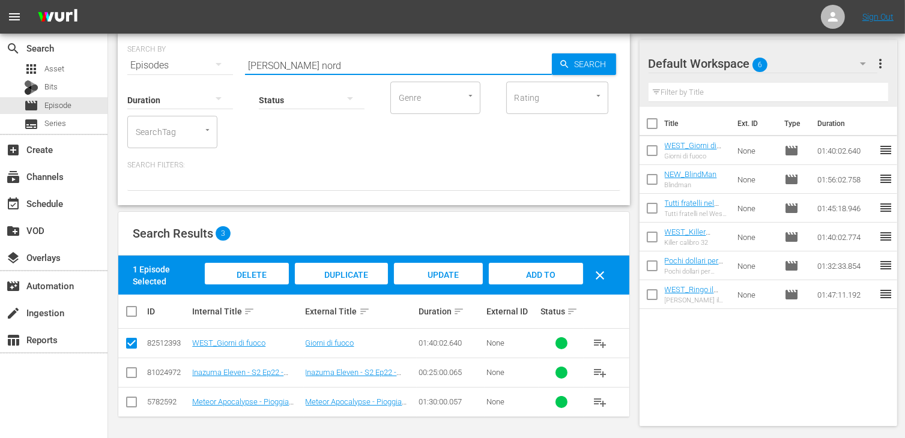
type input "cavalieri nord"
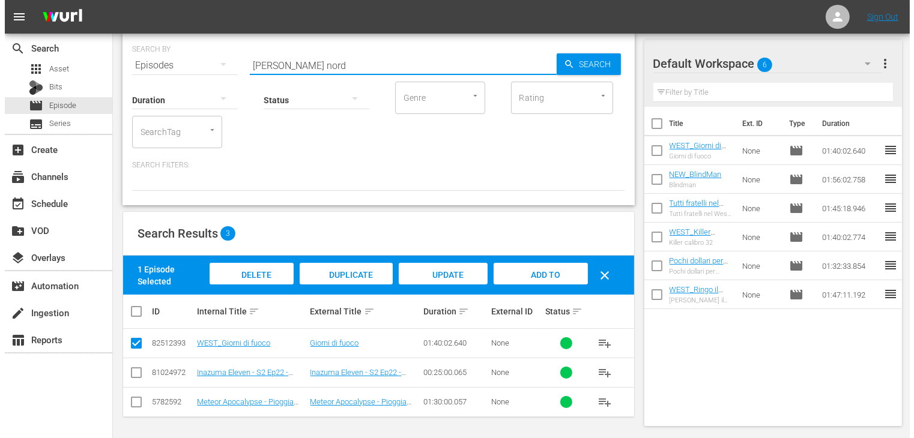
scroll to position [0, 0]
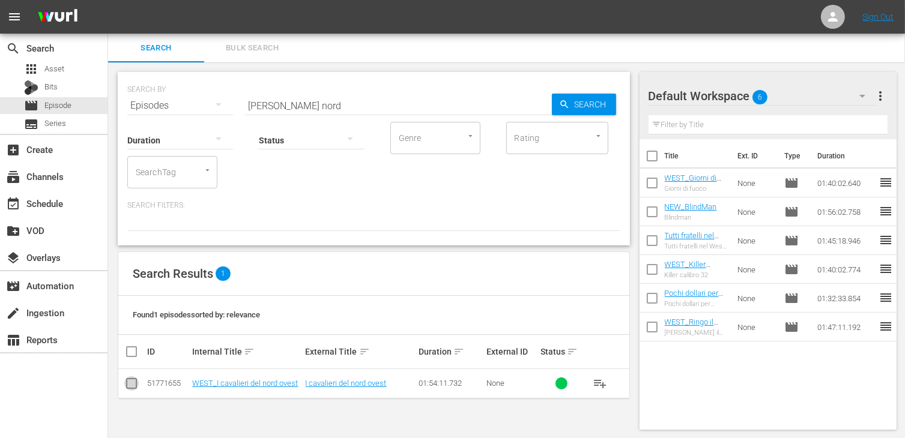
click at [128, 385] on input "checkbox" at bounding box center [131, 386] width 14 height 14
checkbox input "true"
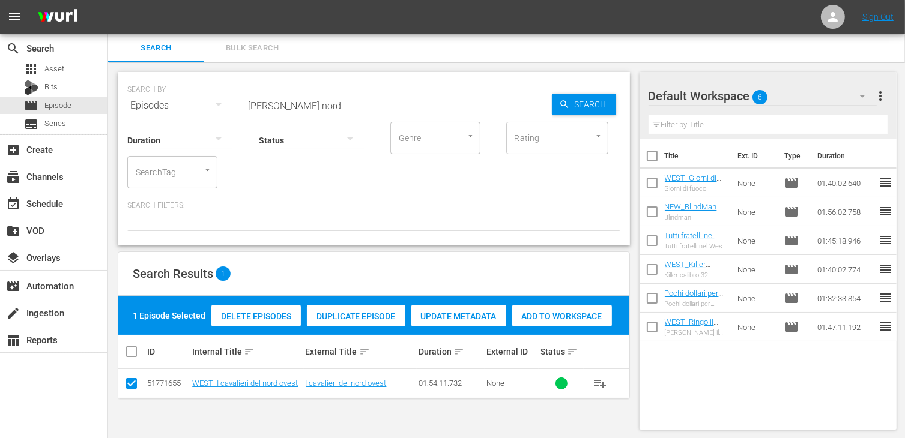
click at [568, 315] on span "Add to Workspace" at bounding box center [562, 317] width 100 height 10
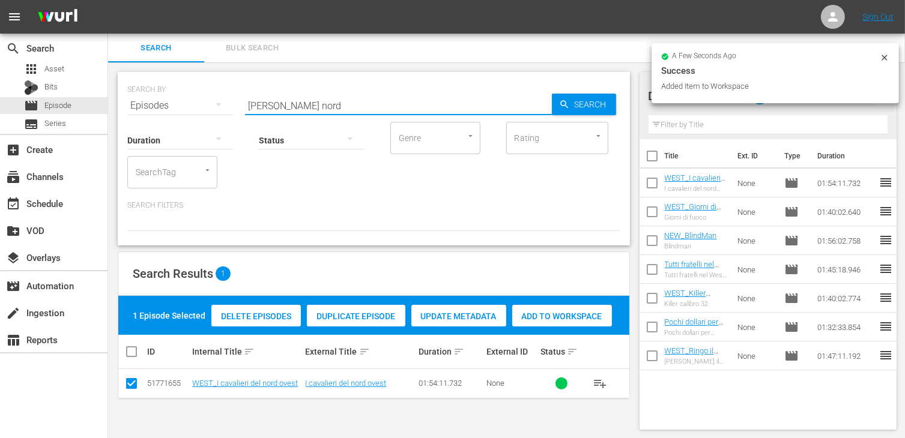
drag, startPoint x: 262, startPoint y: 98, endPoint x: 174, endPoint y: 92, distance: 87.8
click at [174, 92] on div "SEARCH BY Search By Episodes Search ID, Title, Description, Keywords, or Catego…" at bounding box center [373, 98] width 493 height 43
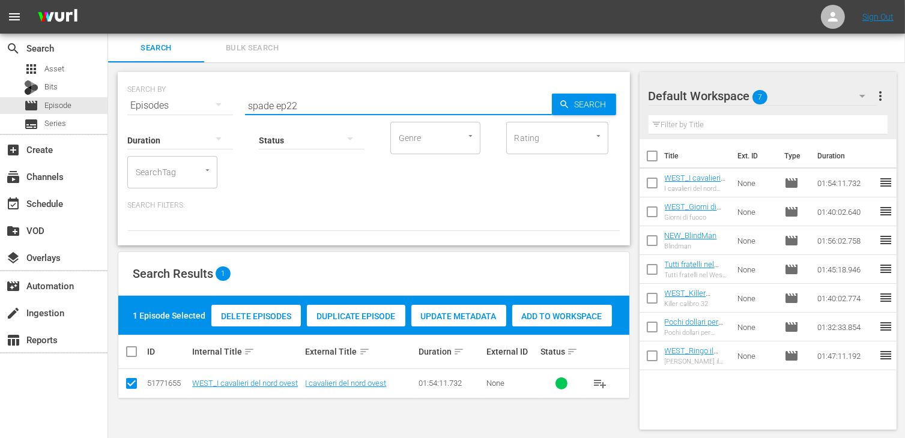
type input "spade ep22"
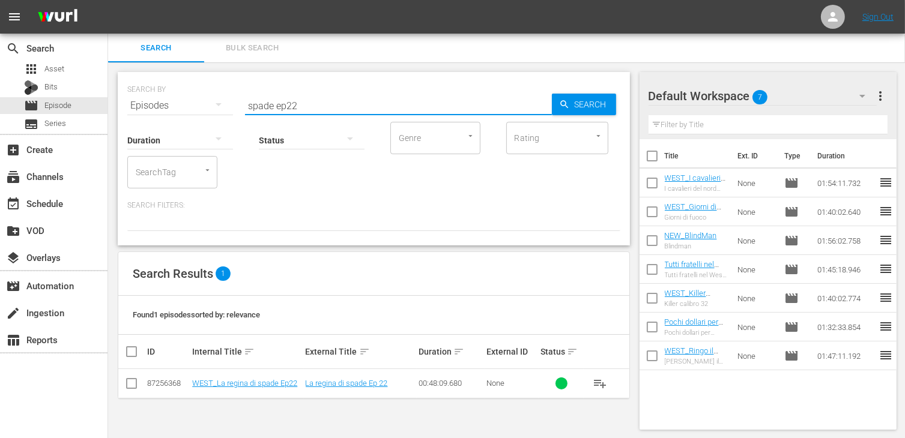
click at [134, 387] on input "checkbox" at bounding box center [131, 386] width 14 height 14
checkbox input "true"
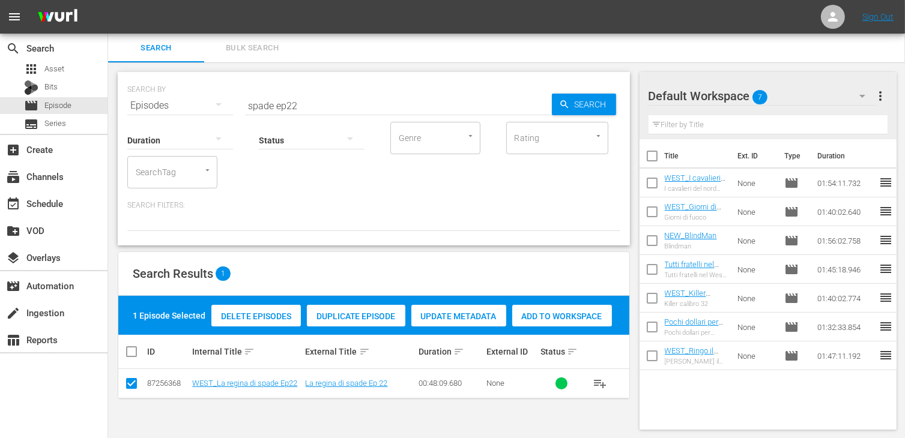
click at [553, 320] on span "Add to Workspace" at bounding box center [562, 317] width 100 height 10
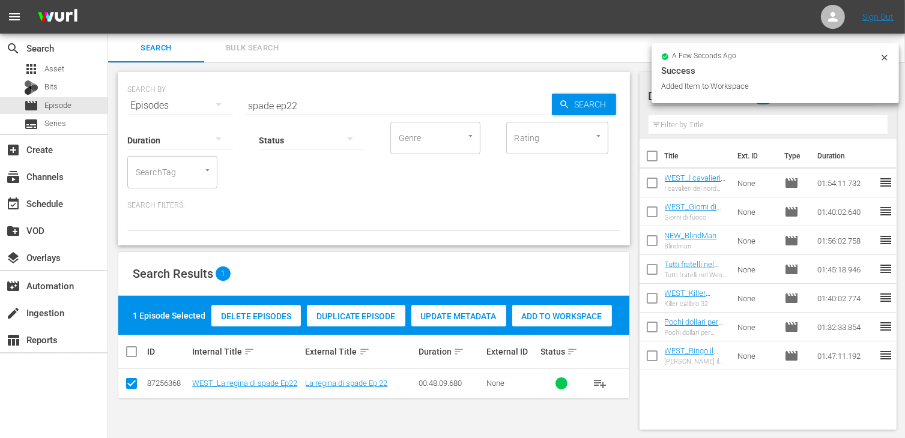
click at [322, 103] on input "spade ep22" at bounding box center [398, 105] width 307 height 29
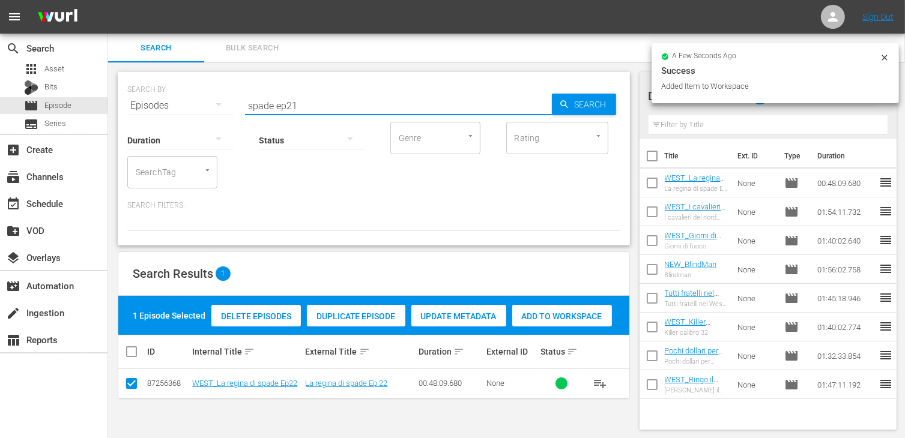
type input "spade ep21"
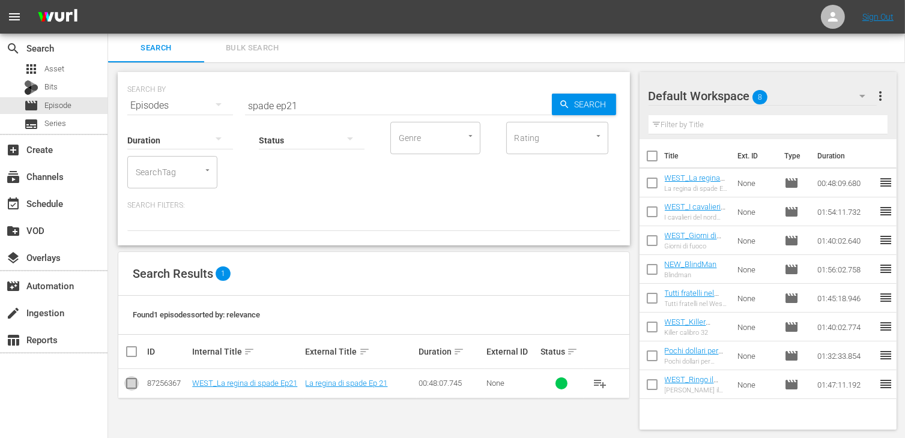
click at [130, 384] on input "checkbox" at bounding box center [131, 386] width 14 height 14
checkbox input "true"
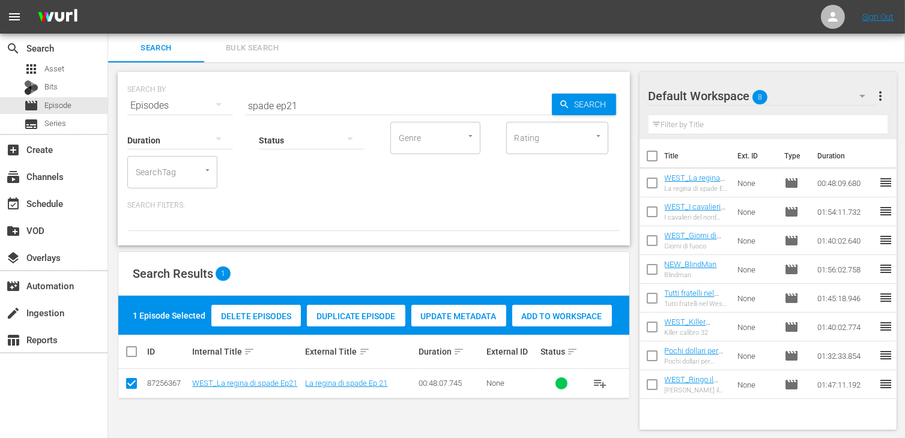
click at [555, 327] on div "Delete Episodes Duplicate Episode Update Metadata Add to Workspace" at bounding box center [411, 316] width 406 height 28
click at [553, 314] on span "Add to Workspace" at bounding box center [562, 317] width 100 height 10
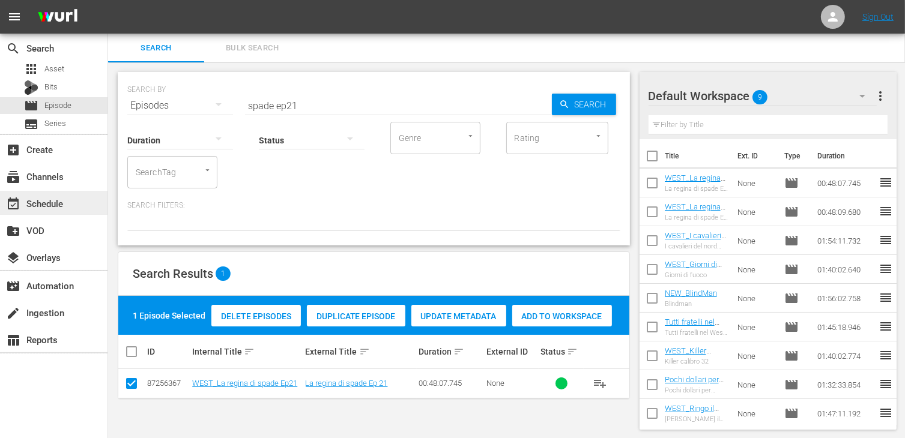
click at [31, 202] on div "event_available Schedule" at bounding box center [33, 201] width 67 height 11
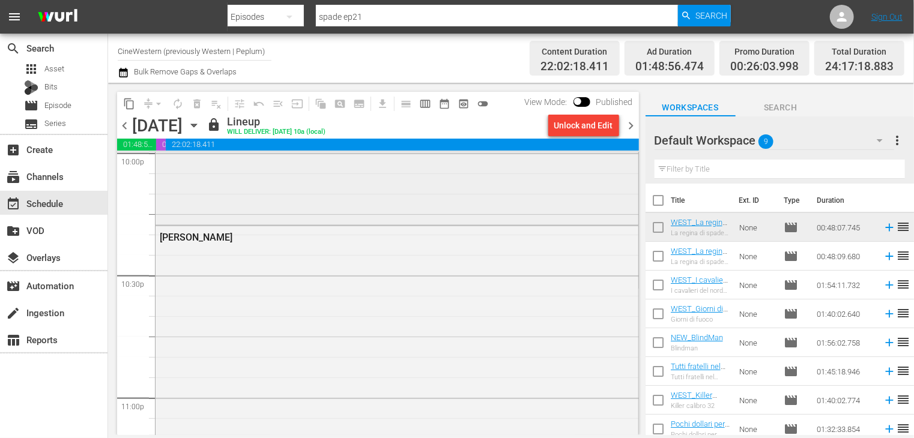
scroll to position [5307, 0]
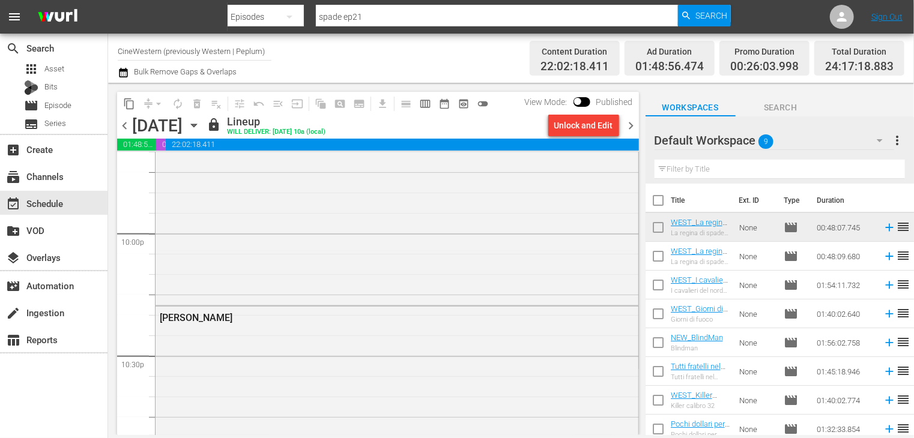
click at [627, 125] on span "chevron_right" at bounding box center [631, 125] width 15 height 15
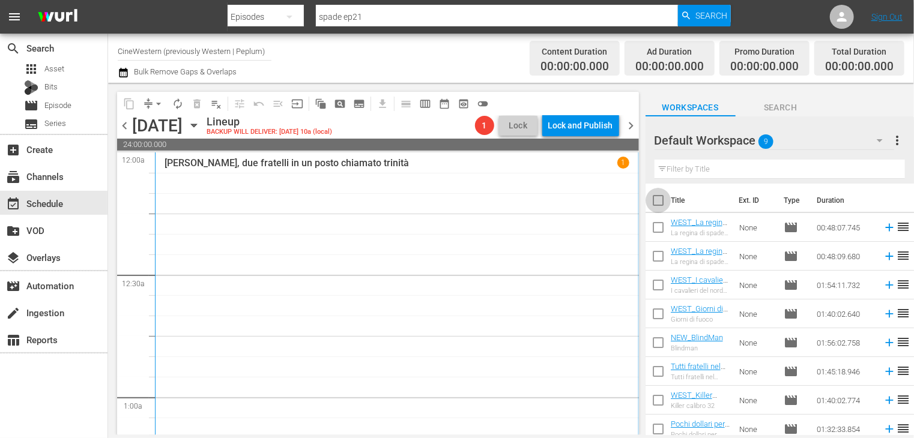
click at [663, 200] on input "checkbox" at bounding box center [657, 202] width 25 height 25
checkbox input "true"
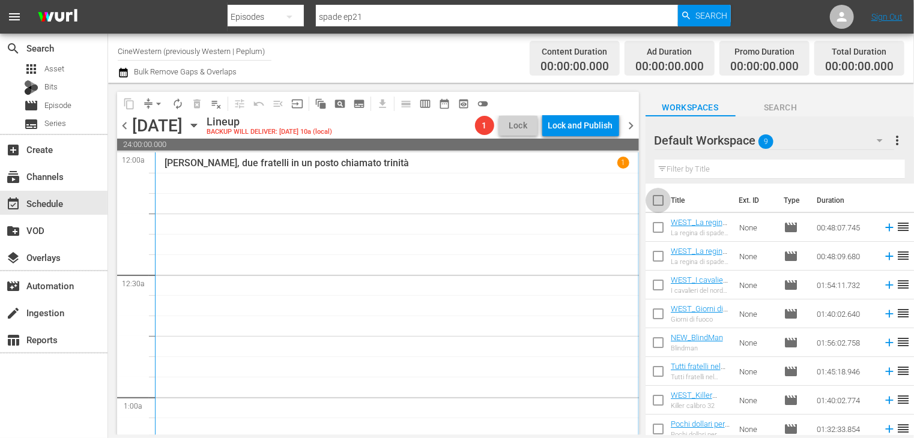
checkbox input "true"
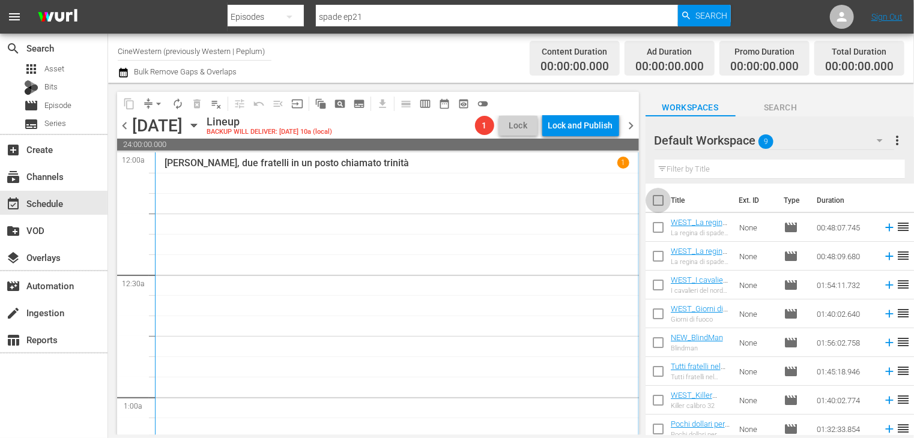
checkbox input "true"
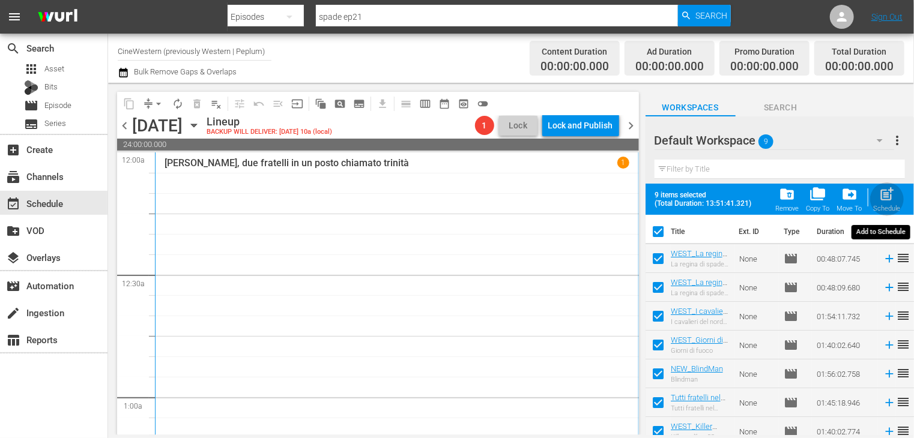
click at [887, 200] on span "post_add" at bounding box center [887, 194] width 16 height 16
checkbox input "false"
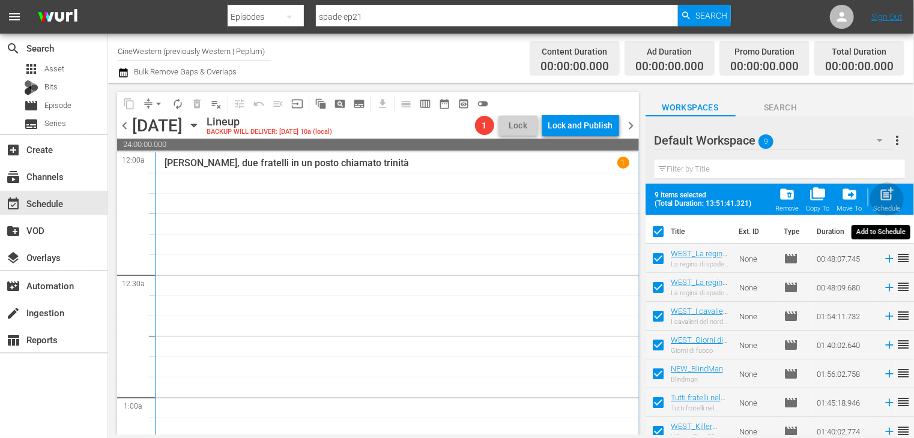
checkbox input "false"
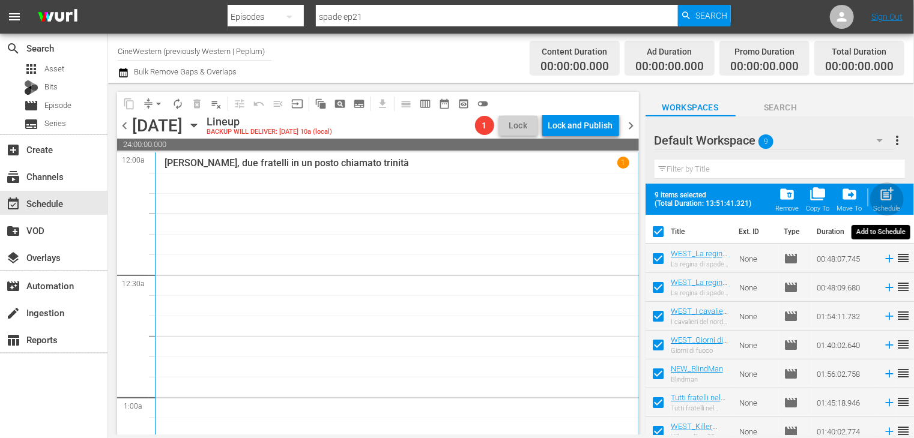
checkbox input "false"
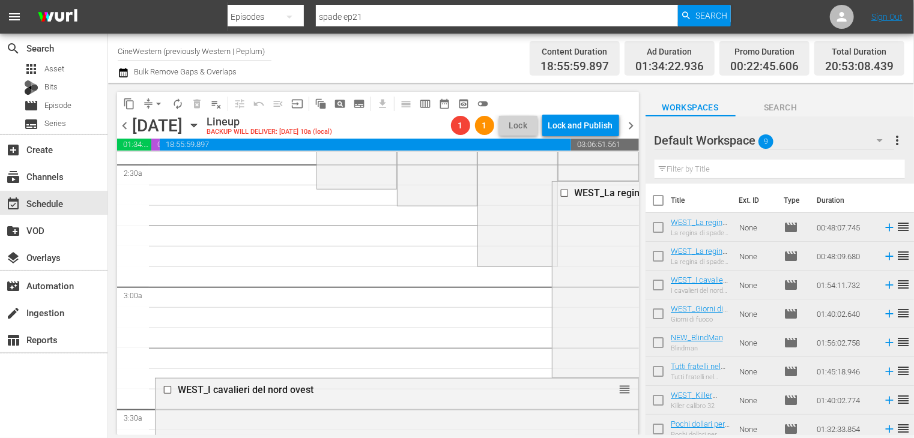
scroll to position [35, 0]
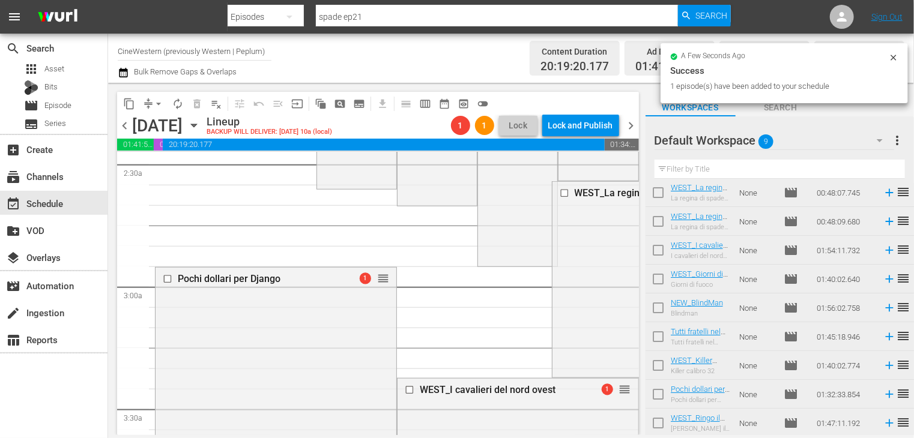
click at [158, 103] on span "arrow_drop_down" at bounding box center [158, 104] width 12 height 12
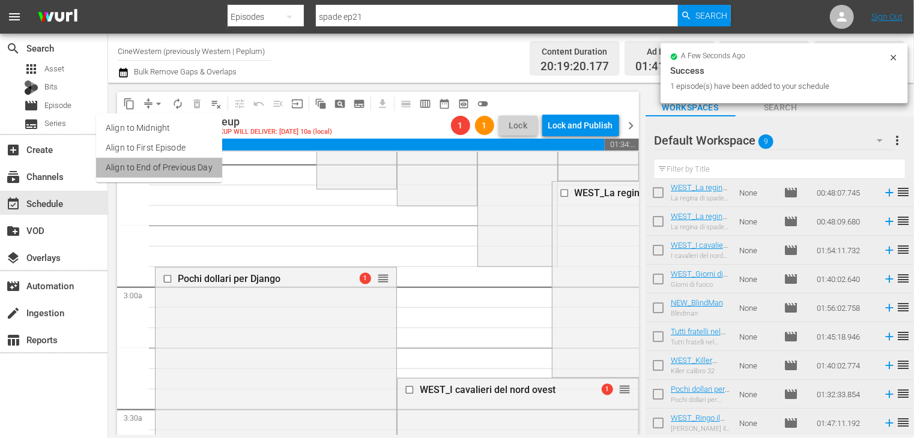
click at [178, 169] on li "Align to End of Previous Day" at bounding box center [159, 168] width 126 height 20
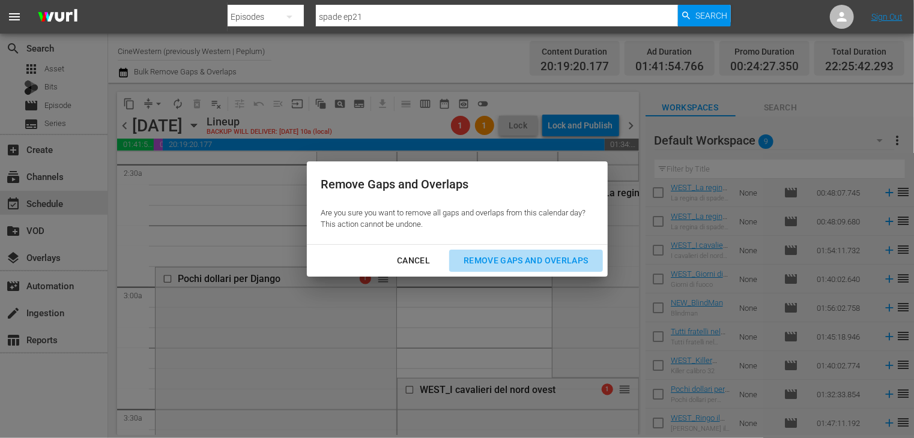
click at [515, 253] on div "Remove Gaps and Overlaps" at bounding box center [525, 260] width 143 height 15
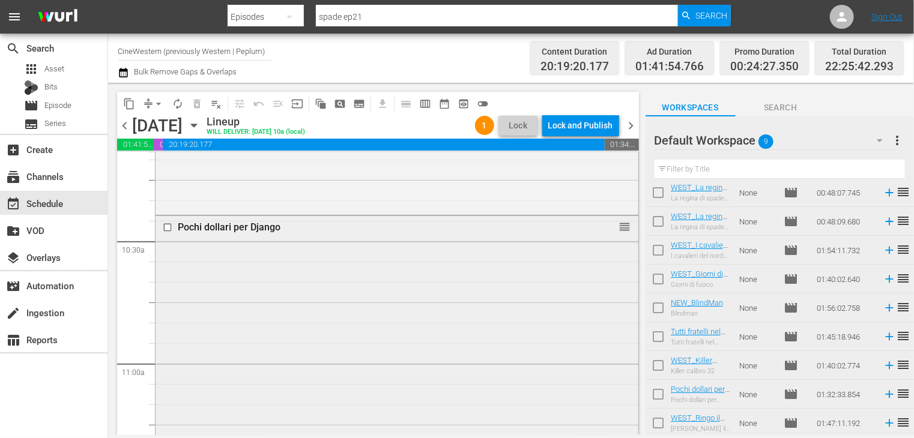
scroll to position [2521, 0]
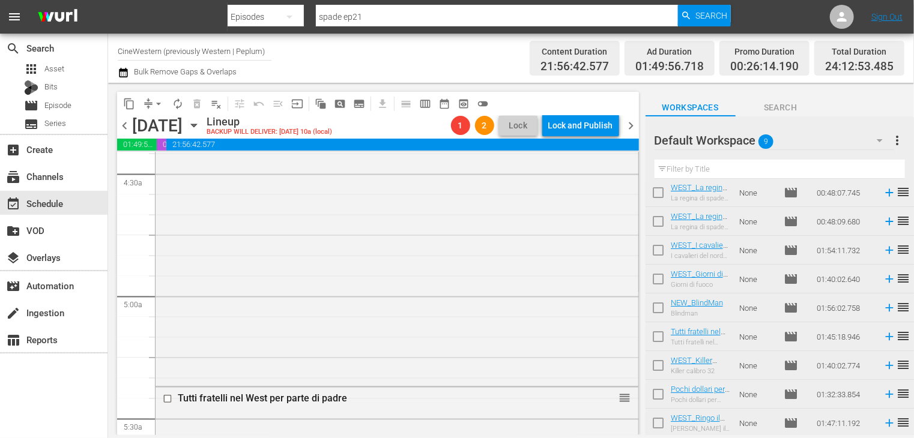
scroll to position [1200, 0]
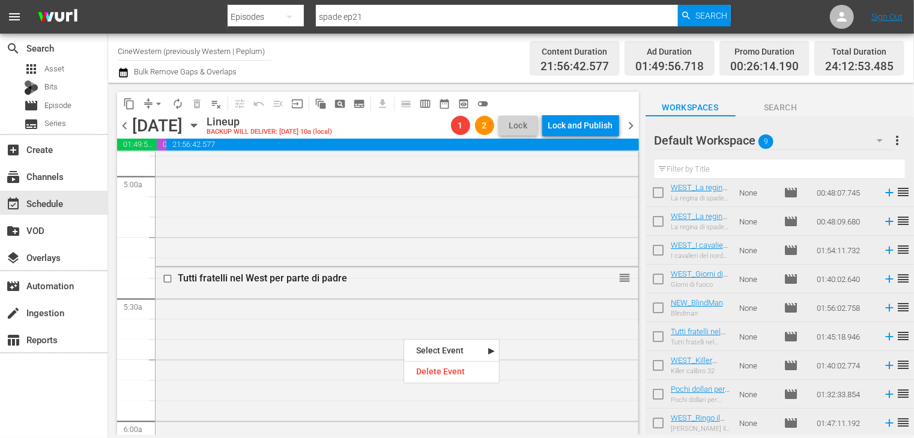
click at [430, 368] on div "Delete Event" at bounding box center [451, 372] width 95 height 16
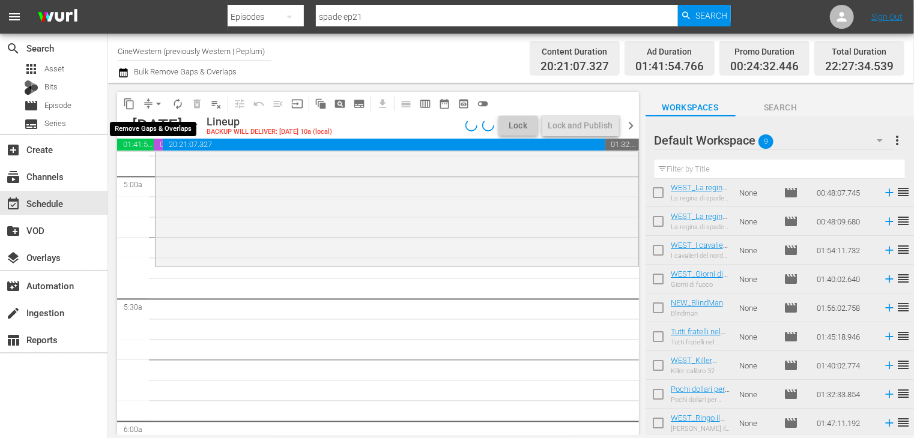
click at [157, 103] on span "arrow_drop_down" at bounding box center [158, 104] width 12 height 12
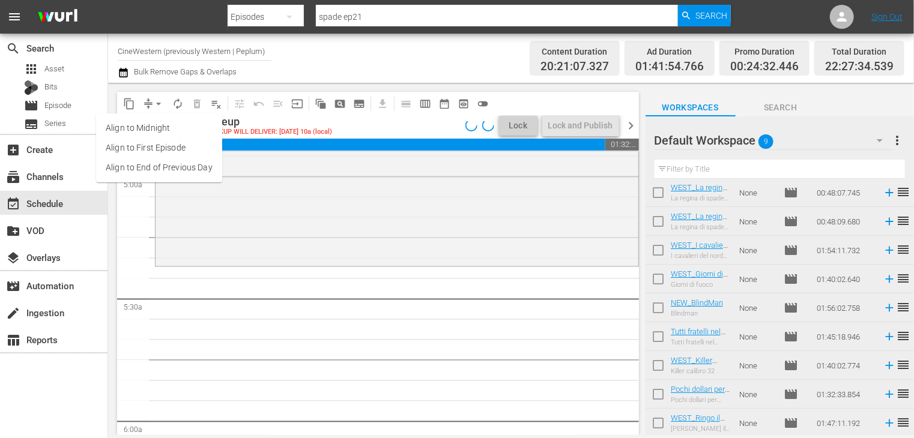
click at [163, 160] on li "Align to End of Previous Day" at bounding box center [159, 168] width 126 height 20
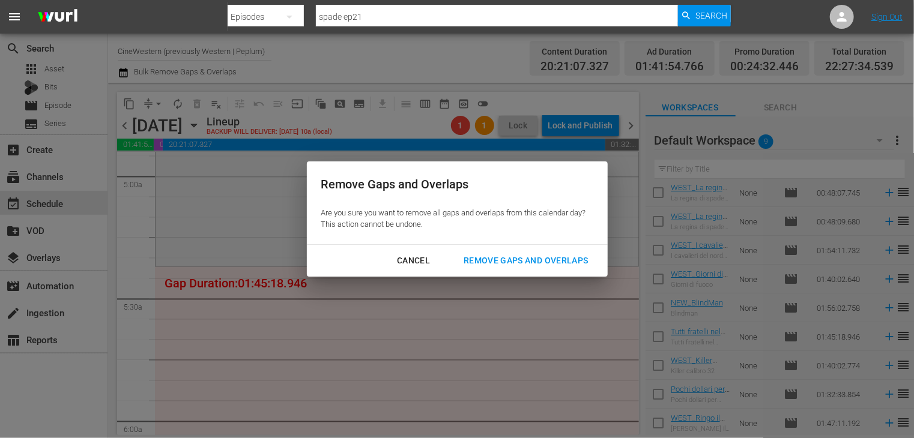
click at [535, 260] on div "Remove Gaps and Overlaps" at bounding box center [525, 260] width 143 height 15
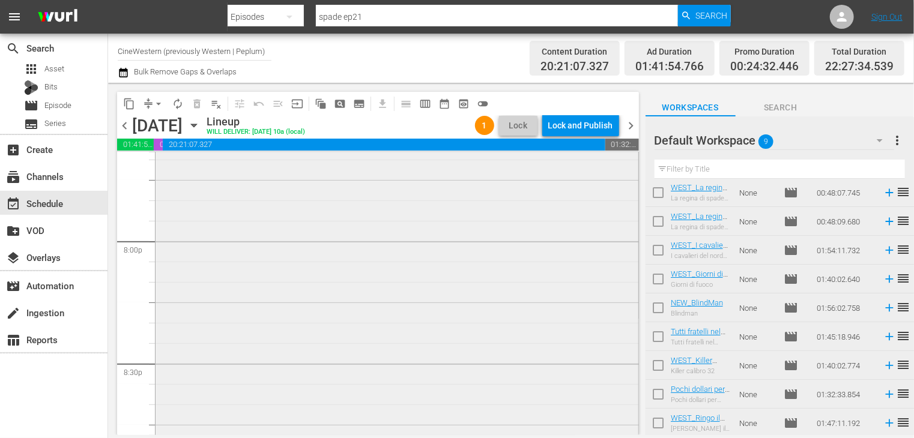
scroll to position [4509, 0]
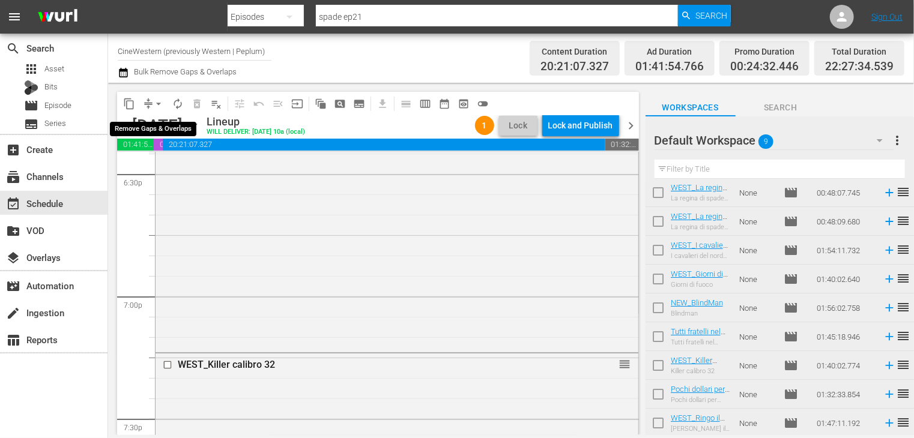
click at [158, 103] on span "arrow_drop_down" at bounding box center [158, 104] width 12 height 12
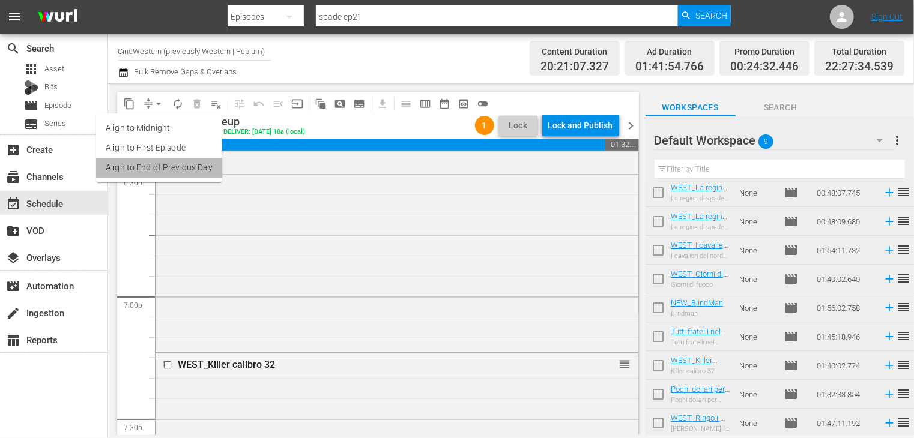
click at [175, 167] on li "Align to End of Previous Day" at bounding box center [159, 168] width 126 height 20
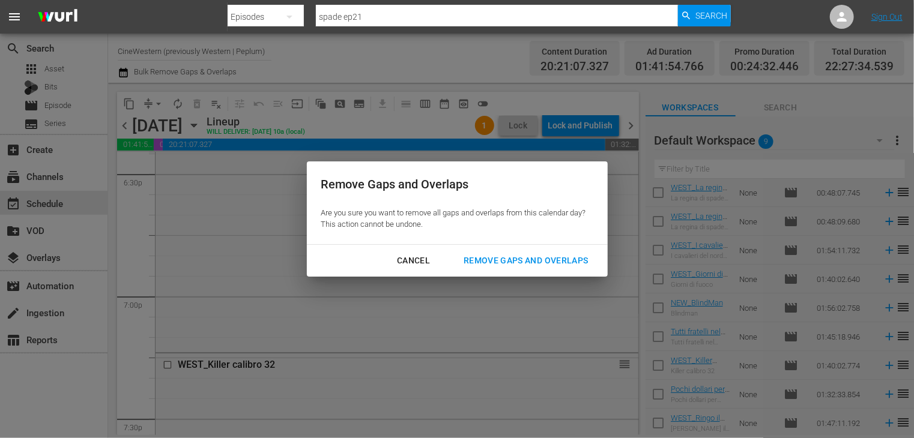
click at [516, 259] on div "Remove Gaps and Overlaps" at bounding box center [525, 260] width 143 height 15
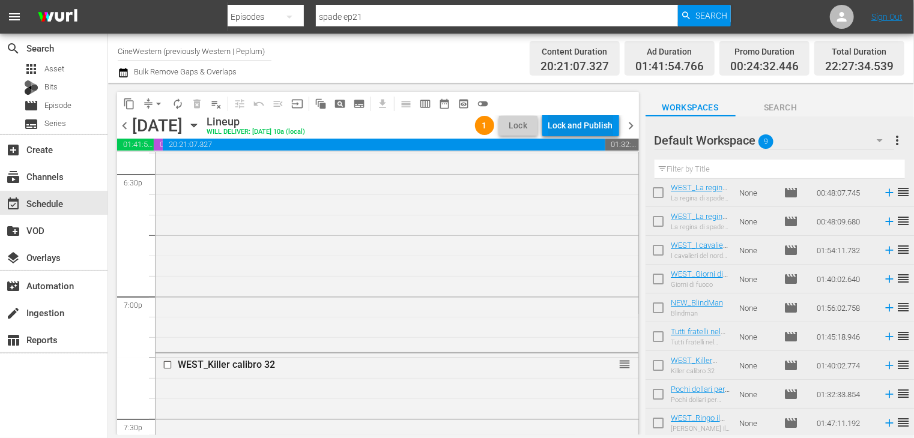
click at [576, 128] on div "Lock and Publish" at bounding box center [580, 126] width 65 height 22
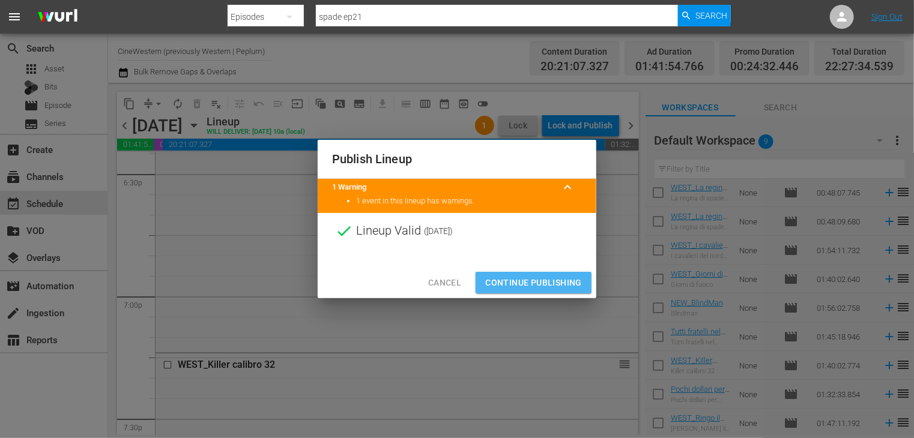
click at [526, 279] on span "Continue Publishing" at bounding box center [533, 283] width 97 height 15
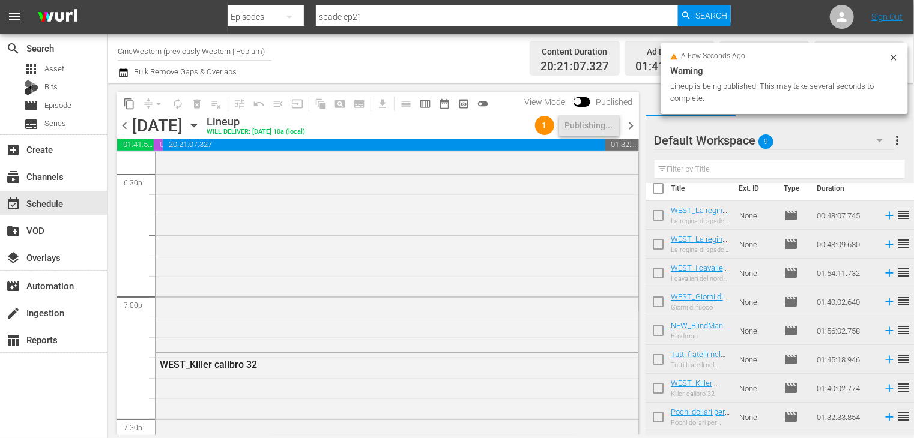
scroll to position [0, 0]
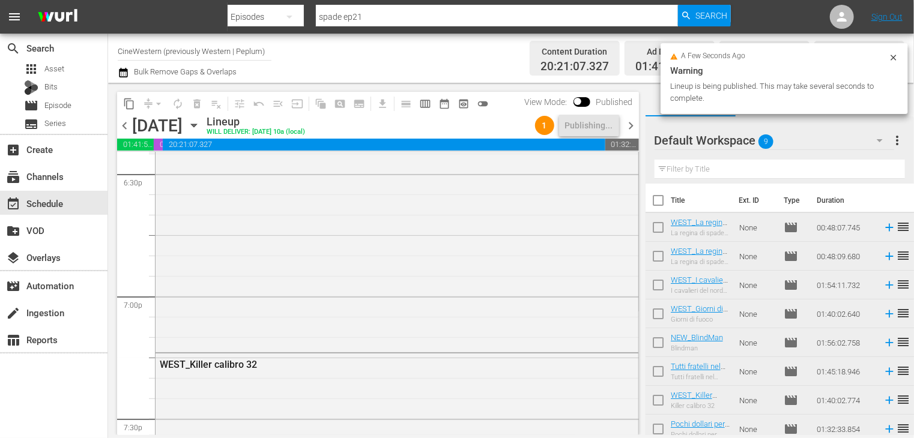
click at [661, 199] on input "checkbox" at bounding box center [657, 202] width 25 height 25
checkbox input "true"
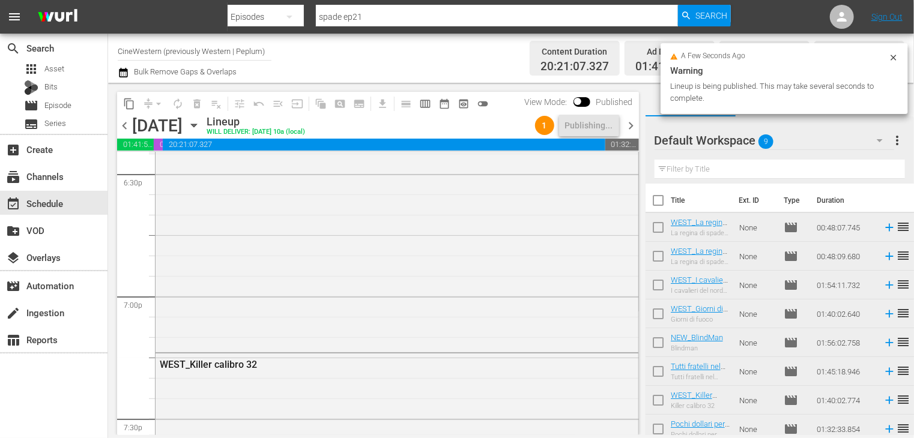
checkbox input "true"
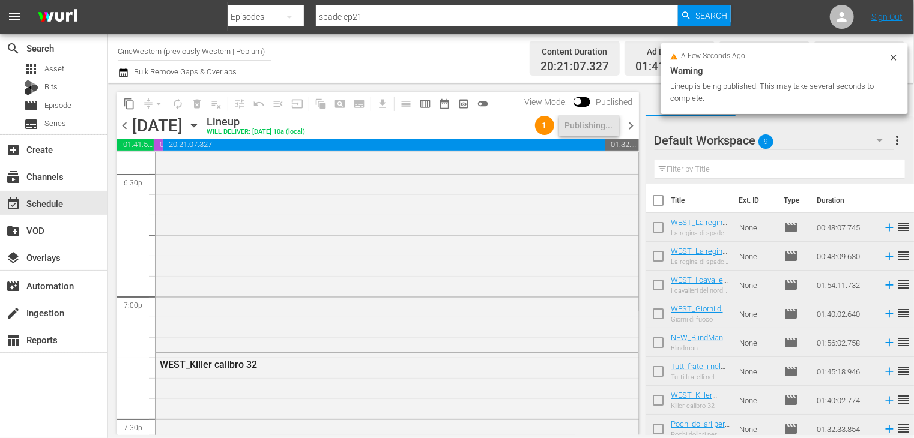
checkbox input "true"
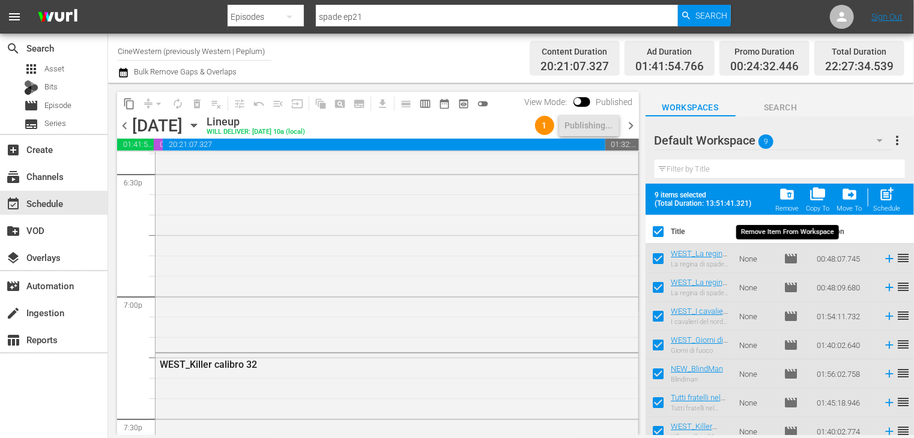
click at [789, 191] on span "folder_delete" at bounding box center [787, 194] width 16 height 16
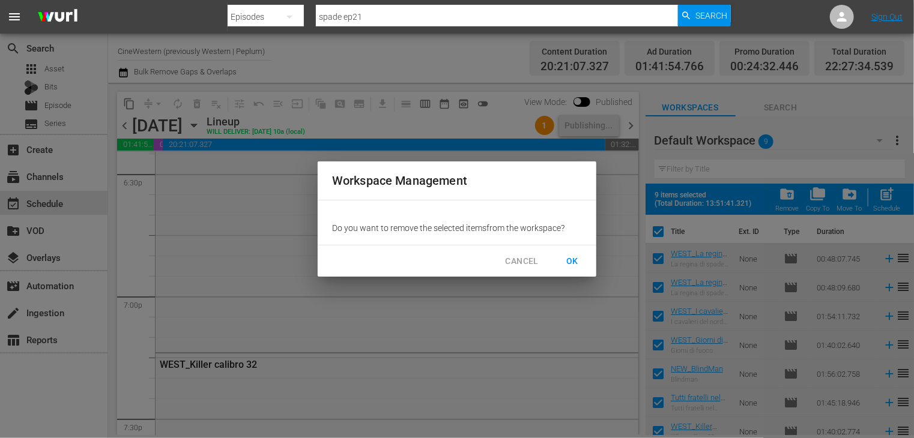
click at [571, 265] on span "OK" at bounding box center [571, 261] width 19 height 15
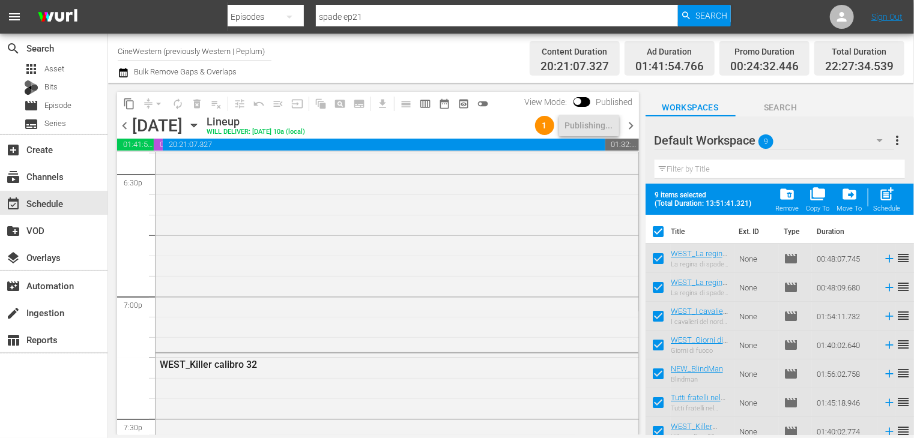
checkbox input "false"
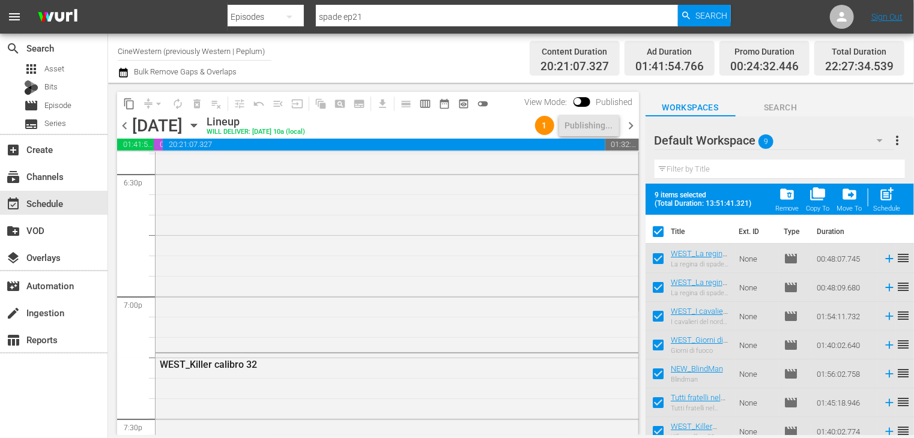
checkbox input "false"
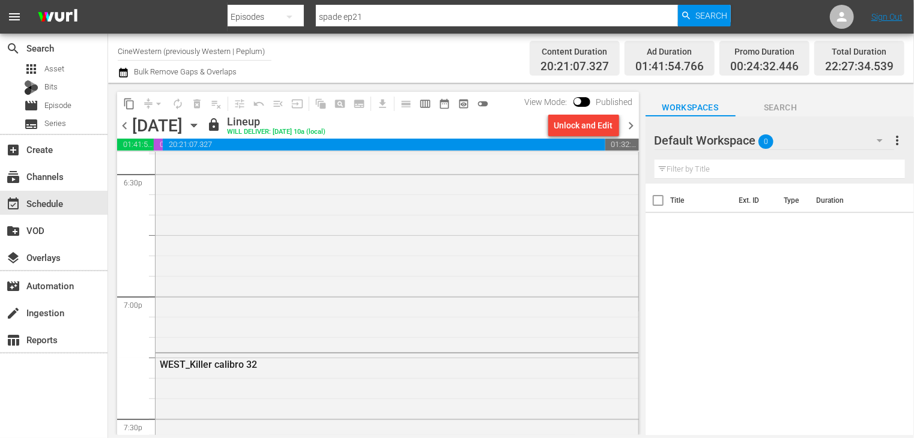
click at [629, 125] on span "chevron_right" at bounding box center [631, 125] width 15 height 15
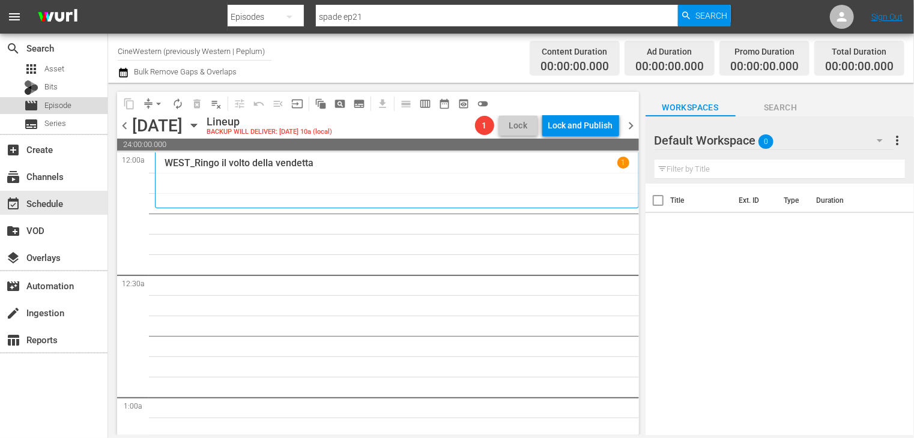
click at [69, 100] on span "Episode" at bounding box center [57, 106] width 27 height 12
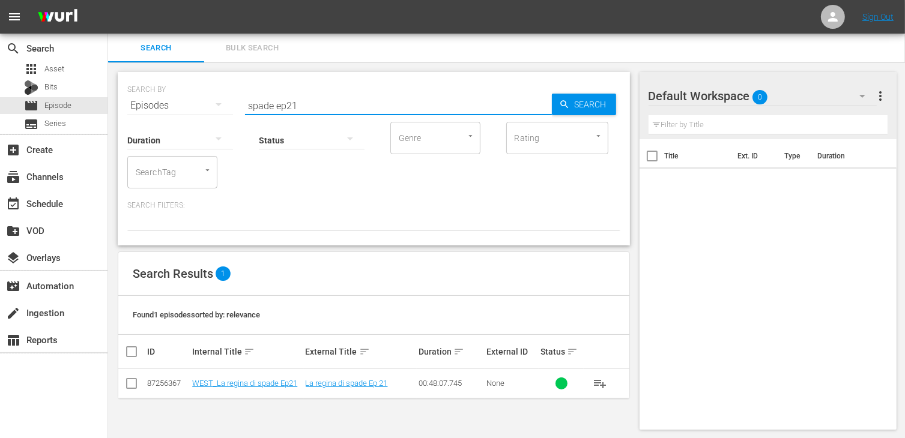
drag, startPoint x: 307, startPoint y: 110, endPoint x: 214, endPoint y: 90, distance: 95.1
click at [214, 90] on div "SEARCH BY Search By Episodes Search ID, Title, Description, Keywords, or Catego…" at bounding box center [373, 98] width 493 height 43
type input "bara piena"
click at [132, 385] on input "checkbox" at bounding box center [131, 386] width 14 height 14
checkbox input "true"
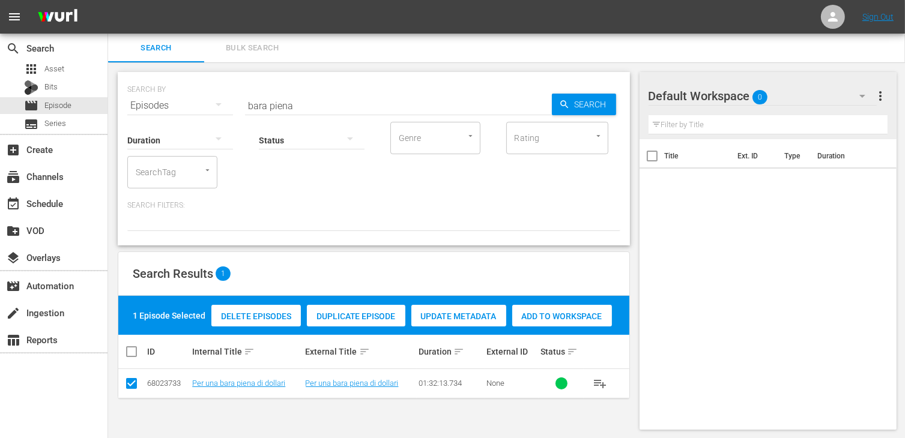
click at [579, 315] on span "Add to Workspace" at bounding box center [562, 317] width 100 height 10
drag, startPoint x: 314, startPoint y: 109, endPoint x: 230, endPoint y: 99, distance: 84.6
click at [230, 99] on div "SEARCH BY Search By Episodes Search ID, Title, Description, Keywords, or Catego…" at bounding box center [373, 98] width 493 height 43
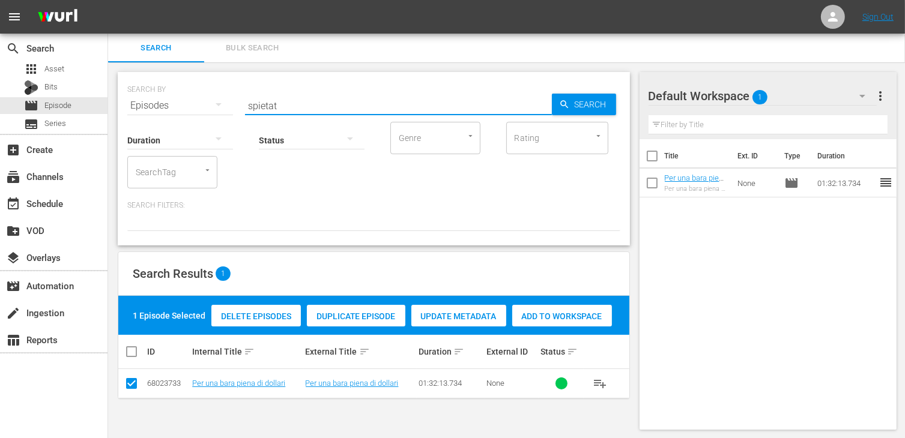
type input "spietat"
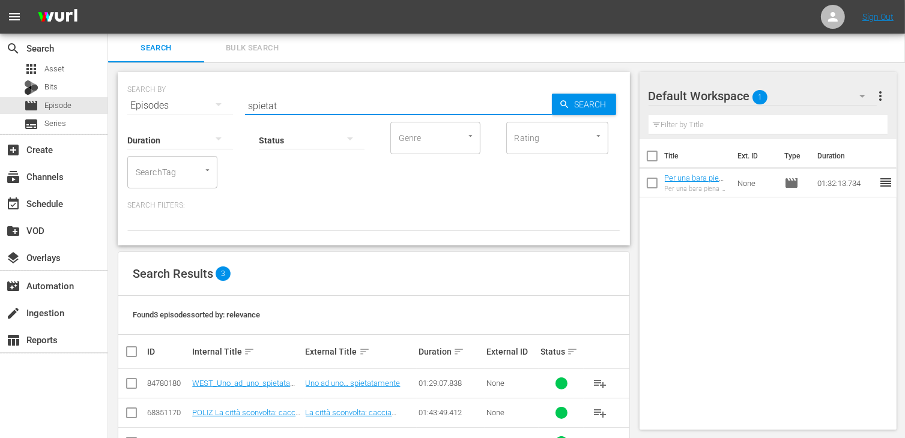
scroll to position [40, 0]
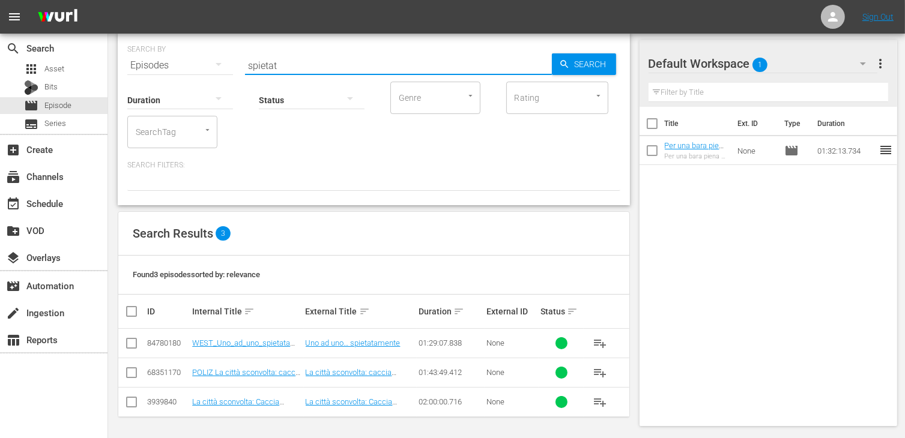
click at [131, 345] on input "checkbox" at bounding box center [131, 346] width 14 height 14
checkbox input "true"
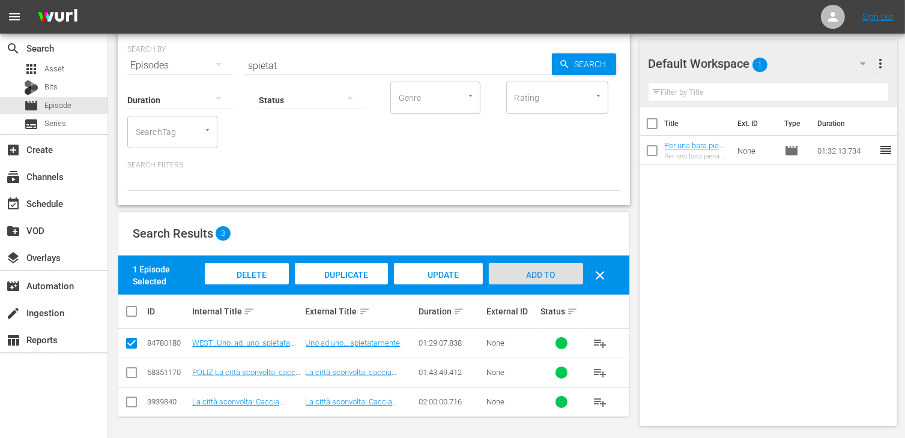
click at [527, 279] on span "Add to Workspace" at bounding box center [535, 286] width 59 height 32
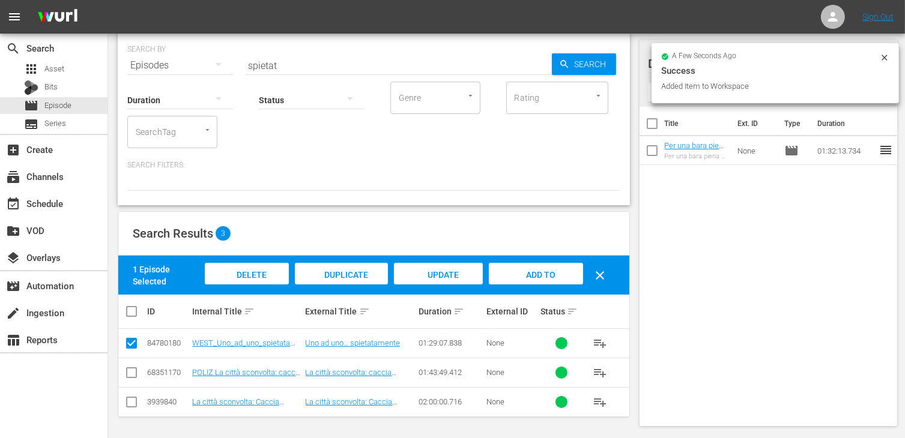
scroll to position [0, 0]
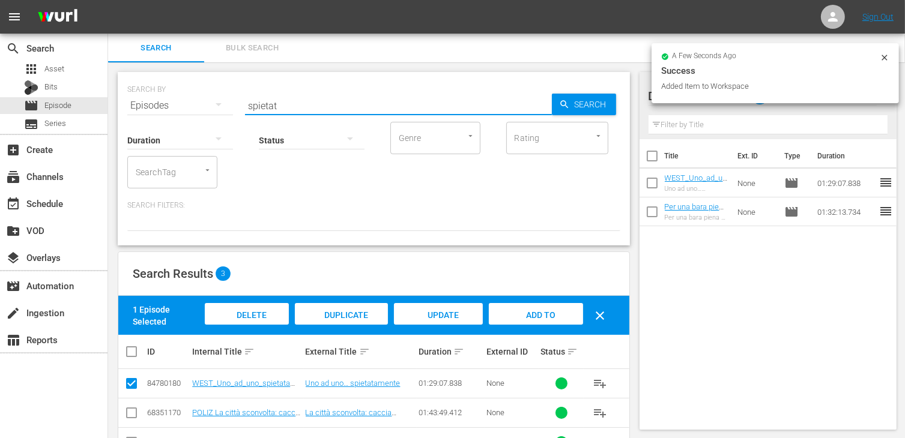
drag, startPoint x: 286, startPoint y: 106, endPoint x: 152, endPoint y: 101, distance: 133.4
click at [152, 101] on div "SEARCH BY Search By Episodes Search ID, Title, Description, Keywords, or Catego…" at bounding box center [373, 98] width 493 height 43
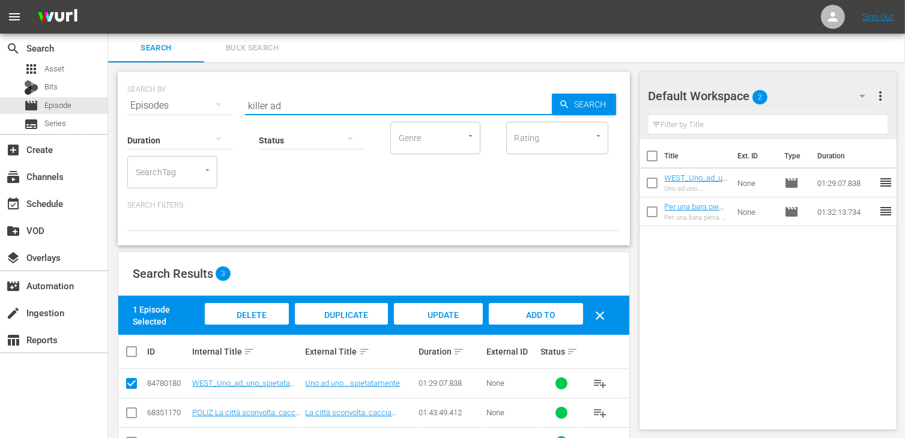
type input "killer ad"
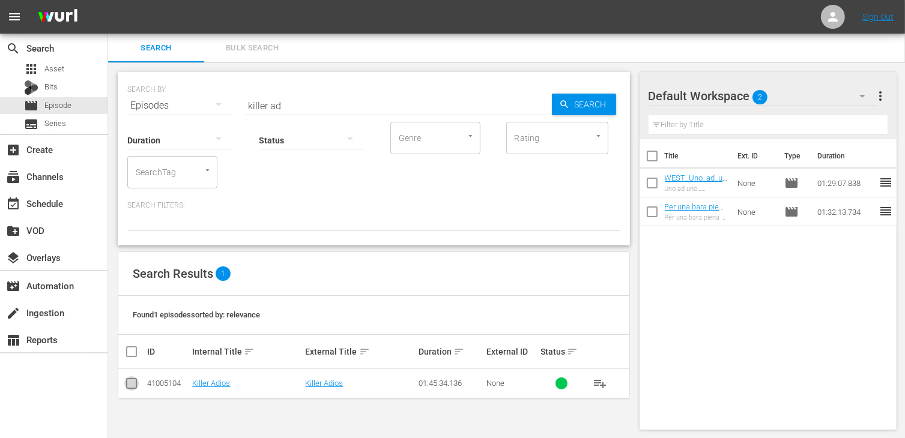
click at [135, 383] on input "checkbox" at bounding box center [131, 386] width 14 height 14
checkbox input "true"
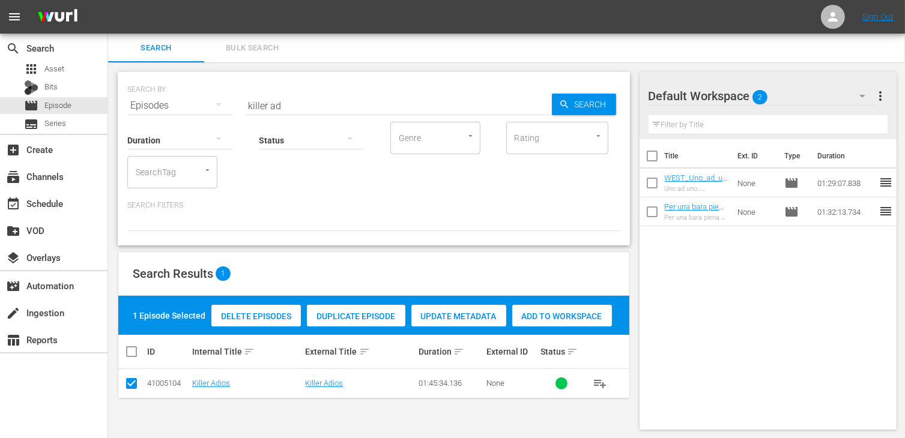
click at [547, 305] on div "Add to Workspace" at bounding box center [562, 316] width 100 height 23
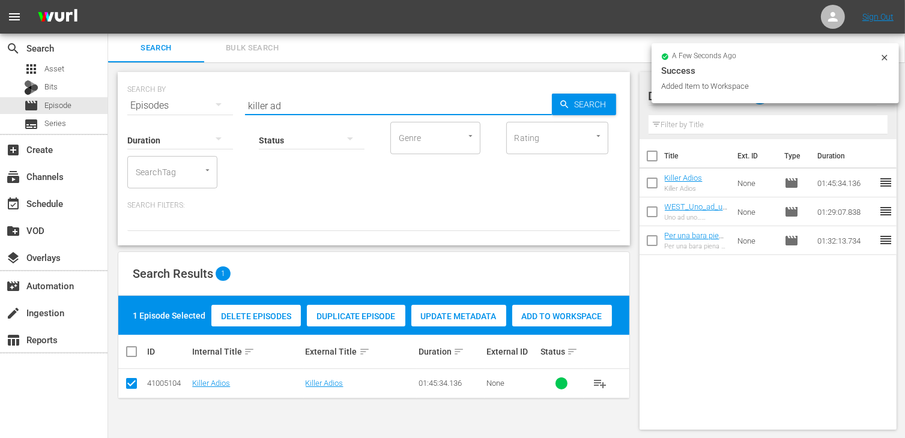
drag, startPoint x: 290, startPoint y: 106, endPoint x: 194, endPoint y: 96, distance: 95.9
click at [194, 96] on div "SEARCH BY Search By Episodes Search ID, Title, Description, Keywords, or Catego…" at bounding box center [373, 98] width 493 height 43
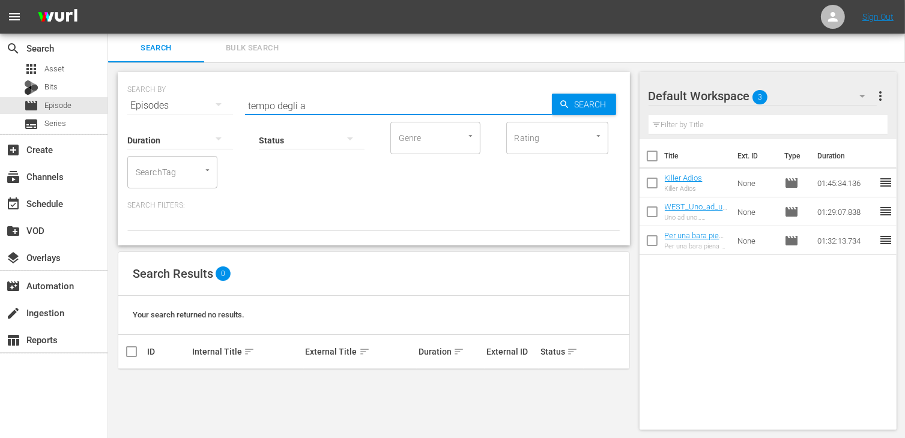
type input "tempo degli a"
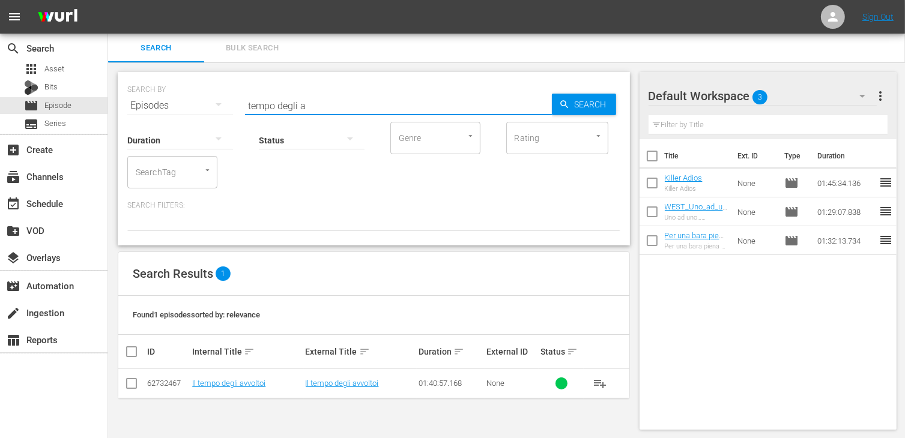
click at [122, 389] on td at bounding box center [131, 383] width 27 height 29
drag, startPoint x: 130, startPoint y: 387, endPoint x: 146, endPoint y: 381, distance: 16.7
click at [132, 387] on input "checkbox" at bounding box center [131, 386] width 14 height 14
checkbox input "true"
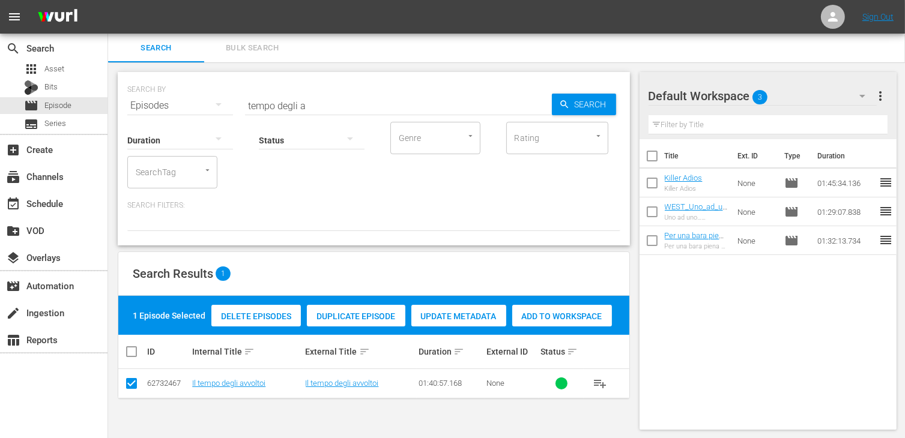
click at [586, 312] on span "Add to Workspace" at bounding box center [562, 317] width 100 height 10
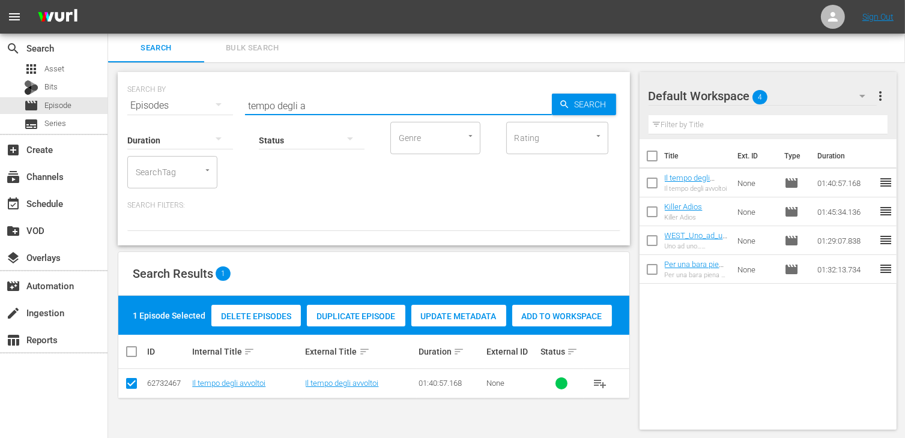
drag, startPoint x: 284, startPoint y: 104, endPoint x: 161, endPoint y: 99, distance: 123.1
click at [161, 99] on div "SEARCH BY Search By Episodes Search ID, Title, Description, Keywords, or Catego…" at bounding box center [373, 98] width 493 height 43
type input "scavati"
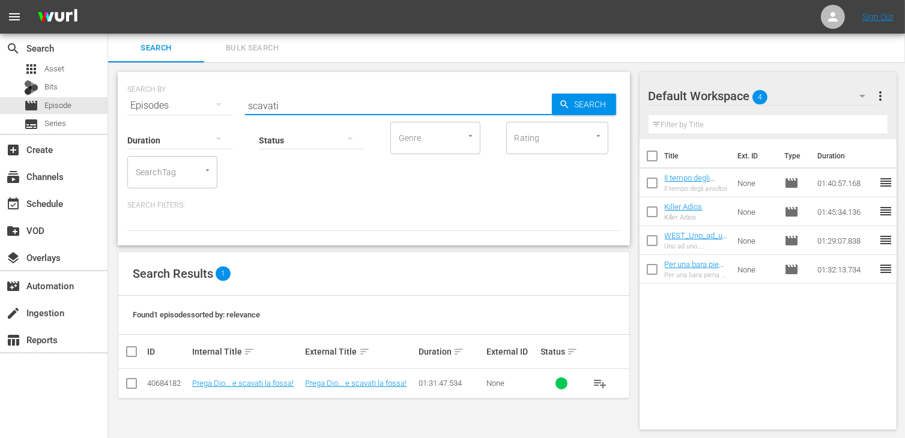
click at [135, 381] on input "checkbox" at bounding box center [131, 386] width 14 height 14
checkbox input "true"
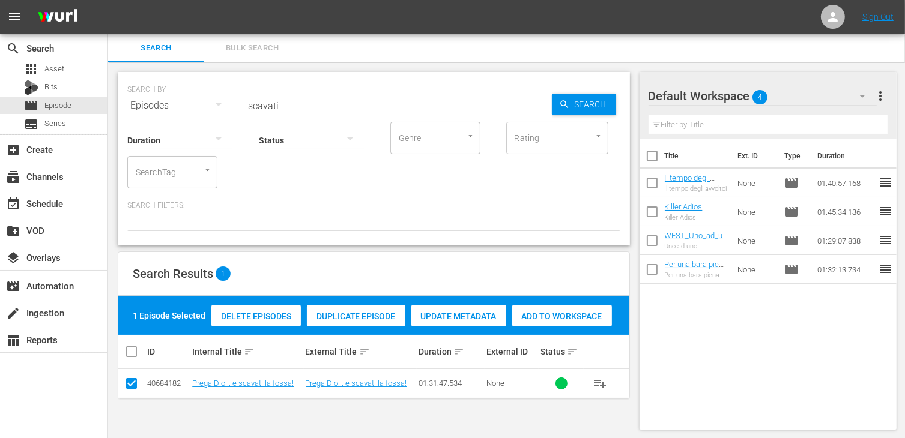
click at [558, 318] on span "Add to Workspace" at bounding box center [562, 317] width 100 height 10
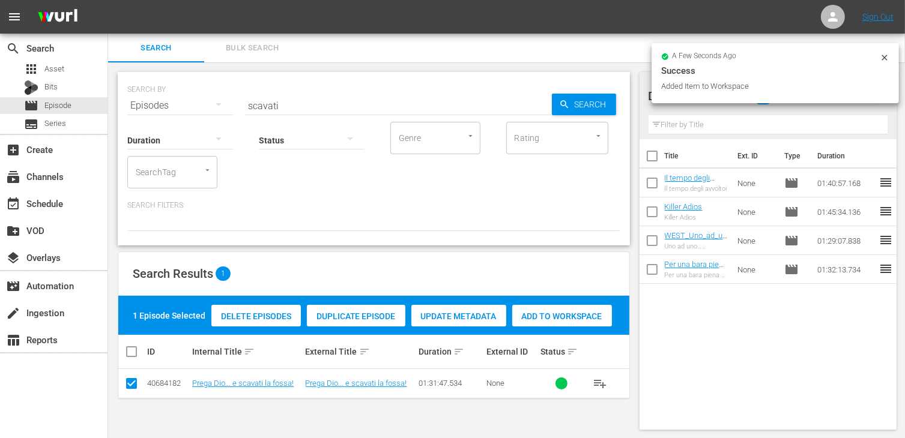
drag, startPoint x: 301, startPoint y: 109, endPoint x: 114, endPoint y: 104, distance: 186.7
click at [114, 104] on div "SEARCH BY Search By Episodes Search ID, Title, Description, Keywords, or Catego…" at bounding box center [373, 250] width 531 height 377
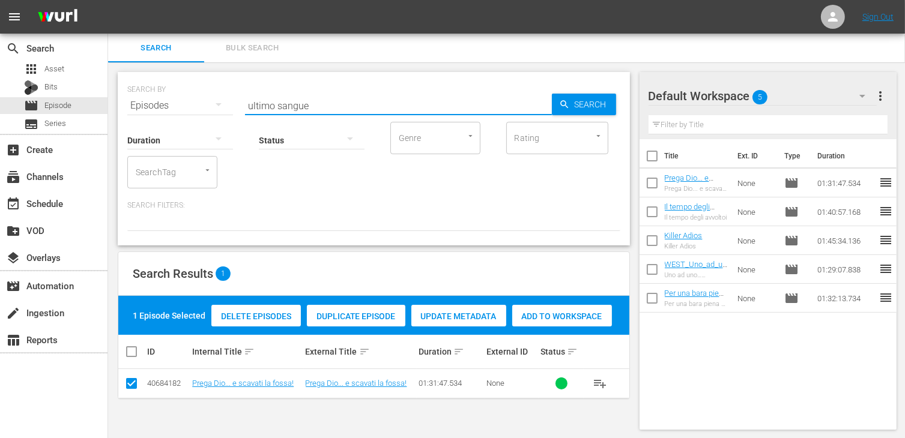
type input "ultimo sangue"
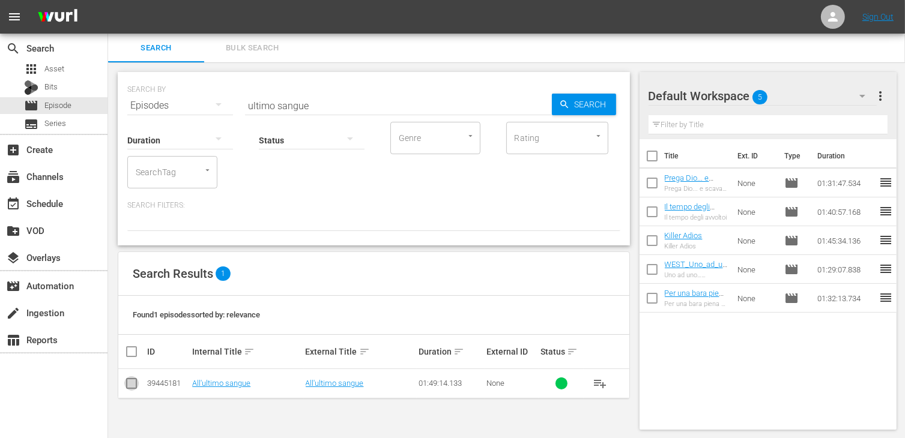
click at [132, 390] on input "checkbox" at bounding box center [131, 386] width 14 height 14
checkbox input "true"
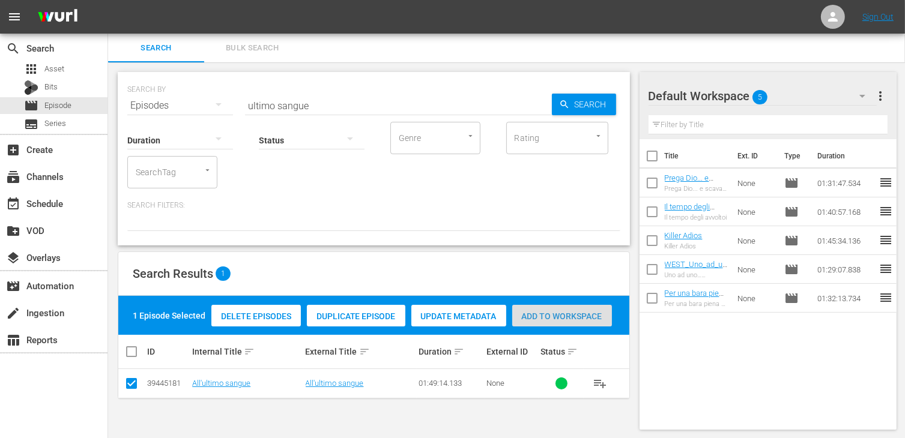
click at [581, 320] on span "Add to Workspace" at bounding box center [562, 317] width 100 height 10
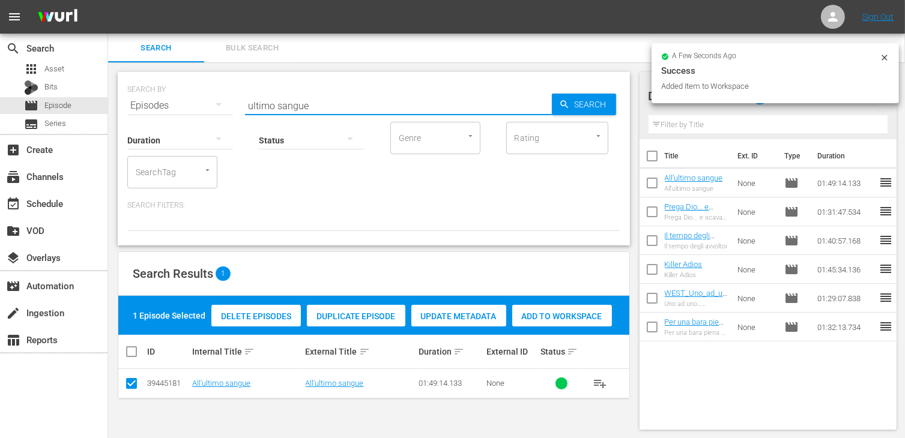
drag, startPoint x: 320, startPoint y: 105, endPoint x: 109, endPoint y: 94, distance: 211.0
click at [109, 94] on div "SEARCH BY Search By Episodes Search ID, Title, Description, Keywords, or Catego…" at bounding box center [373, 250] width 531 height 377
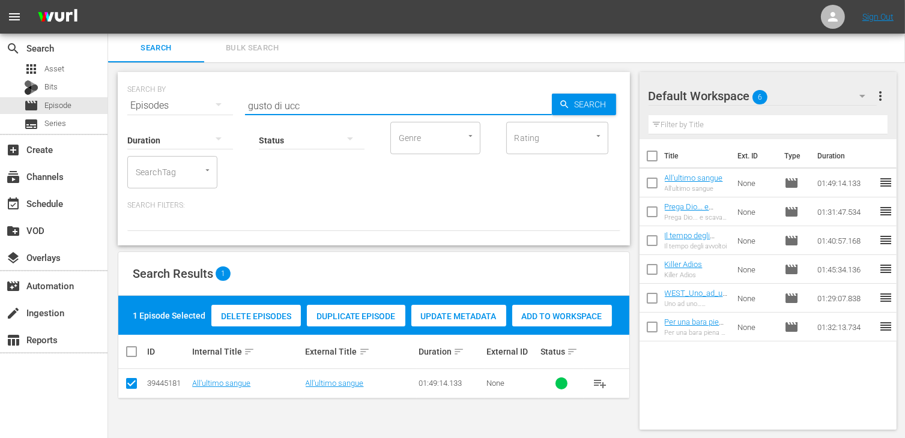
type input "gusto di ucc"
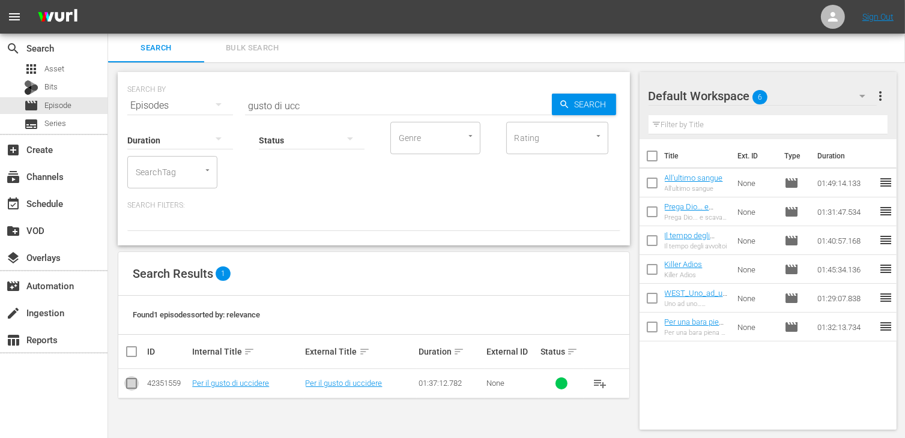
drag, startPoint x: 127, startPoint y: 380, endPoint x: 160, endPoint y: 379, distance: 32.4
click at [130, 379] on input "checkbox" at bounding box center [131, 386] width 14 height 14
checkbox input "true"
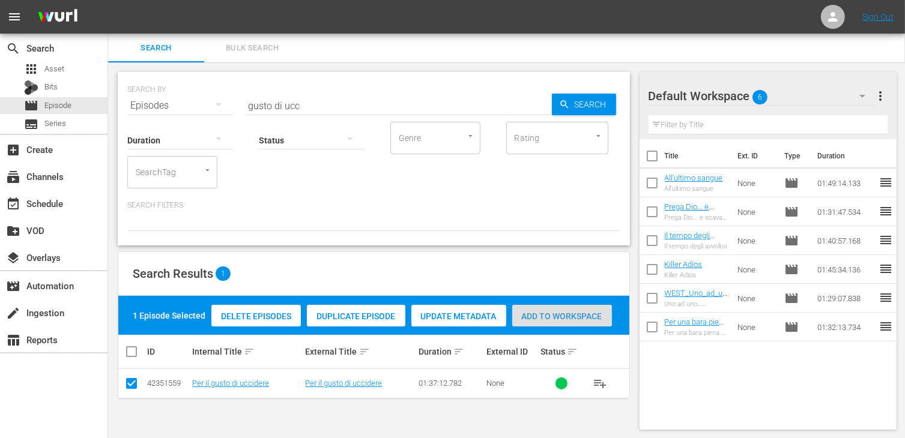
click at [574, 318] on span "Add to Workspace" at bounding box center [562, 317] width 100 height 10
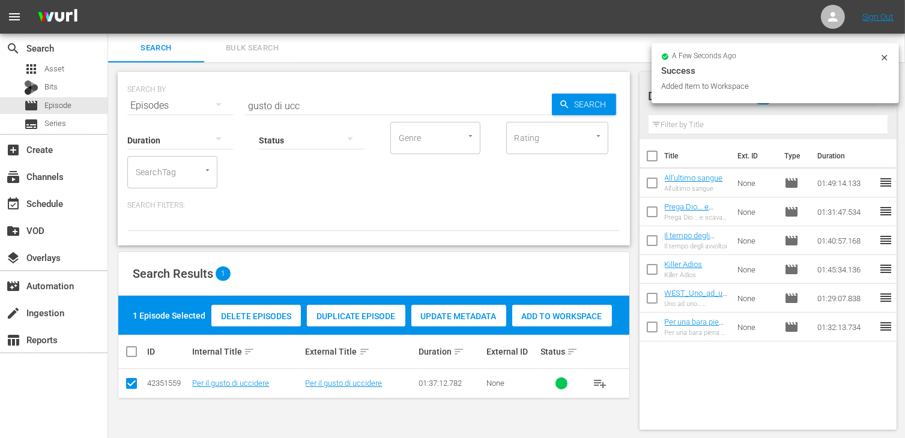
drag, startPoint x: 235, startPoint y: 97, endPoint x: 187, endPoint y: 94, distance: 48.1
click at [187, 94] on div "SEARCH BY Search By Episodes Search ID, Title, Description, Keywords, or Catego…" at bounding box center [373, 98] width 493 height 43
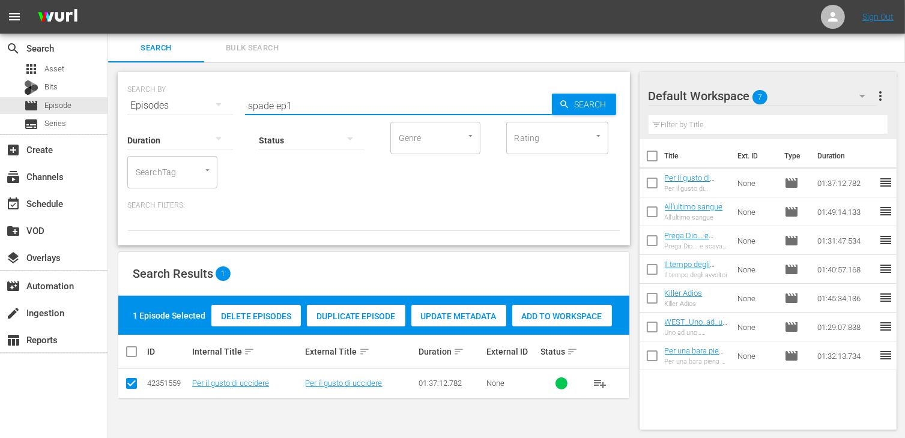
type input "spade ep1"
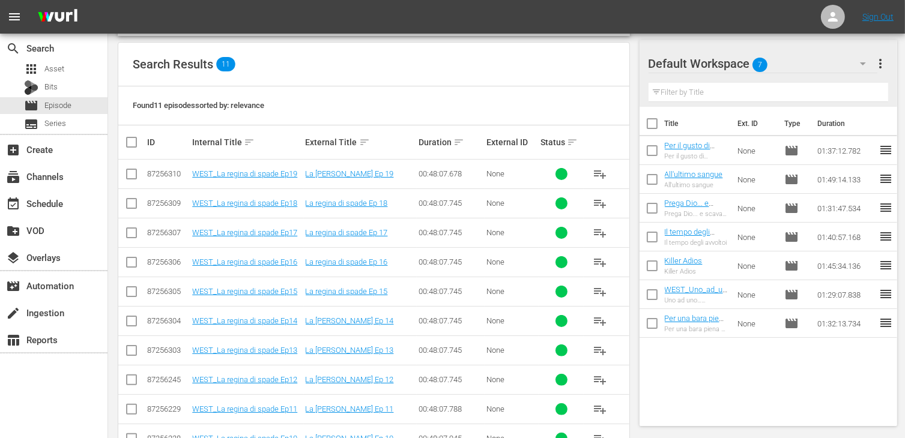
scroll to position [274, 0]
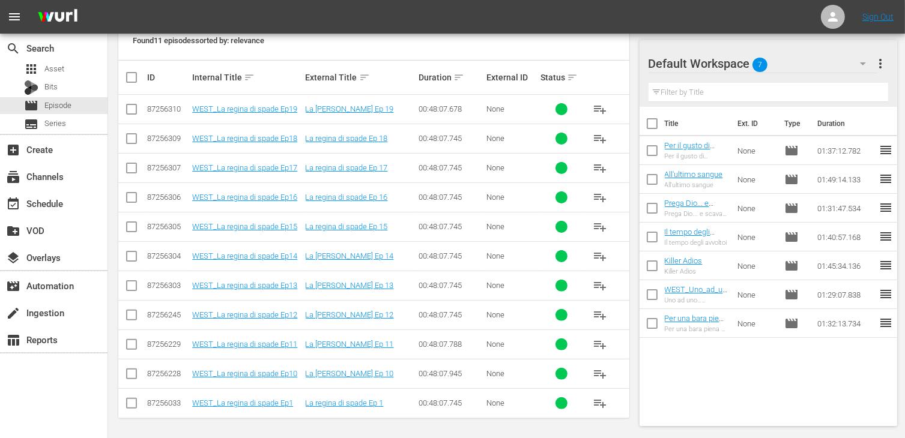
click at [131, 402] on input "checkbox" at bounding box center [131, 406] width 14 height 14
checkbox input "true"
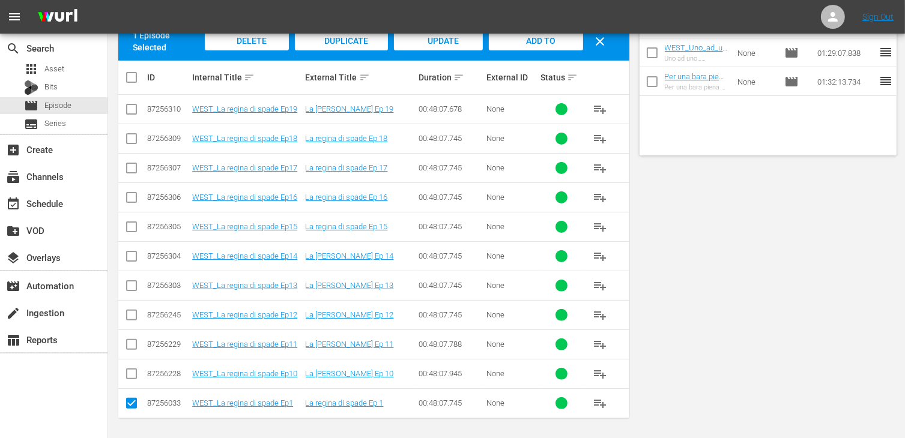
scroll to position [0, 0]
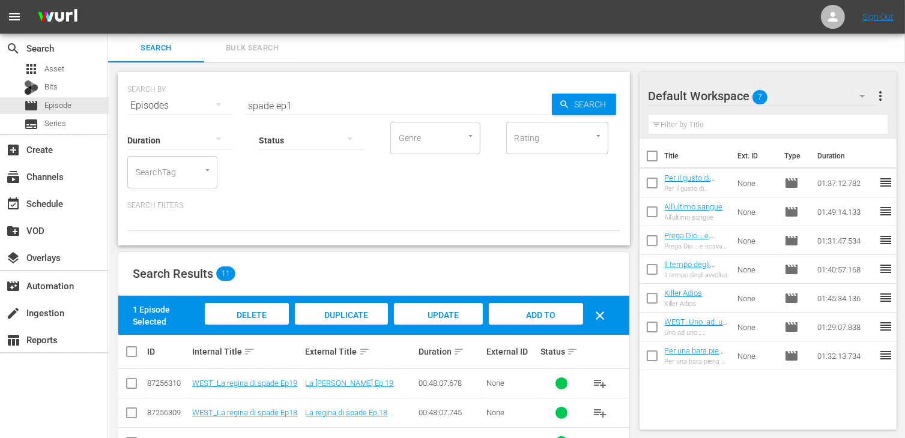
click at [540, 318] on span "Add to Workspace" at bounding box center [535, 326] width 59 height 32
click at [308, 106] on input "spade ep1" at bounding box center [398, 105] width 307 height 29
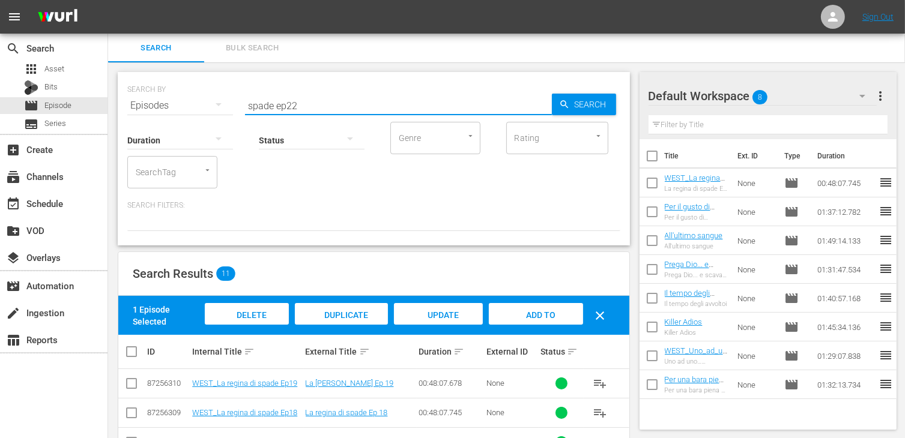
type input "spade ep22"
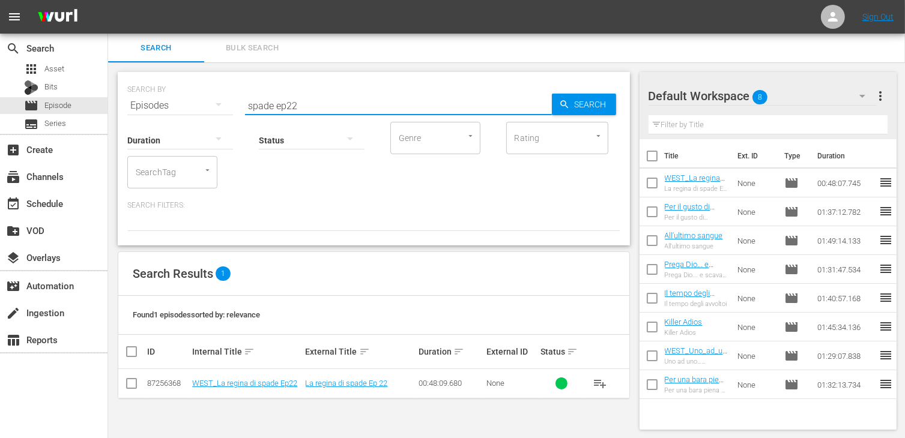
scroll to position [1, 0]
click at [134, 378] on input "checkbox" at bounding box center [131, 385] width 14 height 14
checkbox input "true"
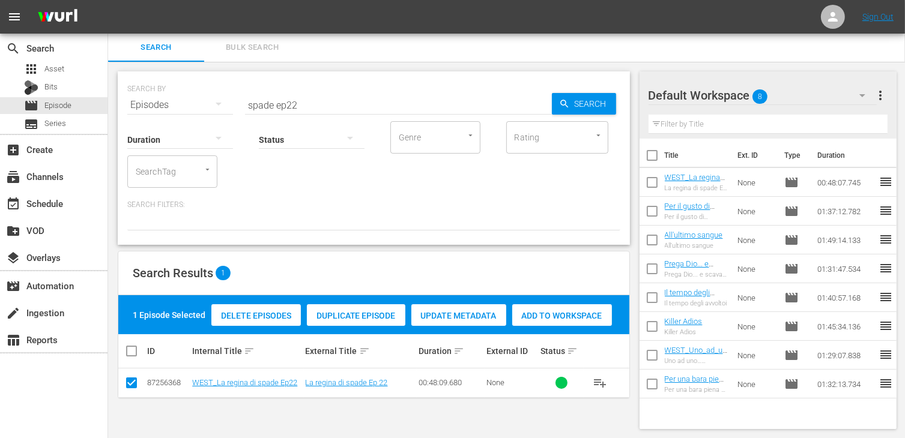
click at [565, 307] on div "Add to Workspace" at bounding box center [562, 315] width 100 height 23
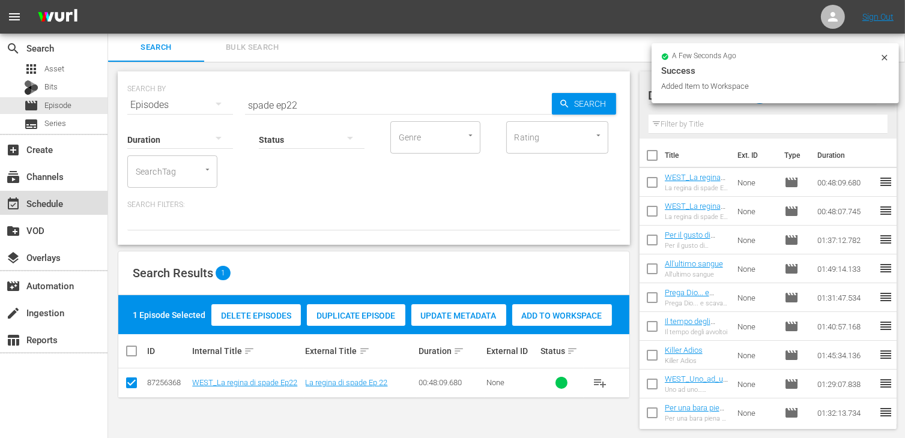
click at [55, 206] on div "event_available Schedule" at bounding box center [33, 201] width 67 height 11
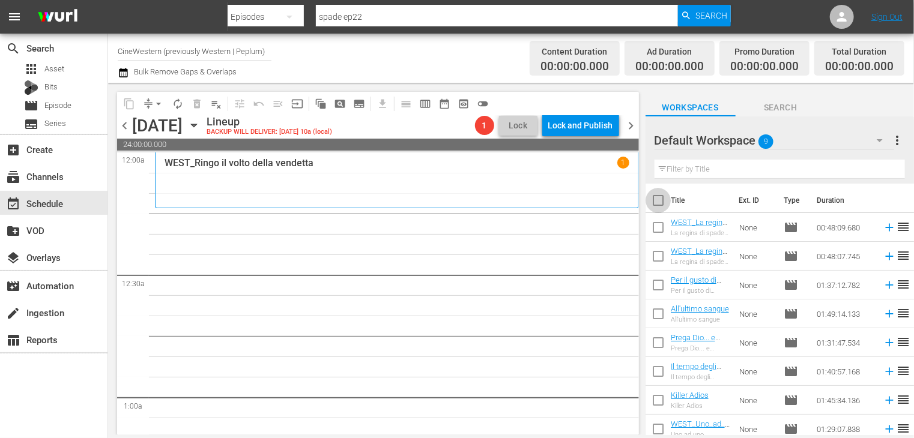
click at [660, 200] on input "checkbox" at bounding box center [657, 202] width 25 height 25
checkbox input "true"
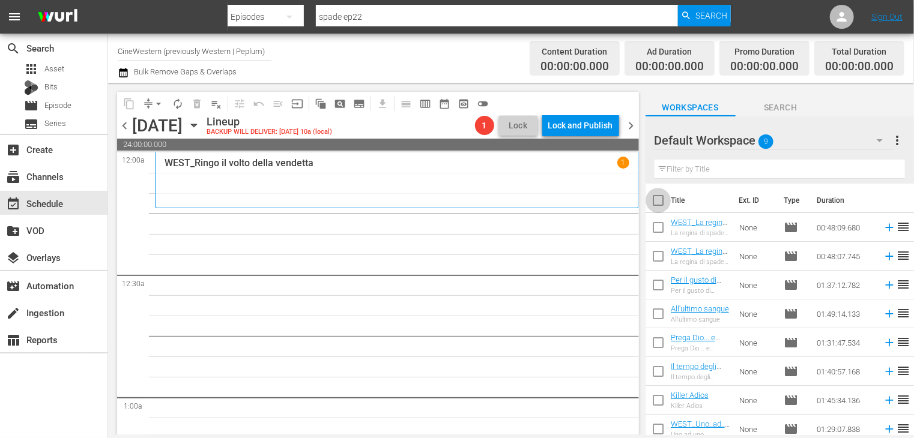
checkbox input "true"
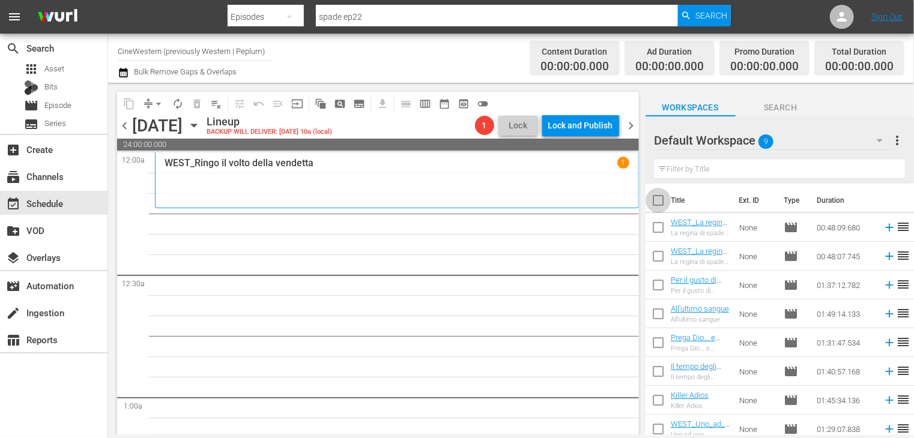
checkbox input "true"
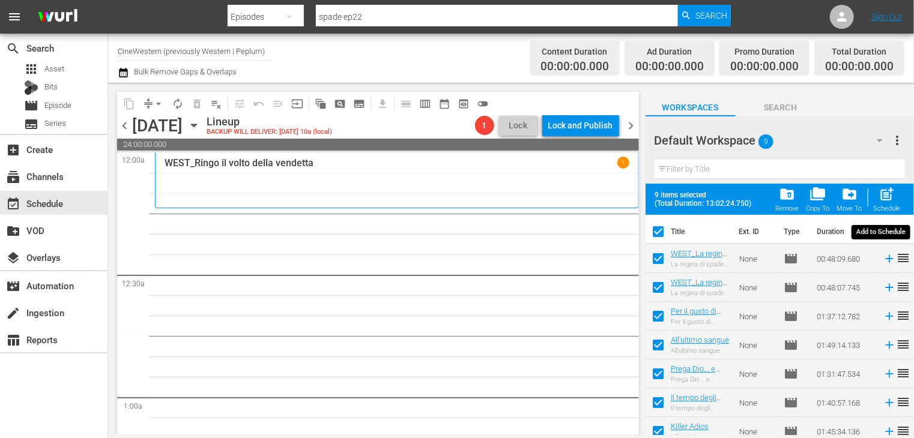
click at [895, 192] on span "post_add" at bounding box center [887, 194] width 16 height 16
checkbox input "false"
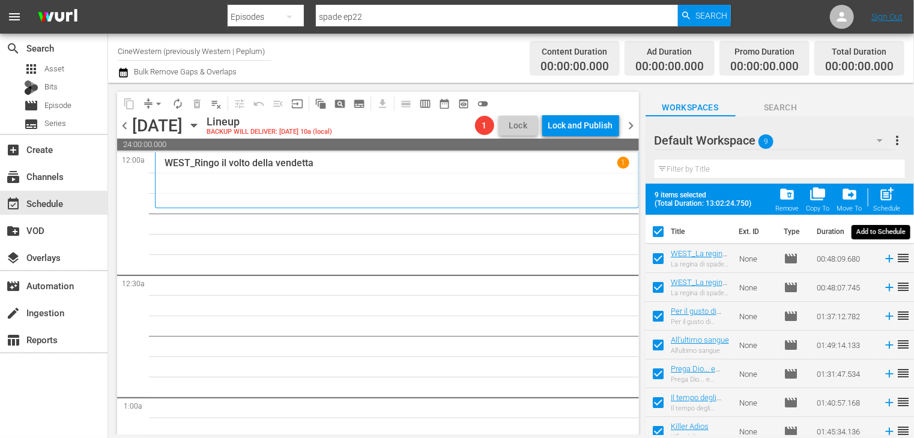
checkbox input "false"
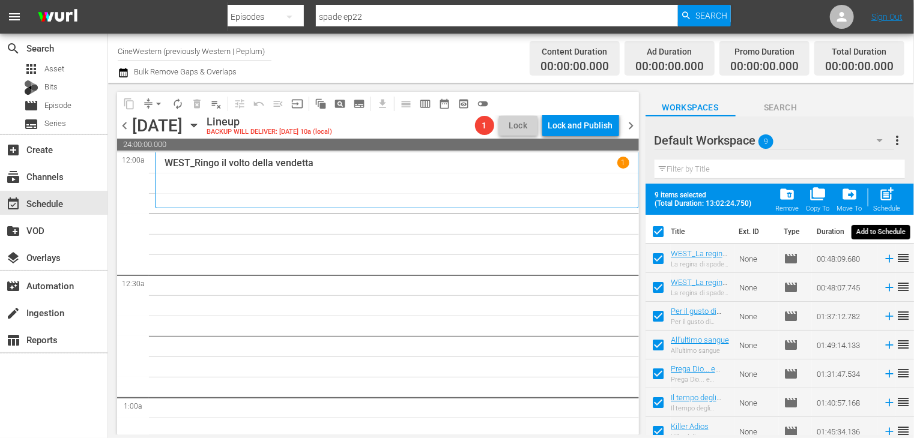
checkbox input "false"
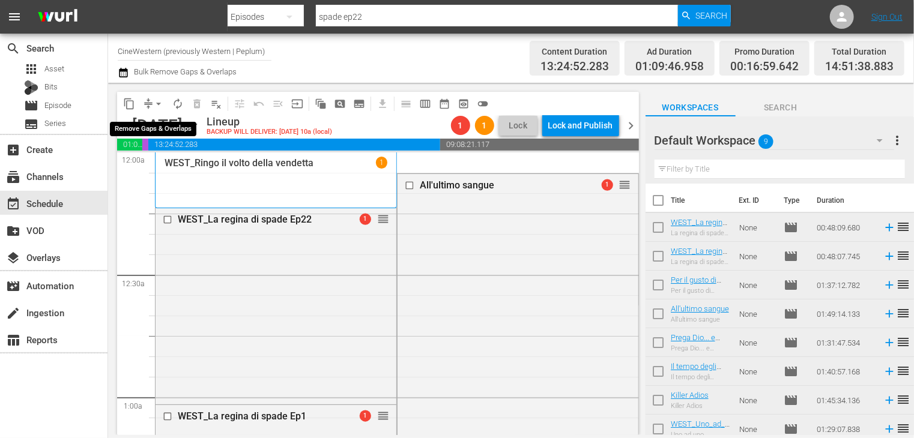
click at [156, 104] on span "arrow_drop_down" at bounding box center [158, 104] width 12 height 12
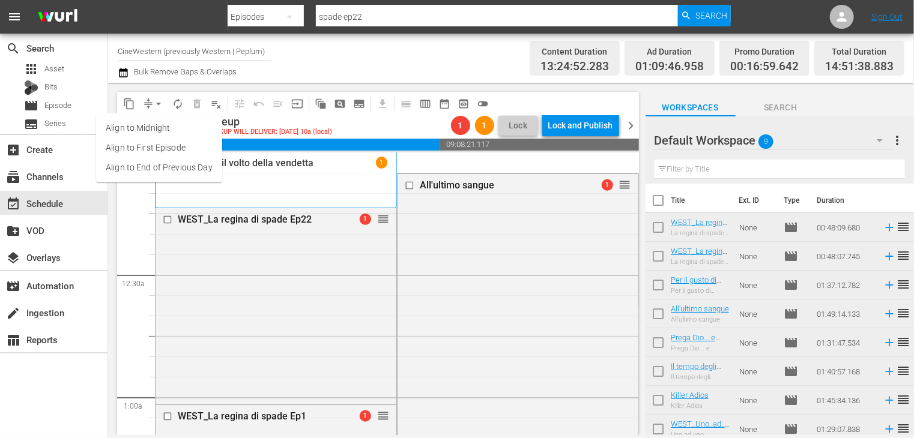
click at [181, 167] on li "Align to End of Previous Day" at bounding box center [159, 168] width 126 height 20
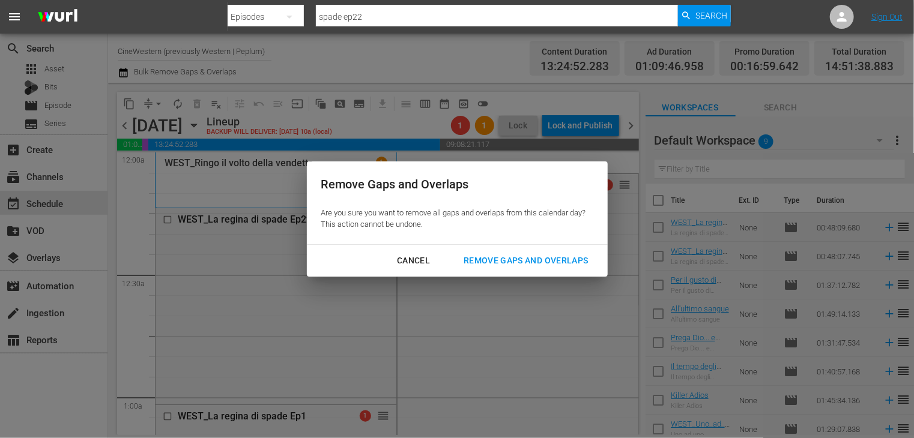
click at [513, 253] on button "Remove Gaps and Overlaps" at bounding box center [525, 261] width 153 height 22
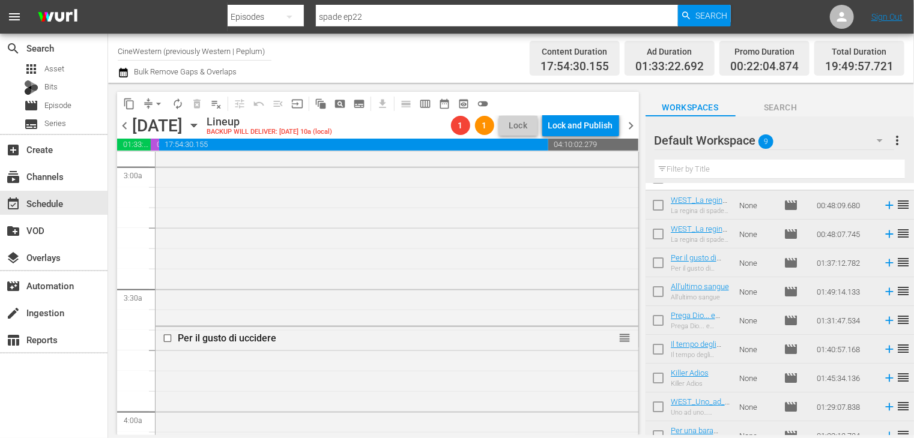
scroll to position [35, 0]
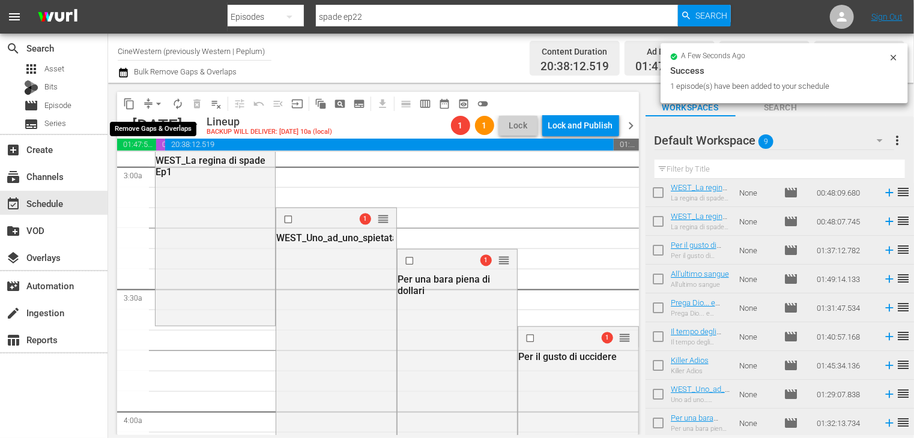
click at [157, 106] on span "arrow_drop_down" at bounding box center [158, 104] width 12 height 12
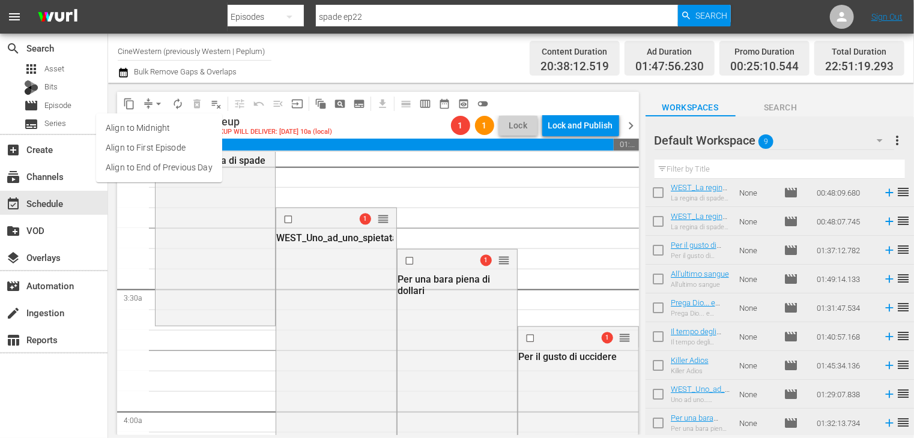
click at [175, 173] on li "Align to End of Previous Day" at bounding box center [159, 168] width 126 height 20
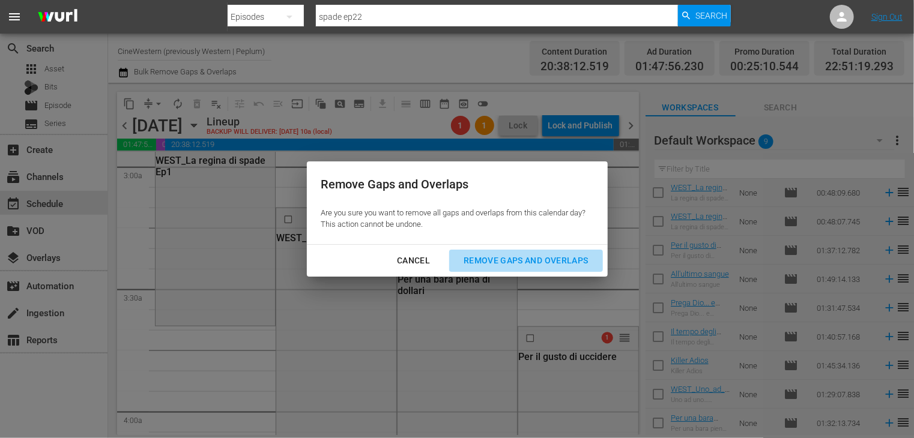
click at [547, 262] on div "Remove Gaps and Overlaps" at bounding box center [525, 260] width 143 height 15
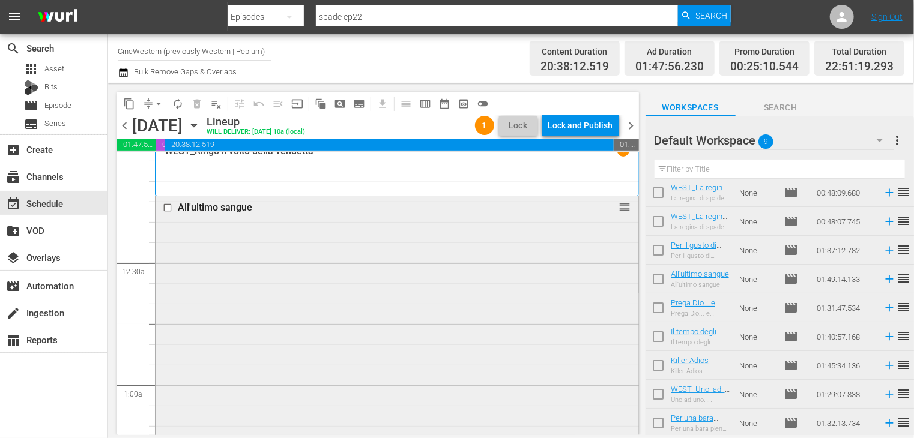
scroll to position [0, 0]
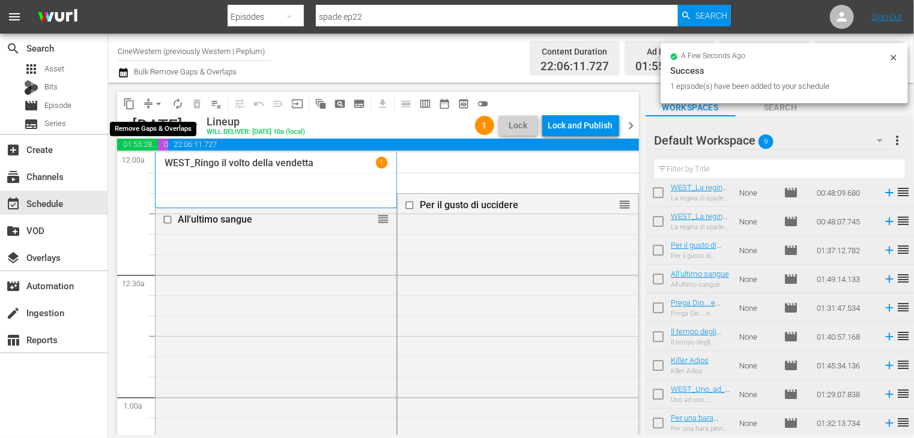
click at [157, 103] on span "arrow_drop_down" at bounding box center [158, 104] width 12 height 12
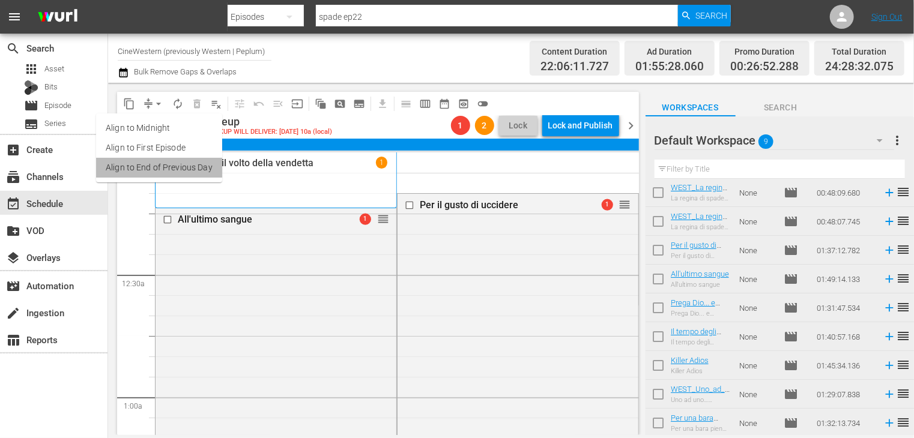
click at [169, 166] on li "Align to End of Previous Day" at bounding box center [159, 168] width 126 height 20
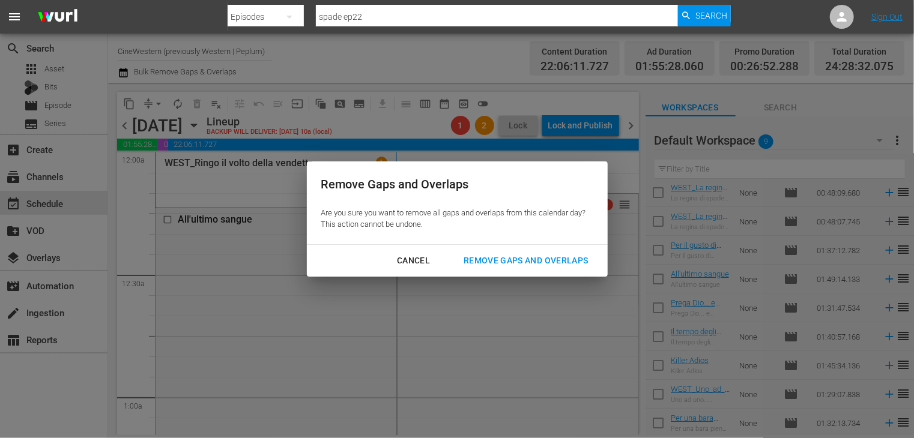
click at [531, 260] on div "Remove Gaps and Overlaps" at bounding box center [525, 260] width 143 height 15
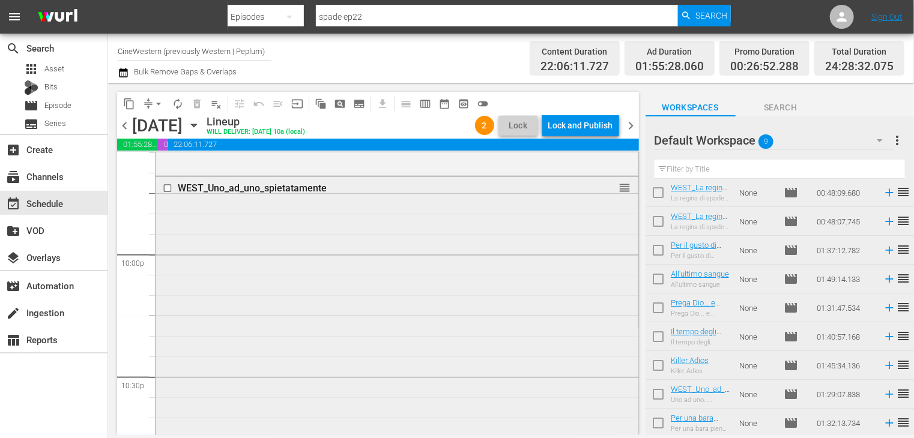
scroll to position [5166, 0]
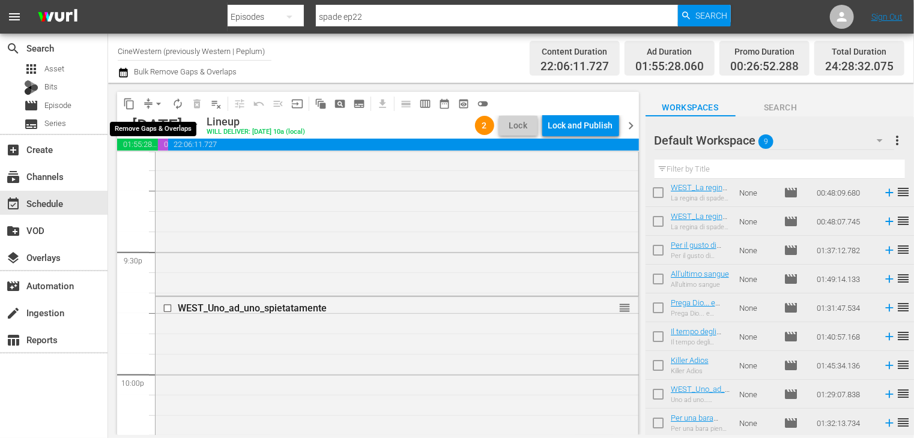
click at [155, 106] on span "arrow_drop_down" at bounding box center [158, 104] width 12 height 12
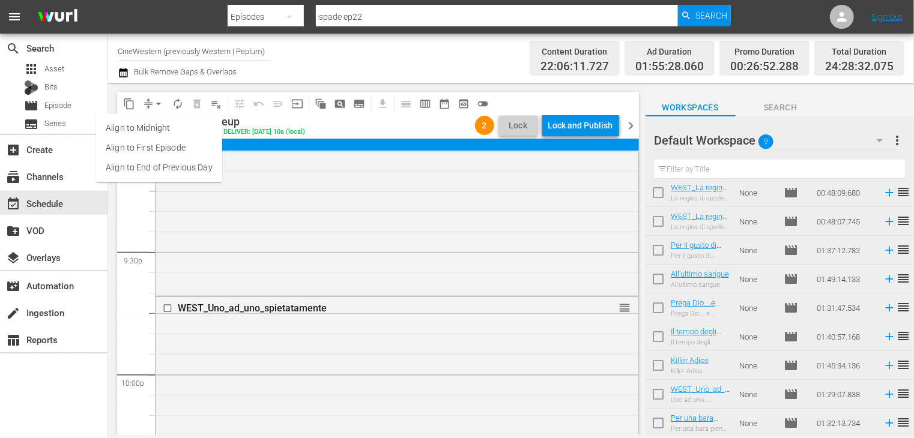
click at [158, 168] on li "Align to End of Previous Day" at bounding box center [159, 168] width 126 height 20
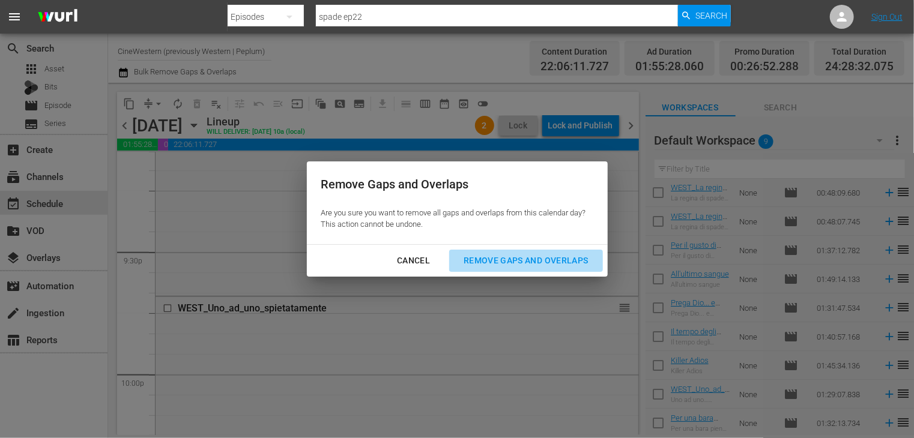
click at [541, 265] on div "Remove Gaps and Overlaps" at bounding box center [525, 260] width 143 height 15
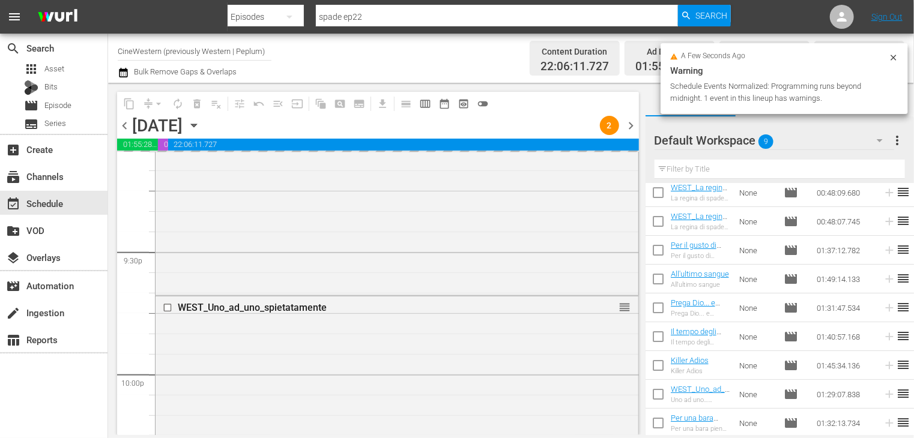
scroll to position [0, 0]
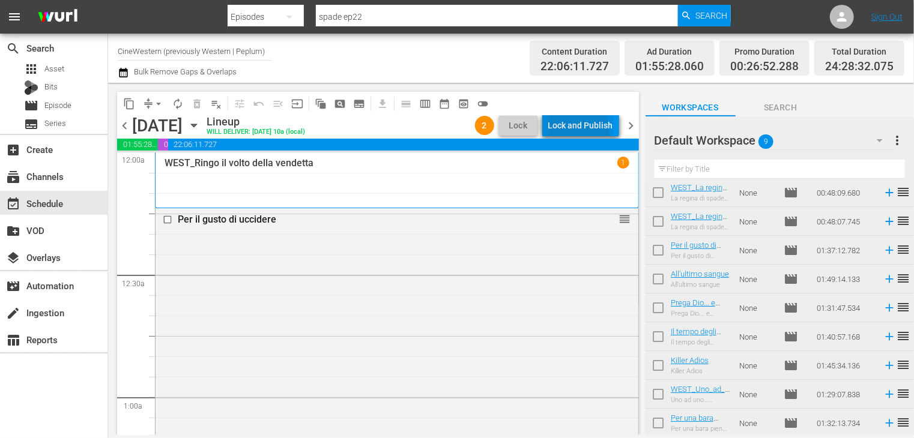
click at [574, 131] on div "Lock and Publish" at bounding box center [580, 126] width 65 height 22
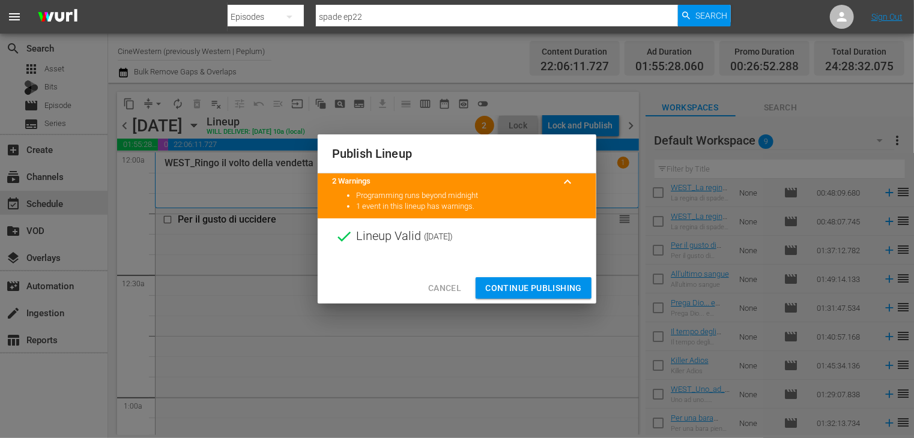
click at [534, 293] on span "Continue Publishing" at bounding box center [533, 288] width 97 height 15
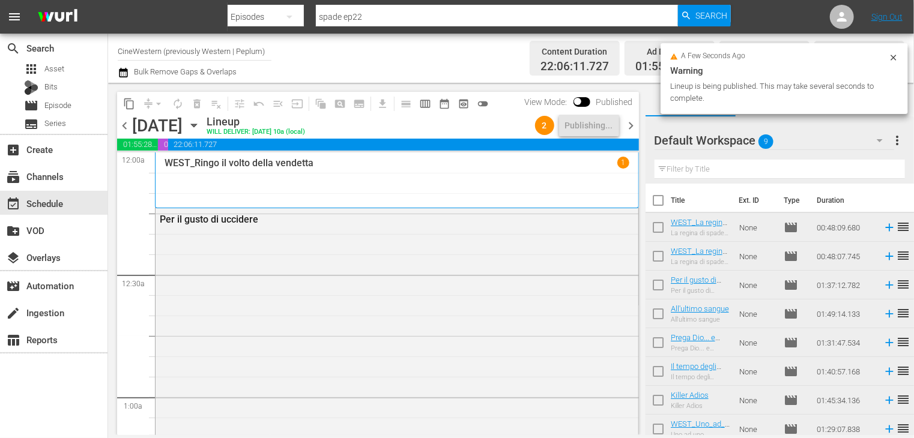
click at [648, 201] on input "checkbox" at bounding box center [657, 202] width 25 height 25
checkbox input "true"
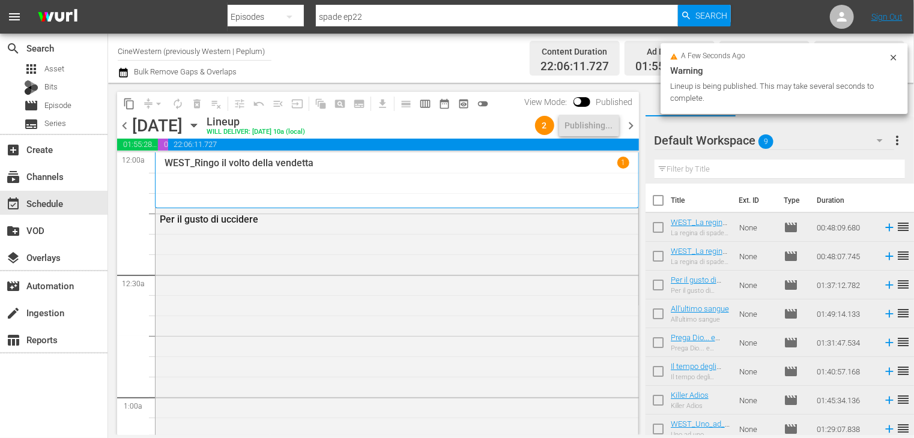
checkbox input "true"
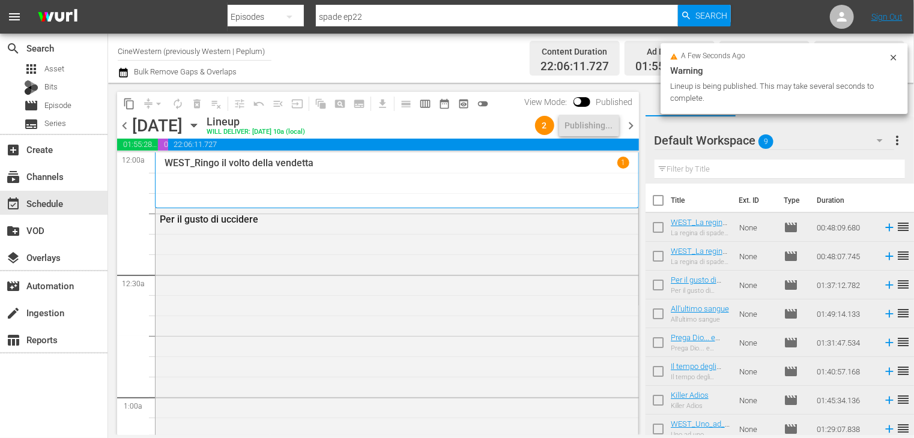
checkbox input "true"
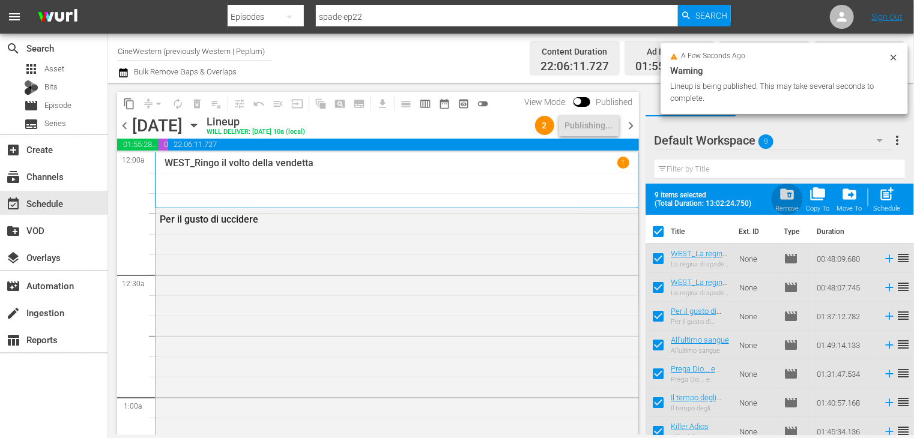
click at [777, 200] on div "folder_delete Remove" at bounding box center [787, 199] width 24 height 26
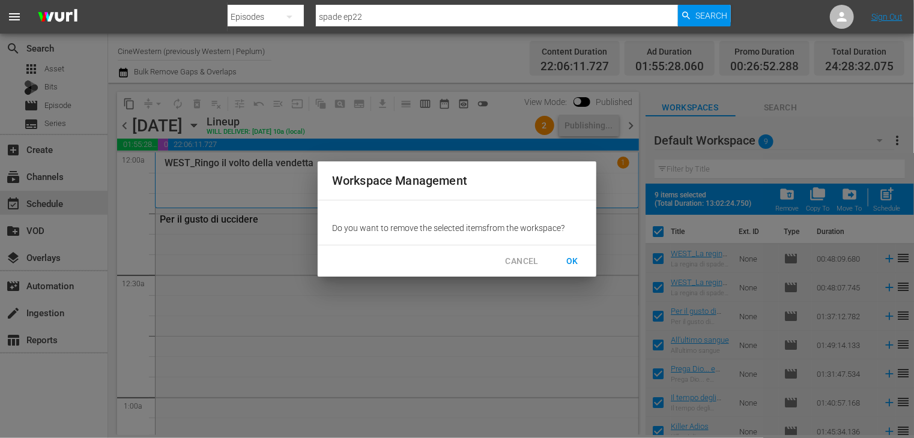
click at [576, 260] on span "OK" at bounding box center [571, 261] width 19 height 15
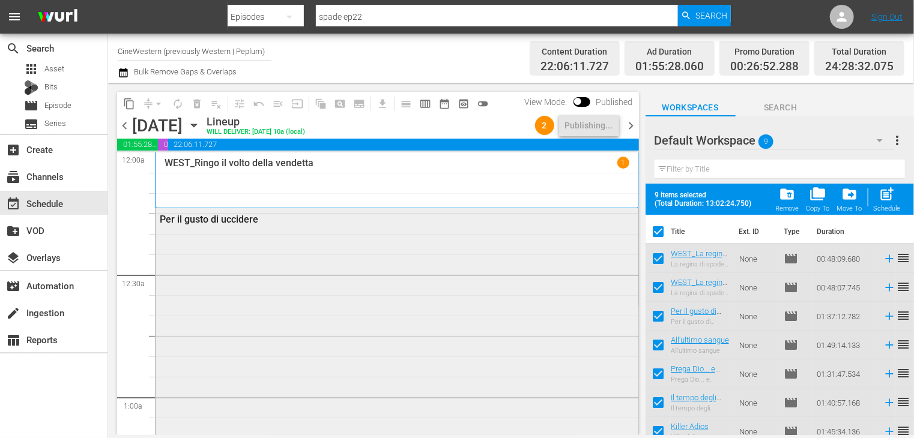
checkbox input "false"
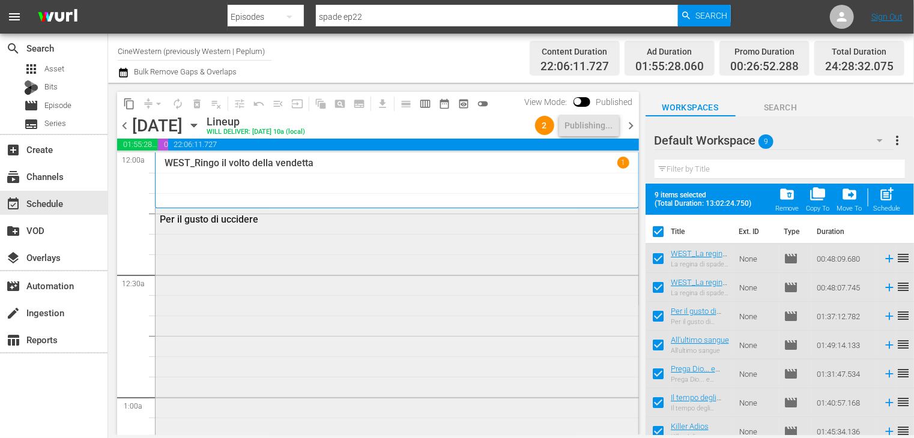
checkbox input "false"
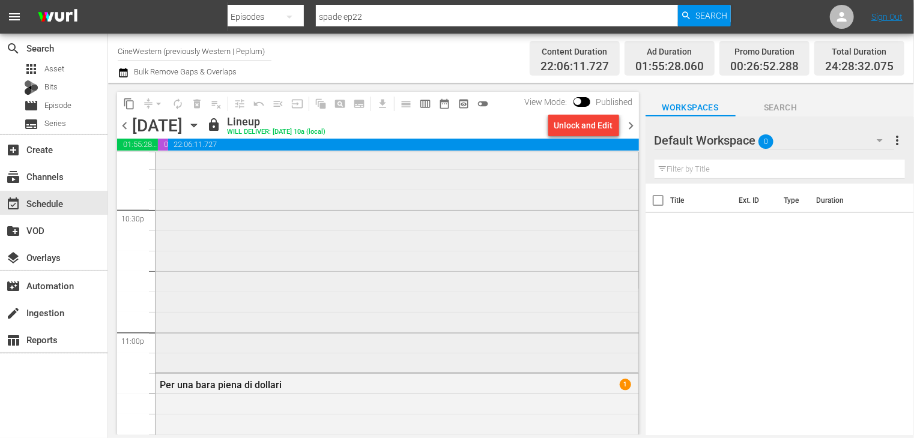
scroll to position [5226, 0]
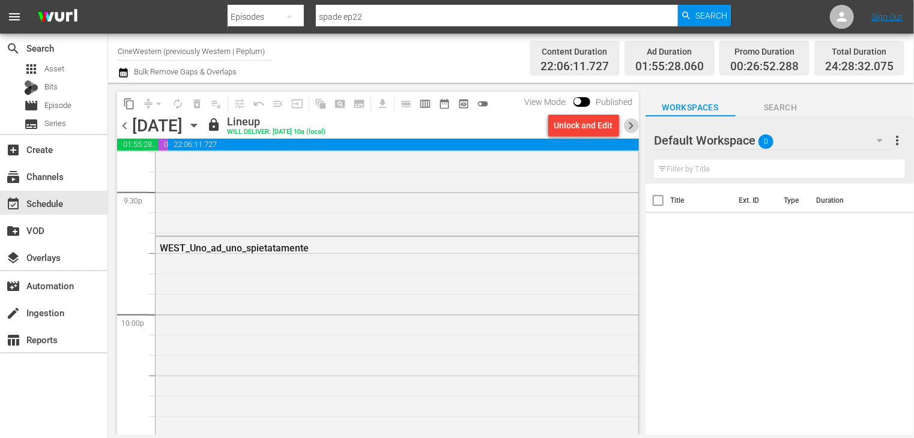
click at [630, 128] on span "chevron_right" at bounding box center [631, 125] width 15 height 15
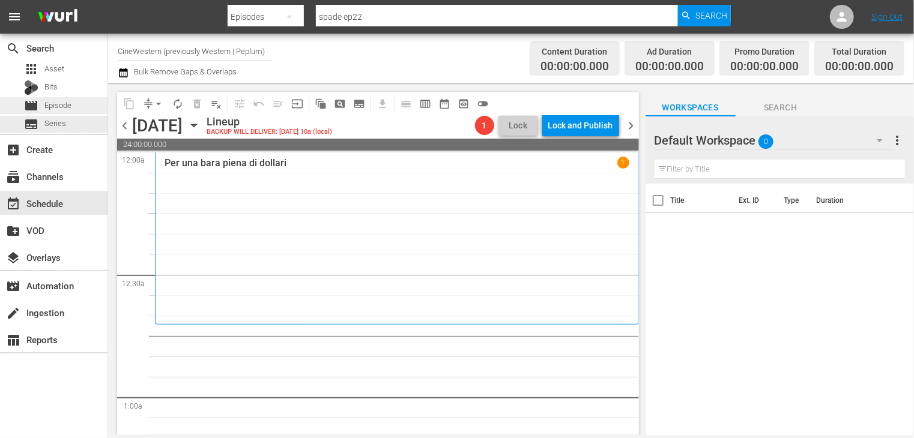
click at [68, 106] on span "Episode" at bounding box center [57, 106] width 27 height 12
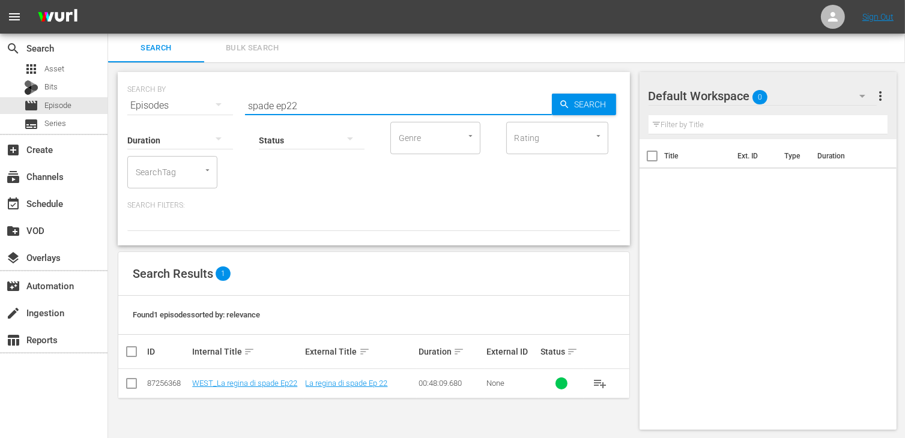
drag, startPoint x: 312, startPoint y: 106, endPoint x: 202, endPoint y: 104, distance: 109.9
click at [202, 104] on div "SEARCH BY Search By Episodes Search ID, Title, Description, Keywords, or Catego…" at bounding box center [373, 98] width 493 height 43
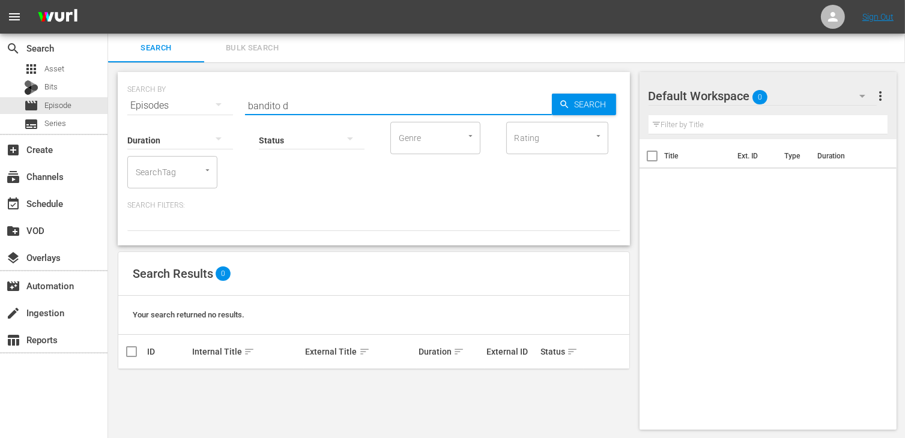
type input "bandito d"
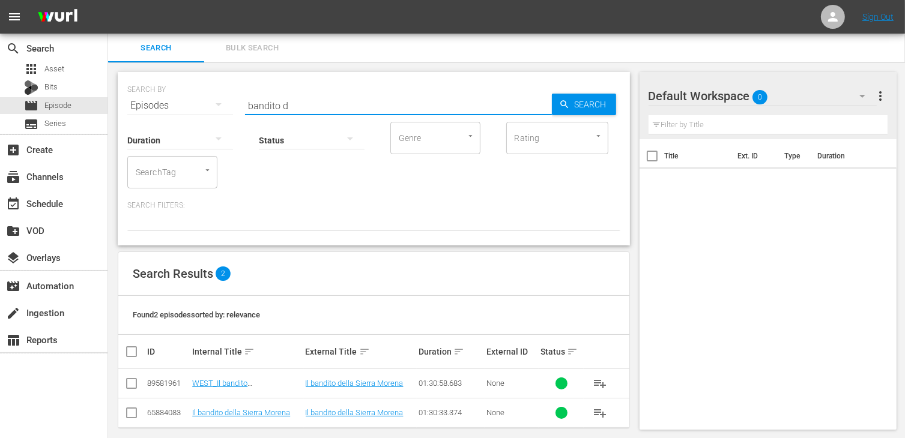
scroll to position [11, 0]
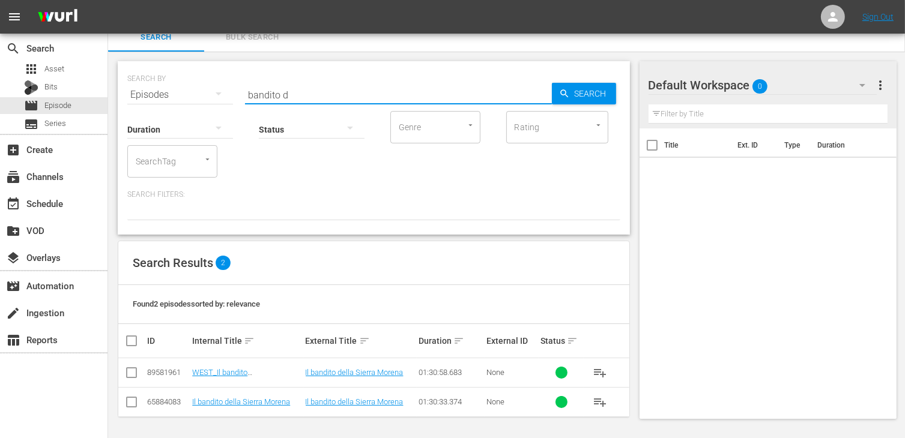
click at [136, 373] on input "checkbox" at bounding box center [131, 375] width 14 height 14
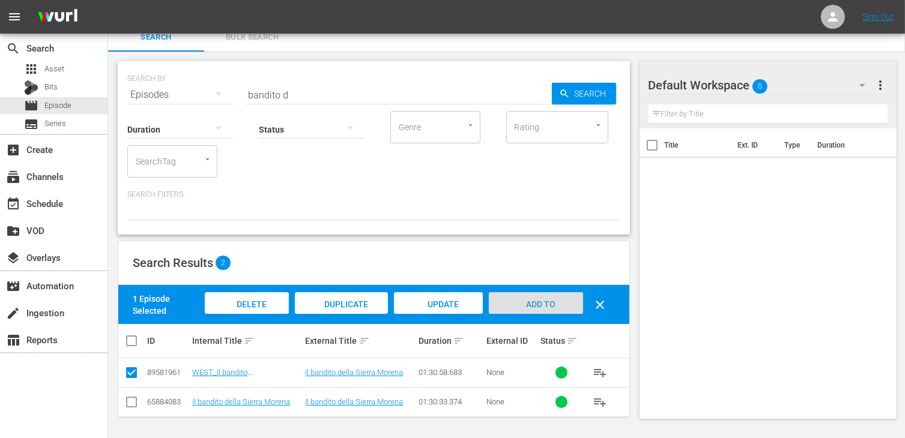
click at [550, 312] on div "Add to Workspace" at bounding box center [536, 314] width 94 height 45
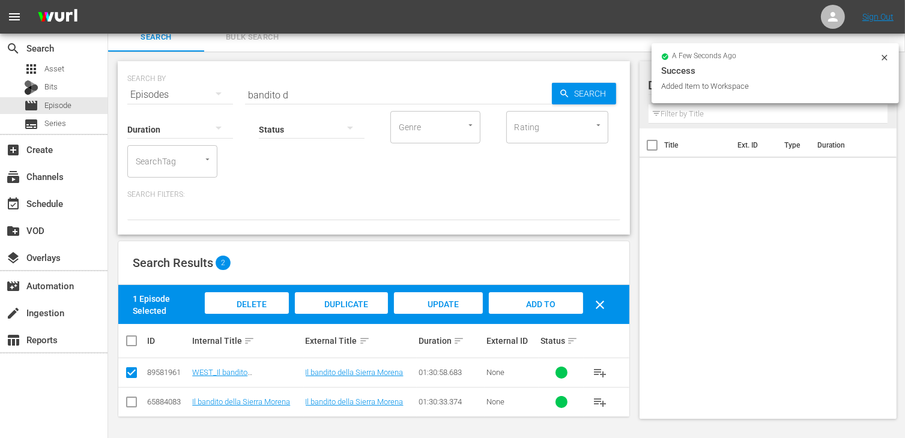
click at [134, 373] on input "checkbox" at bounding box center [131, 375] width 14 height 14
checkbox input "false"
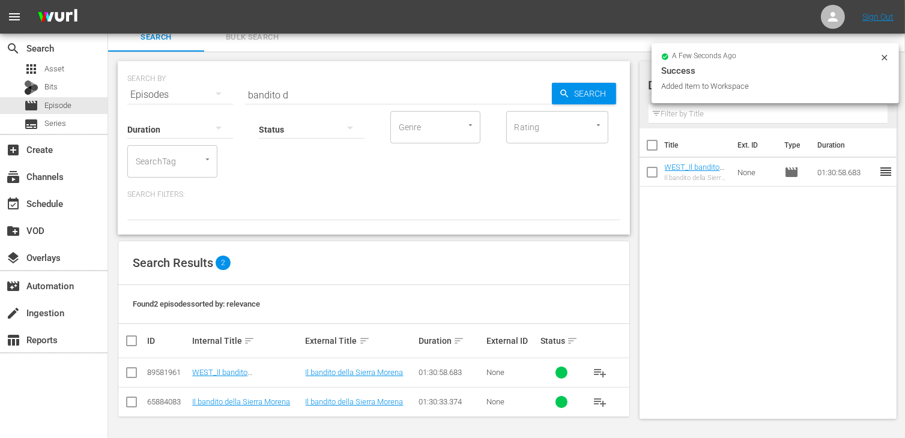
click at [129, 406] on input "checkbox" at bounding box center [131, 404] width 14 height 14
checkbox input "true"
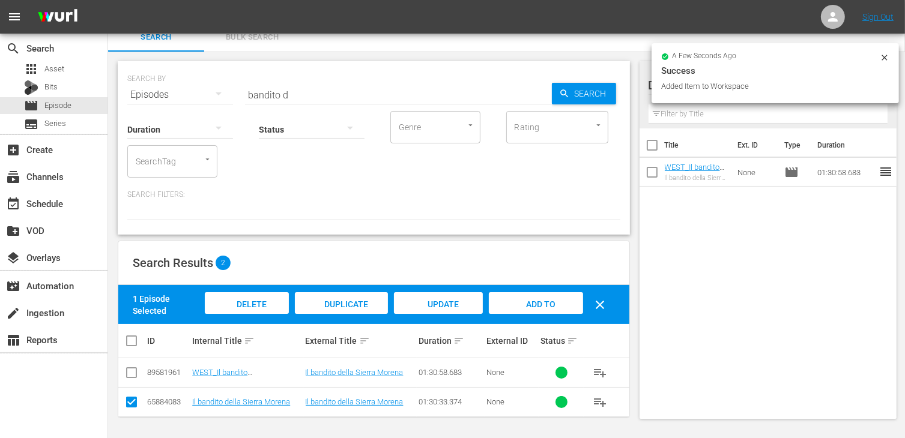
click at [251, 307] on span "Delete Episodes" at bounding box center [247, 316] width 48 height 32
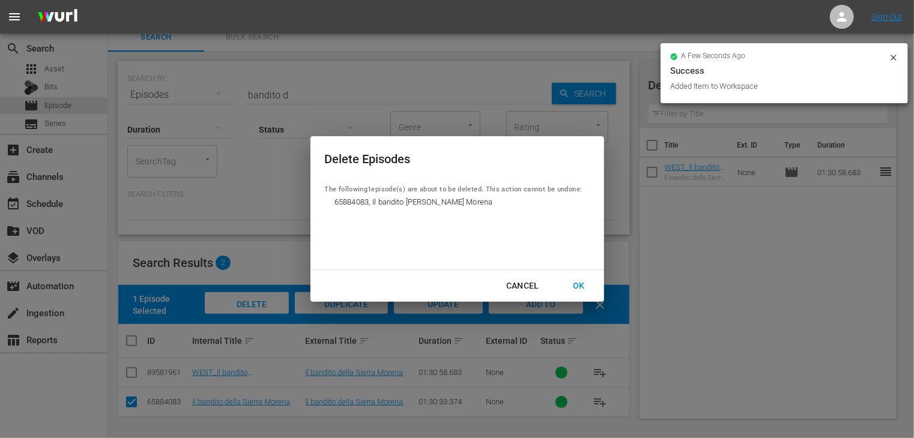
click at [603, 283] on div "Cancel OK" at bounding box center [457, 286] width 294 height 32
click at [582, 285] on div "OK" at bounding box center [578, 286] width 31 height 15
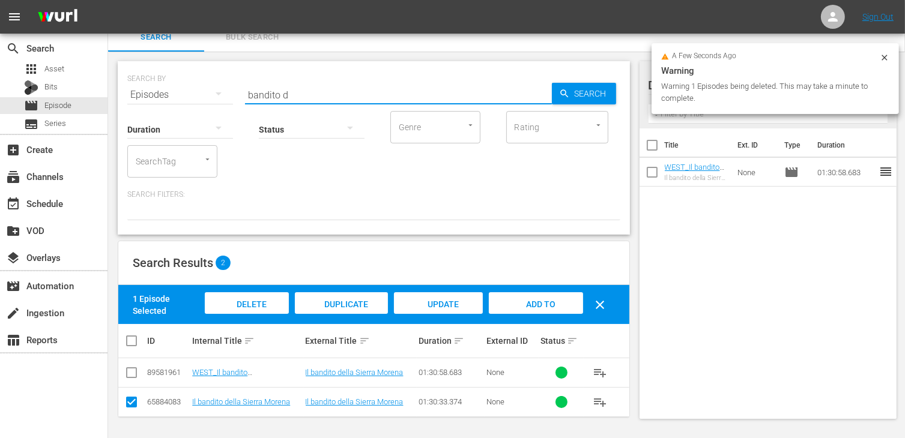
drag, startPoint x: 306, startPoint y: 97, endPoint x: 211, endPoint y: 88, distance: 94.7
click at [211, 88] on div "SEARCH BY Search By Episodes Search ID, Title, Description, Keywords, or Catego…" at bounding box center [373, 87] width 493 height 43
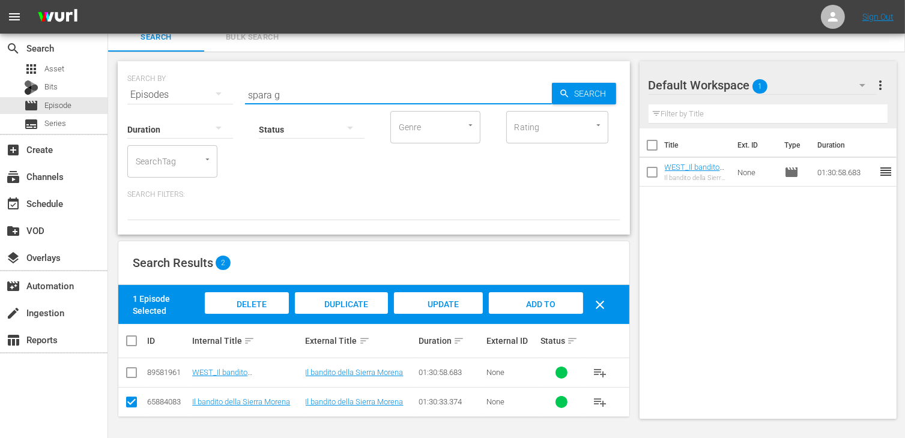
type input "spara g"
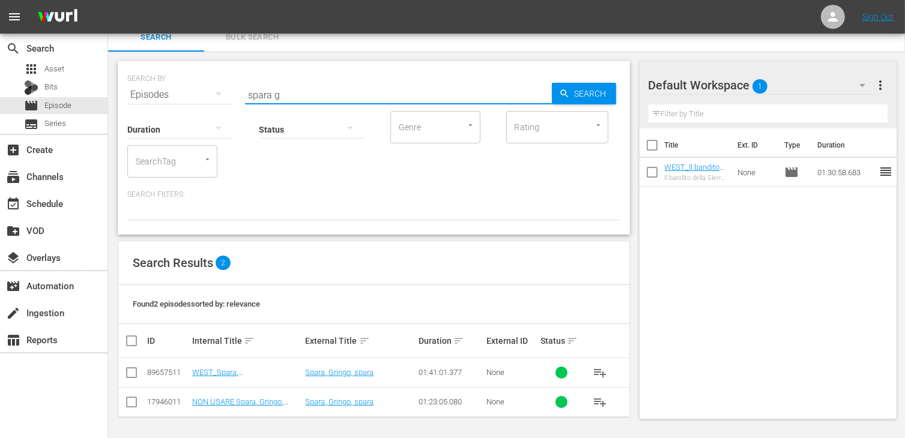
click at [133, 375] on input "checkbox" at bounding box center [131, 375] width 14 height 14
checkbox input "true"
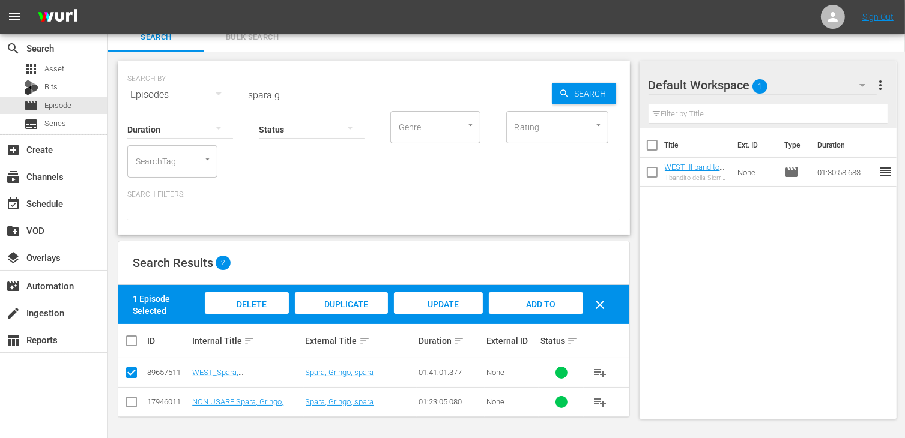
click at [543, 310] on div "Add to Workspace" at bounding box center [536, 314] width 94 height 45
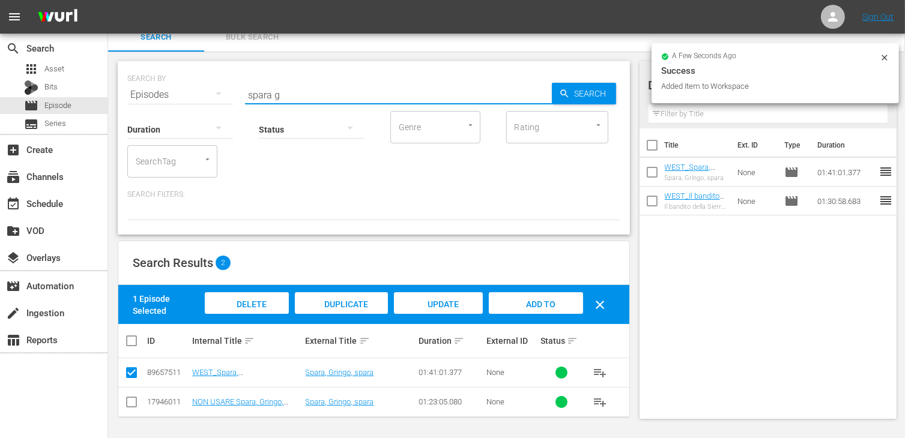
drag, startPoint x: 290, startPoint y: 96, endPoint x: 191, endPoint y: 87, distance: 98.8
click at [191, 87] on div "SEARCH BY Search By Episodes Search ID, Title, Description, Keywords, or Catego…" at bounding box center [373, 87] width 493 height 43
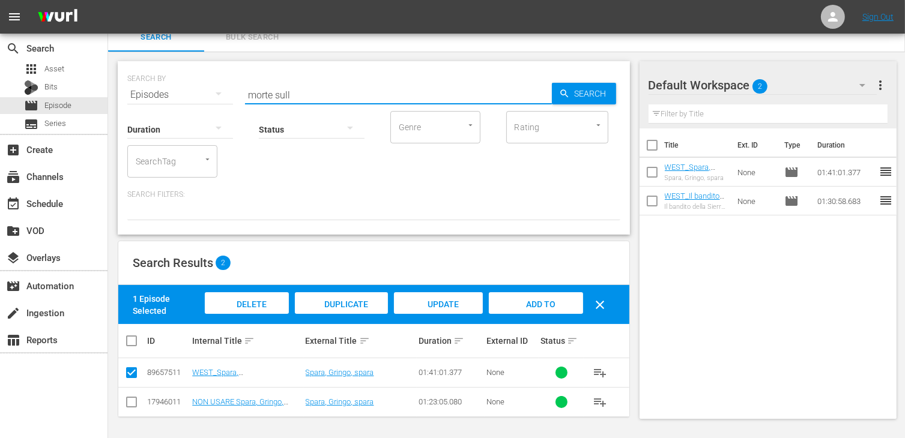
type input "morte sull"
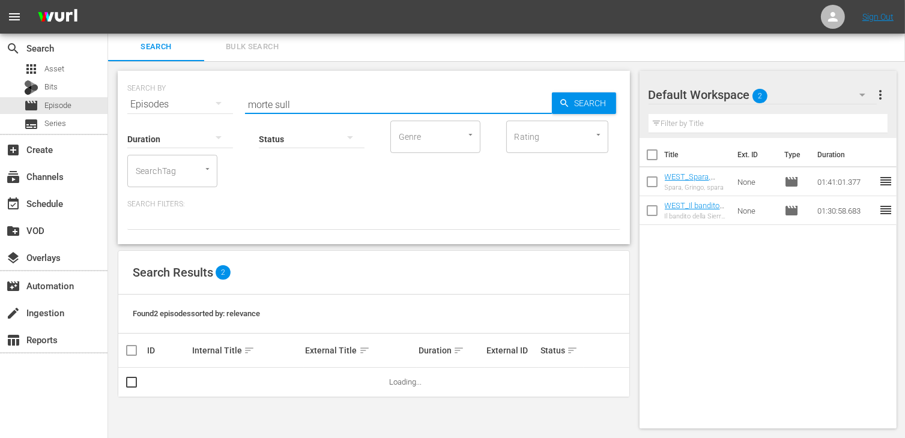
scroll to position [1, 0]
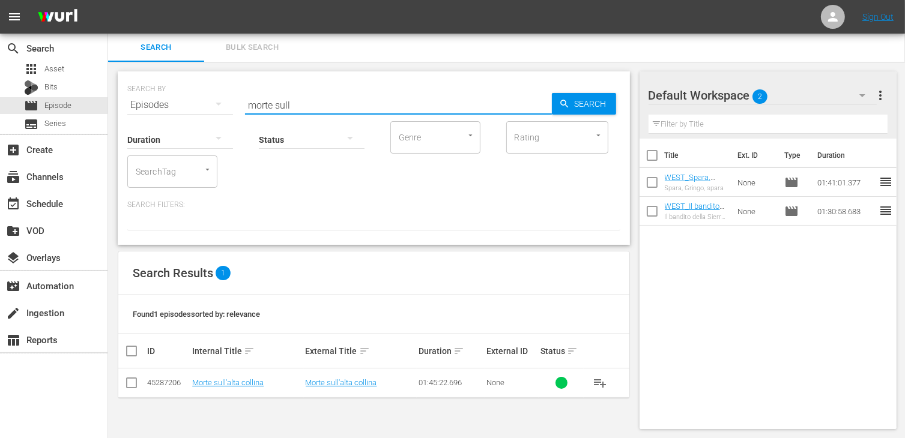
click at [131, 386] on input "checkbox" at bounding box center [131, 385] width 14 height 14
checkbox input "true"
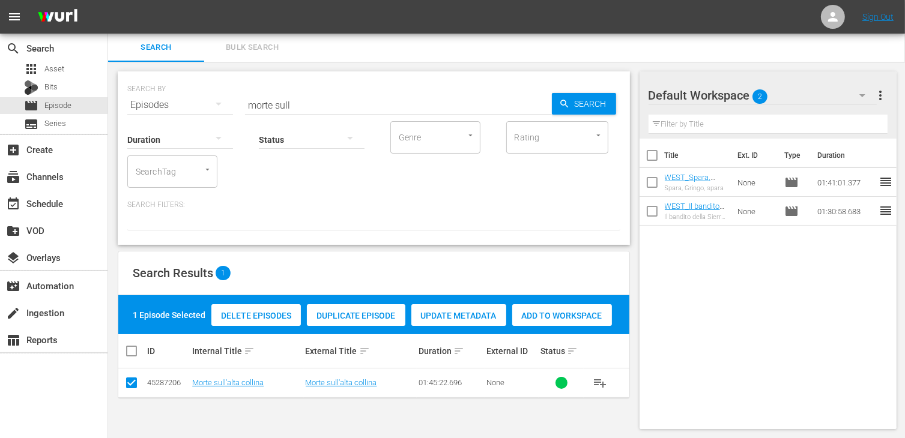
click at [583, 315] on span "Add to Workspace" at bounding box center [562, 316] width 100 height 10
drag, startPoint x: 301, startPoint y: 106, endPoint x: 220, endPoint y: 98, distance: 80.9
click at [220, 98] on div "SEARCH BY Search By Episodes Search ID, Title, Description, Keywords, or Catego…" at bounding box center [373, 97] width 493 height 43
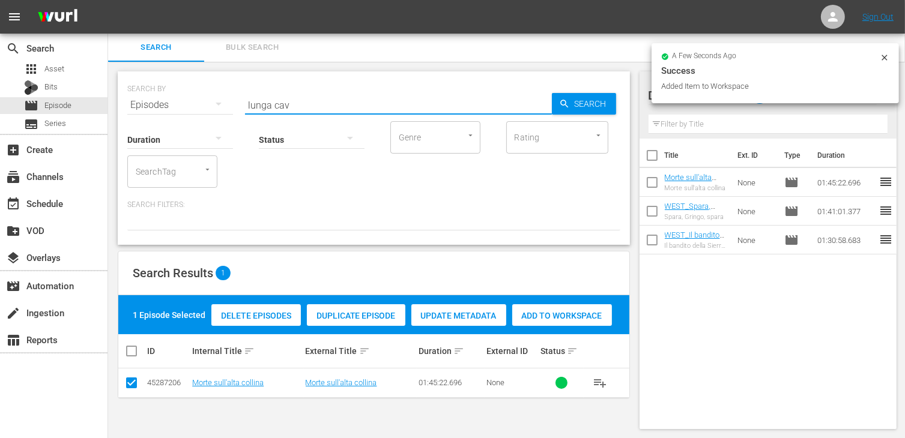
type input "lunga cav"
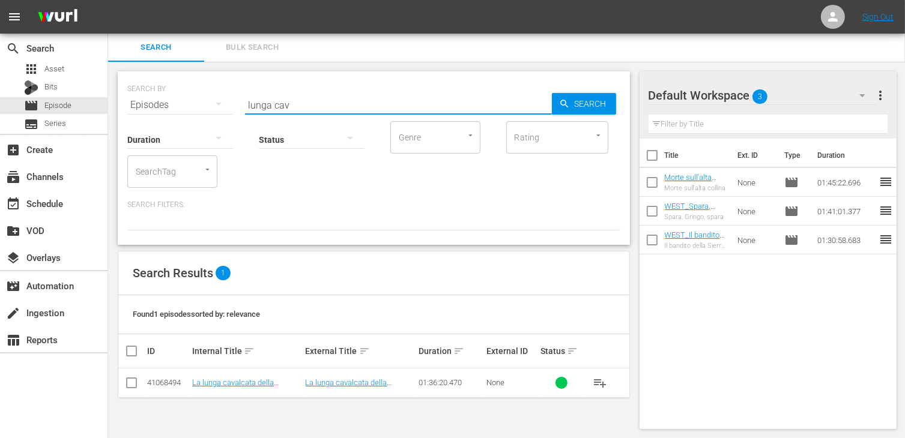
click at [130, 385] on input "checkbox" at bounding box center [131, 385] width 14 height 14
checkbox input "true"
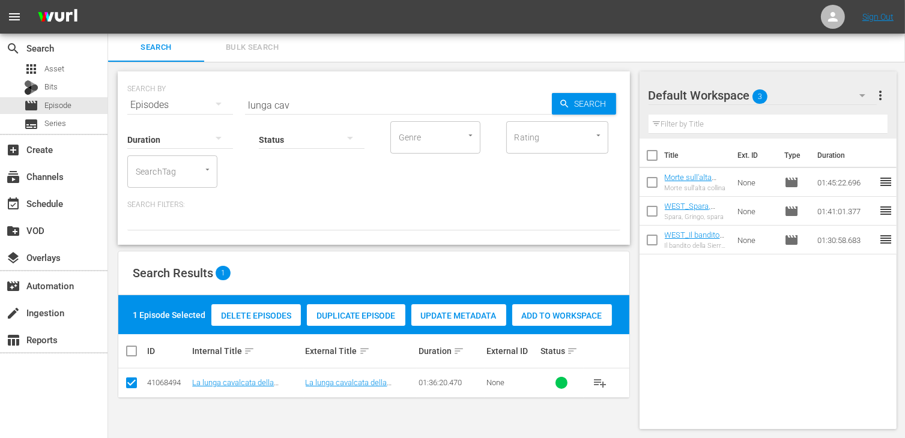
click at [567, 308] on div "Add to Workspace" at bounding box center [562, 315] width 100 height 23
drag, startPoint x: 295, startPoint y: 104, endPoint x: 220, endPoint y: 95, distance: 75.6
click at [221, 95] on div "SEARCH BY Search By Episodes Search ID, Title, Description, Keywords, or Catego…" at bounding box center [373, 97] width 493 height 43
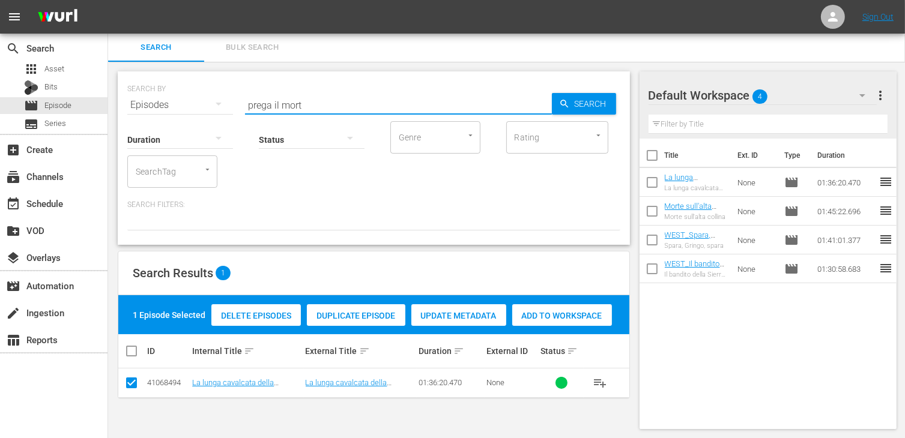
type input "prega il mort"
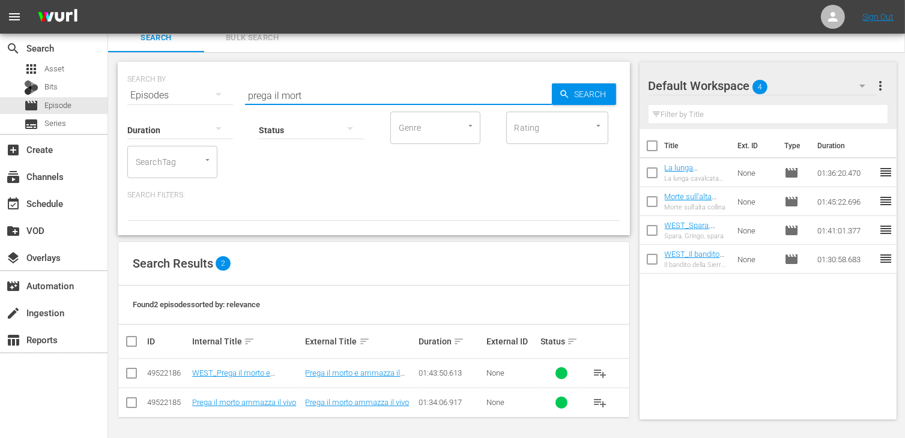
scroll to position [11, 0]
click at [129, 376] on input "checkbox" at bounding box center [131, 375] width 14 height 14
checkbox input "true"
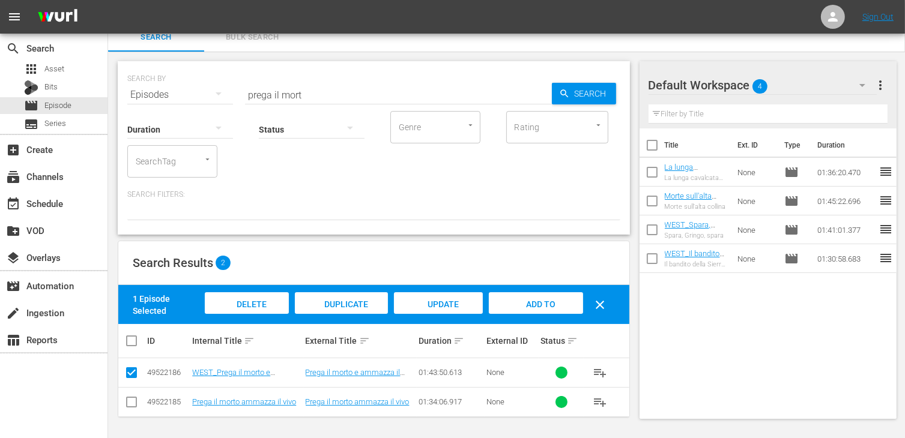
click at [550, 303] on span "Add to Workspace" at bounding box center [535, 316] width 59 height 32
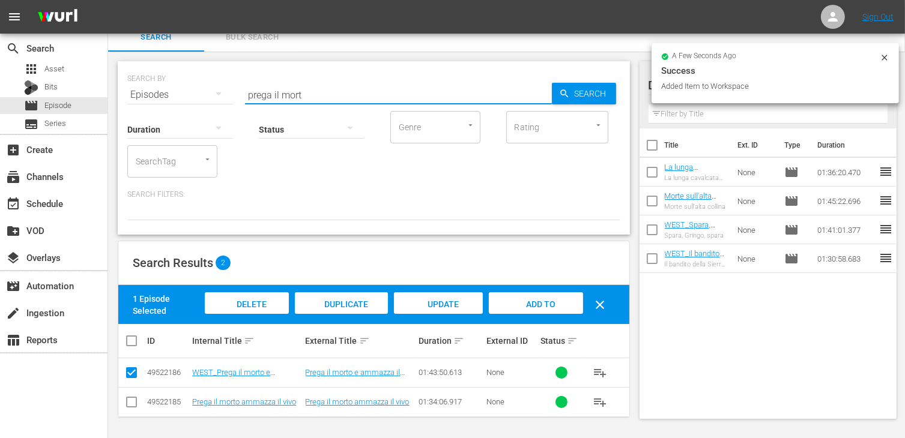
drag, startPoint x: 315, startPoint y: 94, endPoint x: 214, endPoint y: 87, distance: 101.1
click at [214, 87] on div "SEARCH BY Search By Episodes Search ID, Title, Description, Keywords, or Catego…" at bounding box center [373, 87] width 493 height 43
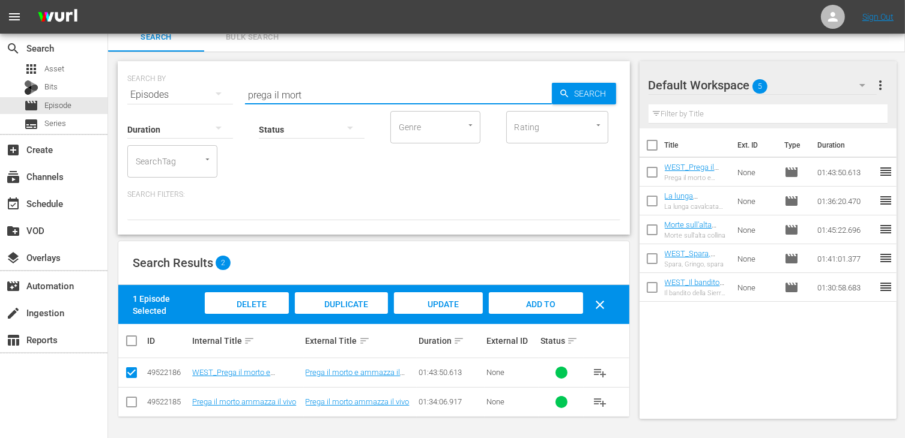
click at [298, 88] on input "prega il mort" at bounding box center [398, 94] width 307 height 29
drag, startPoint x: 311, startPoint y: 91, endPoint x: 176, endPoint y: 81, distance: 135.4
click at [178, 87] on div "SEARCH BY Search By Episodes Search ID, Title, Description, Keywords, or Catego…" at bounding box center [373, 87] width 493 height 43
type input "[PERSON_NAME]"
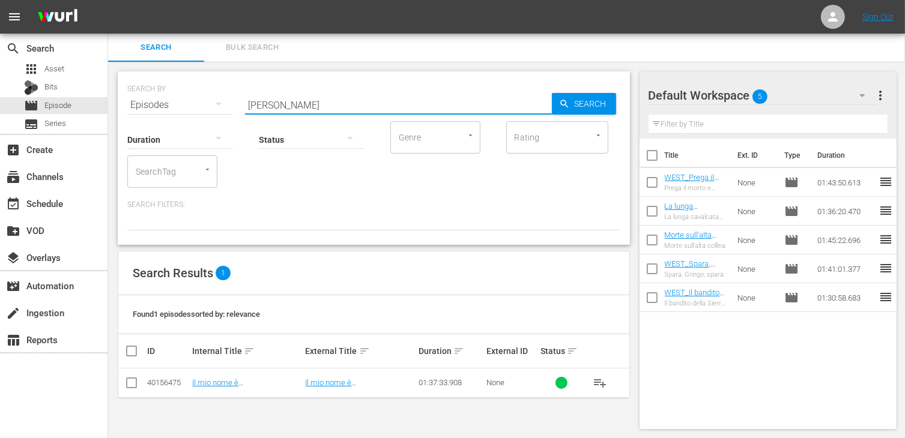
click at [129, 382] on input "checkbox" at bounding box center [131, 385] width 14 height 14
checkbox input "true"
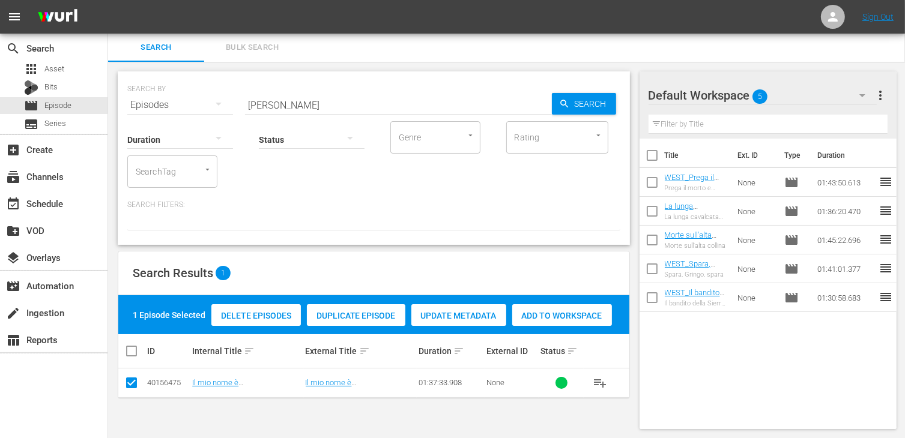
click at [564, 311] on span "Add to Workspace" at bounding box center [562, 316] width 100 height 10
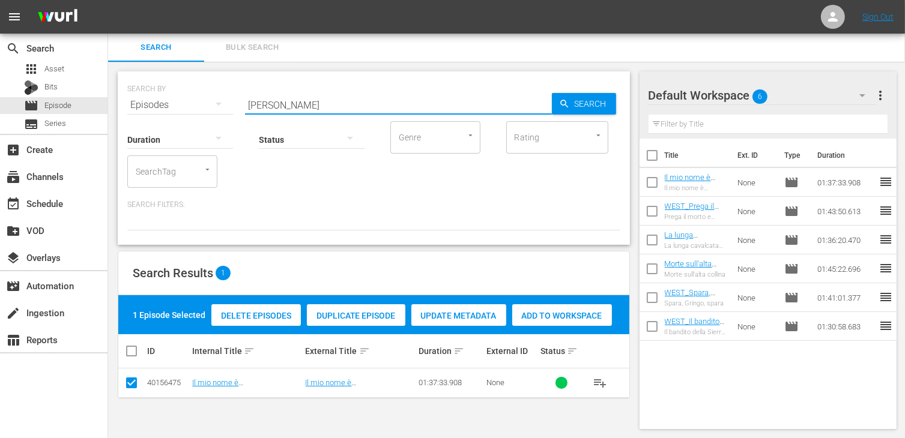
drag, startPoint x: 286, startPoint y: 106, endPoint x: 218, endPoint y: 100, distance: 68.1
click at [218, 100] on div "SEARCH BY Search By Episodes Search ID, Title, Description, Keywords, or Catego…" at bounding box center [373, 97] width 493 height 43
type input "blackj"
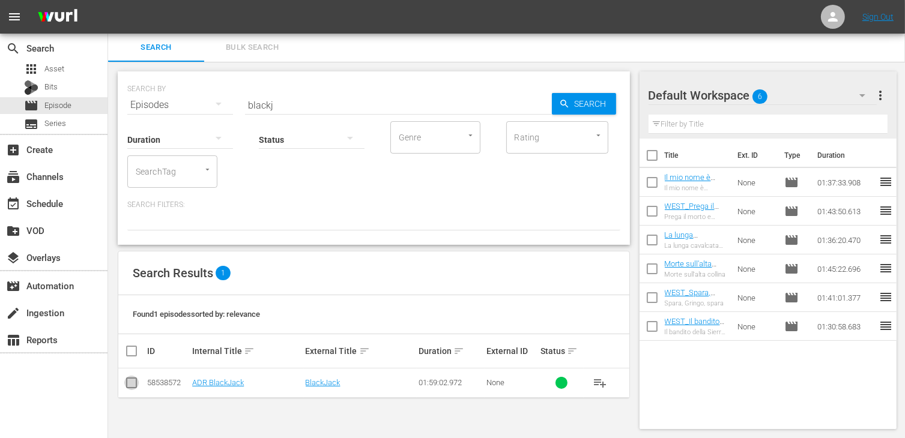
click at [130, 382] on input "checkbox" at bounding box center [131, 385] width 14 height 14
checkbox input "true"
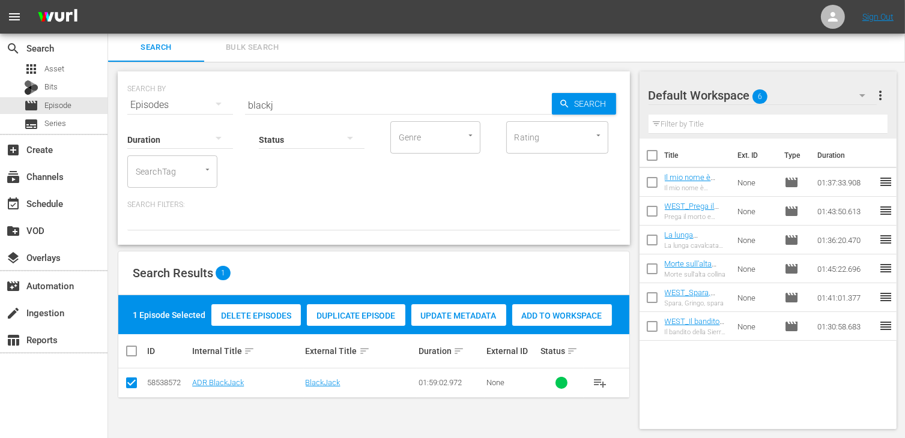
click at [558, 318] on span "Add to Workspace" at bounding box center [562, 316] width 100 height 10
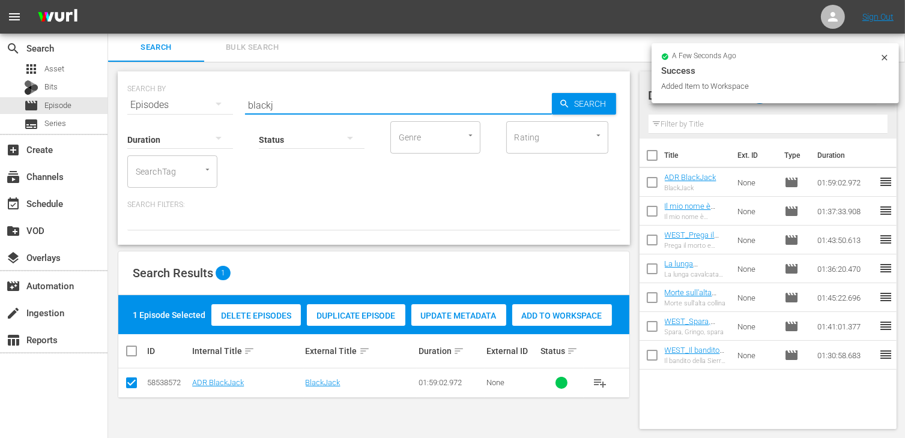
drag, startPoint x: 282, startPoint y: 104, endPoint x: 215, endPoint y: 82, distance: 70.6
click at [215, 82] on div "SEARCH BY Search By Episodes Search ID, Title, Description, Keywords, or Catego…" at bounding box center [373, 97] width 493 height 43
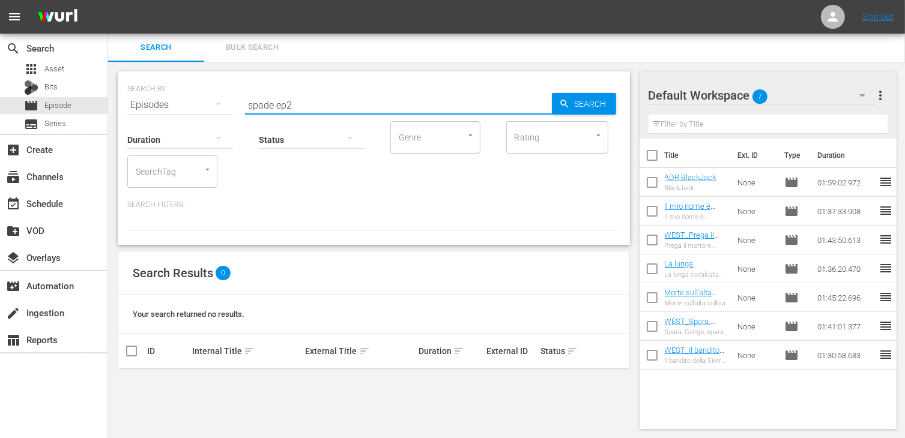
type input "spade ep2"
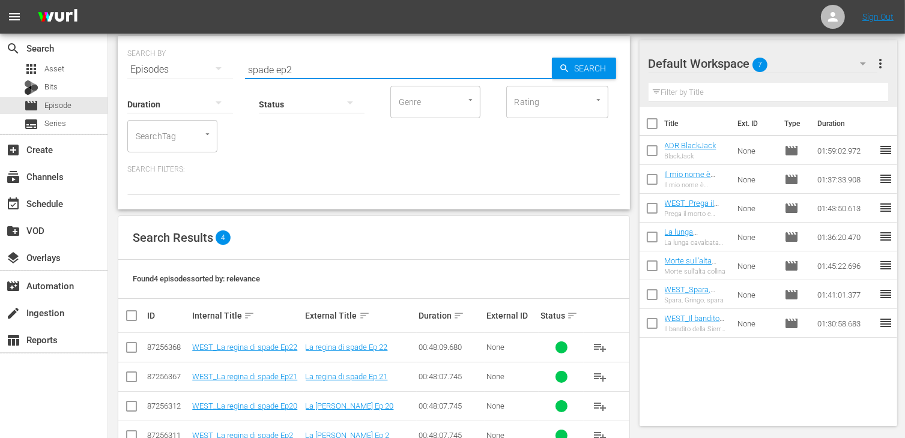
scroll to position [70, 0]
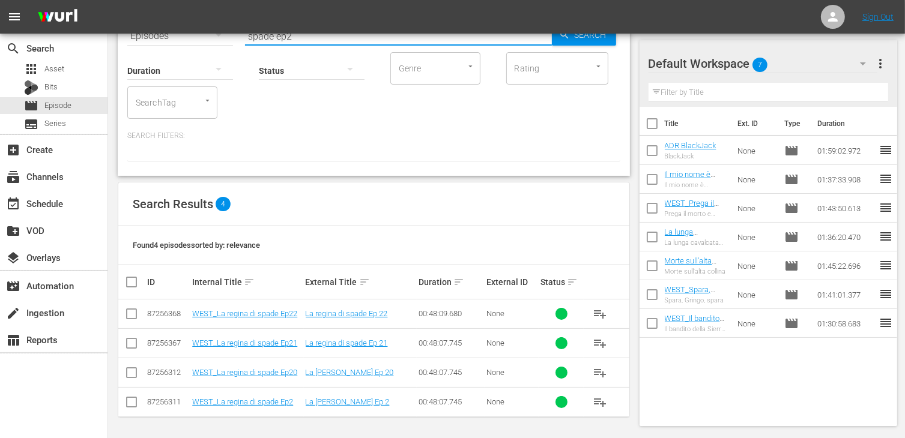
click at [130, 402] on input "checkbox" at bounding box center [131, 404] width 14 height 14
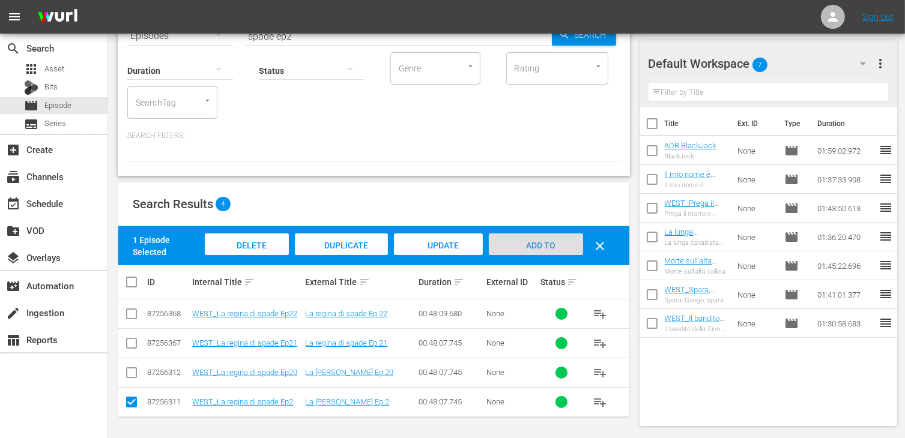
click at [551, 245] on span "Add to Workspace" at bounding box center [535, 257] width 59 height 32
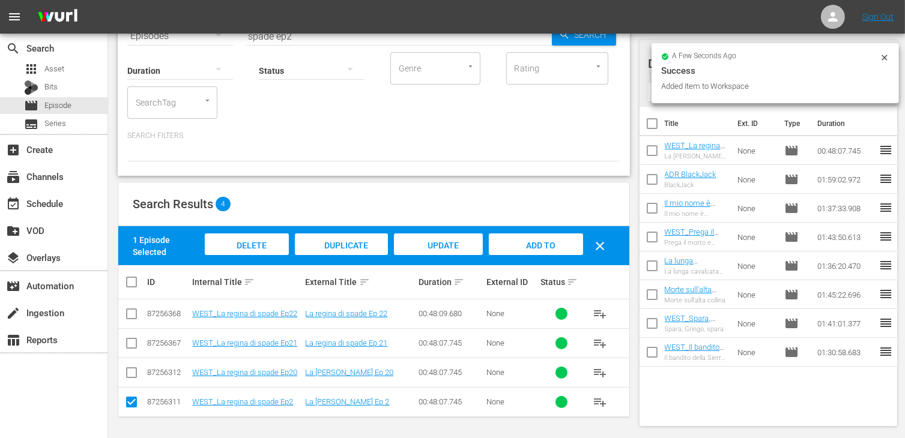
click at [137, 404] on input "checkbox" at bounding box center [131, 404] width 14 height 14
checkbox input "false"
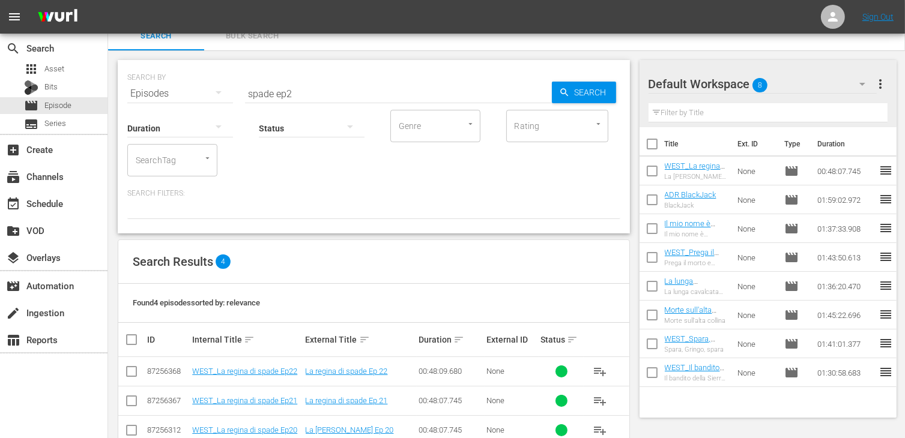
scroll to position [0, 0]
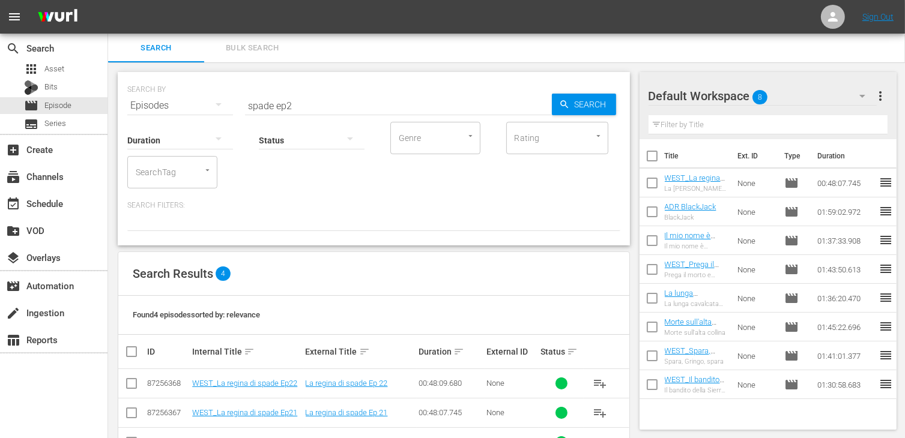
click at [304, 99] on input "spade ep2" at bounding box center [398, 105] width 307 height 29
type input "spade ep1"
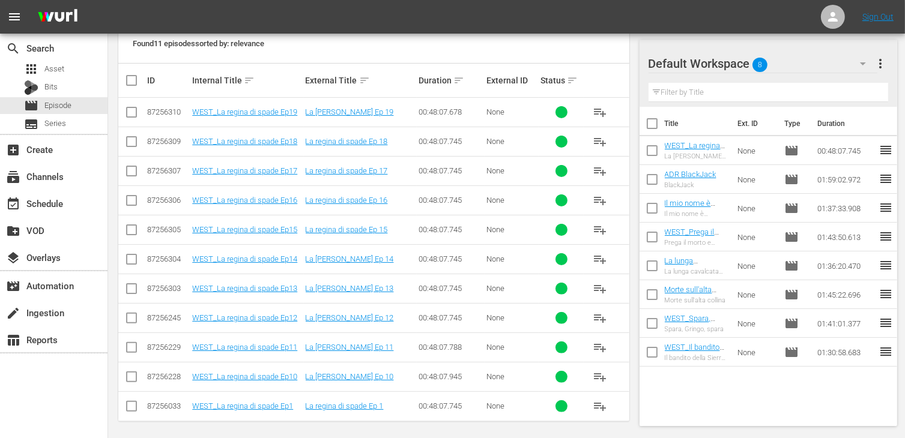
scroll to position [274, 0]
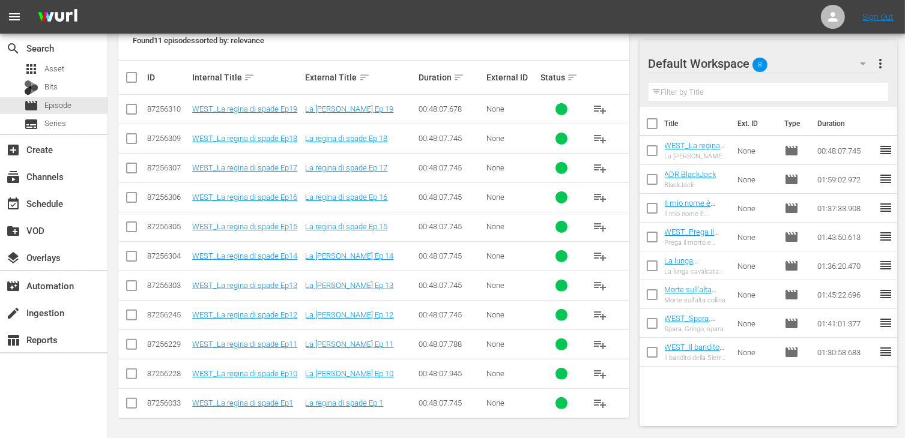
click at [131, 406] on input "checkbox" at bounding box center [131, 406] width 14 height 14
checkbox input "true"
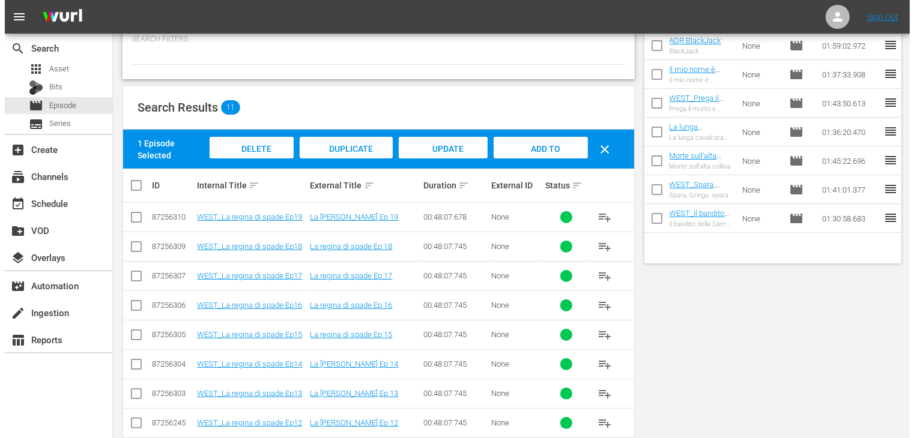
scroll to position [0, 0]
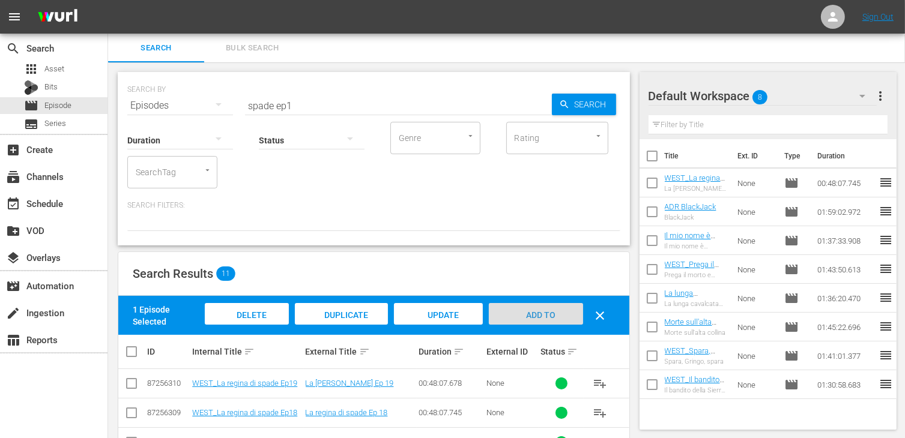
click at [535, 313] on span "Add to Workspace" at bounding box center [535, 326] width 59 height 32
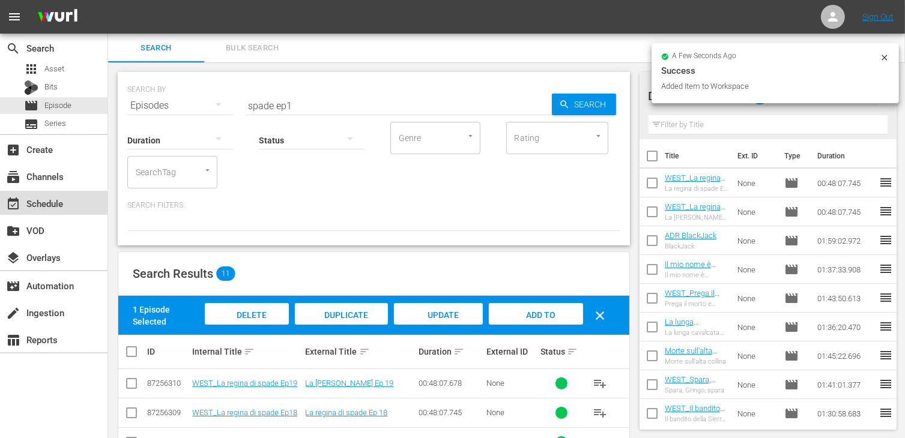
click at [24, 202] on div "event_available Schedule" at bounding box center [33, 201] width 67 height 11
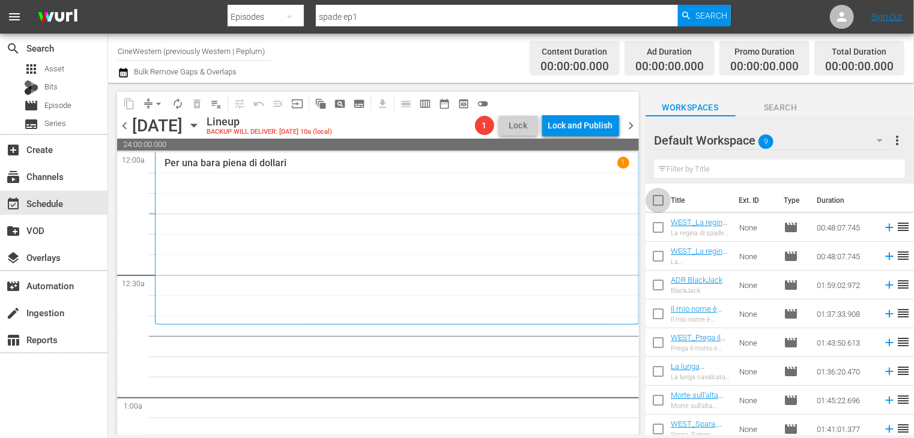
click at [660, 200] on input "checkbox" at bounding box center [657, 202] width 25 height 25
checkbox input "true"
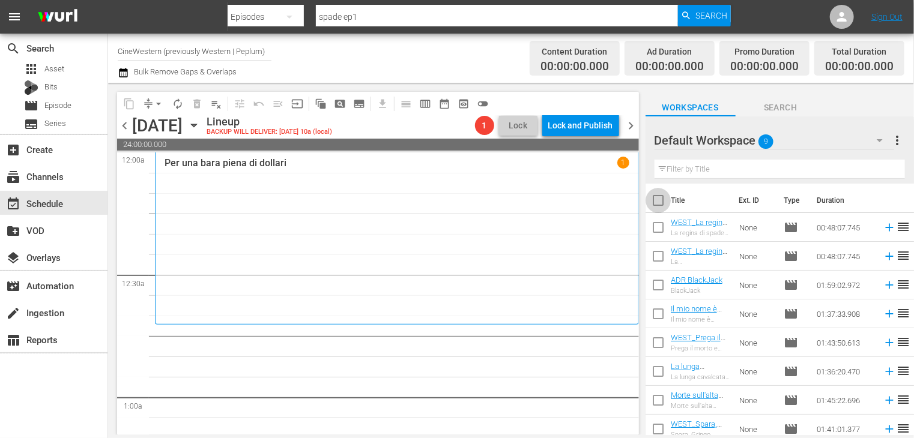
checkbox input "true"
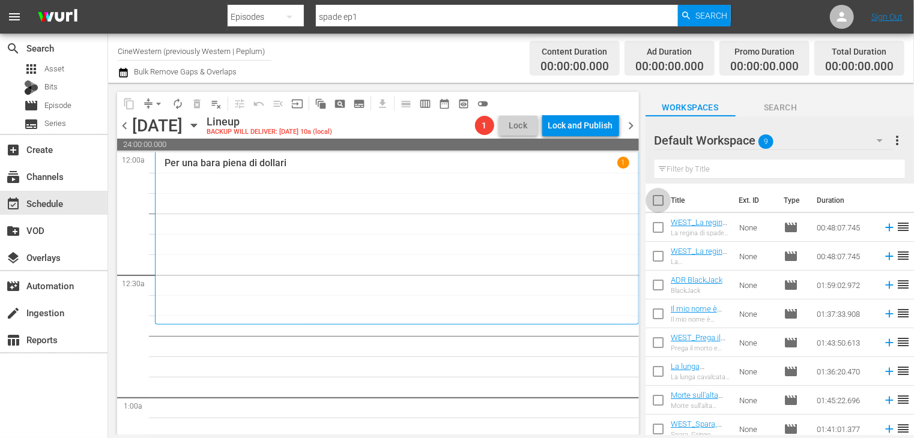
checkbox input "true"
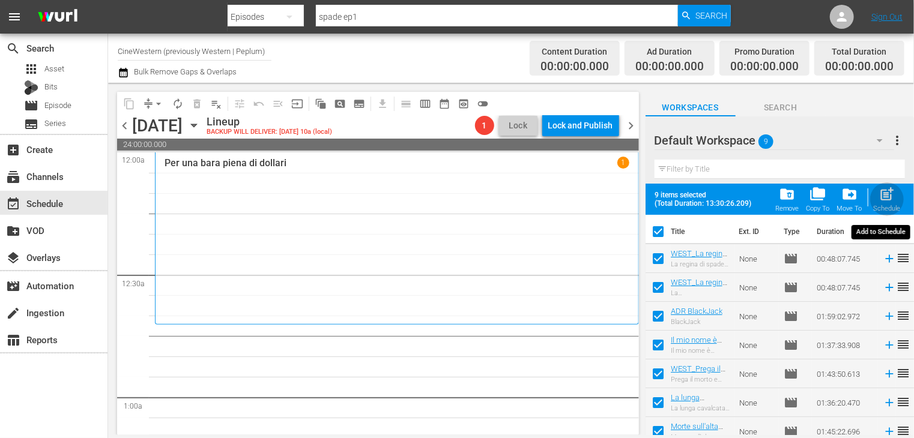
click at [890, 201] on span "post_add" at bounding box center [887, 194] width 16 height 16
checkbox input "false"
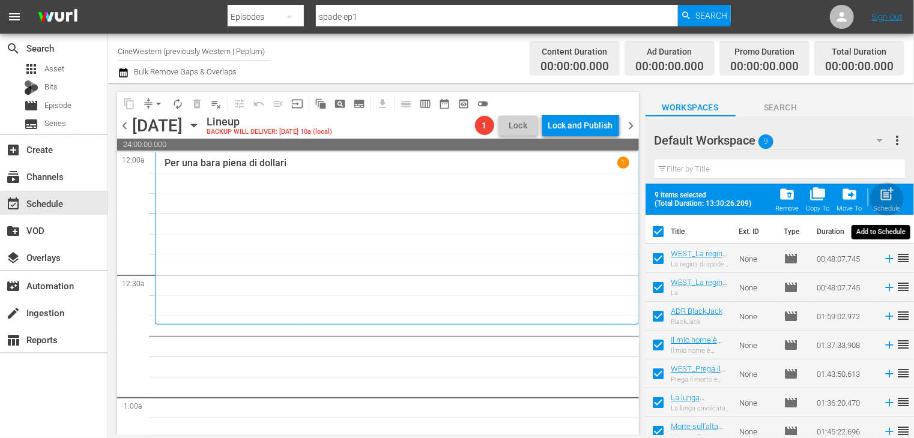
checkbox input "false"
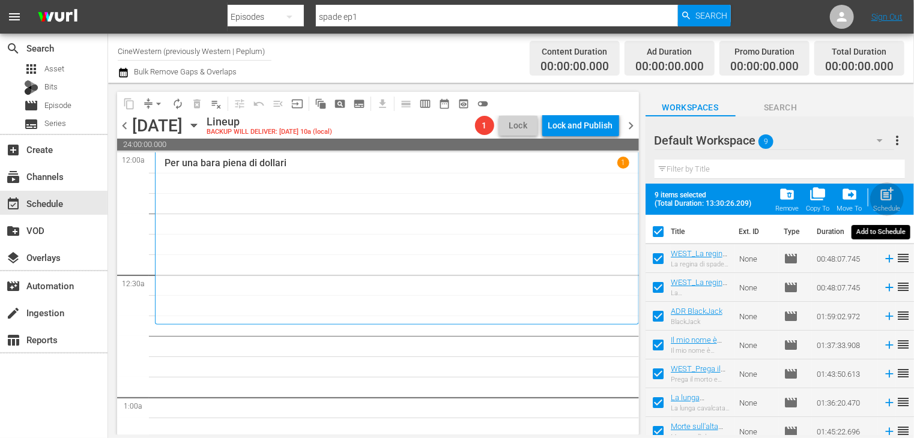
checkbox input "false"
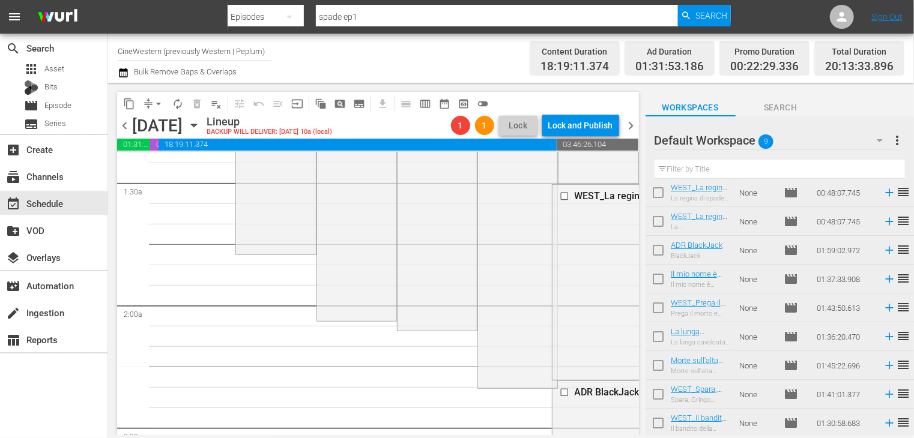
scroll to position [360, 0]
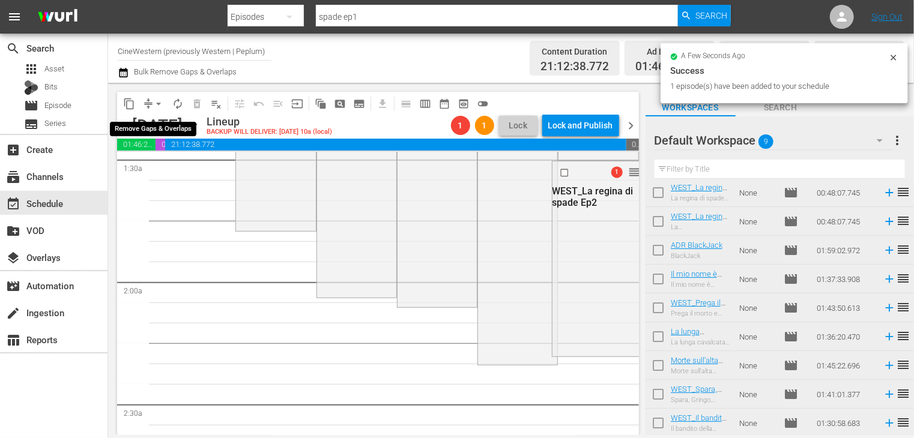
click at [156, 104] on span "arrow_drop_down" at bounding box center [158, 104] width 12 height 12
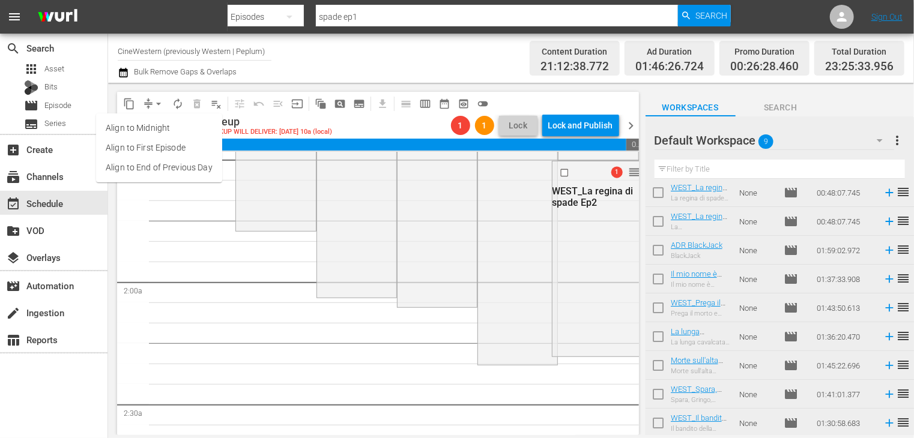
click at [166, 167] on li "Align to End of Previous Day" at bounding box center [159, 168] width 126 height 20
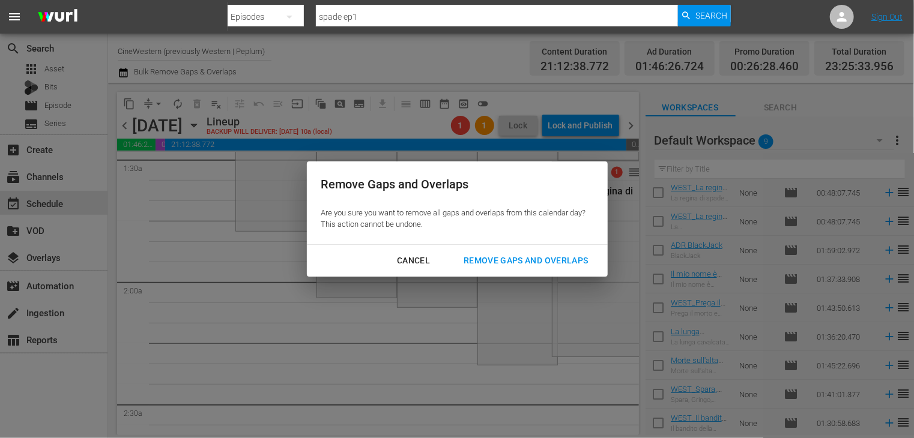
click at [497, 260] on div "Remove Gaps and Overlaps" at bounding box center [525, 260] width 143 height 15
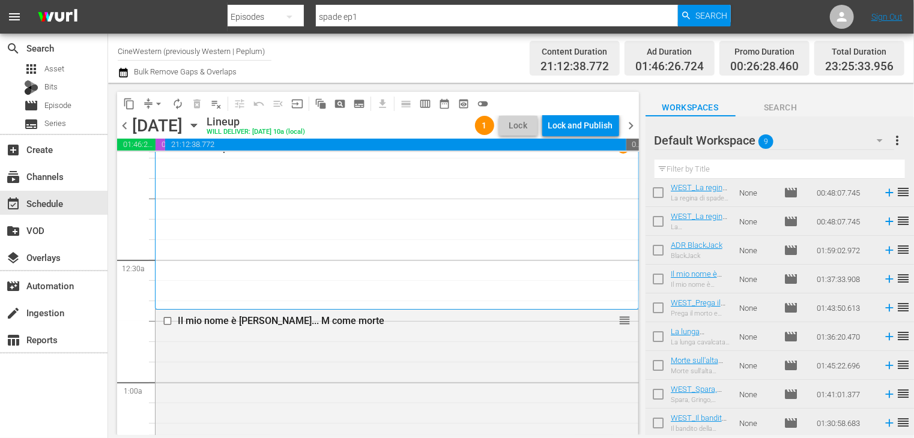
scroll to position [0, 0]
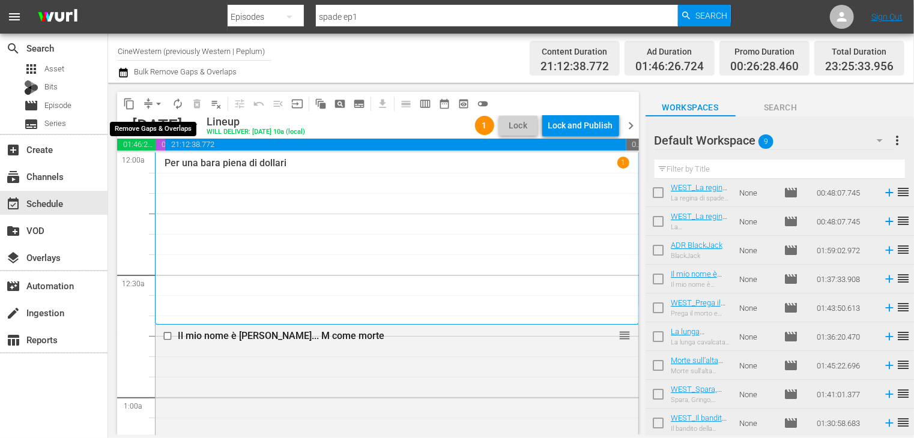
click at [155, 104] on span "arrow_drop_down" at bounding box center [158, 104] width 12 height 12
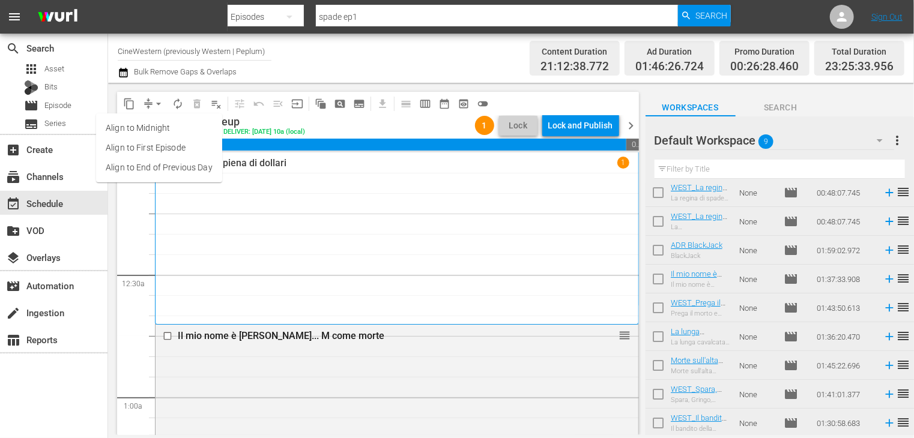
click at [161, 172] on li "Align to End of Previous Day" at bounding box center [159, 168] width 126 height 20
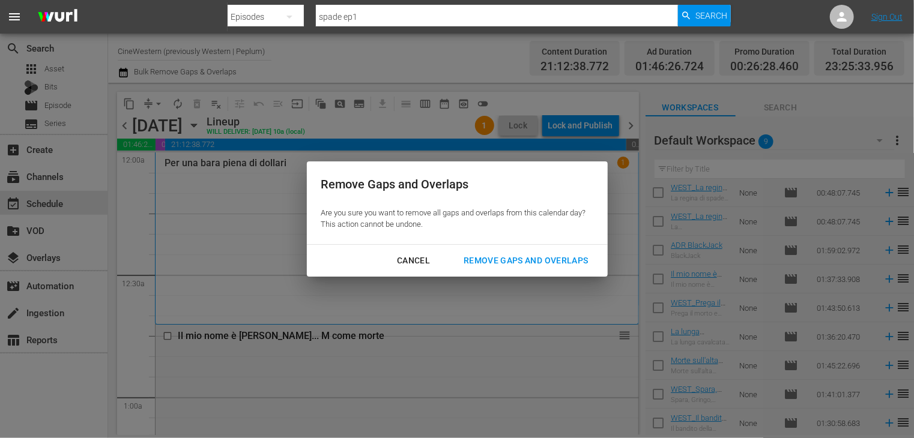
click at [521, 251] on button "Remove Gaps and Overlaps" at bounding box center [525, 261] width 153 height 22
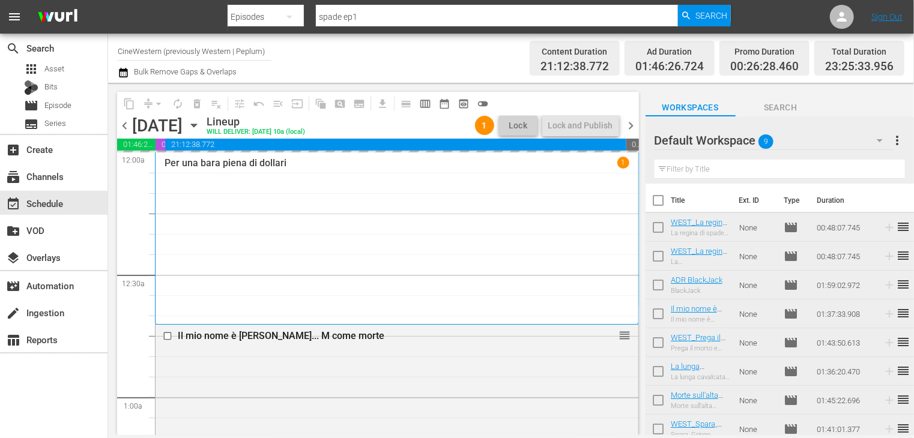
click at [657, 206] on input "checkbox" at bounding box center [657, 202] width 25 height 25
checkbox input "true"
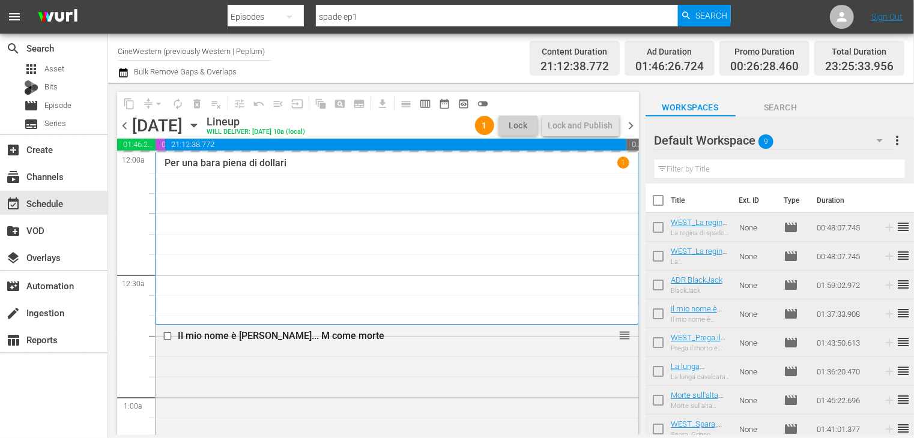
checkbox input "true"
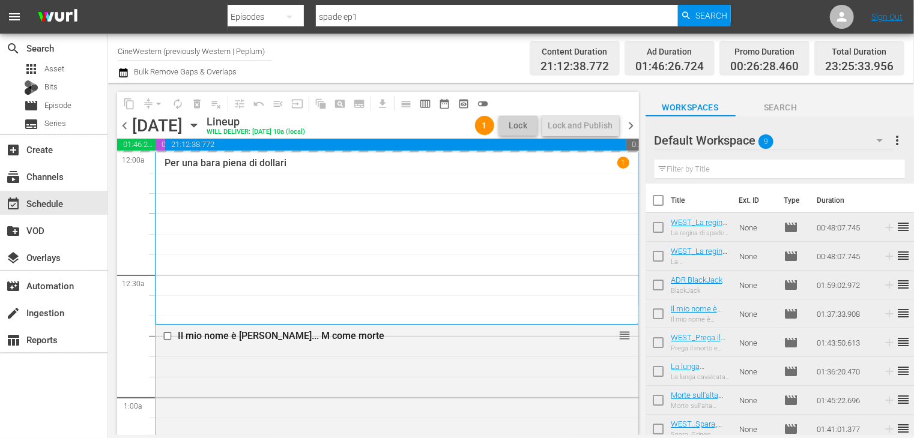
checkbox input "true"
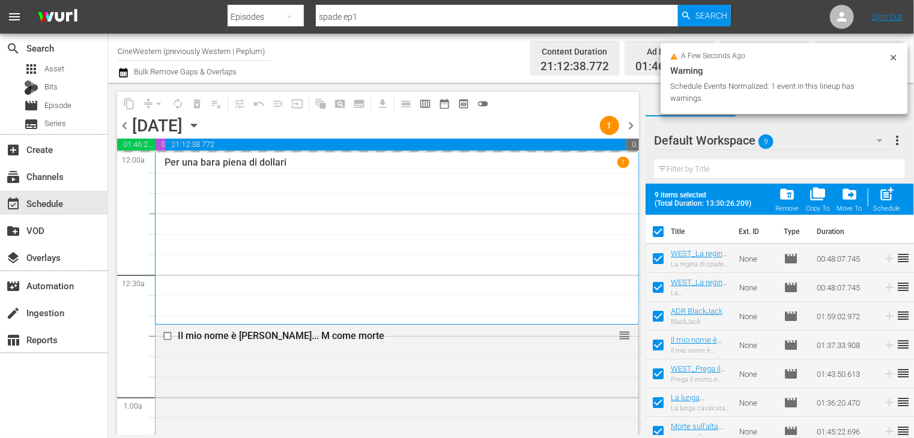
click at [789, 199] on span "folder_delete" at bounding box center [787, 194] width 16 height 16
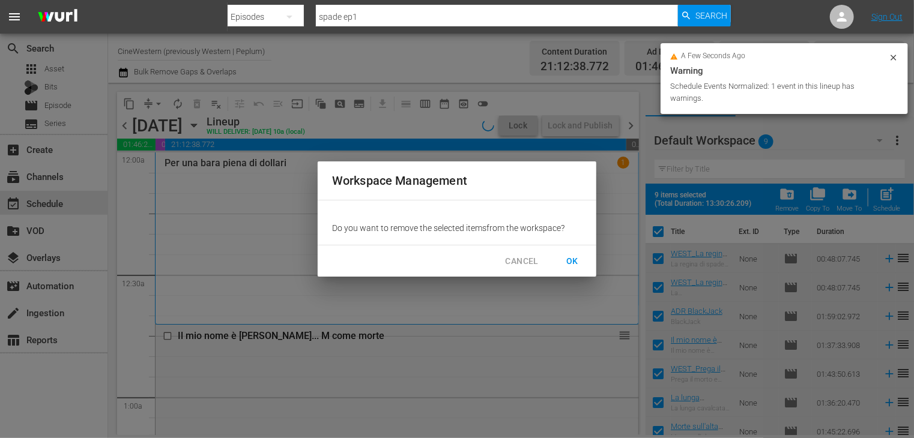
click at [577, 259] on span "OK" at bounding box center [571, 261] width 19 height 15
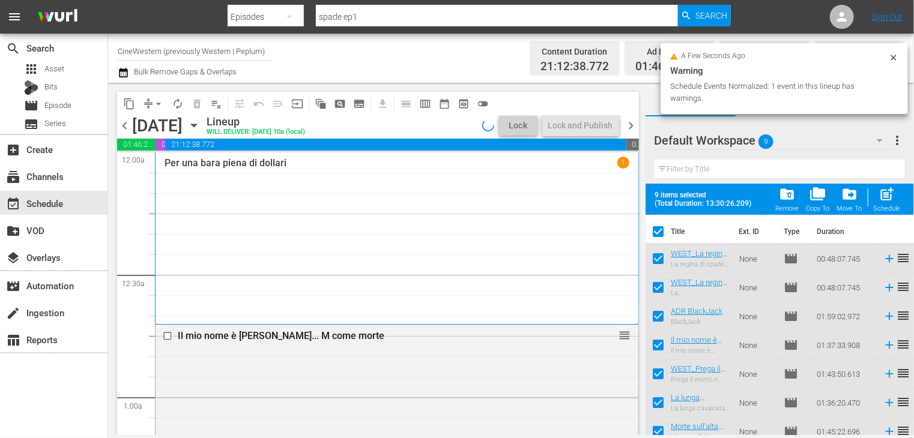
checkbox input "false"
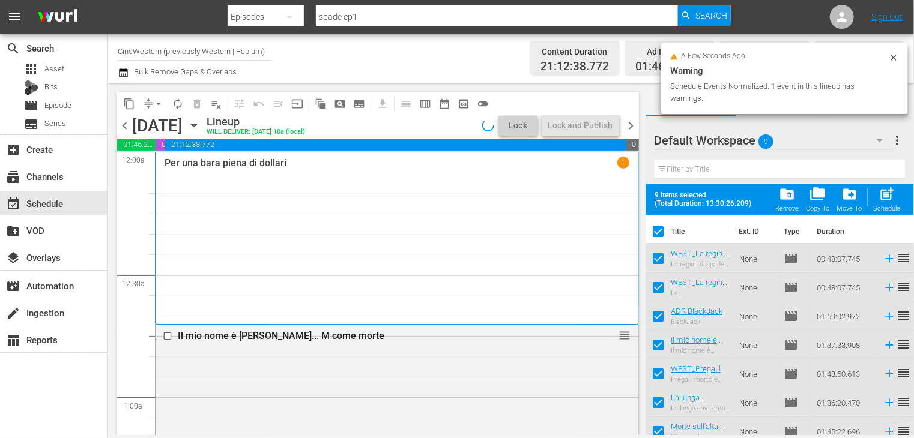
checkbox input "false"
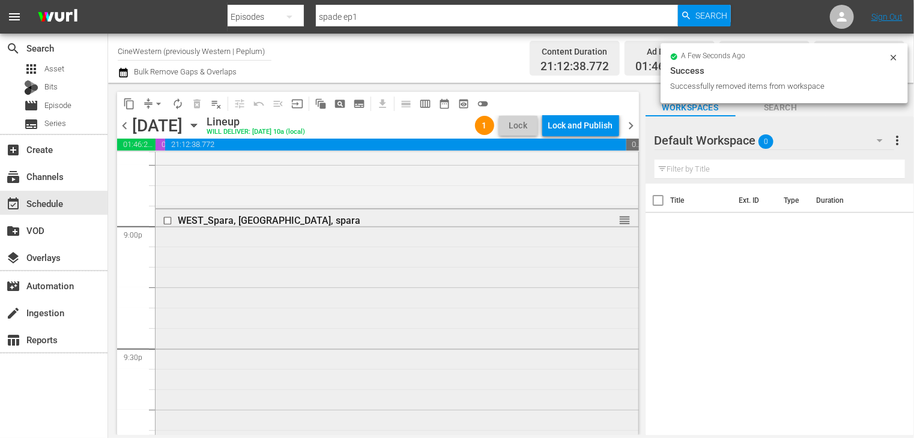
scroll to position [4965, 0]
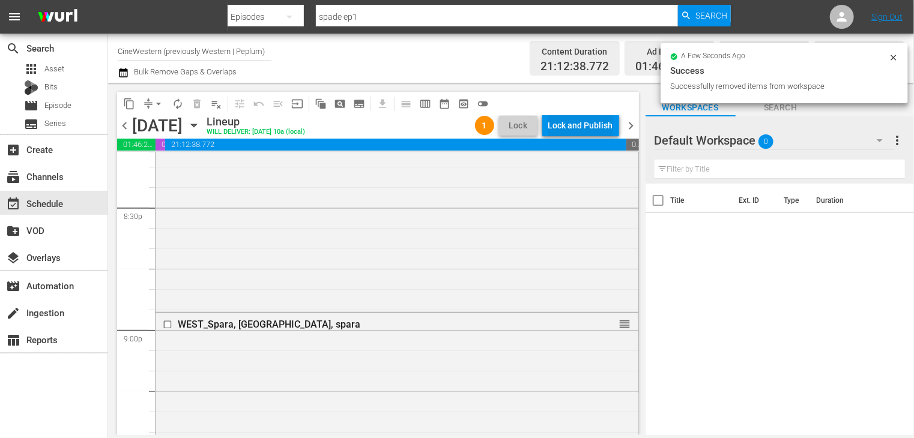
click at [567, 121] on div "Lock and Publish" at bounding box center [580, 126] width 65 height 22
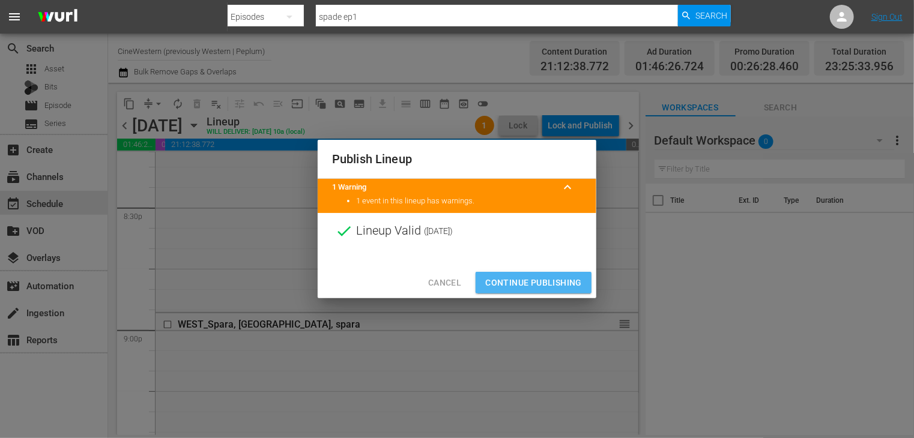
click at [523, 272] on button "Continue Publishing" at bounding box center [533, 283] width 116 height 22
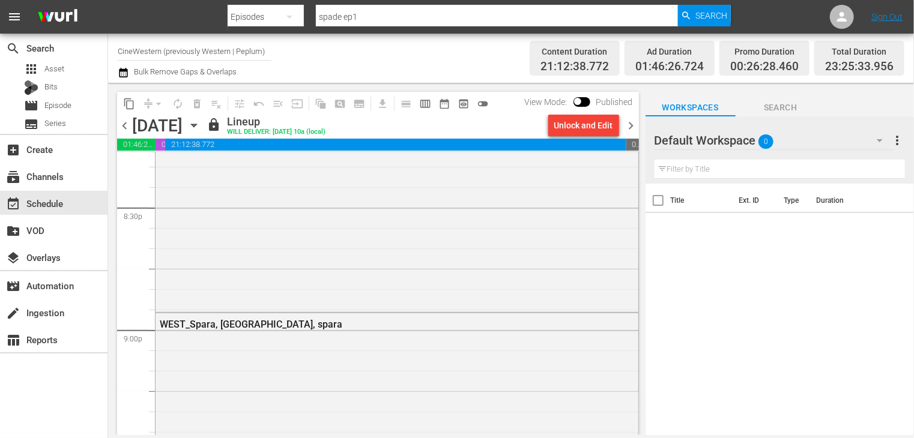
click at [631, 125] on span "chevron_right" at bounding box center [631, 125] width 15 height 15
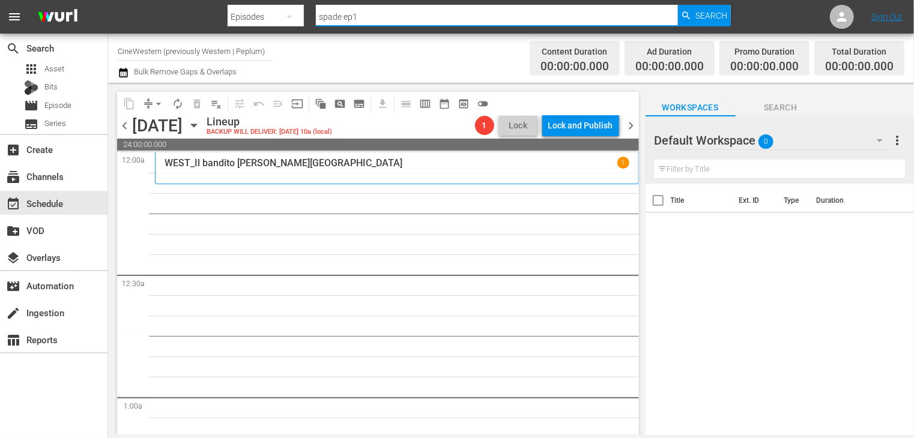
drag, startPoint x: 364, startPoint y: 16, endPoint x: 277, endPoint y: 16, distance: 86.4
click at [279, 15] on div "Search By Episodes Search ID, Title, Description, Keywords, or Category spade e…" at bounding box center [478, 16] width 502 height 29
click at [792, 285] on div "Title Ext. ID Type Duration" at bounding box center [779, 310] width 268 height 253
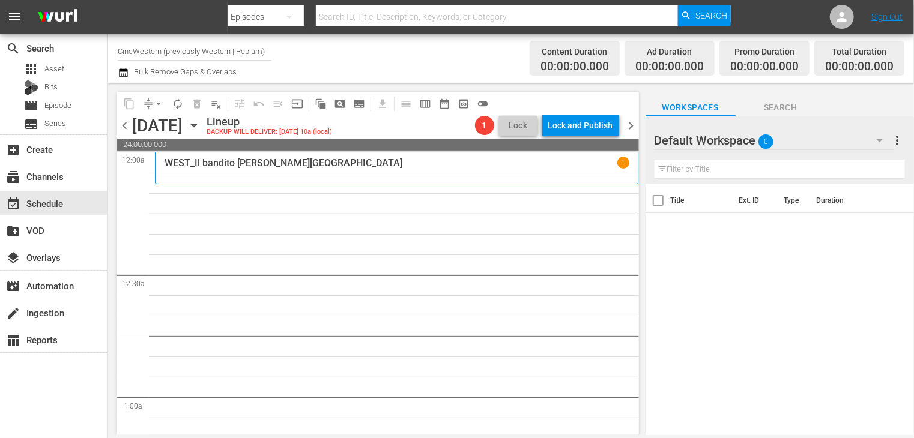
click at [125, 71] on icon "button" at bounding box center [123, 73] width 8 height 10
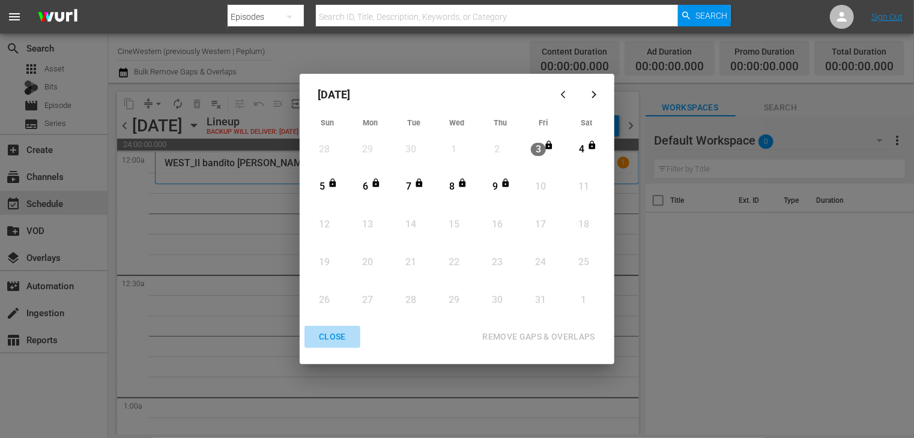
click at [330, 339] on div "CLOSE" at bounding box center [332, 337] width 46 height 15
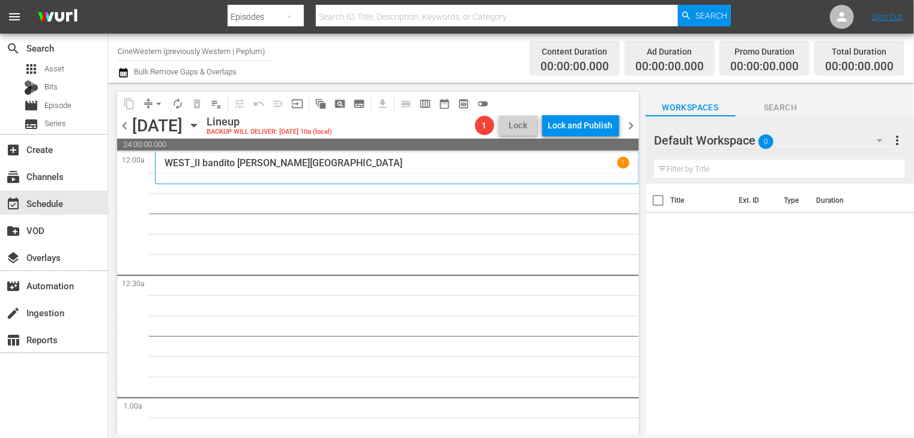
click at [118, 65] on button "button" at bounding box center [125, 72] width 14 height 14
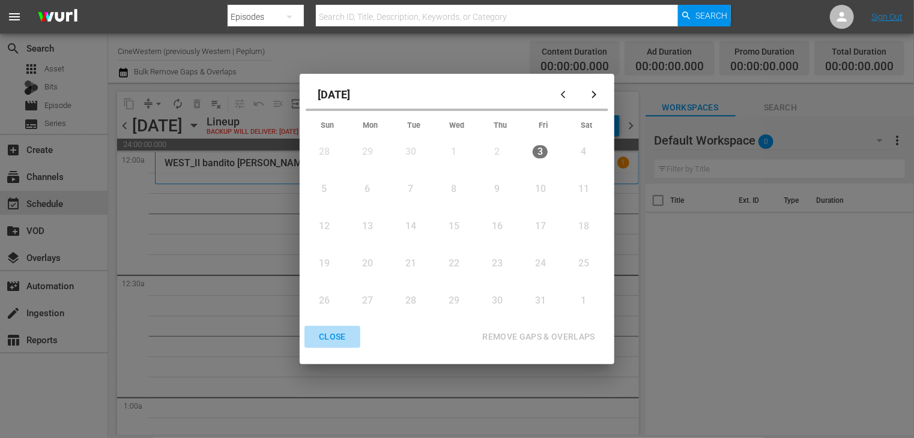
click at [304, 326] on button "CLOSE" at bounding box center [332, 337] width 56 height 22
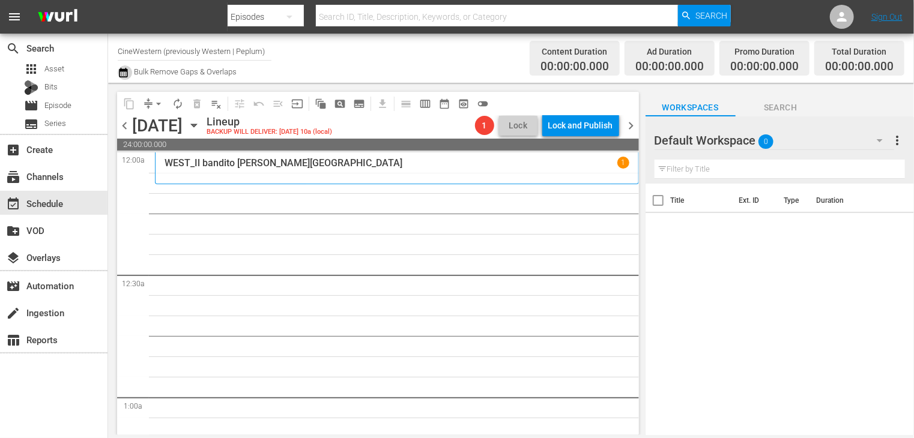
click at [118, 65] on button "button" at bounding box center [125, 72] width 14 height 14
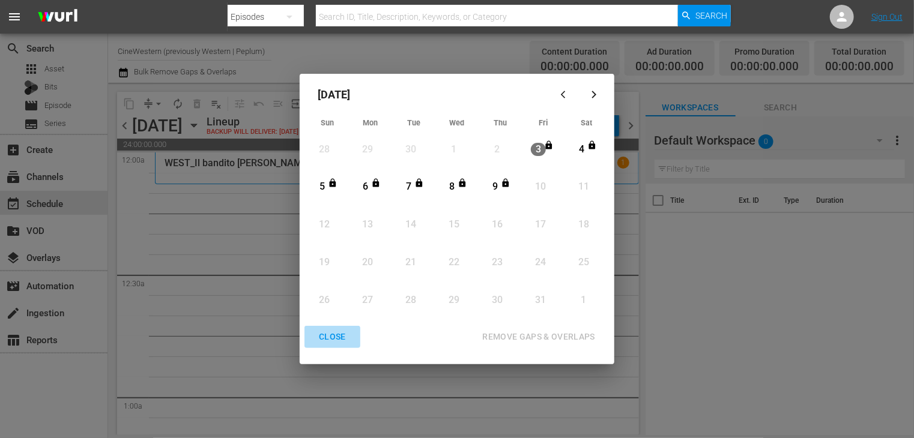
click at [304, 326] on button "CLOSE" at bounding box center [332, 337] width 56 height 22
